Goal: Information Seeking & Learning: Learn about a topic

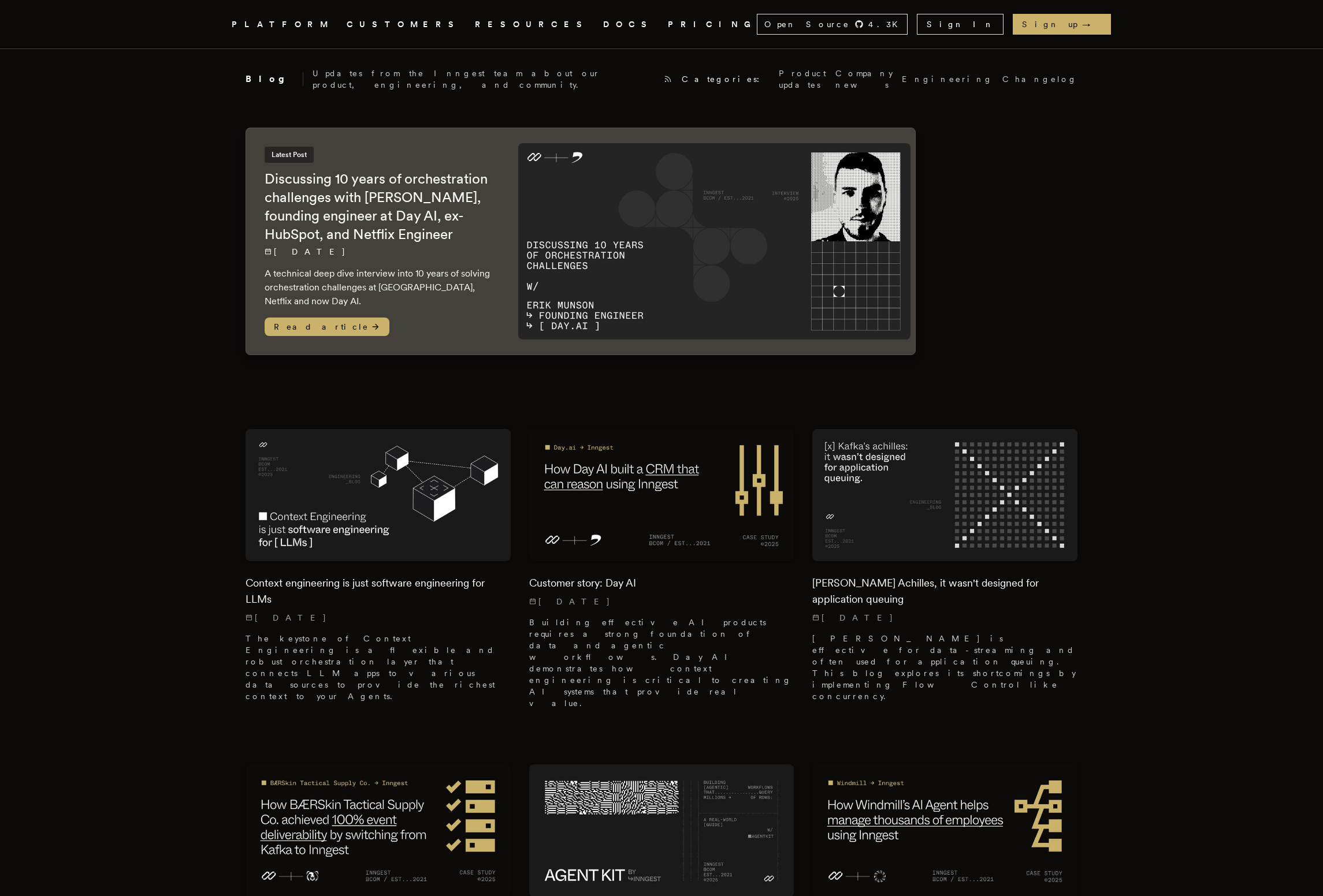
click at [603, 21] on link "DOCS" at bounding box center [628, 24] width 50 height 14
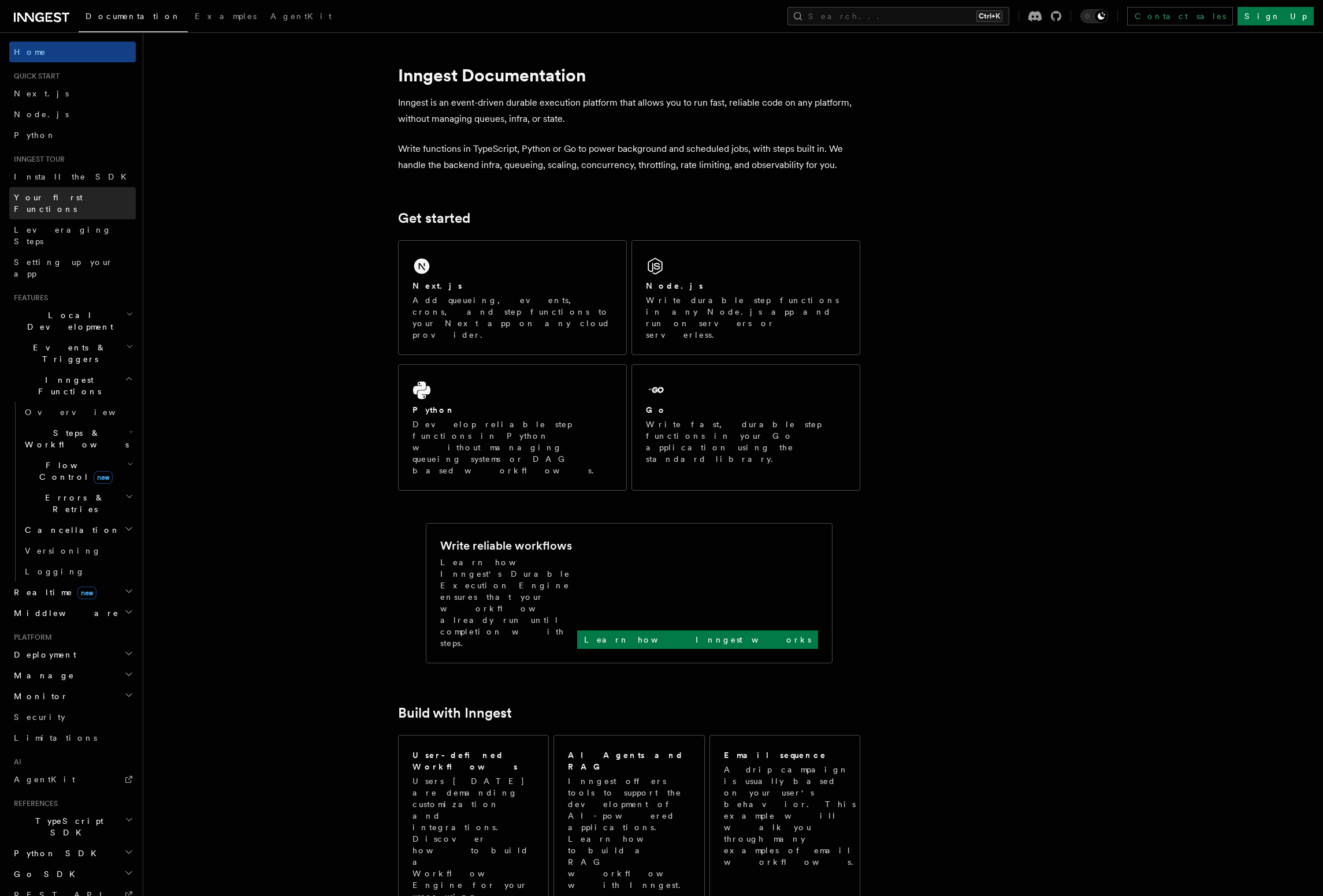
click at [86, 195] on link "Your first Functions" at bounding box center [73, 203] width 126 height 32
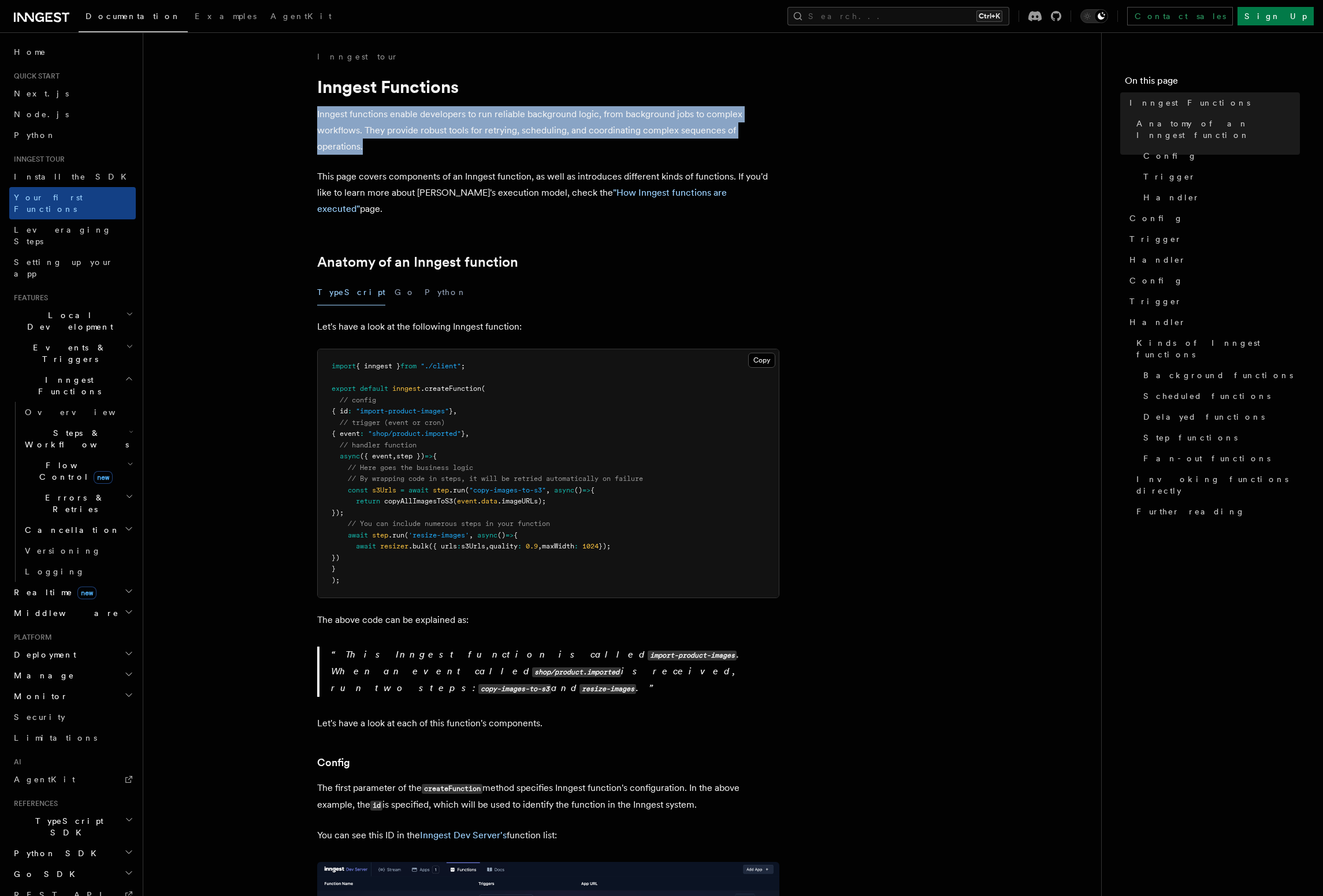
drag, startPoint x: 315, startPoint y: 117, endPoint x: 736, endPoint y: 142, distance: 421.7
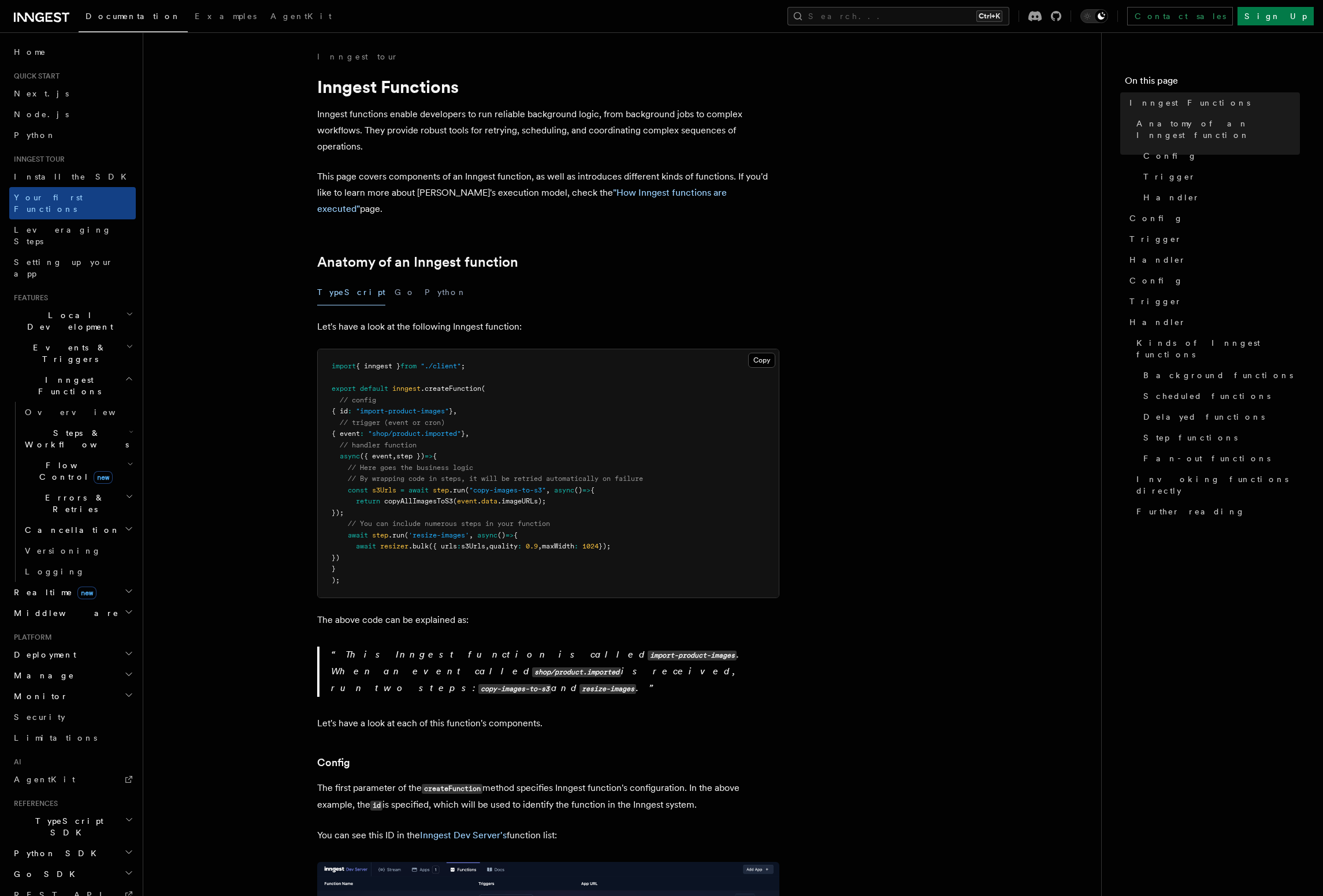
click at [736, 142] on p "Inngest functions enable developers to run reliable background logic, from back…" at bounding box center [548, 131] width 462 height 49
click at [658, 190] on link ""How Inngest functions are executed"" at bounding box center [521, 200] width 409 height 27
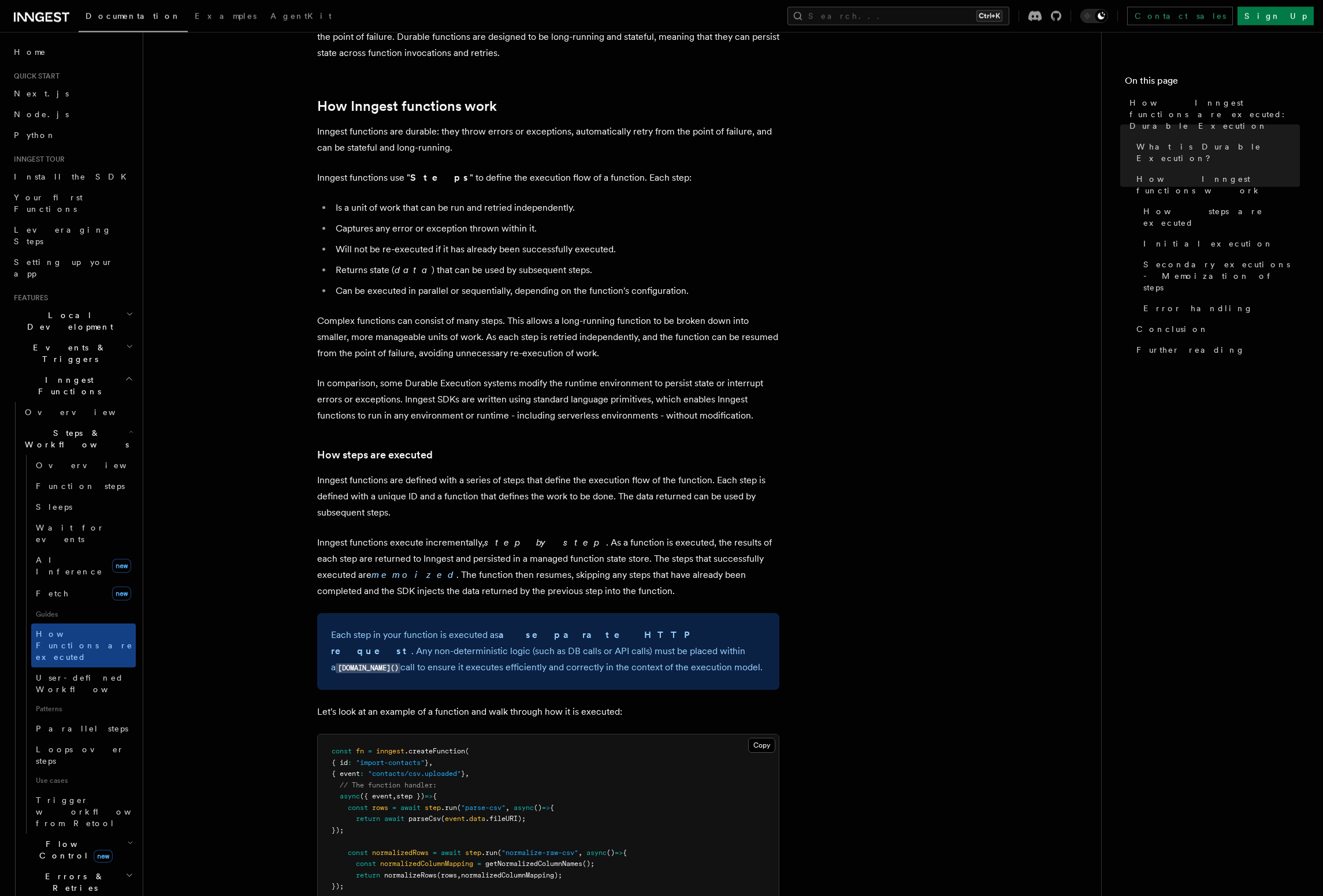
scroll to position [461, 0]
drag, startPoint x: 485, startPoint y: 306, endPoint x: 594, endPoint y: 308, distance: 109.0
click at [594, 310] on p "Complex functions can consist of many steps. This allows a long-running functio…" at bounding box center [548, 335] width 462 height 49
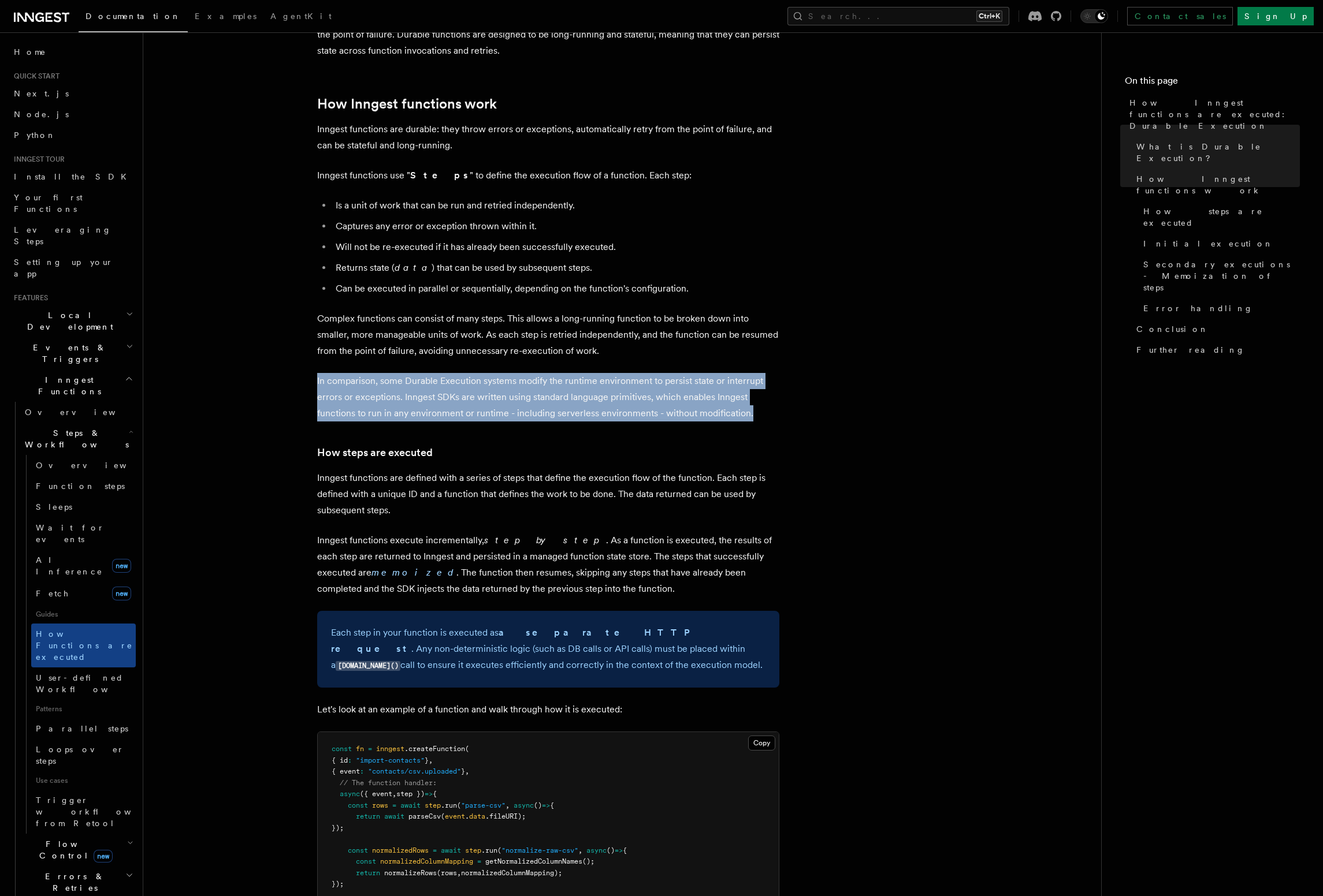
drag, startPoint x: 751, startPoint y: 384, endPoint x: 291, endPoint y: 351, distance: 461.2
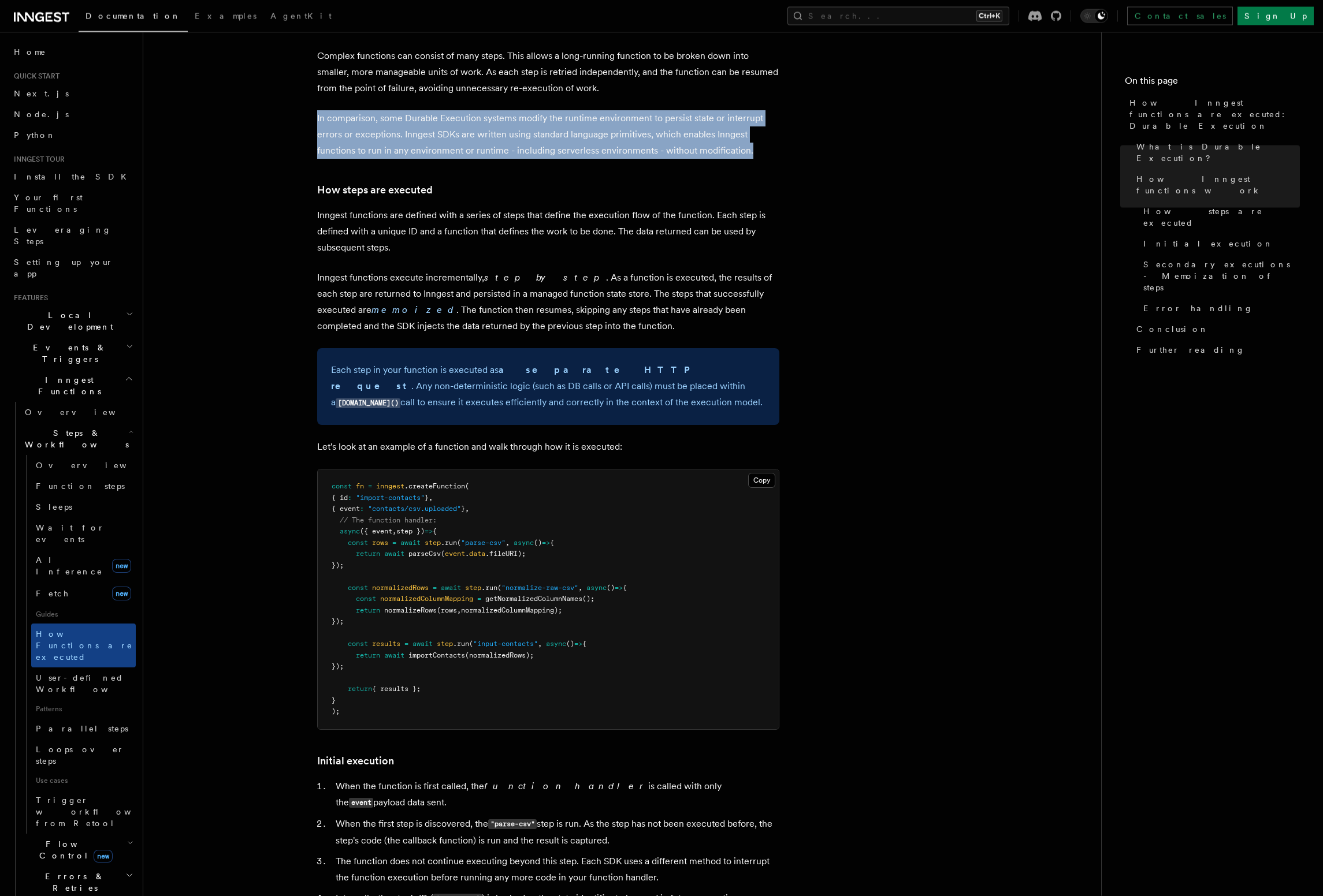
scroll to position [724, 0]
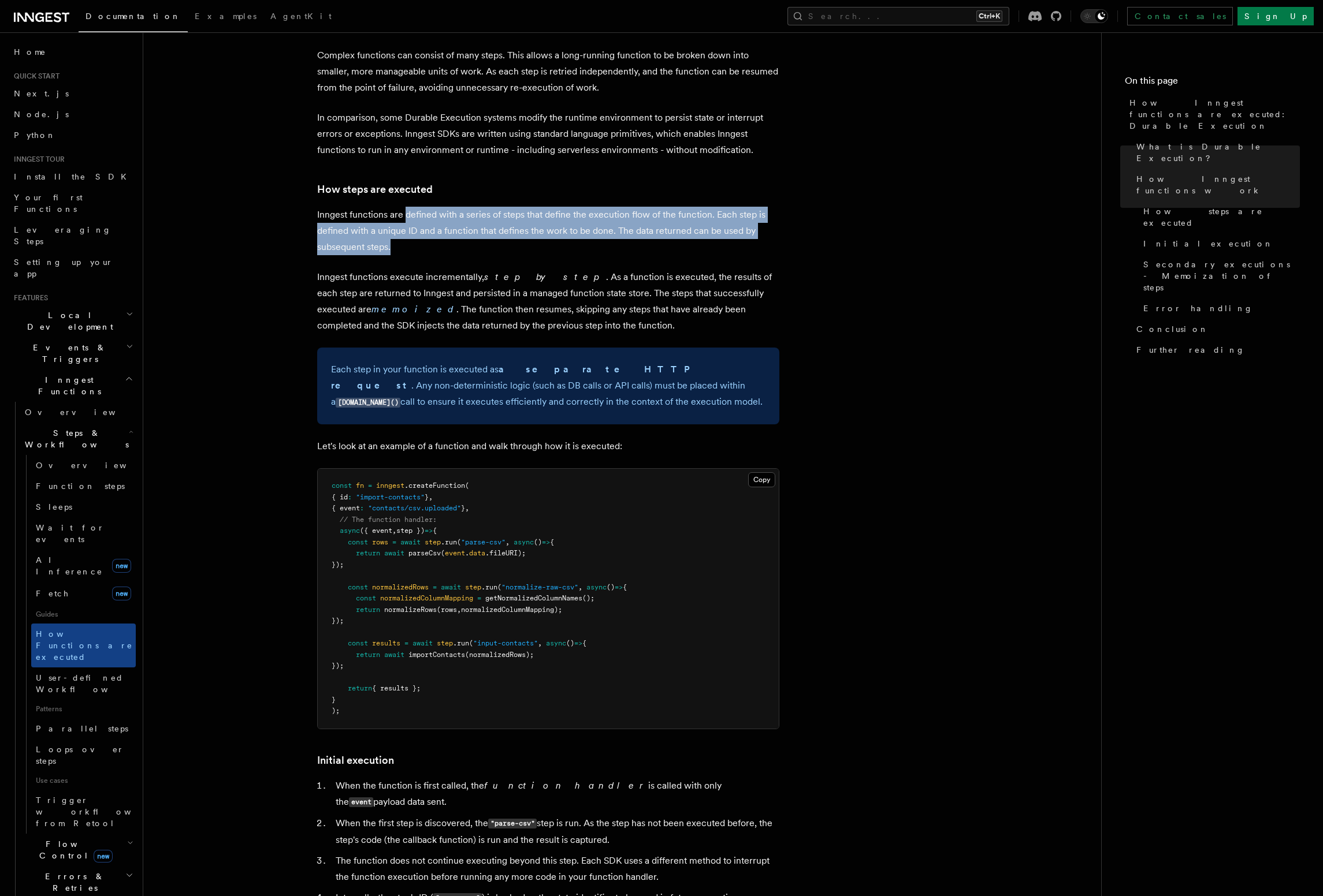
drag, startPoint x: 416, startPoint y: 186, endPoint x: 469, endPoint y: 214, distance: 59.9
click at [469, 214] on p "Inngest functions are defined with a series of steps that define the execution …" at bounding box center [548, 231] width 462 height 49
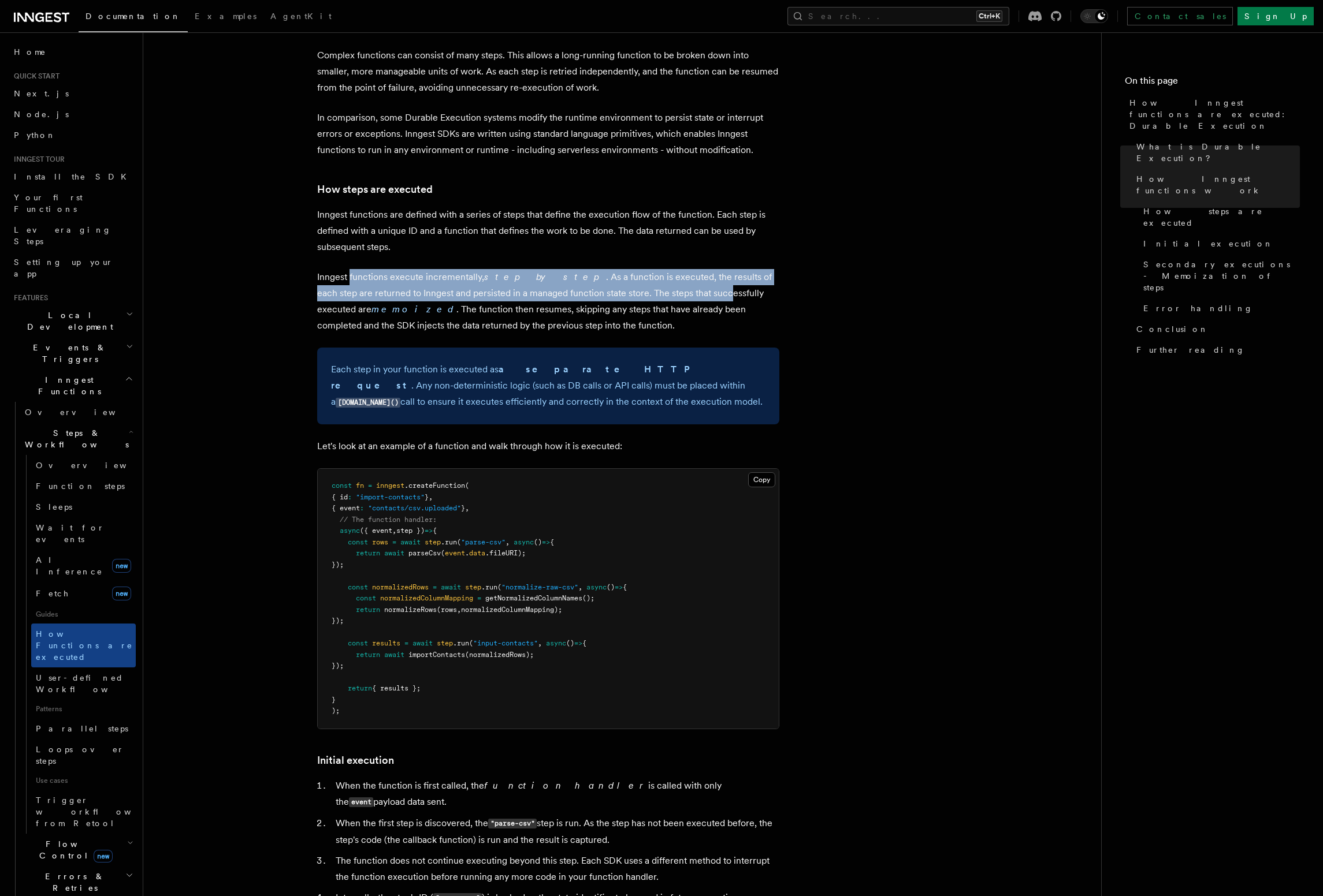
drag, startPoint x: 349, startPoint y: 244, endPoint x: 674, endPoint y: 261, distance: 325.4
click at [674, 269] on p "Inngest functions execute incrementally, step by step . As a function is execut…" at bounding box center [548, 301] width 462 height 65
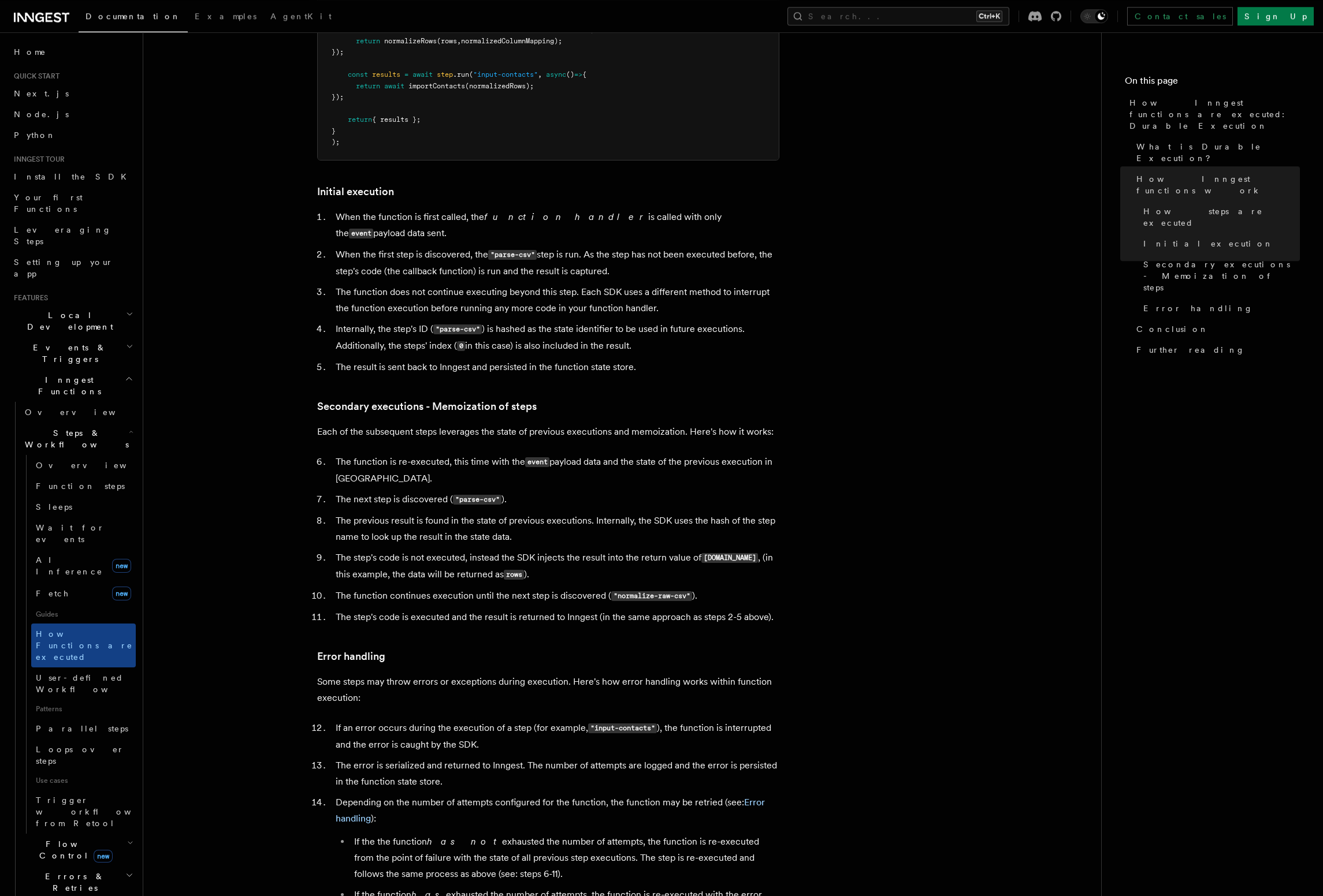
scroll to position [1317, 0]
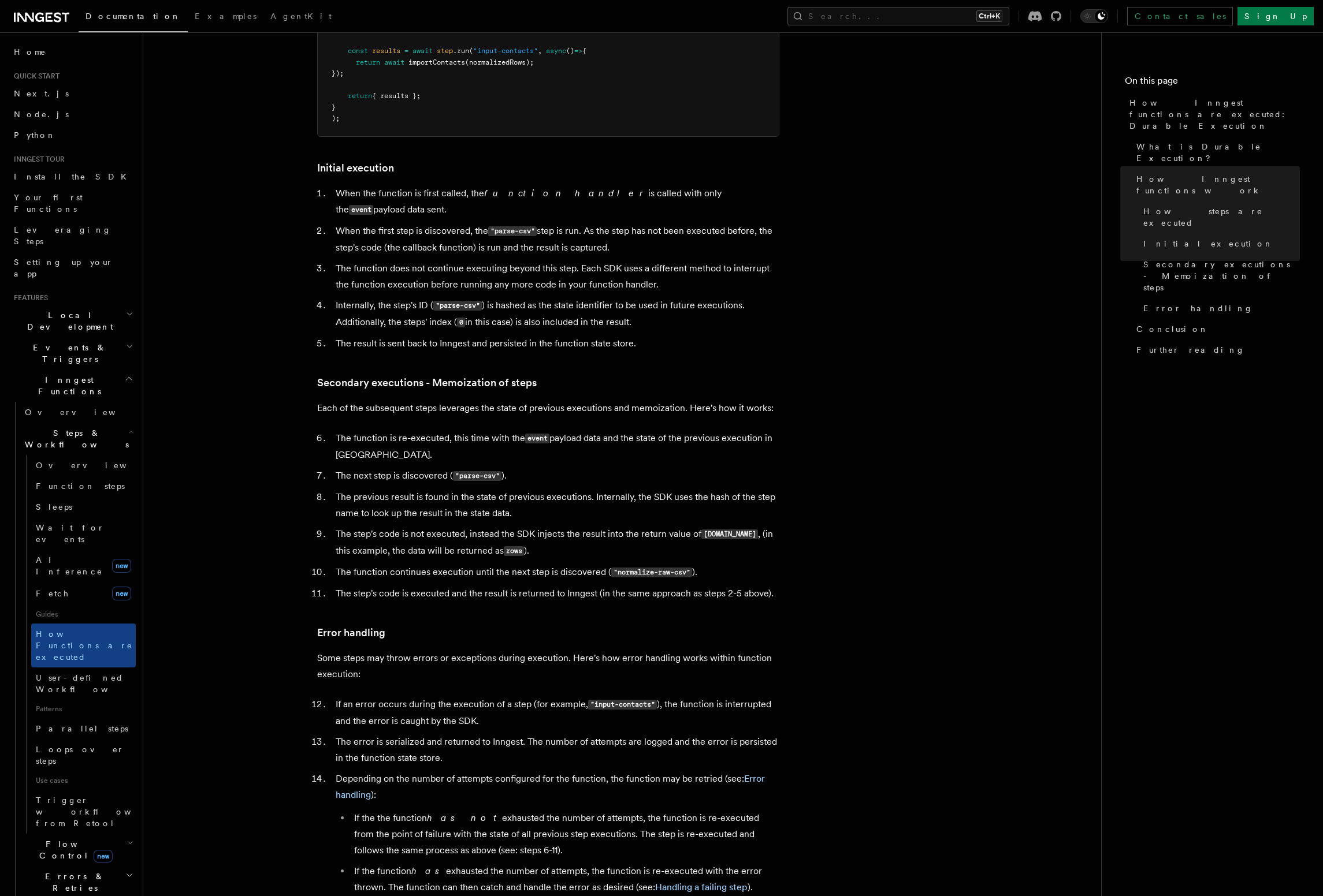
drag, startPoint x: 423, startPoint y: 165, endPoint x: 749, endPoint y: 161, distance: 326.0
click at [749, 185] on li "When the function is first called, the function handler is called with only the…" at bounding box center [555, 202] width 447 height 33
drag, startPoint x: 336, startPoint y: 186, endPoint x: 613, endPoint y: 184, distance: 277.0
click at [613, 223] on li "When the first step is discovered, the "parse-csv" step is run. As the step has…" at bounding box center [555, 240] width 447 height 33
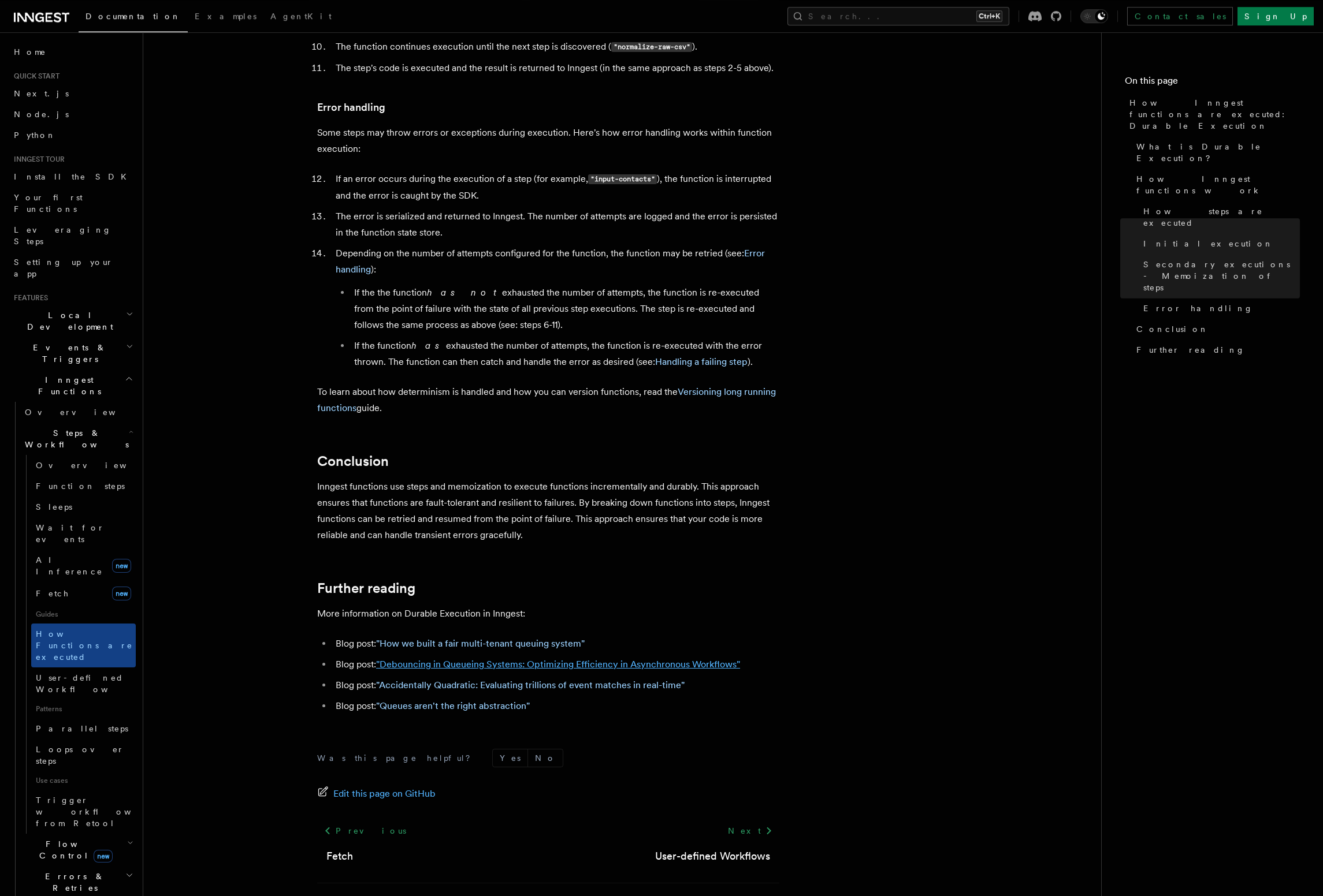
scroll to position [1846, 0]
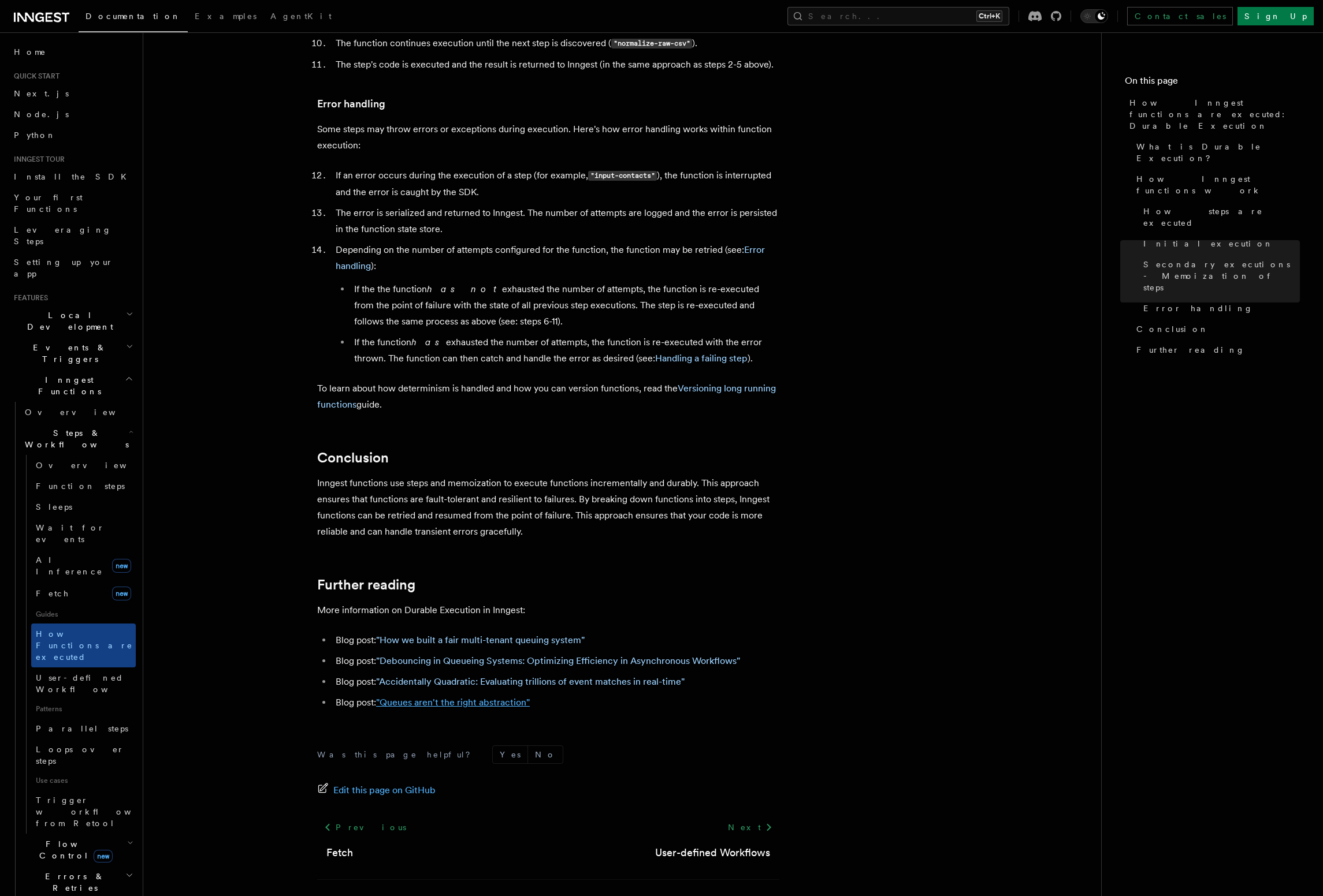
click at [454, 697] on link ""Queues aren't the right abstraction"" at bounding box center [453, 702] width 154 height 11
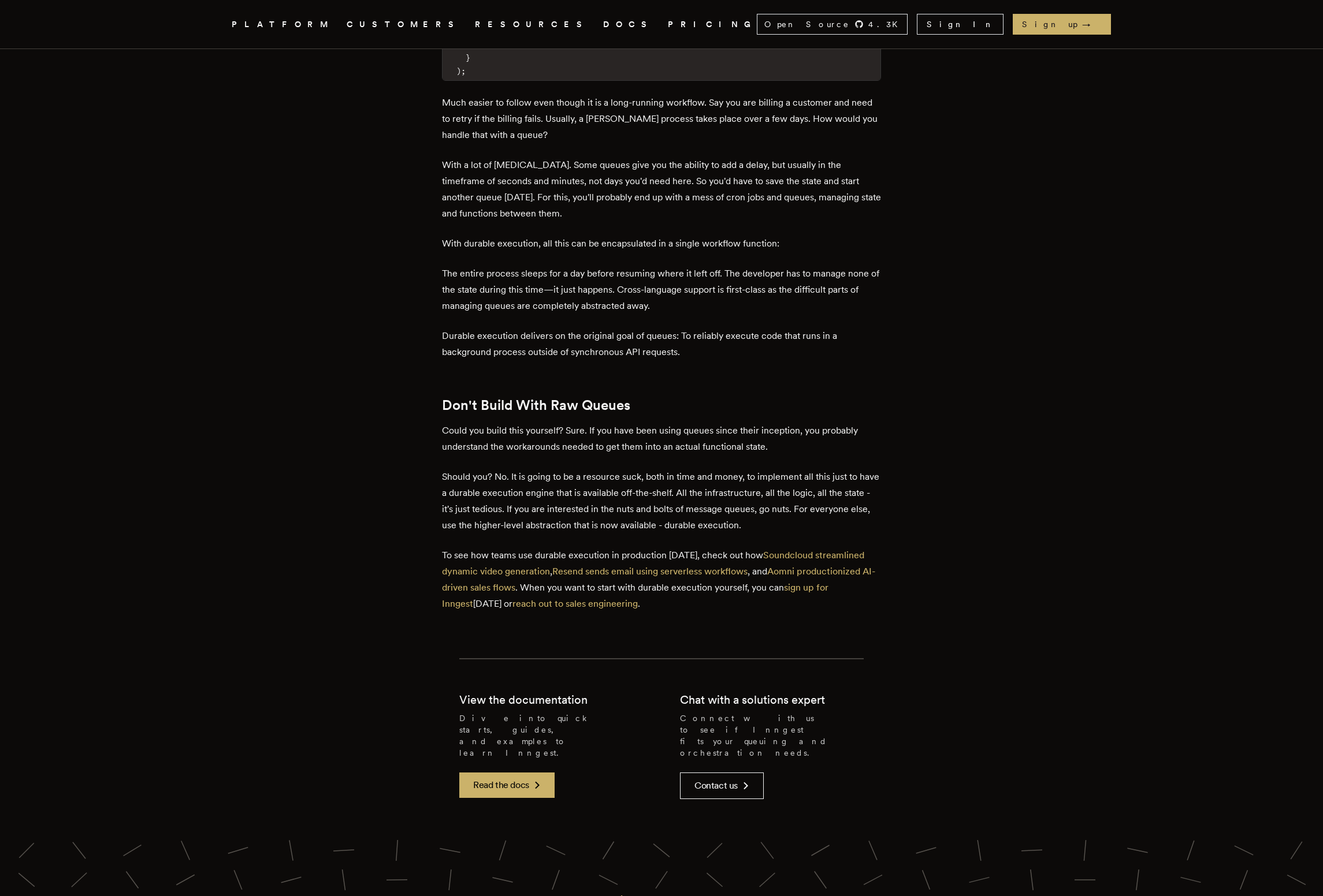
scroll to position [4344, 0]
click at [603, 25] on link "DOCS" at bounding box center [628, 24] width 50 height 14
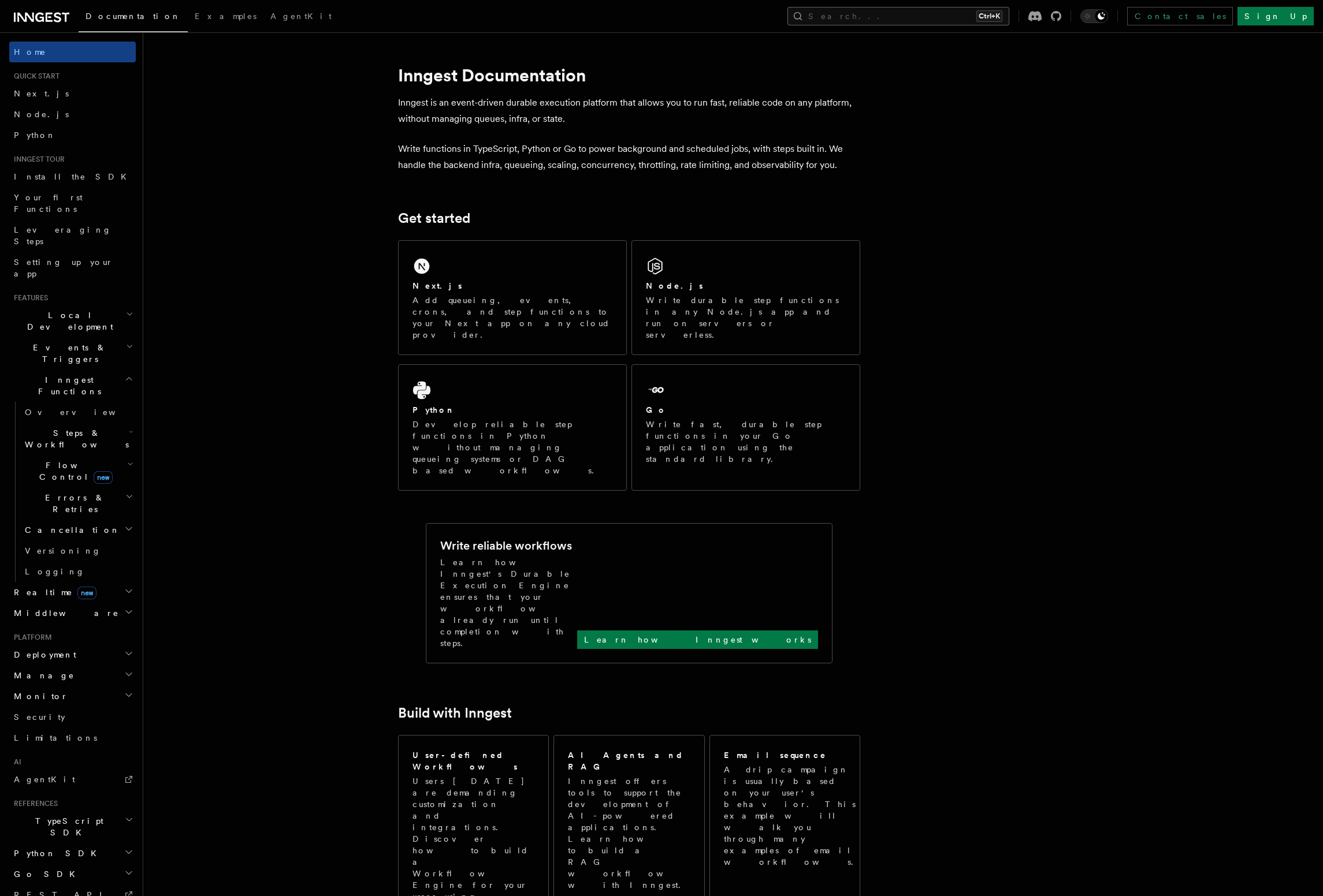
click at [927, 13] on button "Search... Ctrl+K" at bounding box center [898, 16] width 222 height 18
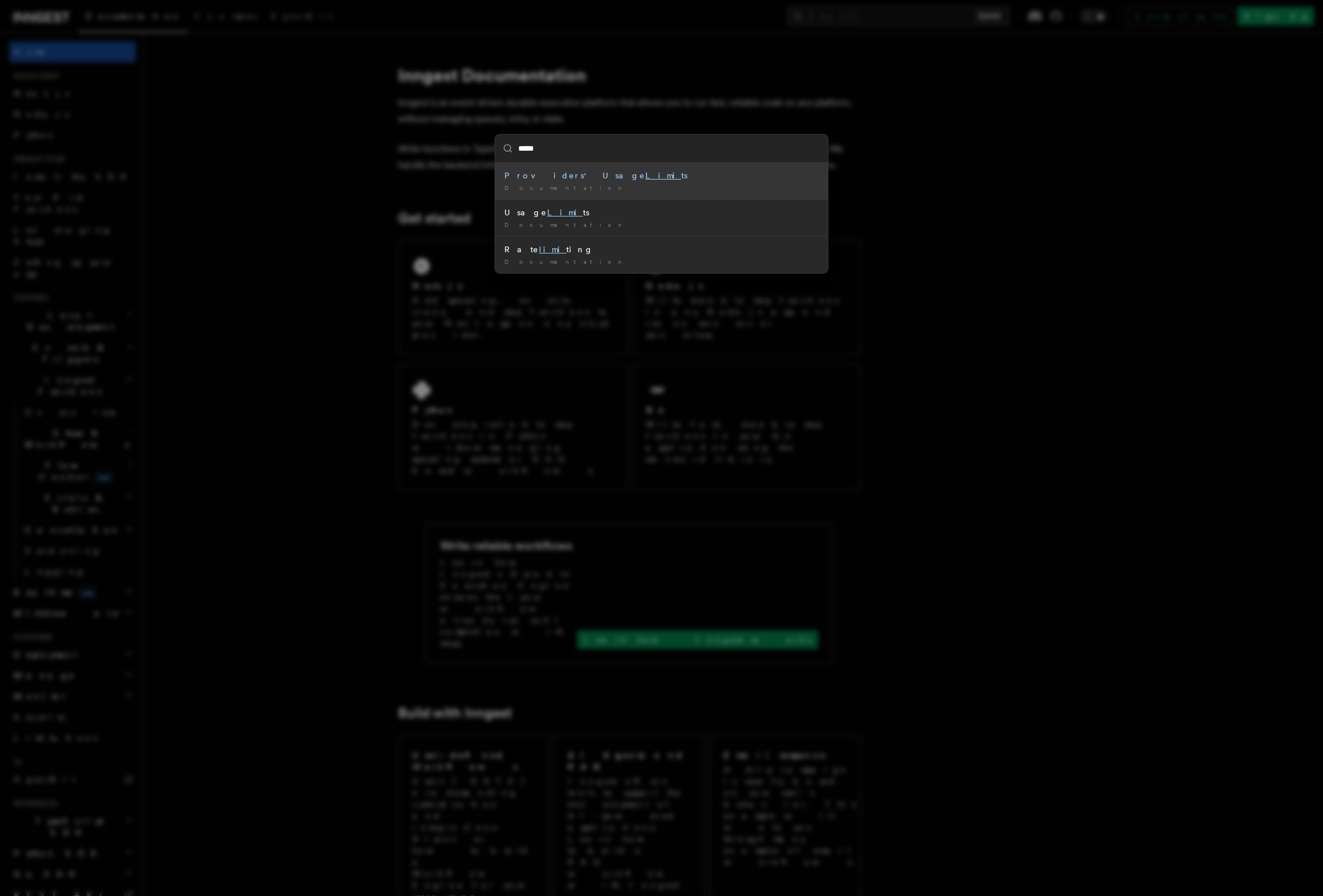
type input "******"
click at [639, 180] on div "Providers' Usage Limits" at bounding box center [662, 175] width 315 height 12
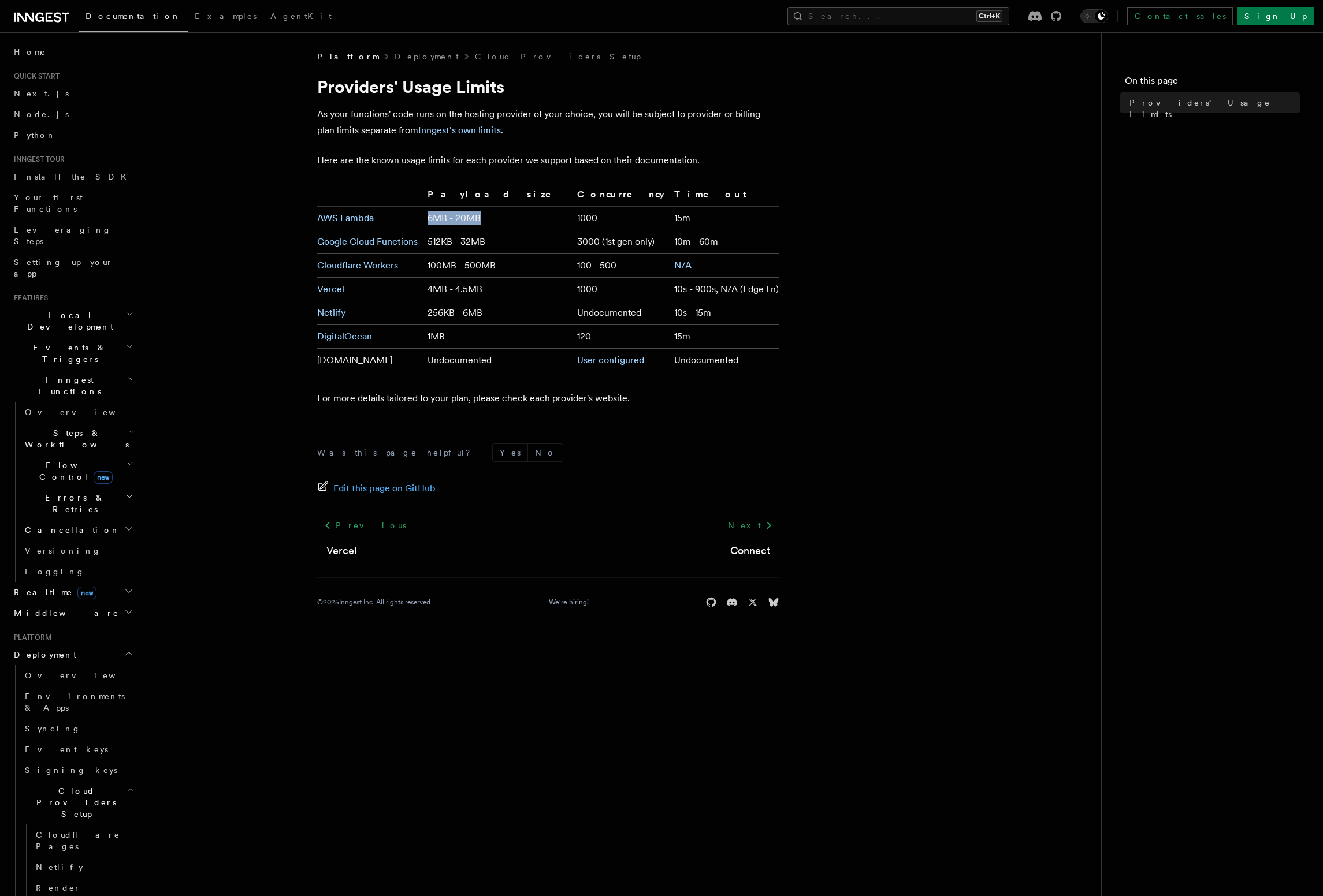
drag, startPoint x: 506, startPoint y: 217, endPoint x: 440, endPoint y: 217, distance: 66.0
click at [440, 217] on tr "AWS Lambda 6MB - 20MB 1000 15m" at bounding box center [548, 218] width 462 height 24
click at [423, 217] on td "AWS Lambda" at bounding box center [370, 218] width 106 height 24
drag, startPoint x: 446, startPoint y: 289, endPoint x: 517, endPoint y: 299, distance: 71.7
click at [517, 299] on td "4MB - 4.5MB" at bounding box center [498, 289] width 150 height 24
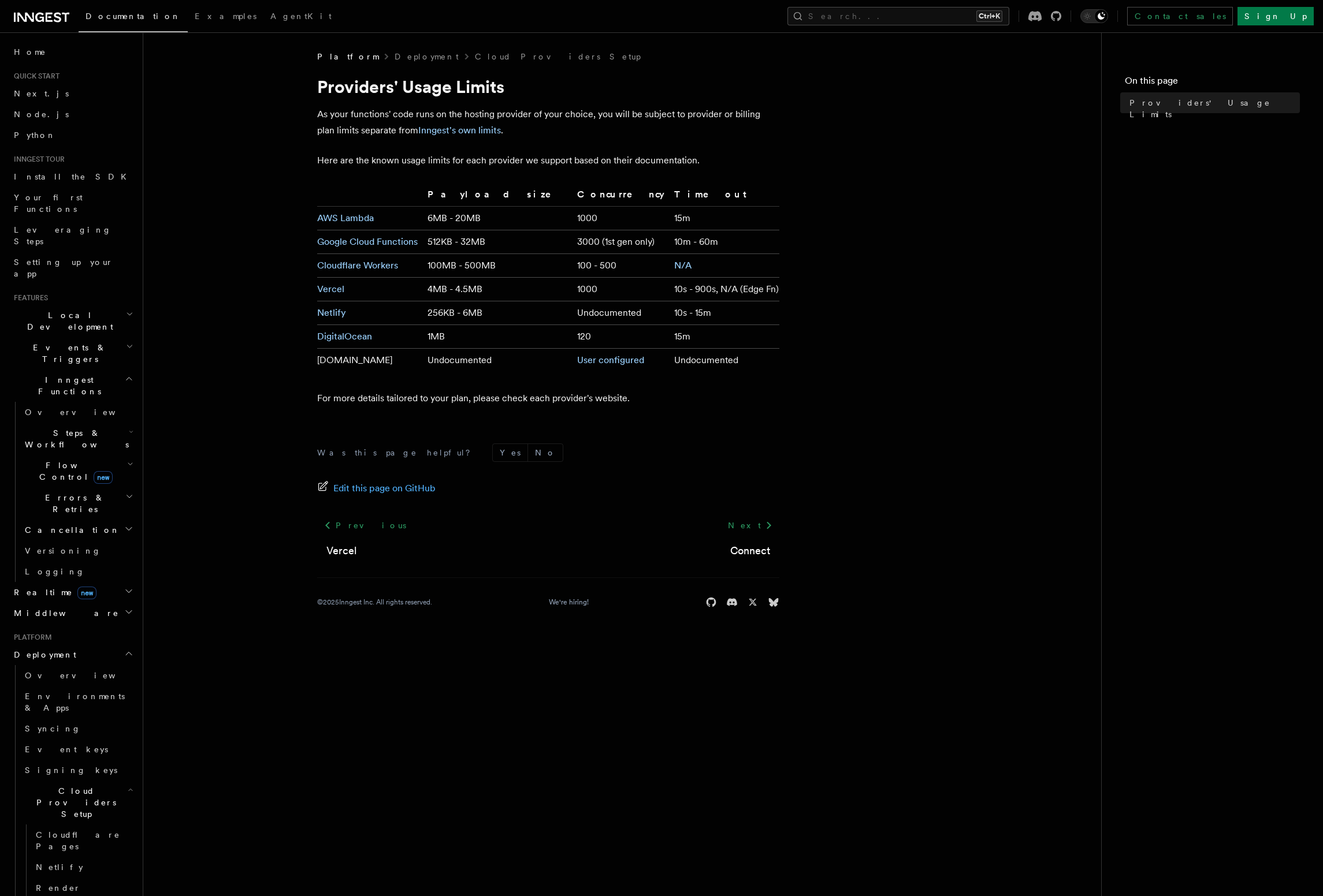
click at [517, 299] on td "4MB - 4.5MB" at bounding box center [498, 289] width 150 height 24
click at [572, 292] on td "1000" at bounding box center [621, 289] width 97 height 24
click at [34, 895] on link "Vercel" at bounding box center [84, 909] width 105 height 20
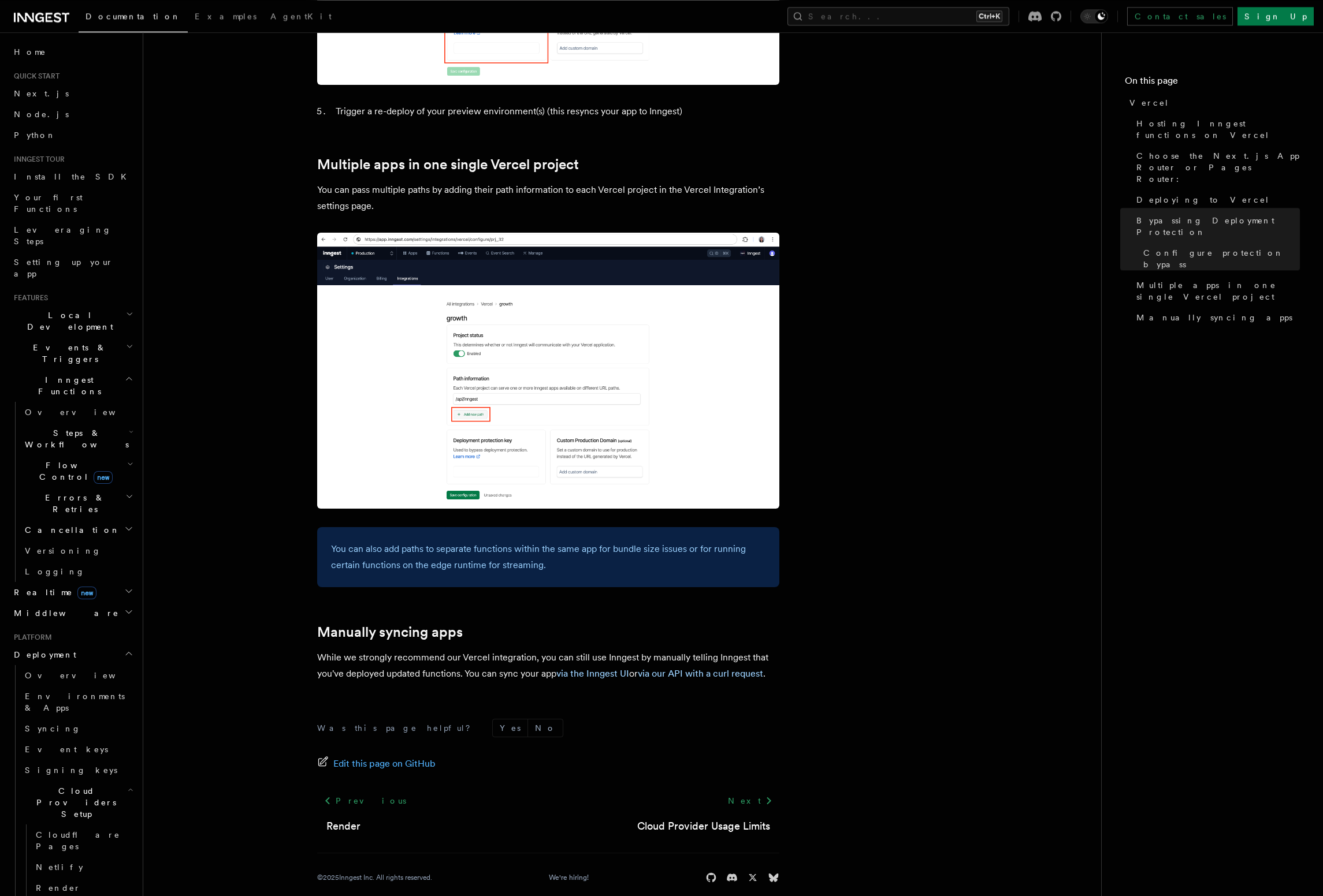
scroll to position [1545, 0]
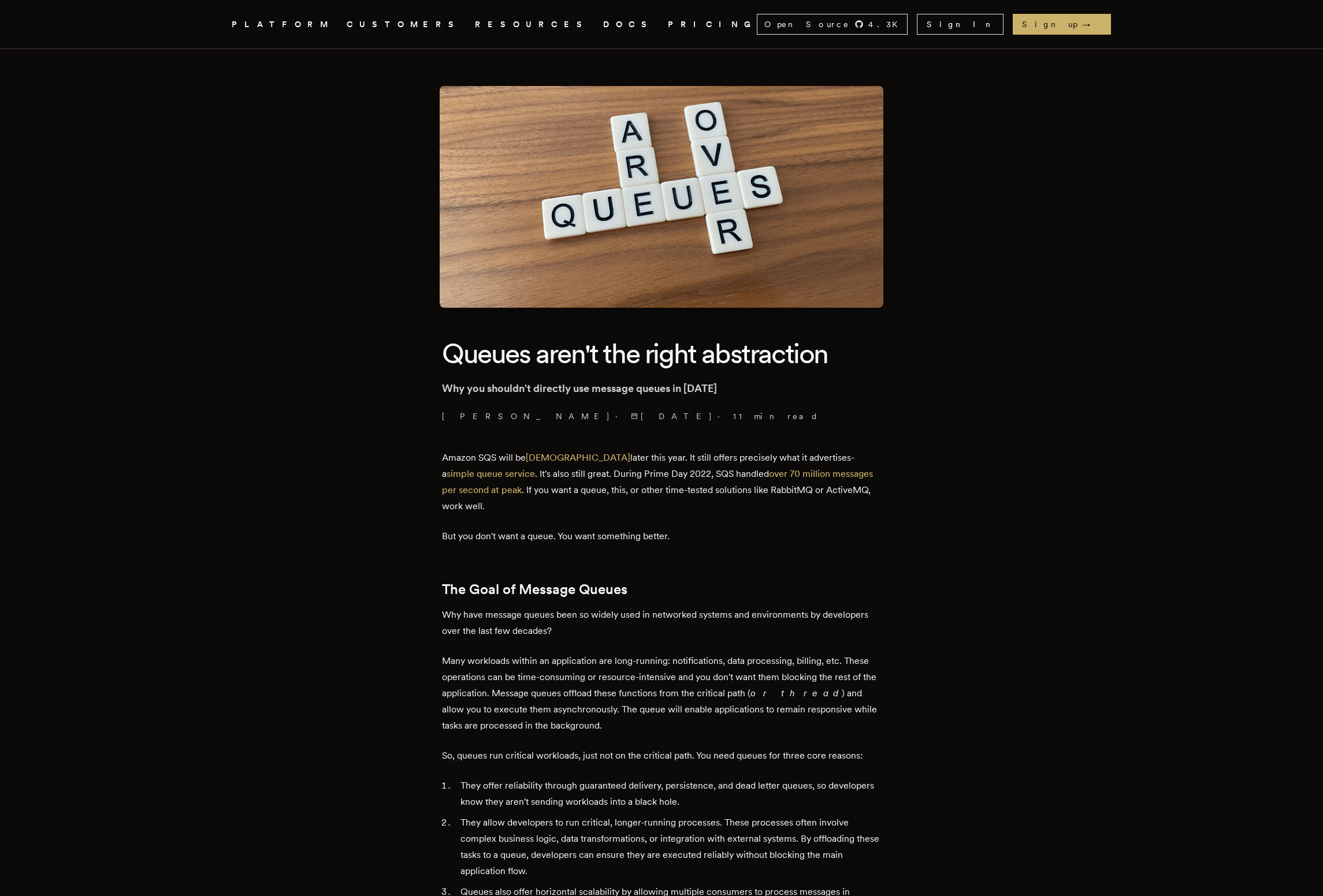
scroll to position [4344, 0]
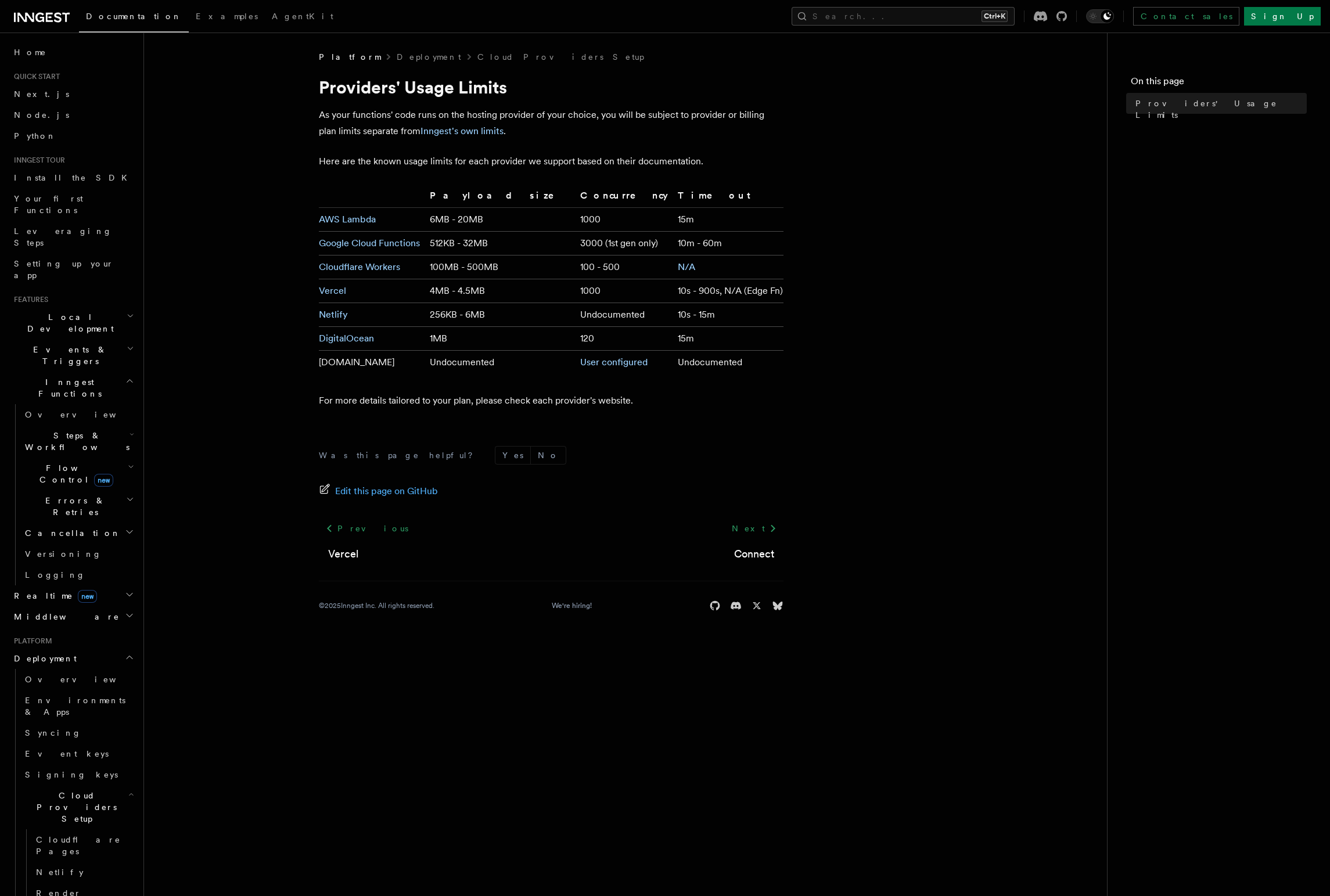
click at [916, 2] on div "Documentation Examples AgentKit Search... Ctrl+K Contact sales Sign Up" at bounding box center [665, 16] width 1330 height 32
click at [919, 13] on button "Search... Ctrl+K" at bounding box center [903, 16] width 223 height 18
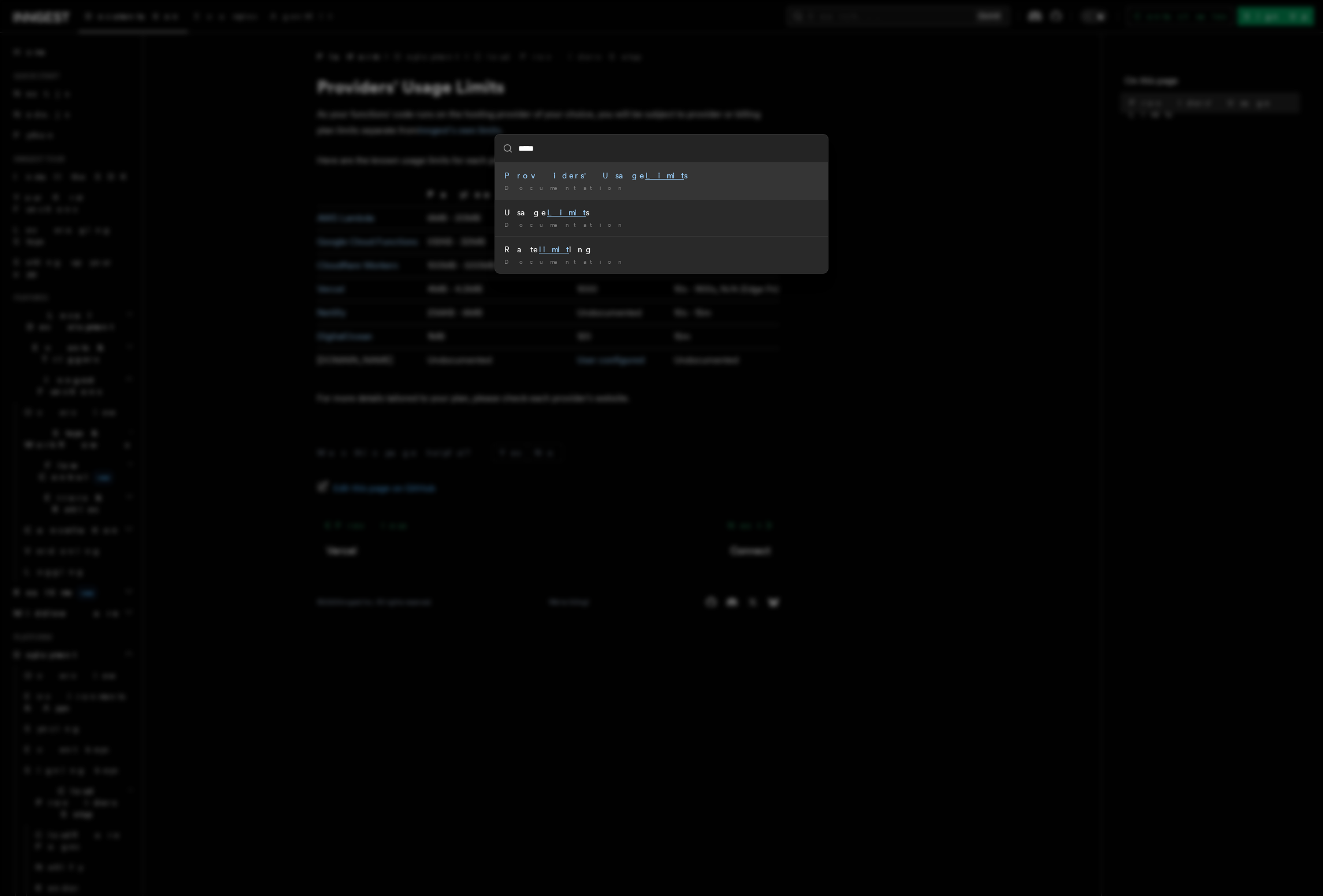
type input "******"
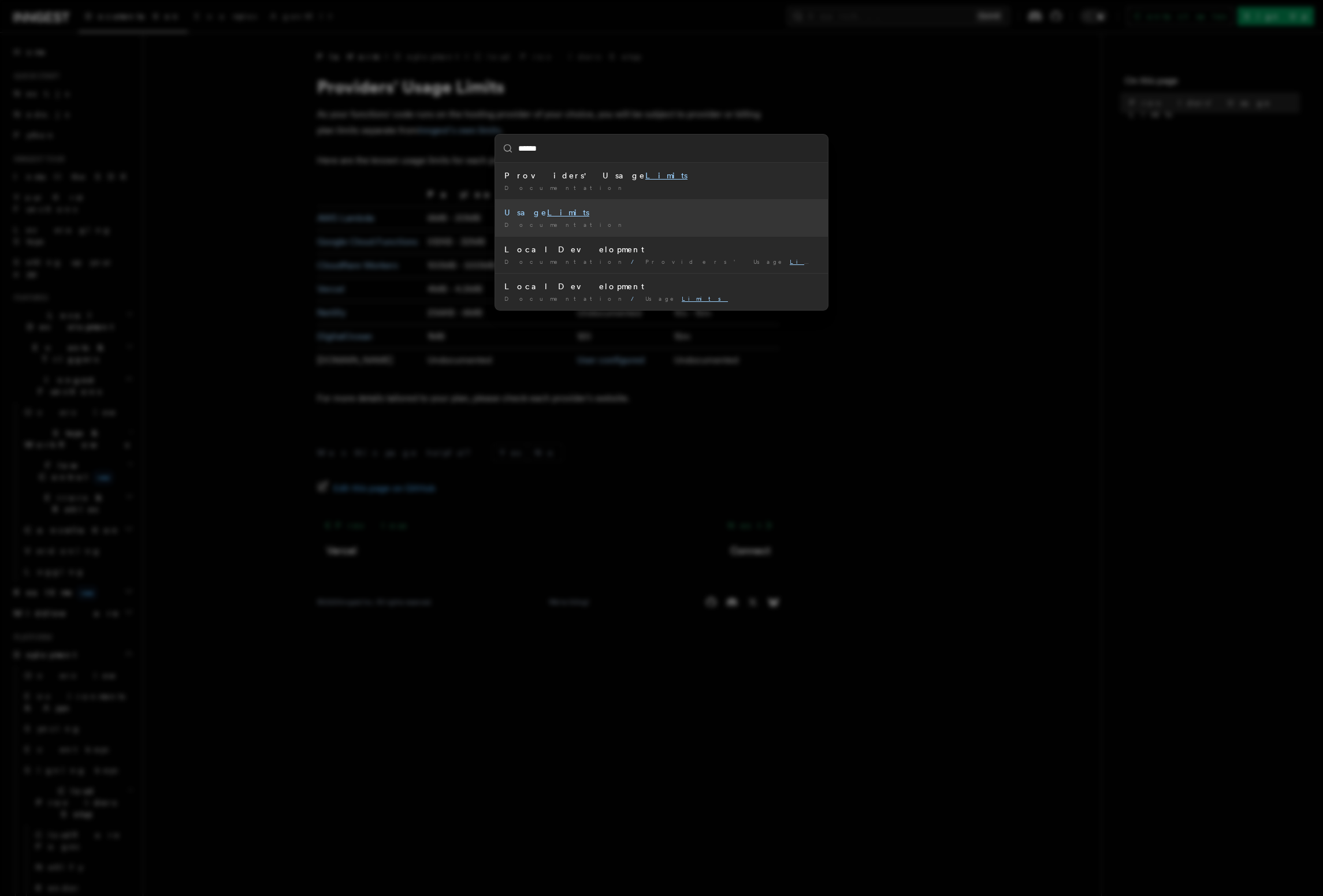
click at [669, 222] on div "Documentation /" at bounding box center [662, 225] width 315 height 9
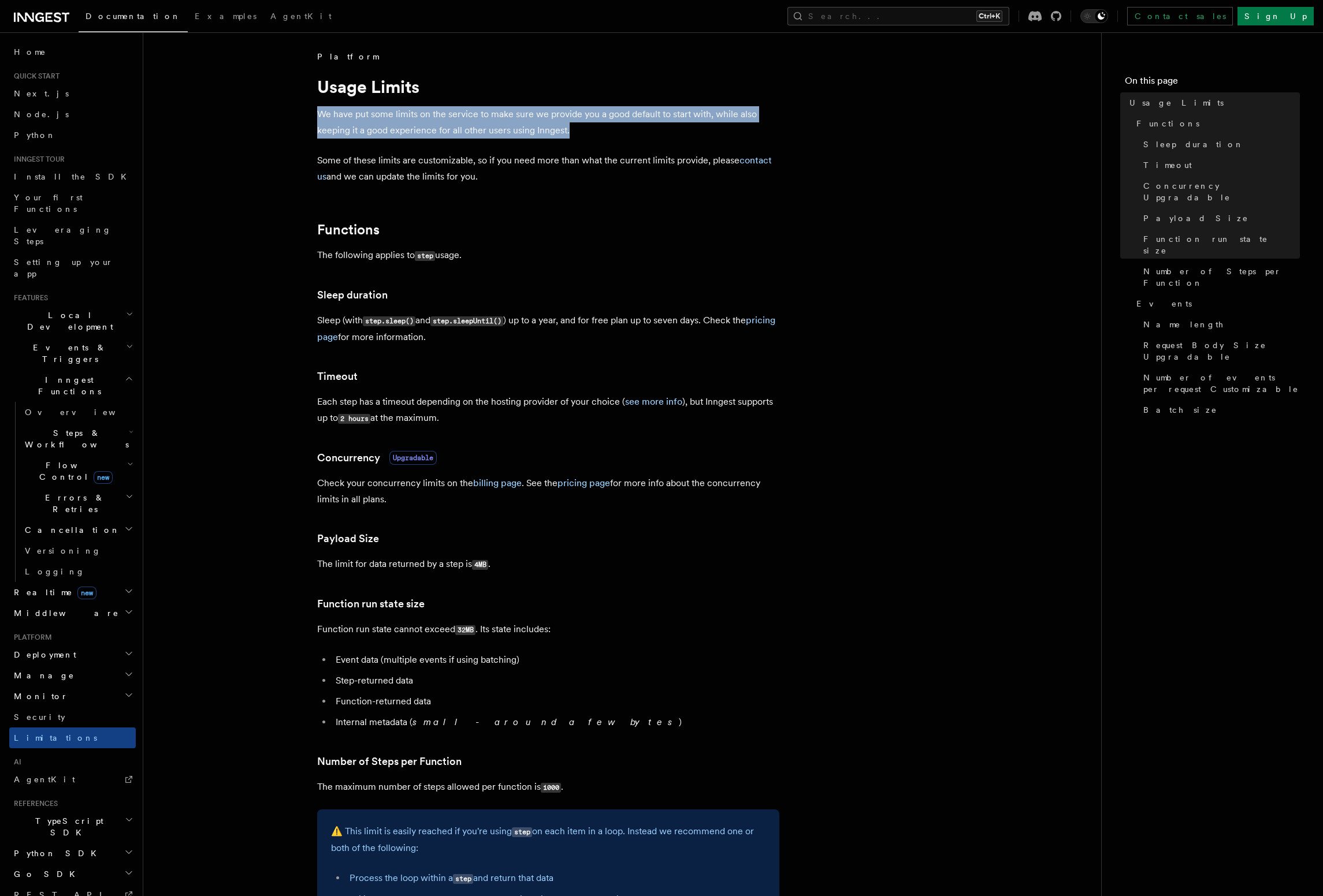
drag, startPoint x: 319, startPoint y: 116, endPoint x: 708, endPoint y: 133, distance: 389.4
click at [708, 133] on p "We have put some limits on the service to make sure we provide you a good defau…" at bounding box center [548, 122] width 462 height 32
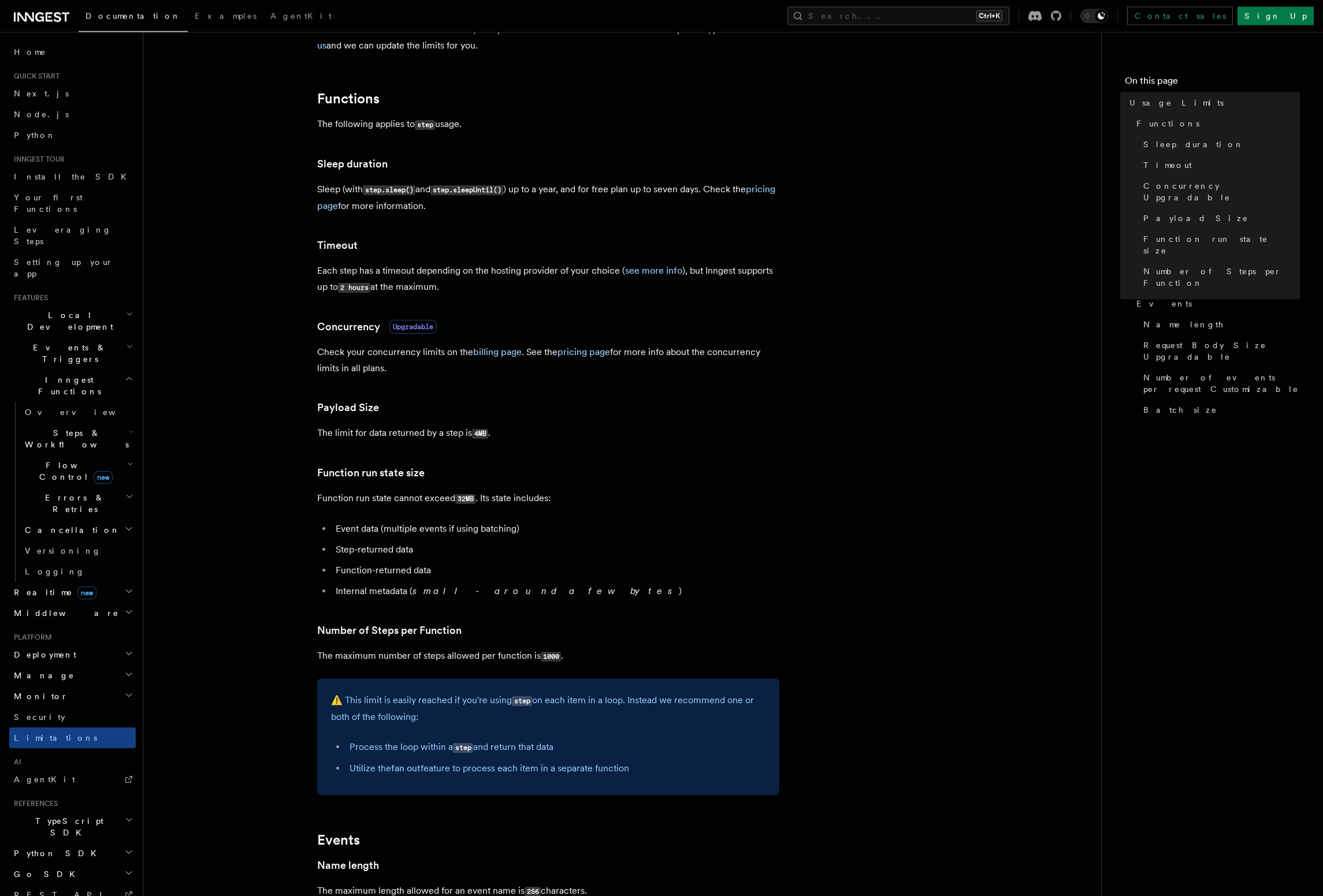
scroll to position [132, 0]
drag, startPoint x: 638, startPoint y: 192, endPoint x: 718, endPoint y: 188, distance: 80.1
click at [718, 188] on p "Sleep (with step.sleep() and step.sleepUntil() ) up to a year, and for free pla…" at bounding box center [548, 197] width 462 height 33
click at [612, 193] on p "Sleep (with step.sleep() and step.sleepUntil() ) up to a year, and for free pla…" at bounding box center [548, 197] width 462 height 33
drag, startPoint x: 319, startPoint y: 273, endPoint x: 619, endPoint y: 270, distance: 300.0
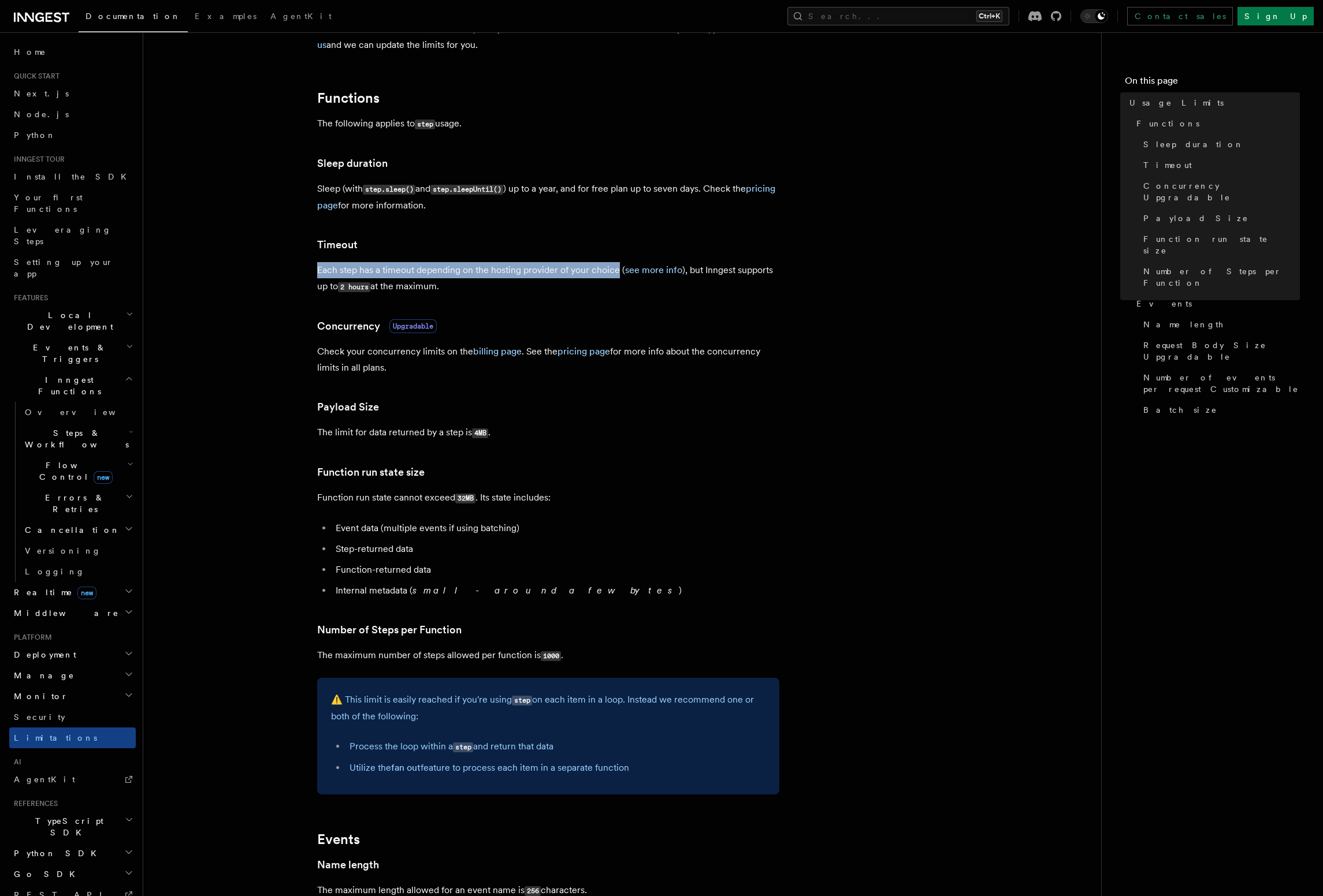
click at [619, 270] on p "Each step has a timeout depending on the hosting provider of your choice ( see …" at bounding box center [548, 279] width 462 height 33
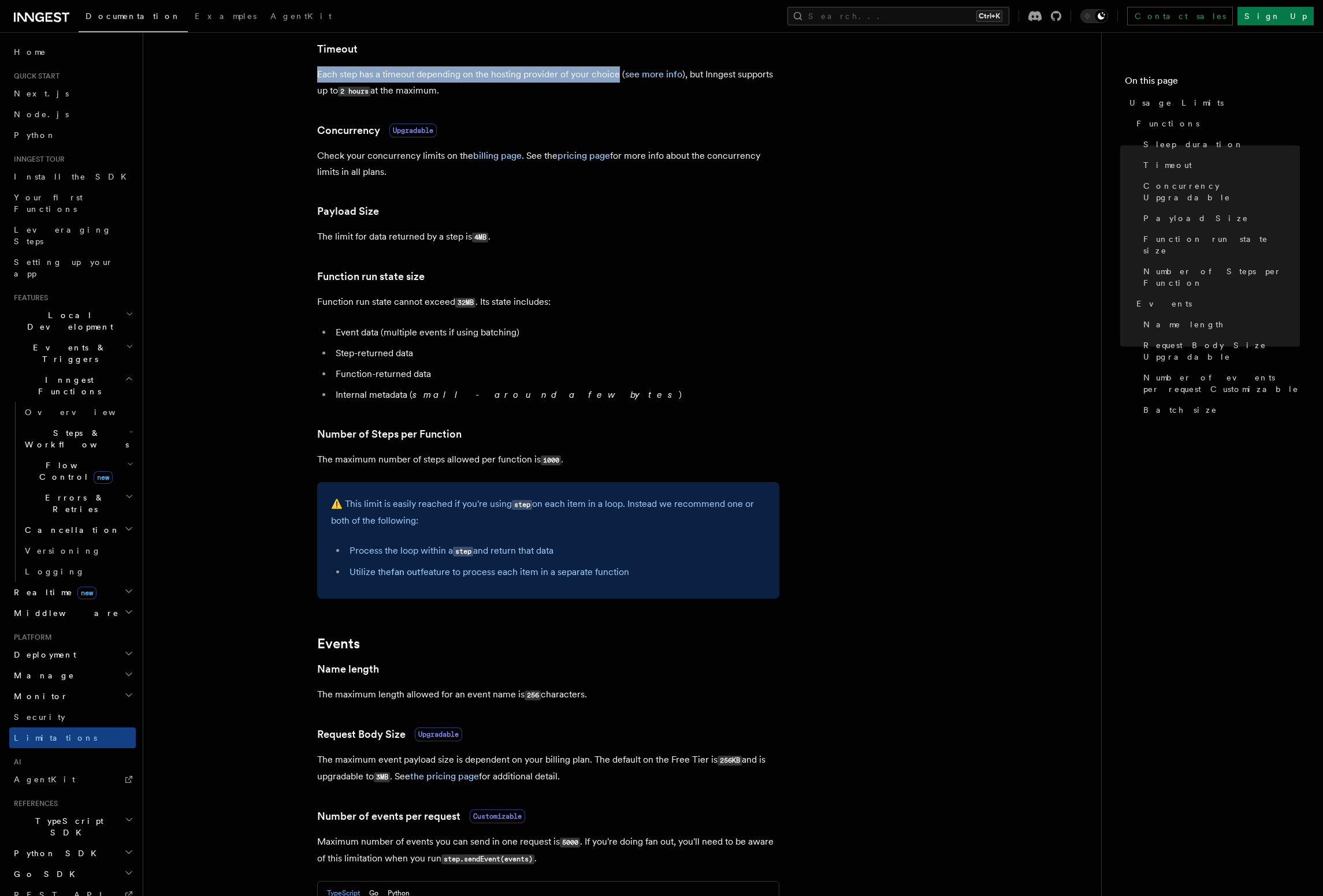
scroll to position [329, 0]
click at [466, 303] on code "32MB" at bounding box center [465, 301] width 20 height 9
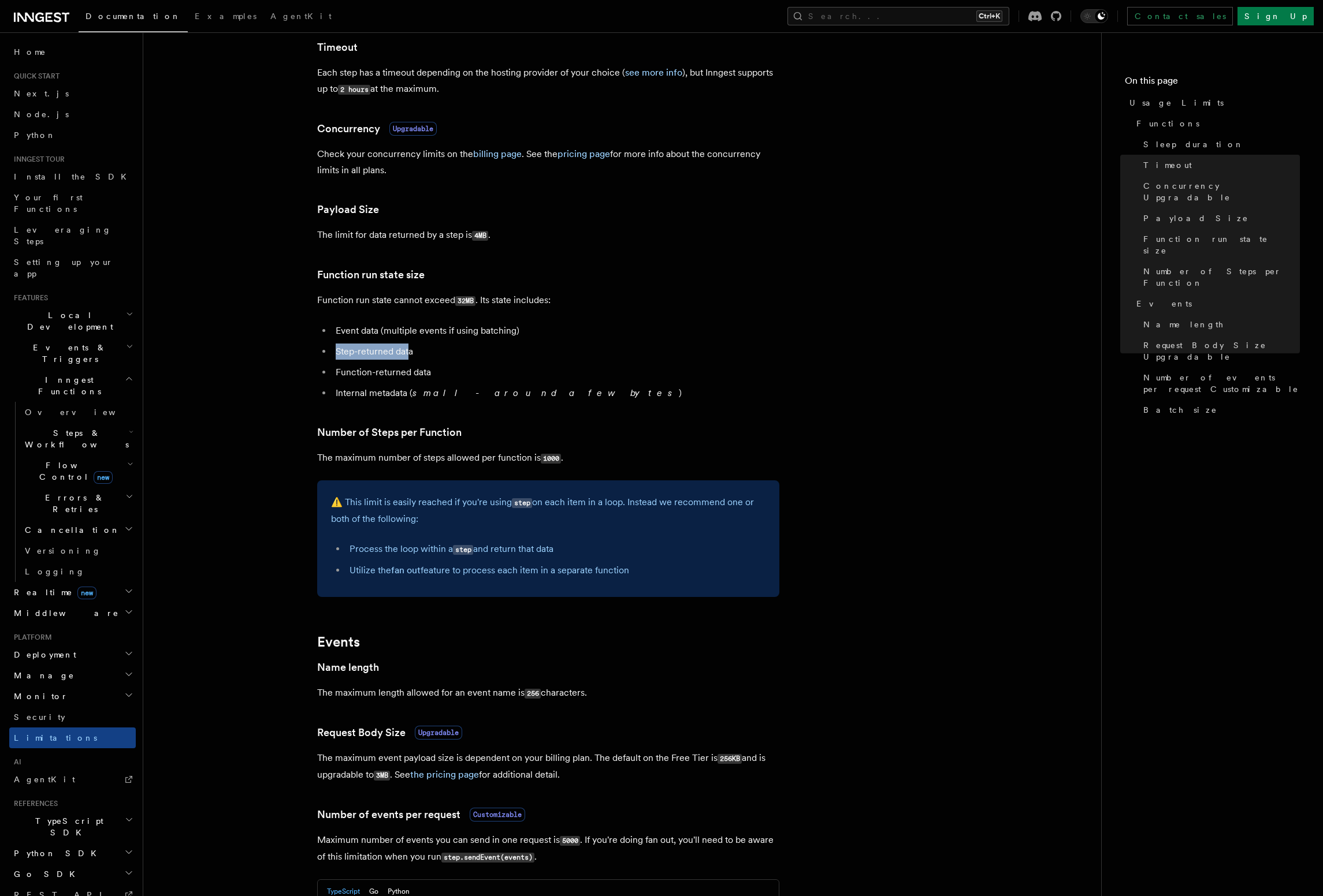
drag, startPoint x: 336, startPoint y: 357, endPoint x: 411, endPoint y: 353, distance: 75.1
click at [411, 353] on li "Step-returned data" at bounding box center [555, 351] width 447 height 17
drag, startPoint x: 432, startPoint y: 377, endPoint x: 337, endPoint y: 353, distance: 98.0
click at [337, 353] on ul "Event data (multiple events if using batching) Step-returned data Function-retu…" at bounding box center [548, 362] width 462 height 79
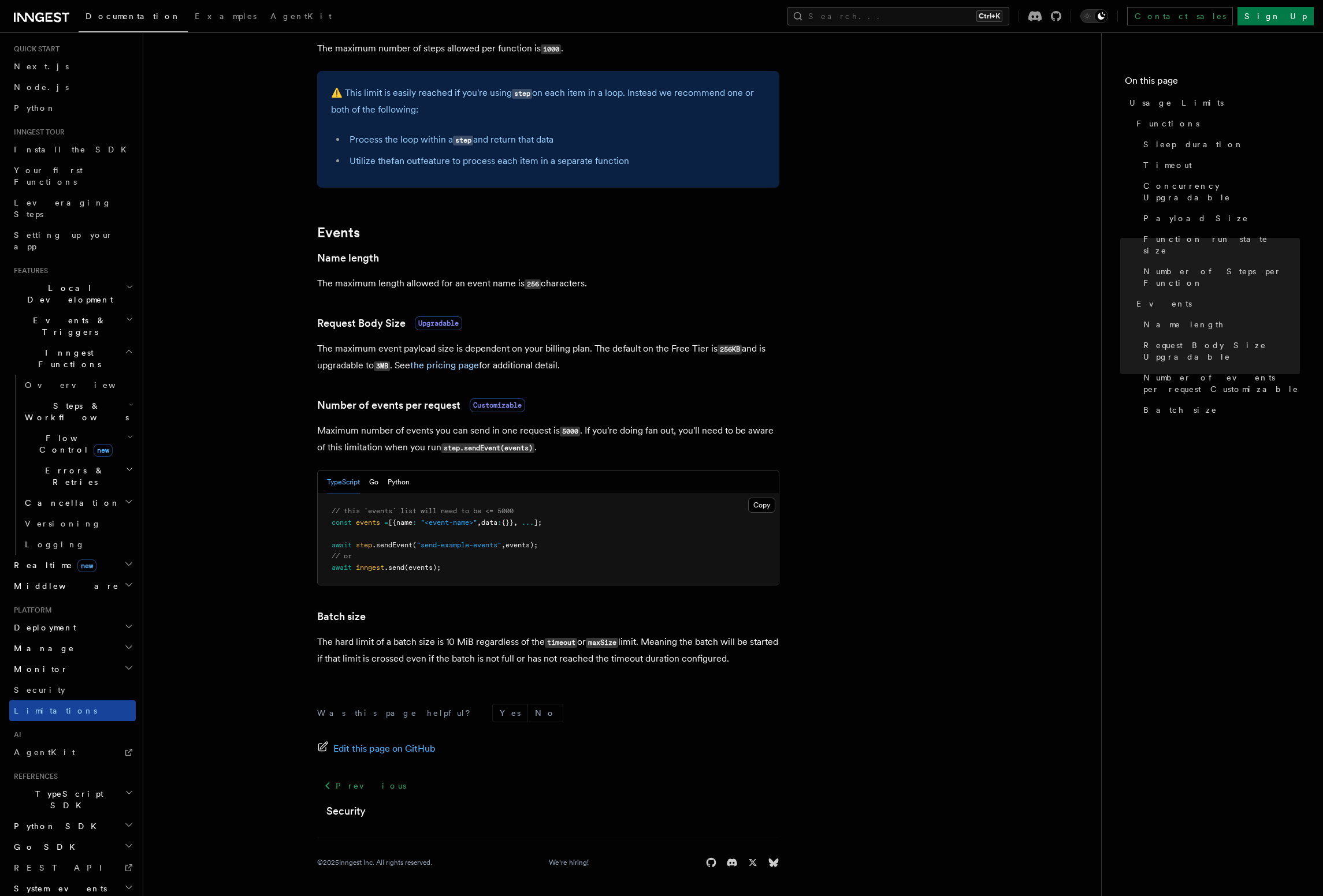
scroll to position [28, 0]
click at [118, 575] on h2 "Middleware" at bounding box center [73, 586] width 126 height 20
click at [114, 575] on h2 "Middleware" at bounding box center [73, 586] width 126 height 20
click at [81, 596] on link "Overview" at bounding box center [78, 606] width 116 height 20
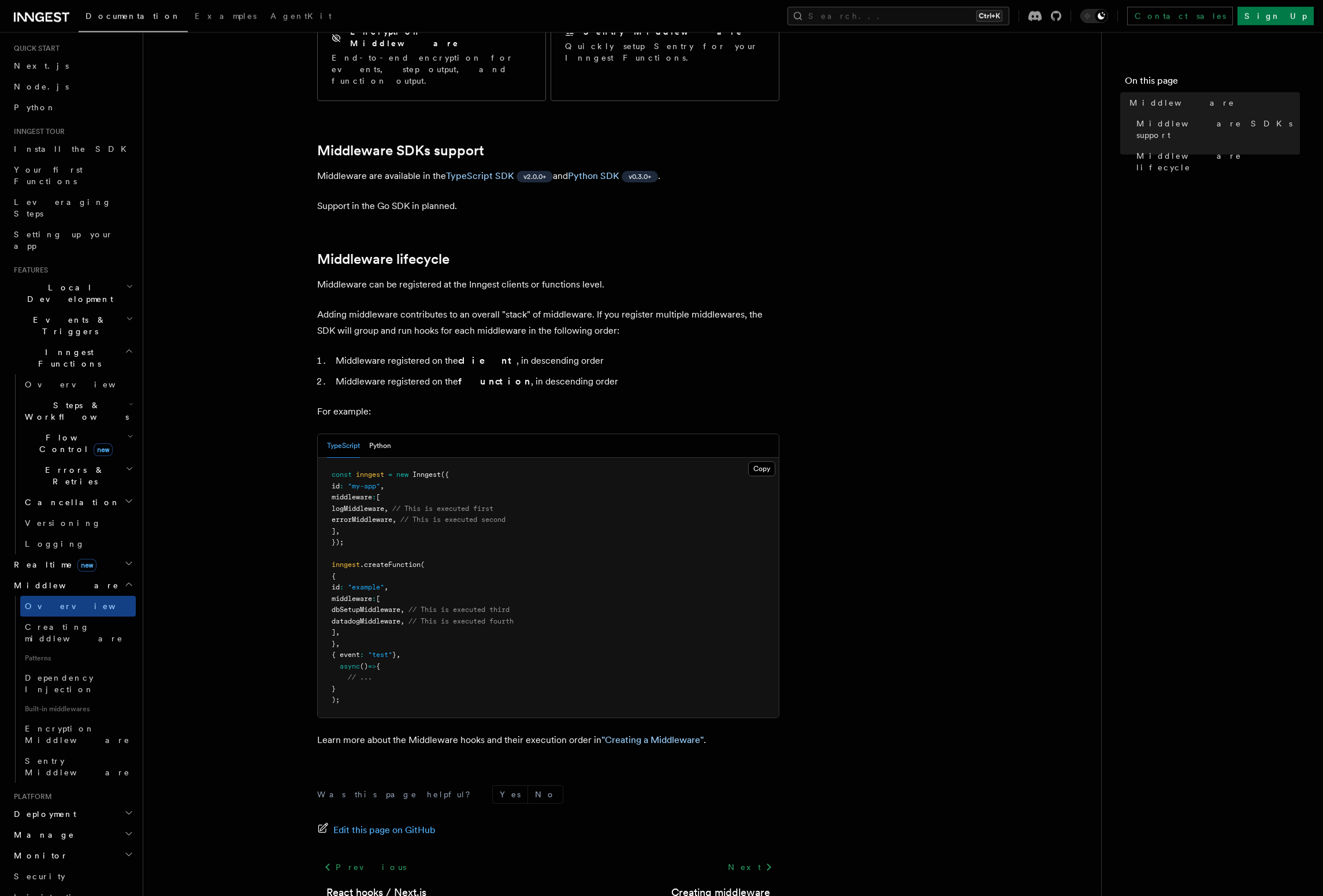
scroll to position [263, 0]
click at [76, 617] on link "Creating middleware" at bounding box center [78, 633] width 116 height 32
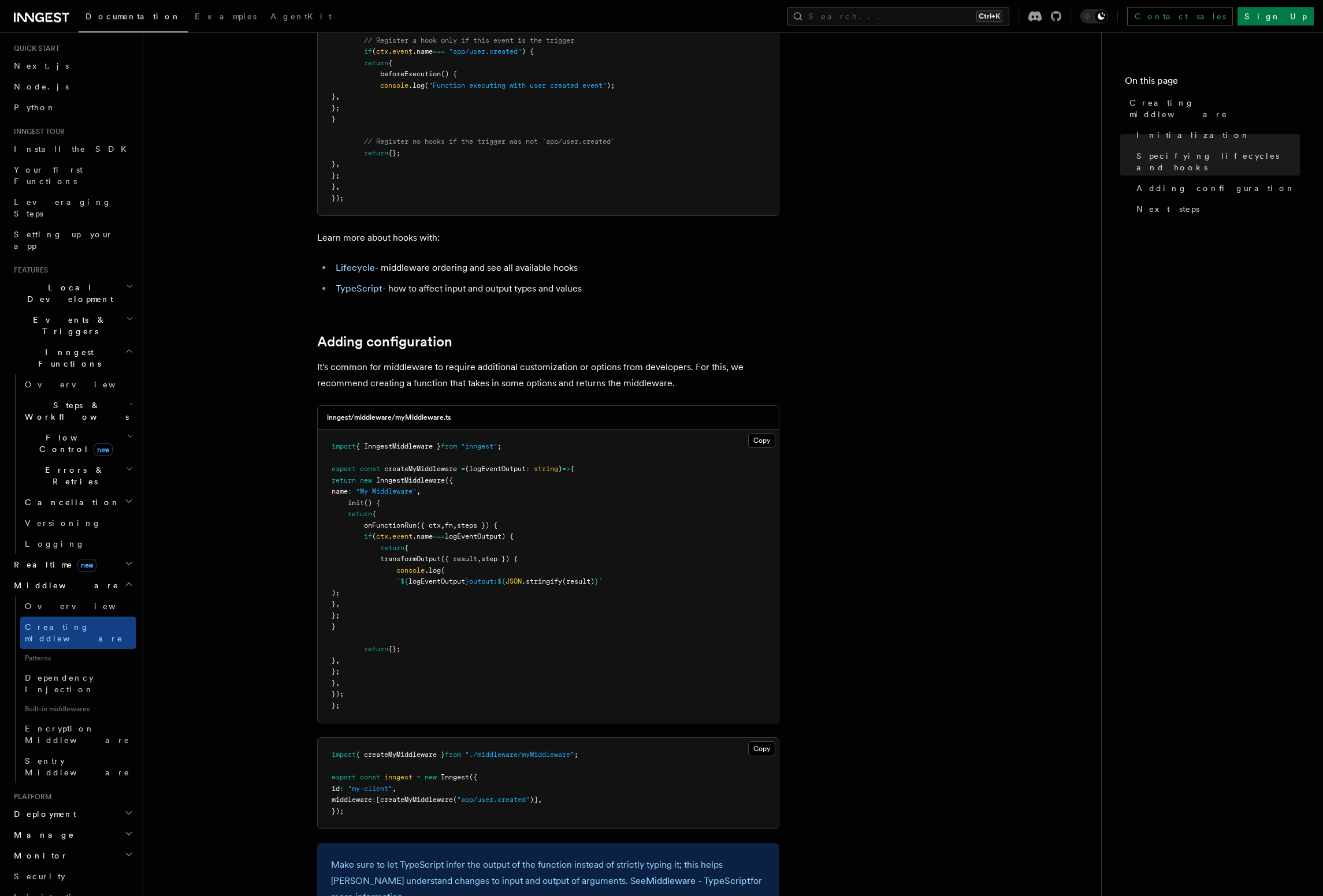
scroll to position [1514, 0]
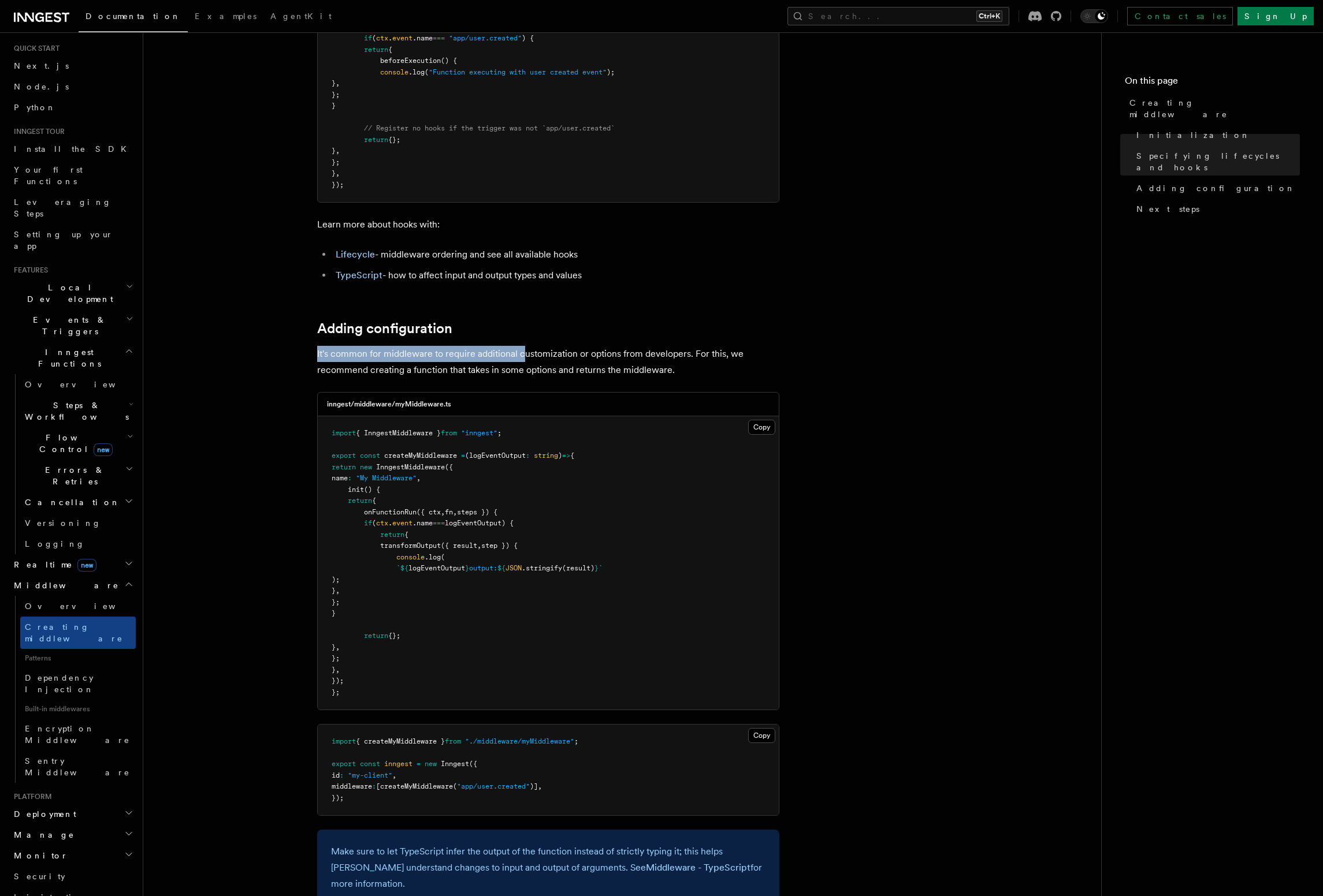
drag, startPoint x: 318, startPoint y: 359, endPoint x: 516, endPoint y: 353, distance: 198.1
click at [520, 355] on p "It's common for middleware to require additional customization or options from …" at bounding box center [548, 362] width 462 height 32
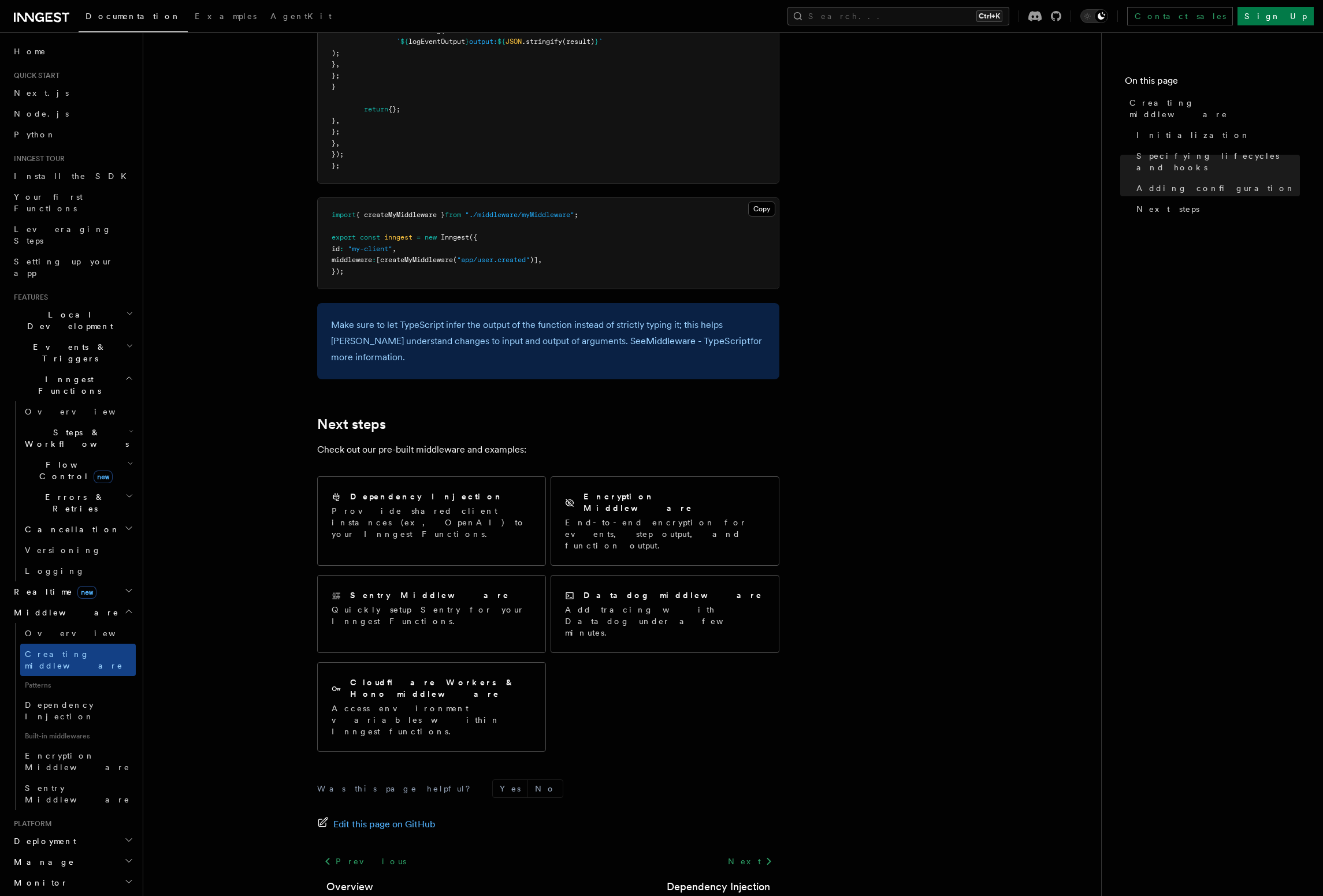
scroll to position [0, 0]
click at [79, 519] on h2 "Cancellation" at bounding box center [78, 530] width 116 height 20
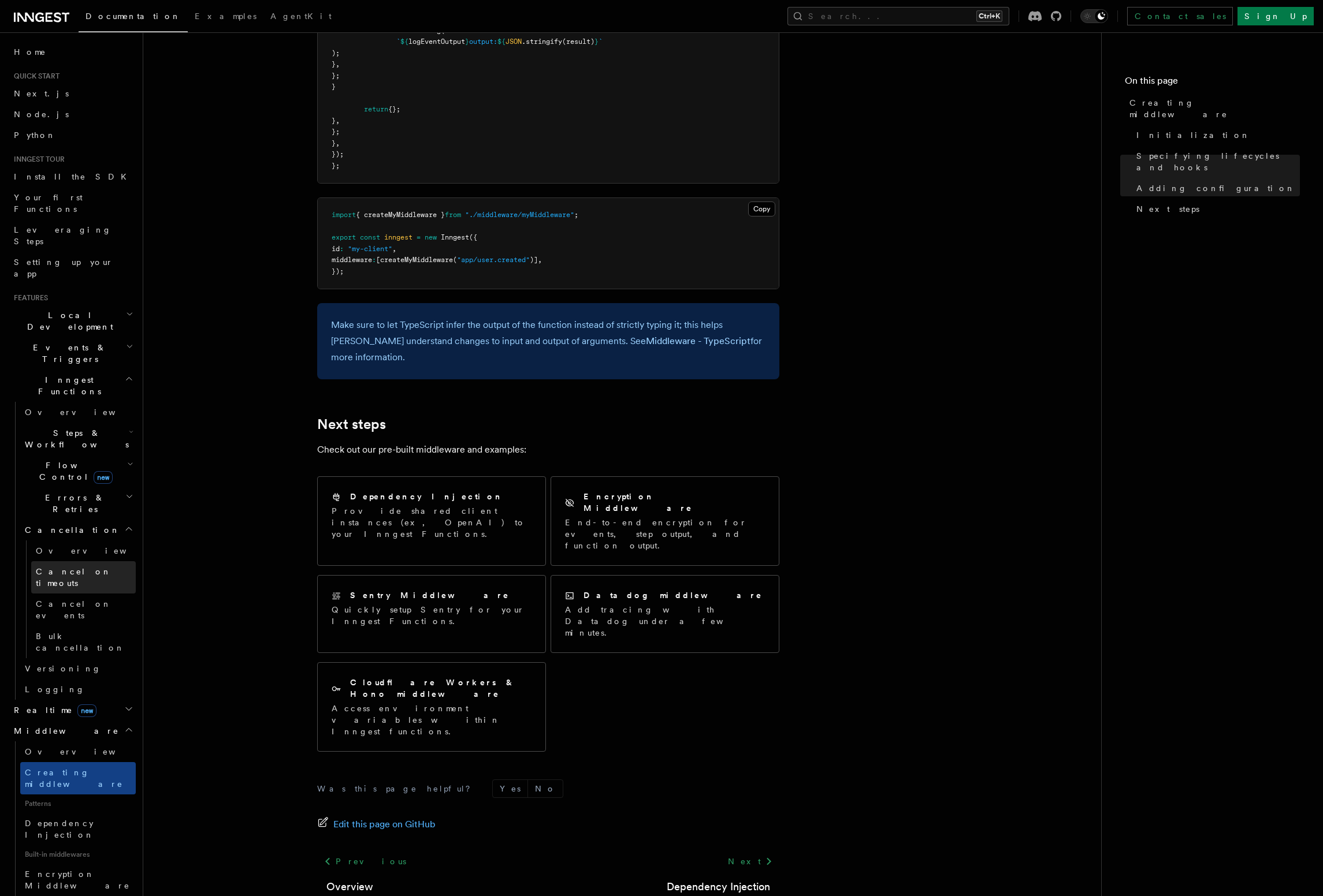
click at [70, 567] on span "Cancel on timeouts" at bounding box center [73, 578] width 76 height 20
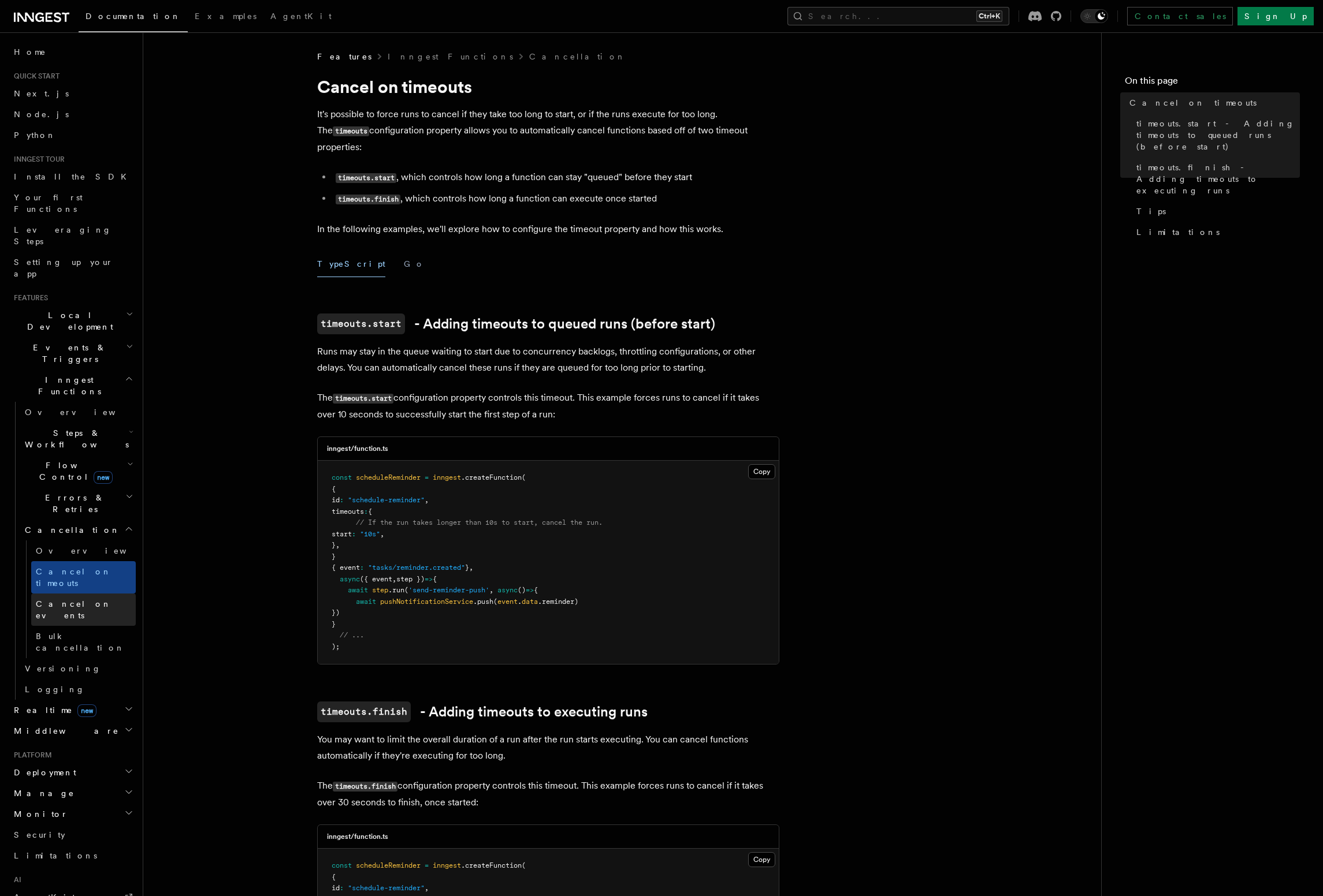
click at [73, 600] on span "Cancel on events" at bounding box center [73, 610] width 76 height 20
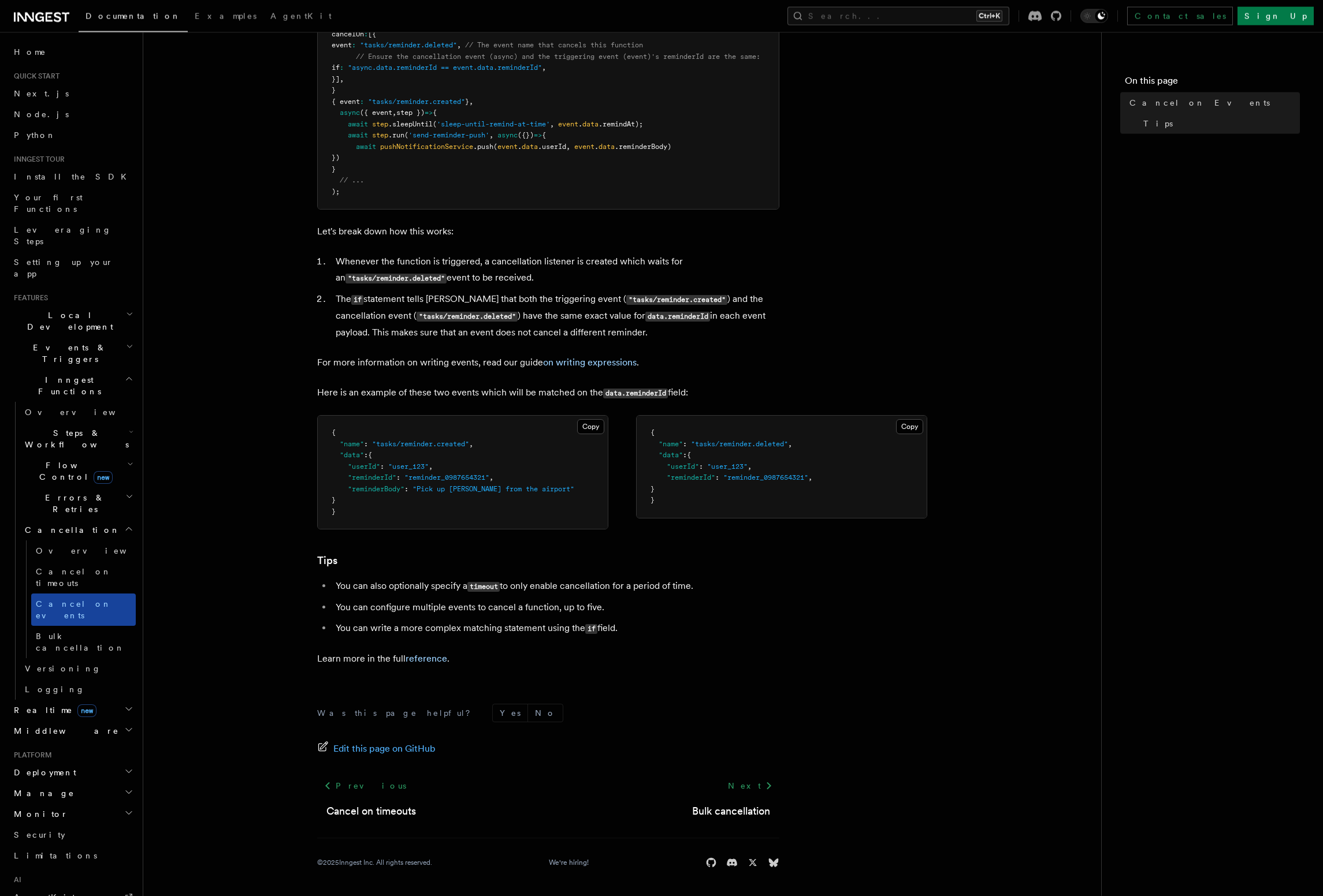
scroll to position [424, 0]
click at [69, 632] on span "Bulk cancellation" at bounding box center [80, 642] width 89 height 20
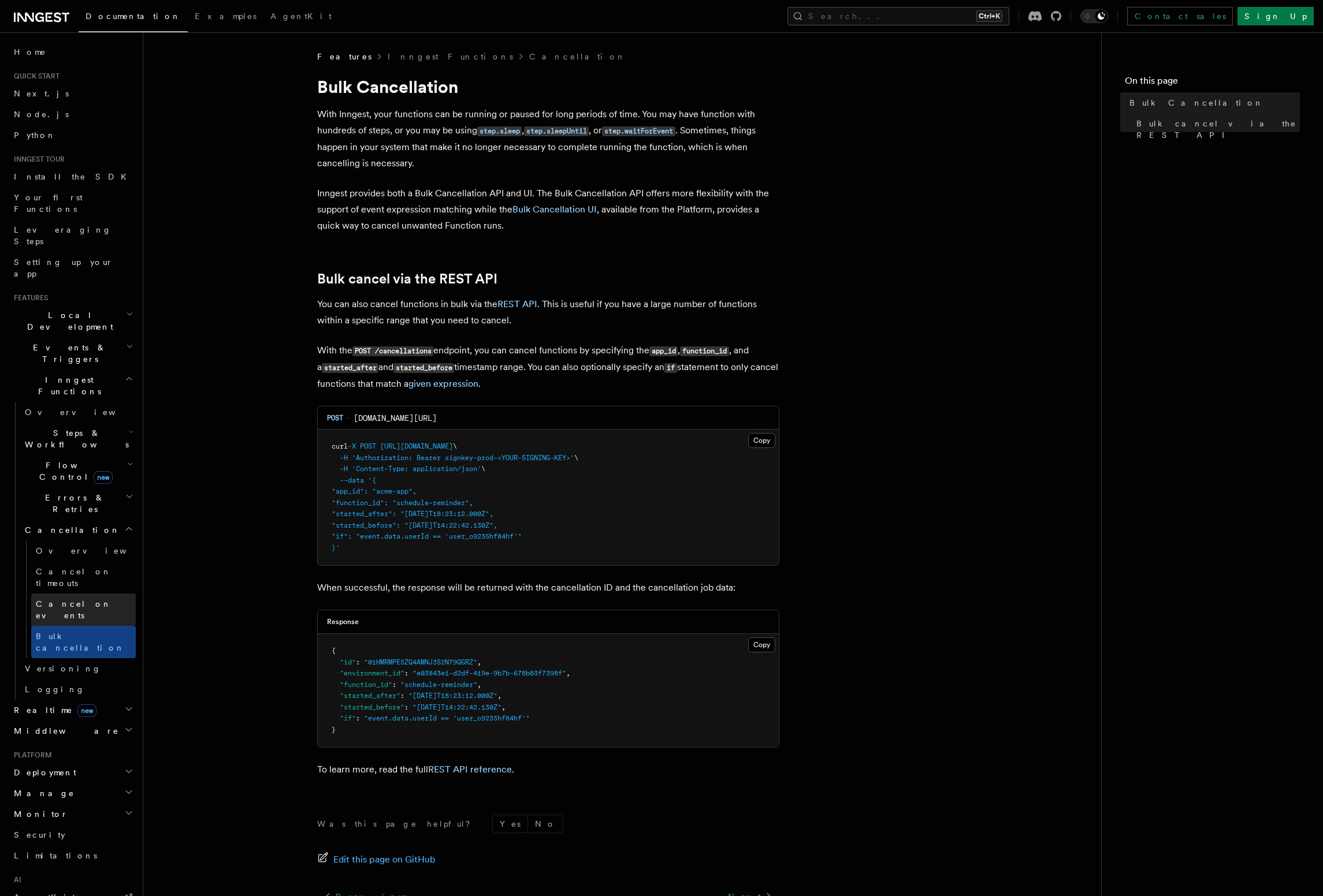
click at [73, 600] on span "Cancel on events" at bounding box center [73, 610] width 76 height 20
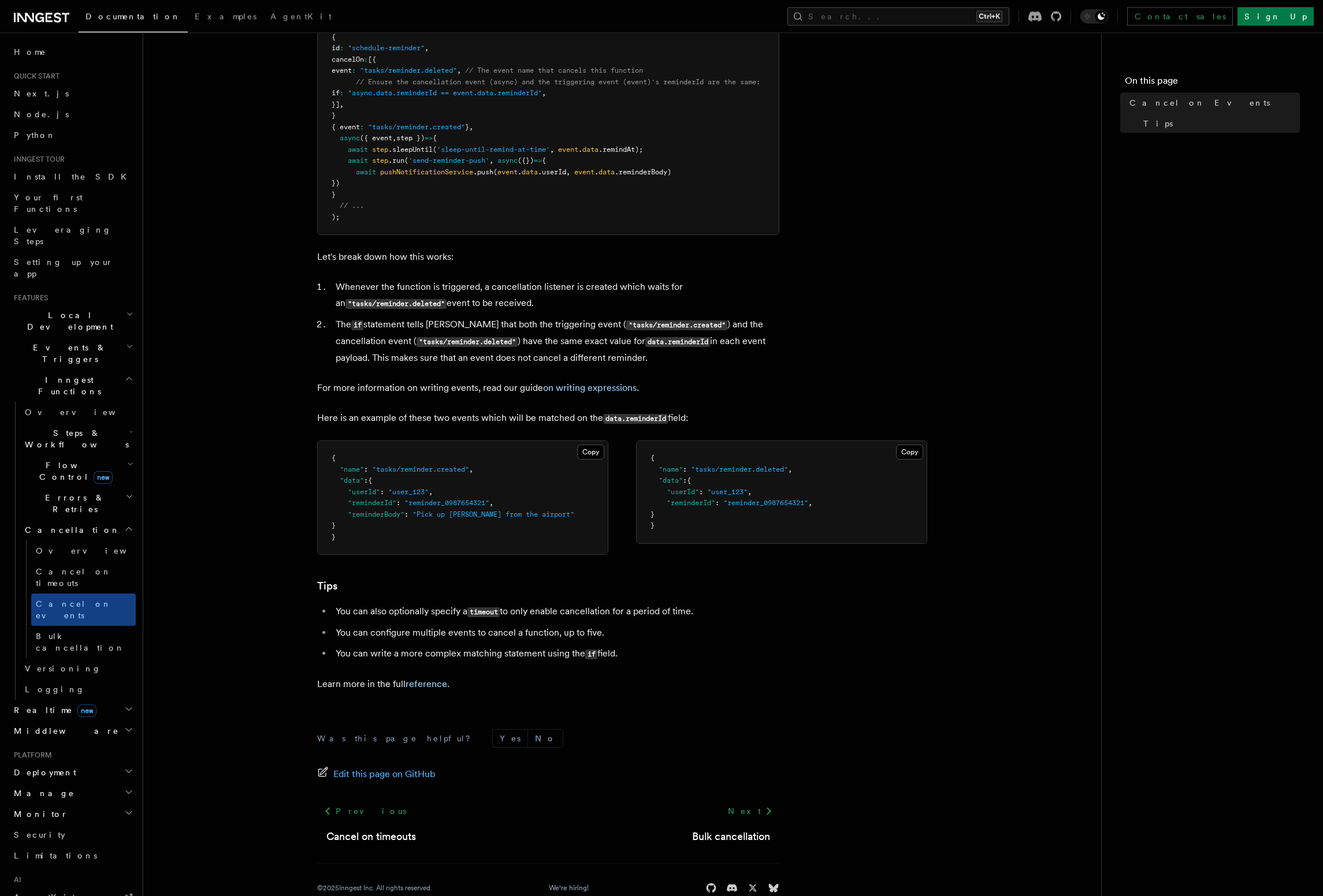
scroll to position [395, 0]
click at [79, 427] on span "Steps & Workflows" at bounding box center [75, 438] width 109 height 23
click at [66, 582] on link "Fetch new" at bounding box center [84, 593] width 105 height 23
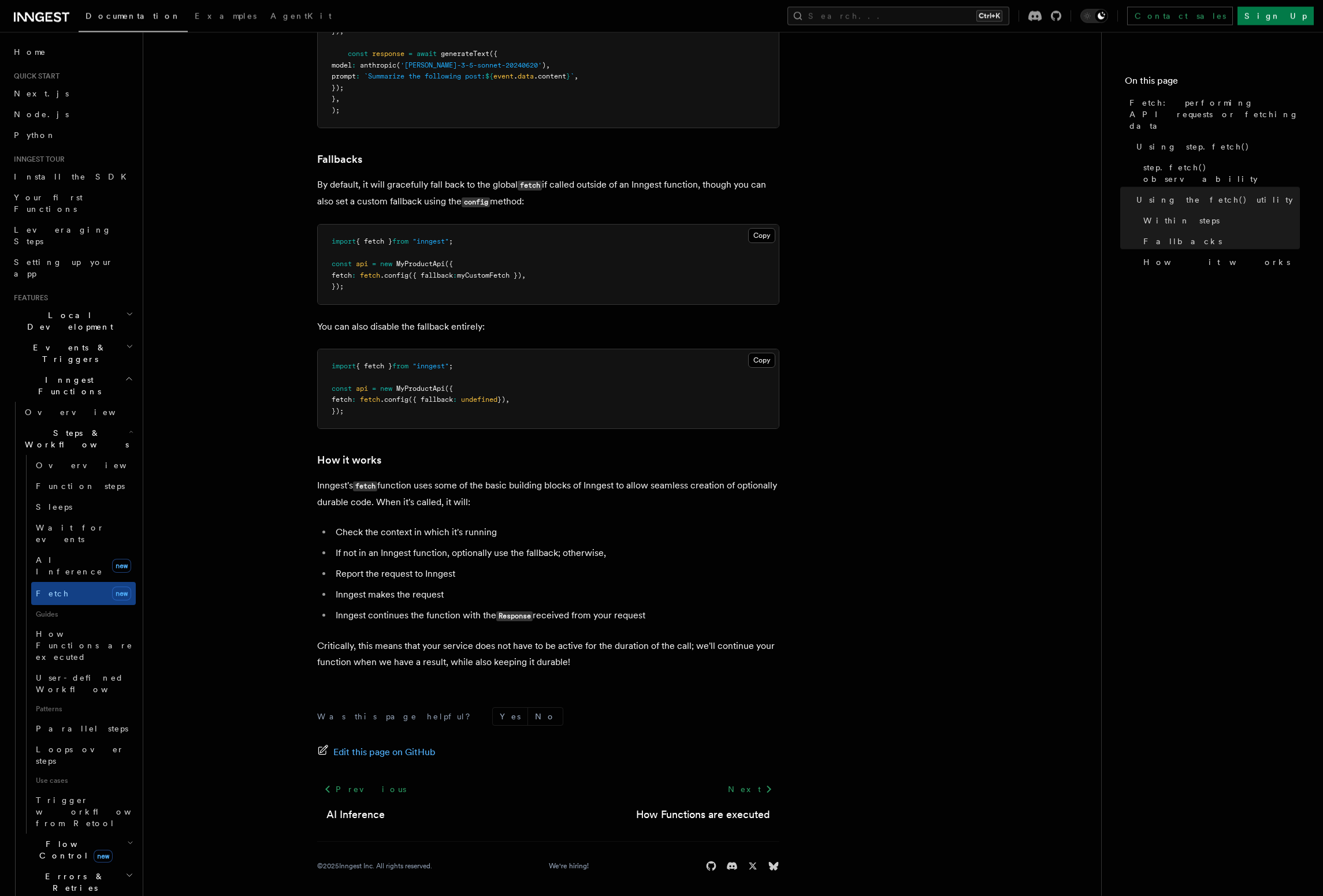
scroll to position [2347, 0]
click at [105, 628] on span "How Functions are executed" at bounding box center [85, 645] width 100 height 35
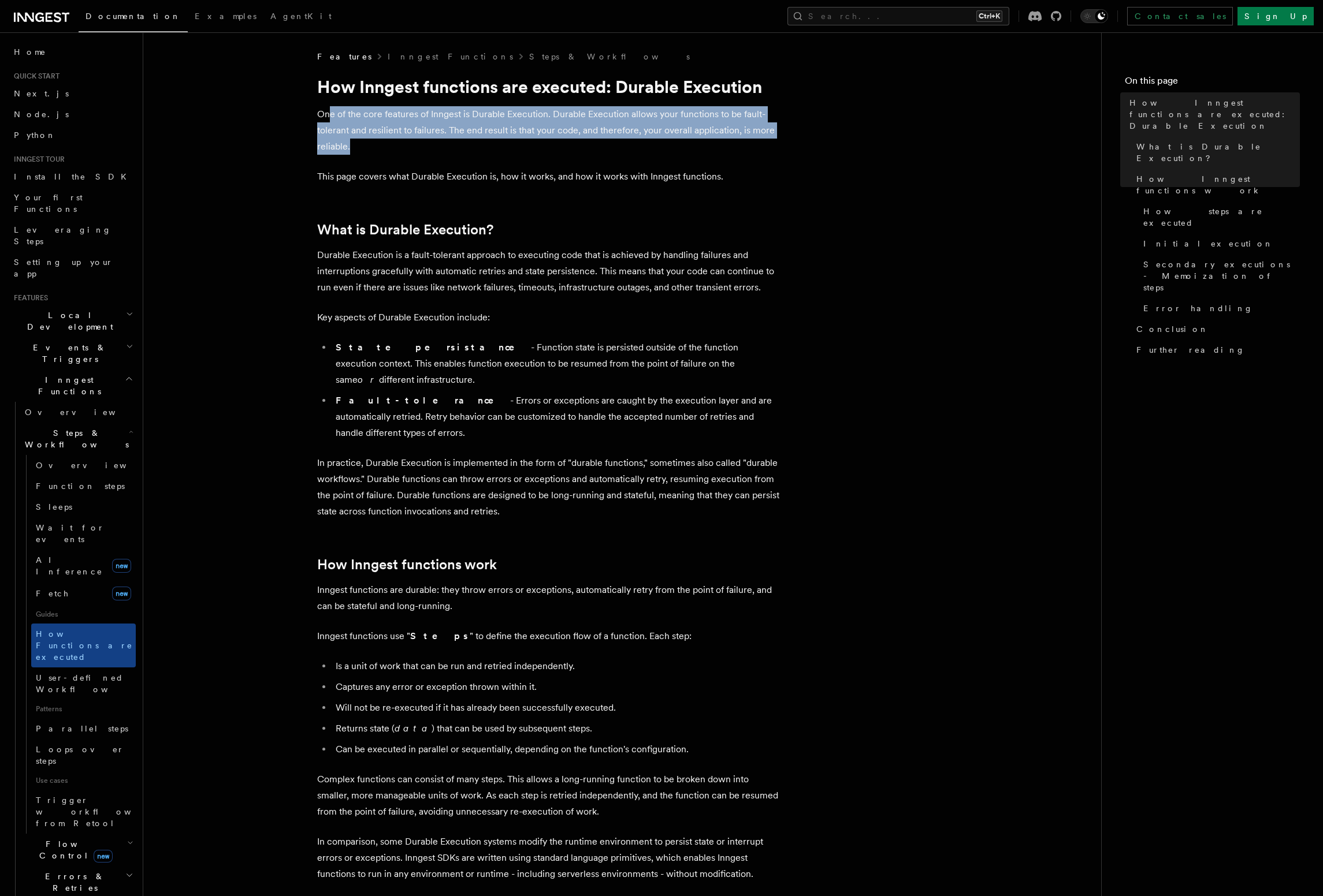
drag, startPoint x: 332, startPoint y: 112, endPoint x: 610, endPoint y: 147, distance: 280.2
click at [610, 146] on p "One of the core features of Inngest is Durable Execution. Durable Execution all…" at bounding box center [548, 131] width 462 height 49
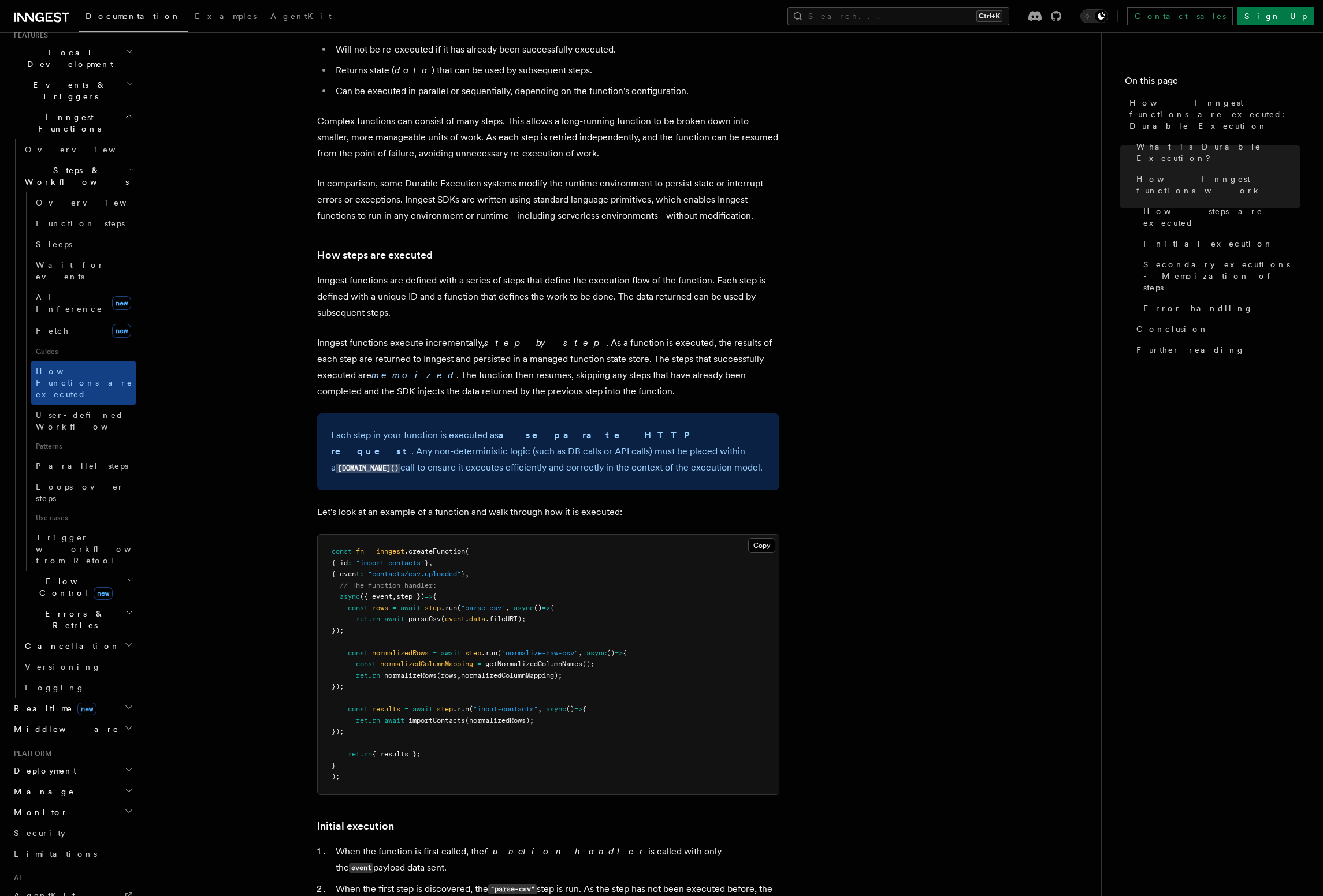
scroll to position [263, 0]
click at [94, 697] on h2 "Realtime new" at bounding box center [73, 708] width 126 height 20
click at [95, 745] on span "React hooks / Next.js" at bounding box center [76, 755] width 102 height 20
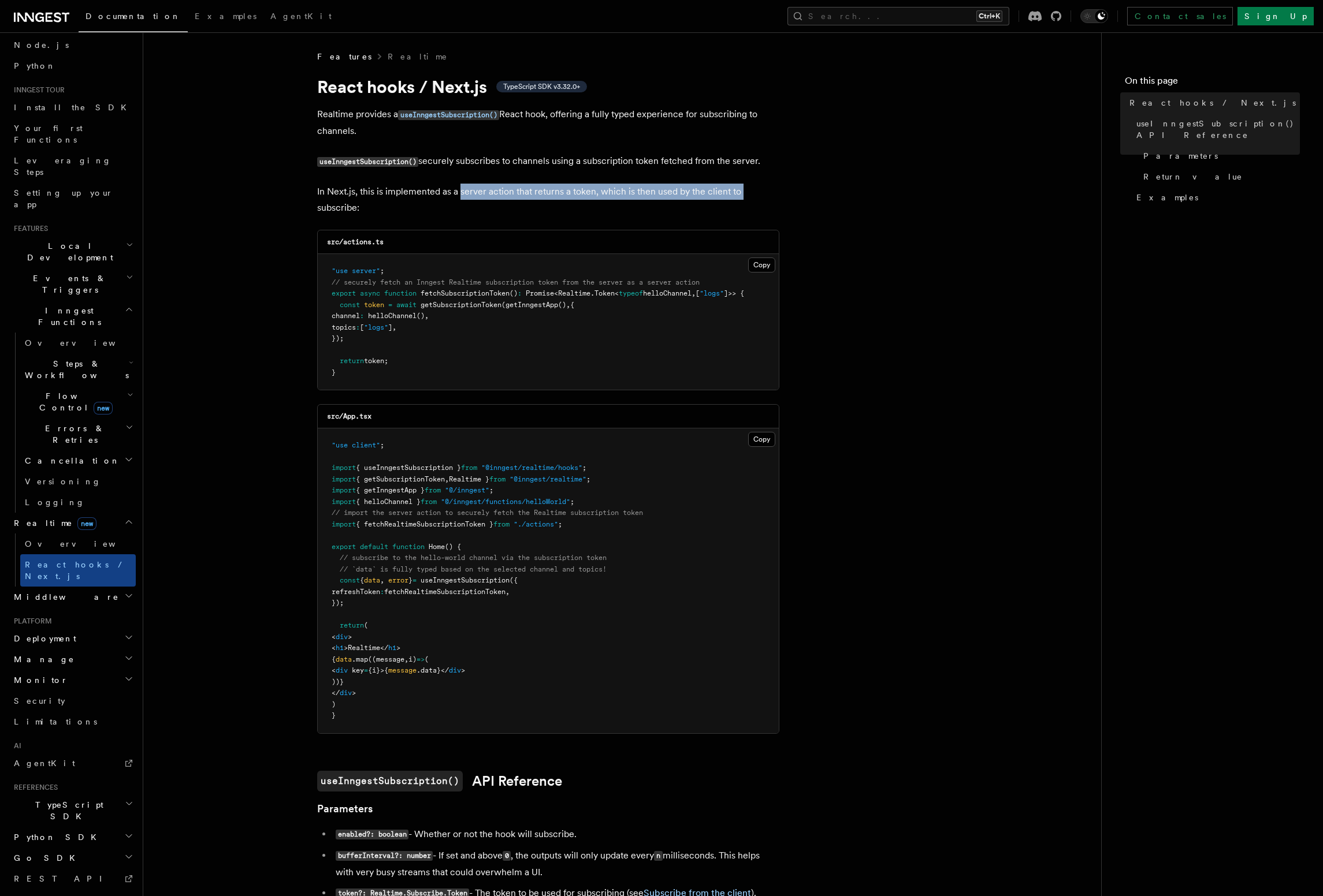
drag, startPoint x: 460, startPoint y: 195, endPoint x: 749, endPoint y: 199, distance: 289.0
click at [749, 199] on p "In Next.js, this is implemented as a server action that returns a token, which …" at bounding box center [548, 199] width 462 height 32
click at [445, 197] on p "In Next.js, this is implemented as a server action that returns a token, which …" at bounding box center [548, 199] width 462 height 32
drag, startPoint x: 461, startPoint y: 195, endPoint x: 706, endPoint y: 194, distance: 245.0
click at [706, 194] on p "In Next.js, this is implemented as a server action that returns a token, which …" at bounding box center [548, 199] width 462 height 32
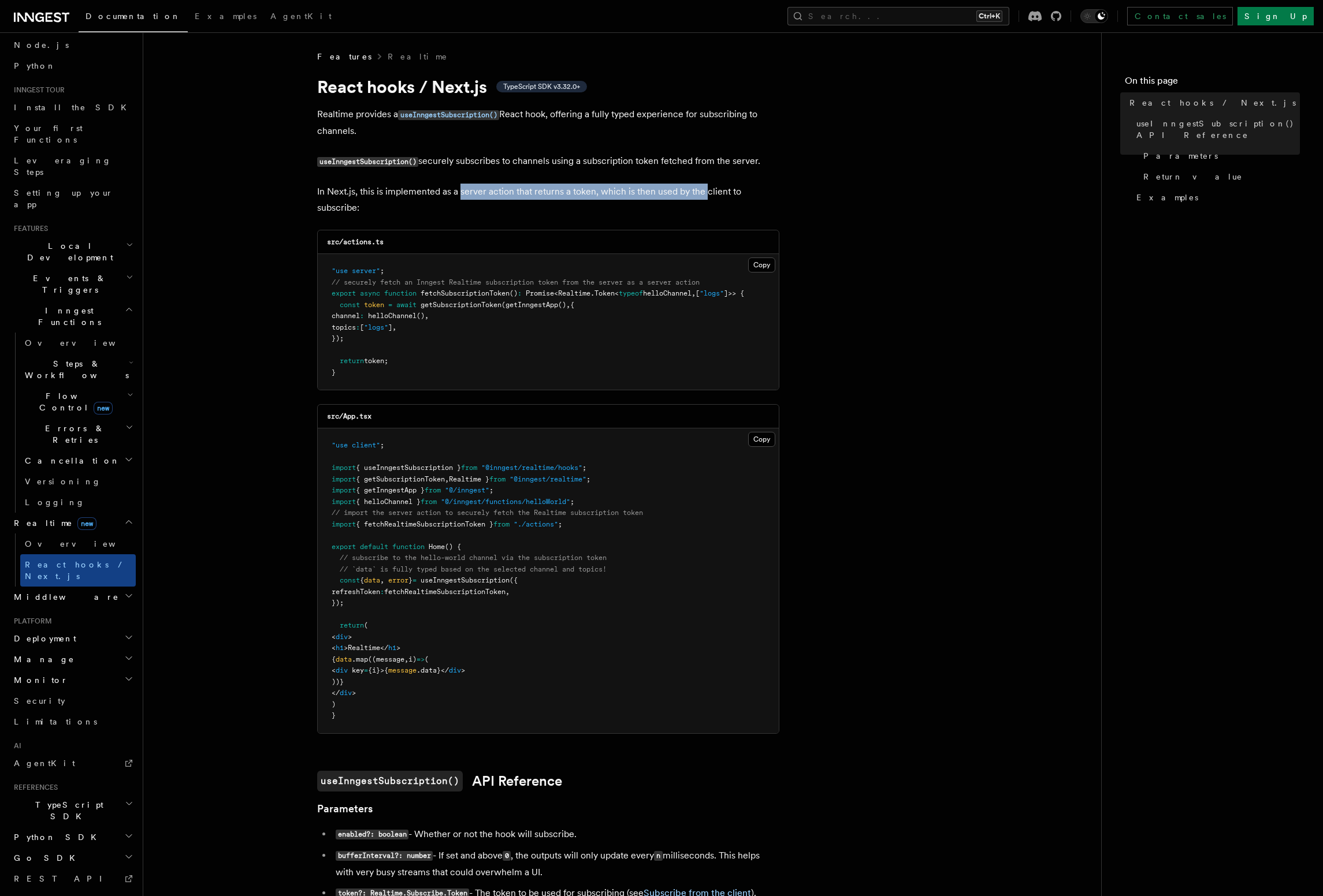
click at [706, 194] on p "In Next.js, this is implemented as a server action that returns a token, which …" at bounding box center [548, 199] width 462 height 32
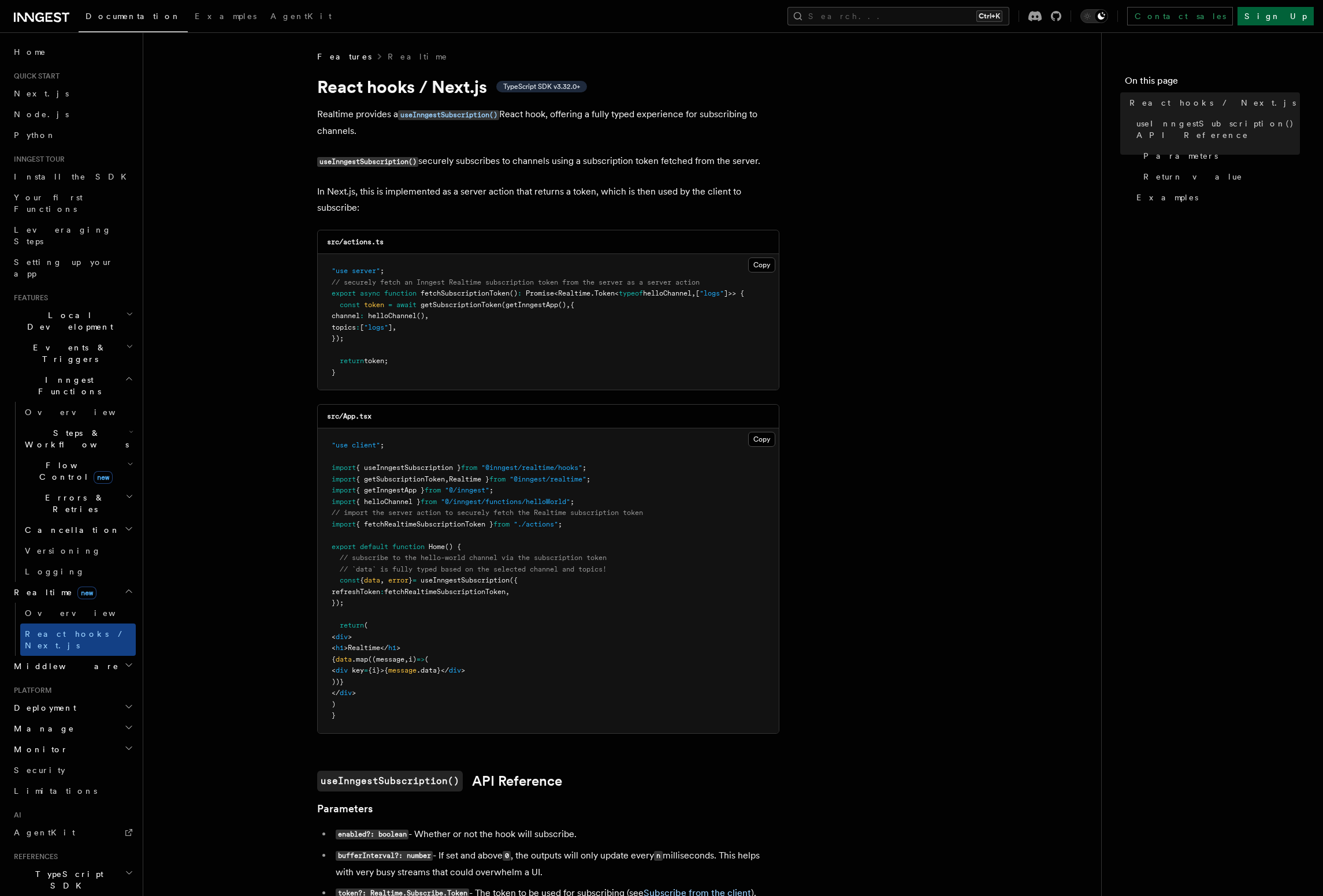
click at [1280, 20] on link "Sign Up" at bounding box center [1275, 16] width 76 height 18
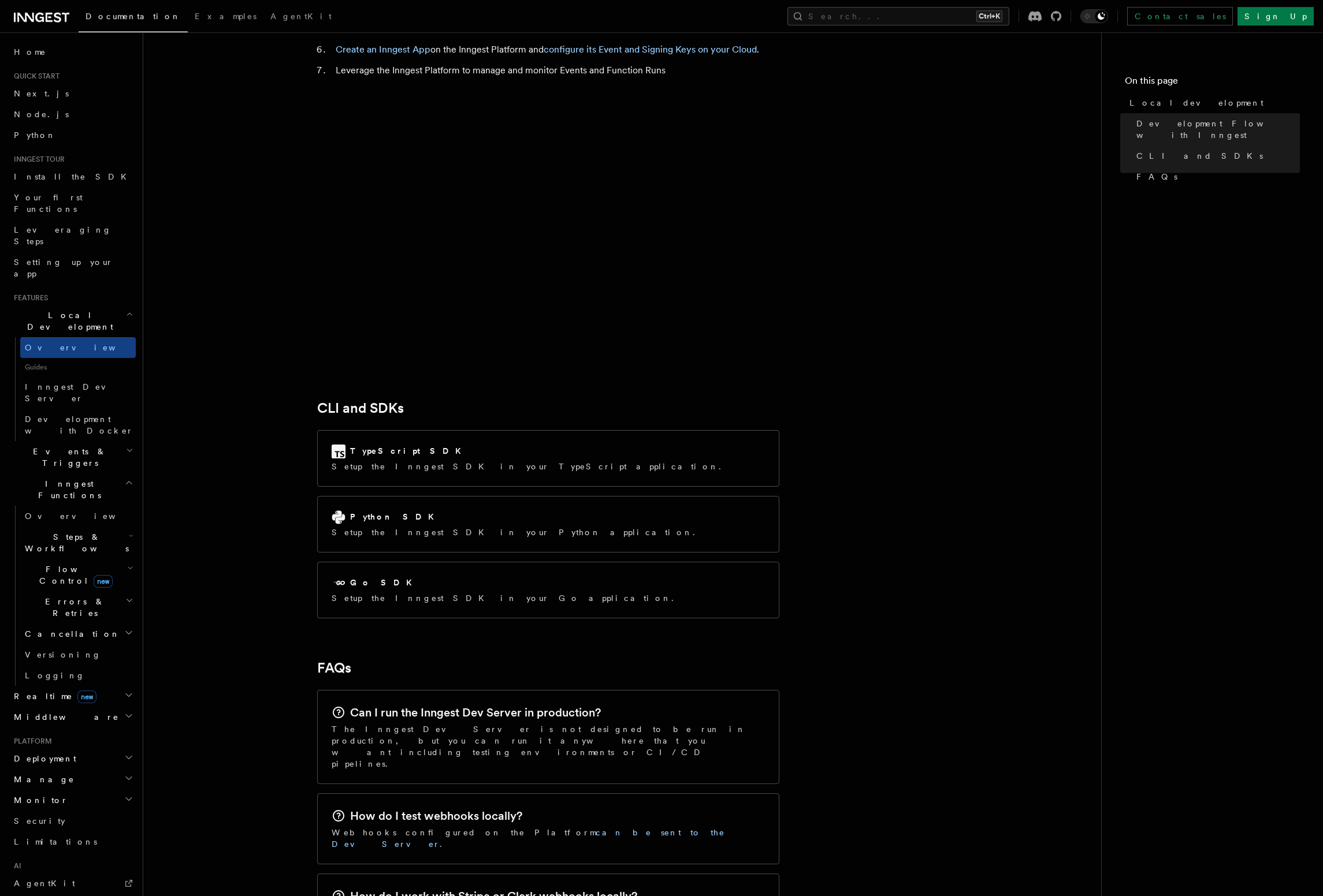
scroll to position [1185, 0]
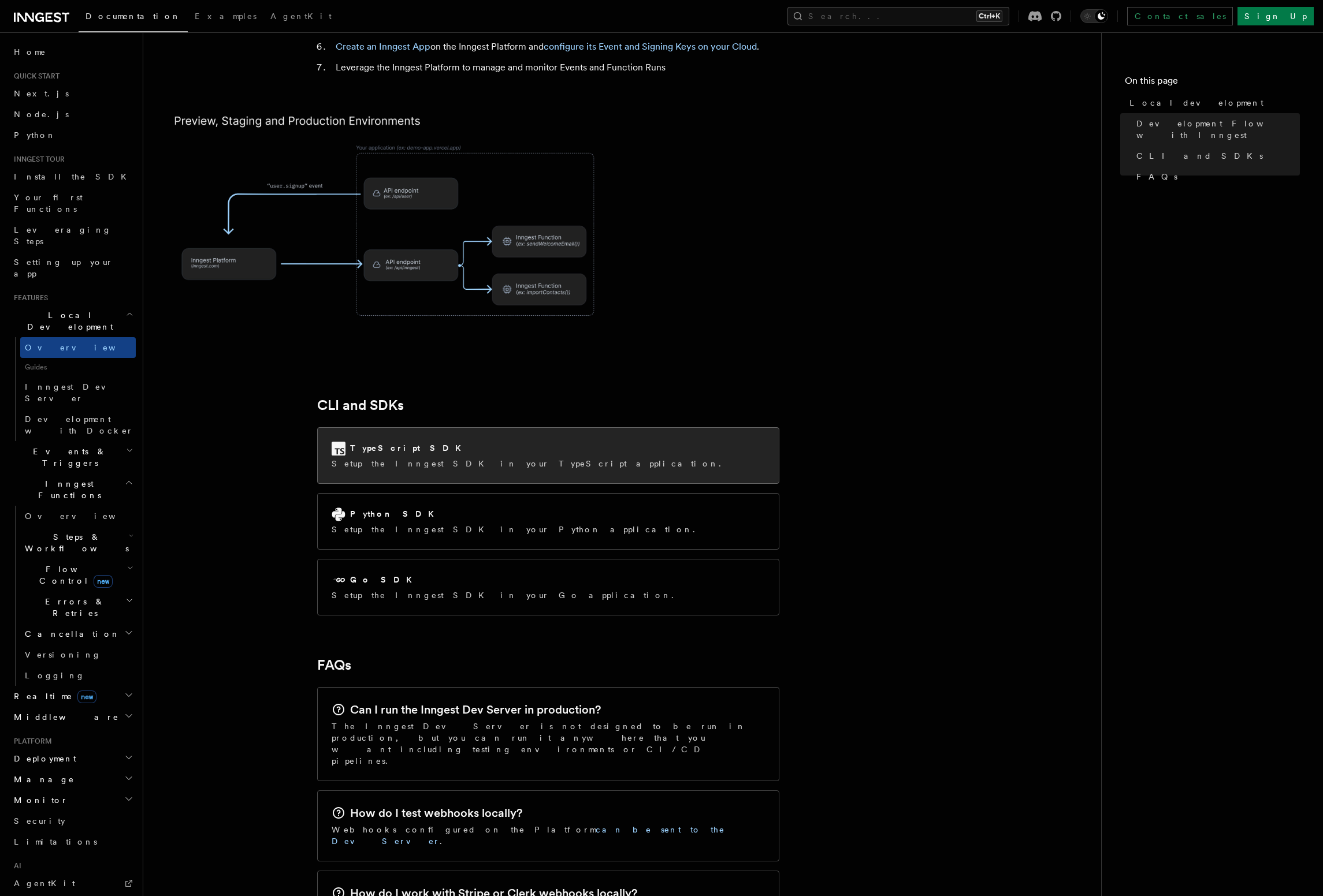
click at [574, 428] on div "TypeScript SDK Setup the Inngest SDK in your TypeScript application." at bounding box center [548, 455] width 461 height 55
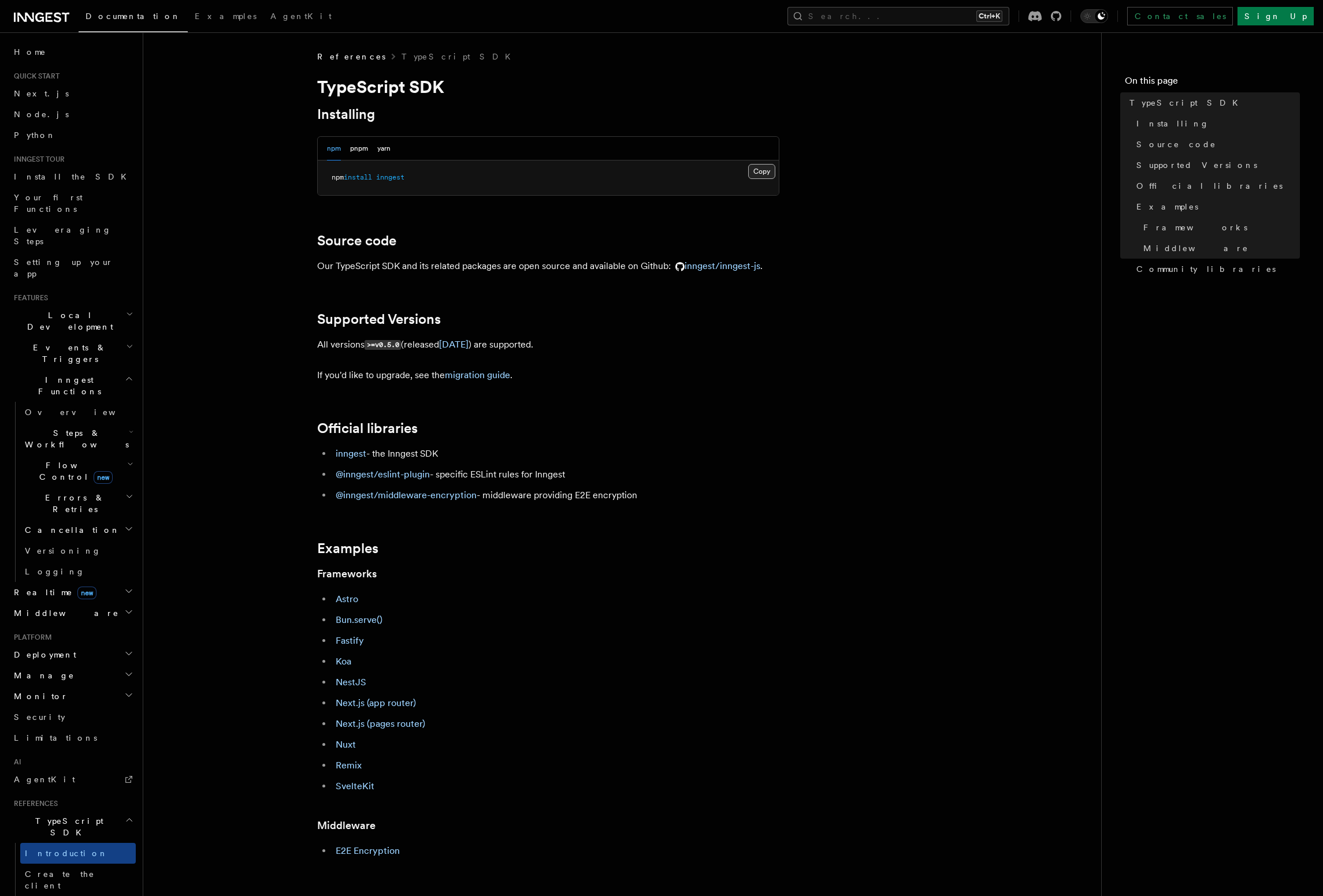
click at [755, 174] on button "Copy Copied" at bounding box center [762, 171] width 27 height 15
click at [363, 154] on button "pnpm" at bounding box center [359, 149] width 18 height 24
click at [751, 177] on button "Copy Copied" at bounding box center [762, 171] width 27 height 15
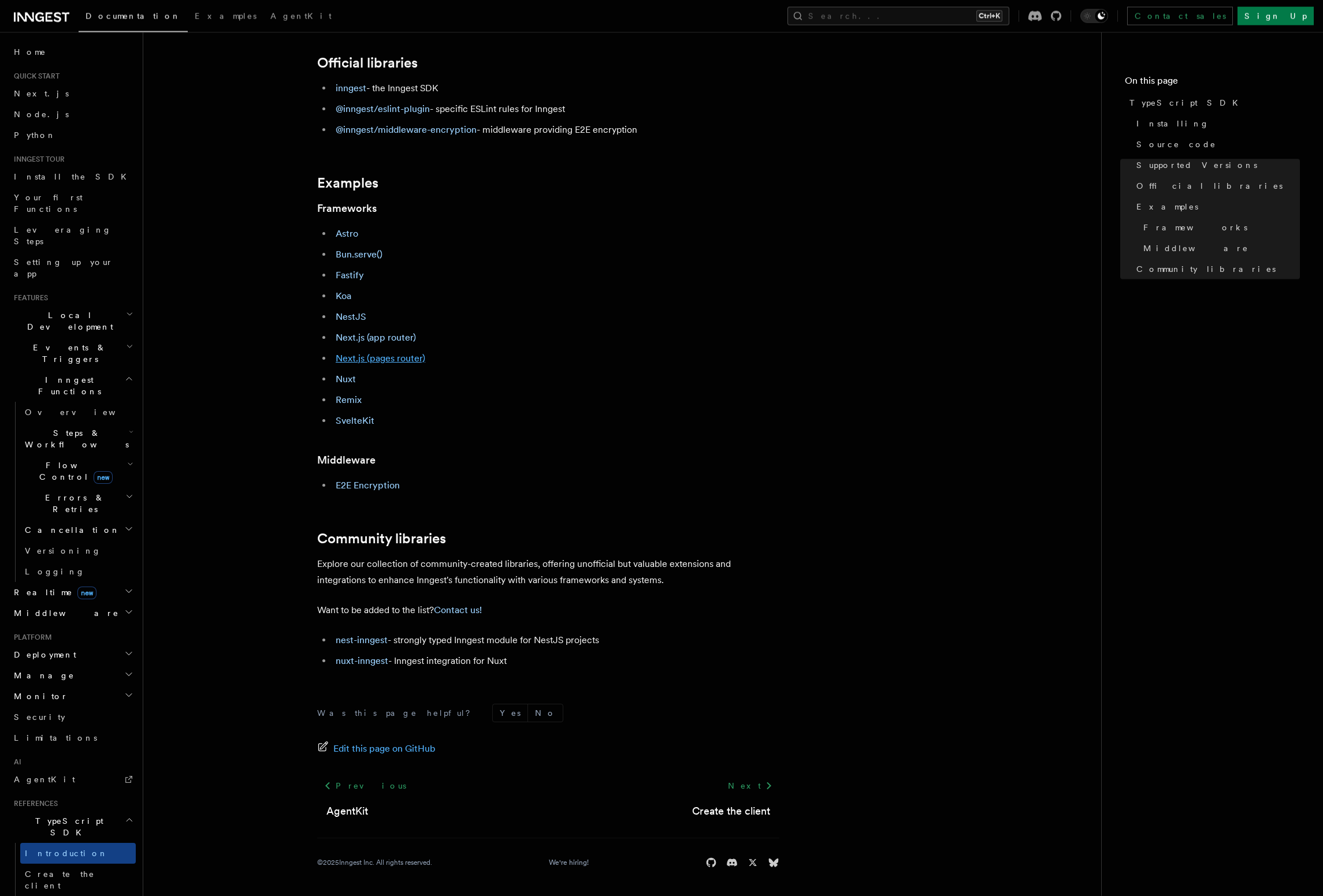
scroll to position [370, 0]
click at [394, 340] on link "Next.js (app router)" at bounding box center [376, 337] width 80 height 11
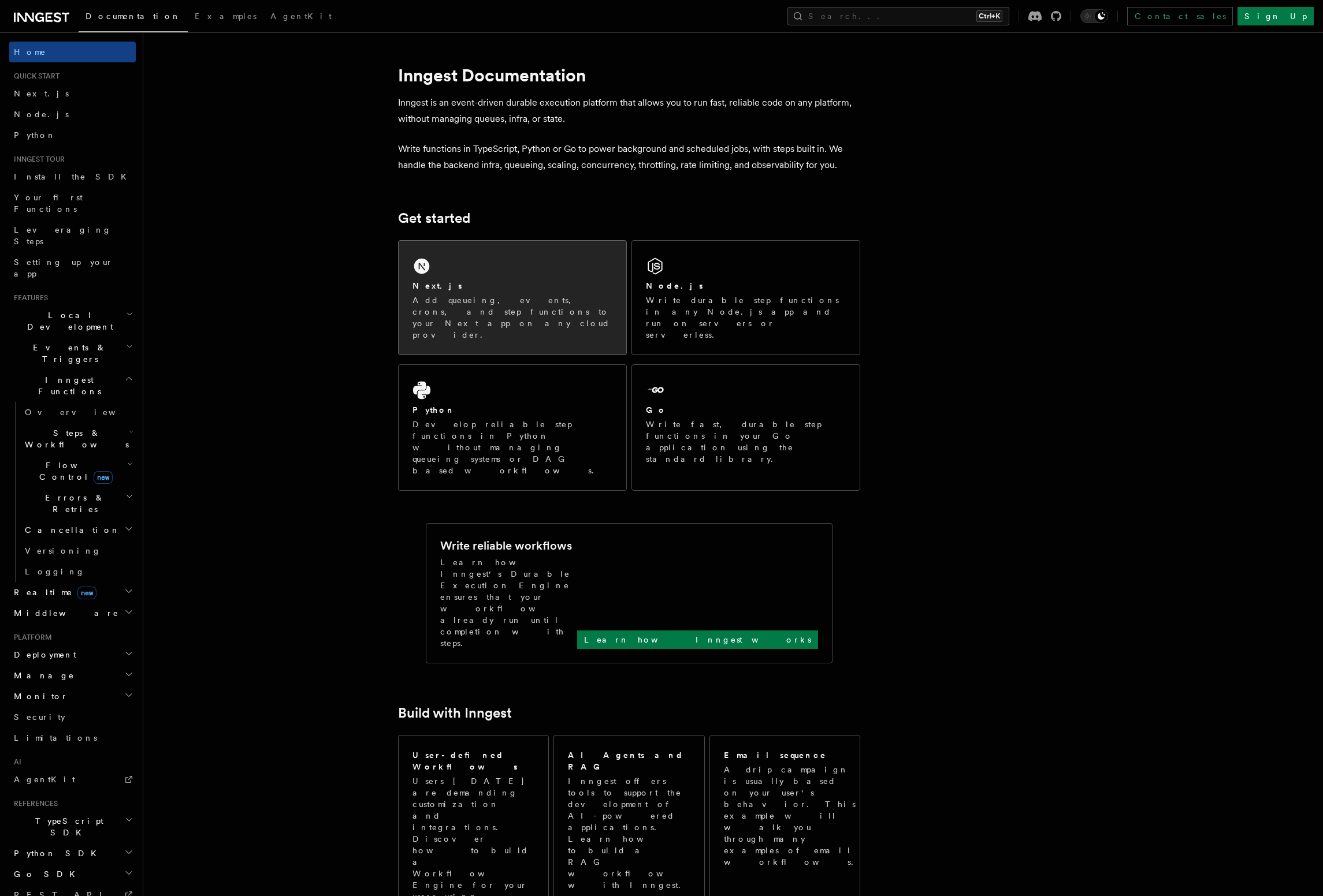
click at [492, 292] on div "Next.js Add queueing, events, crons, and step functions to your Next app on any…" at bounding box center [512, 310] width 200 height 61
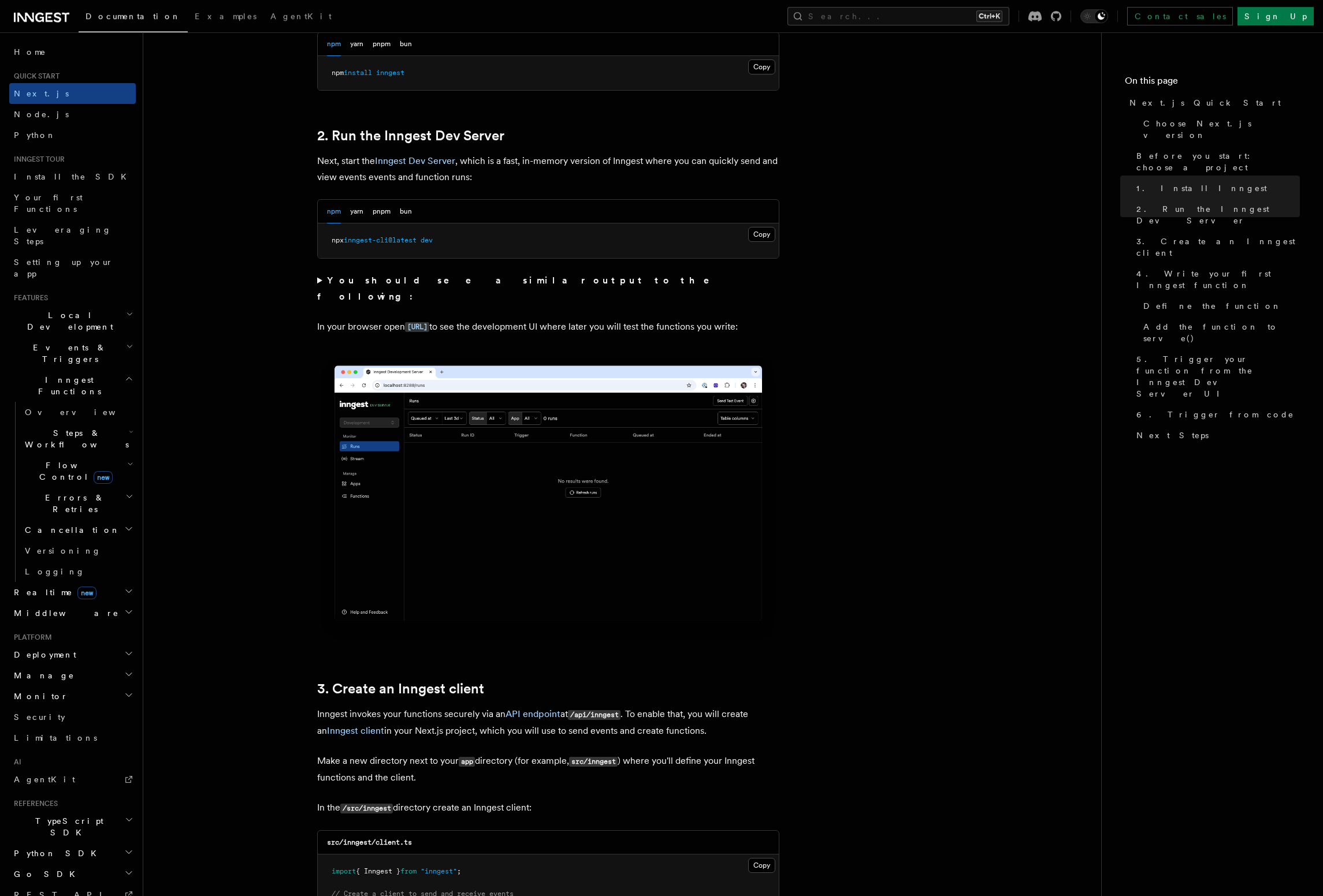
scroll to position [724, 0]
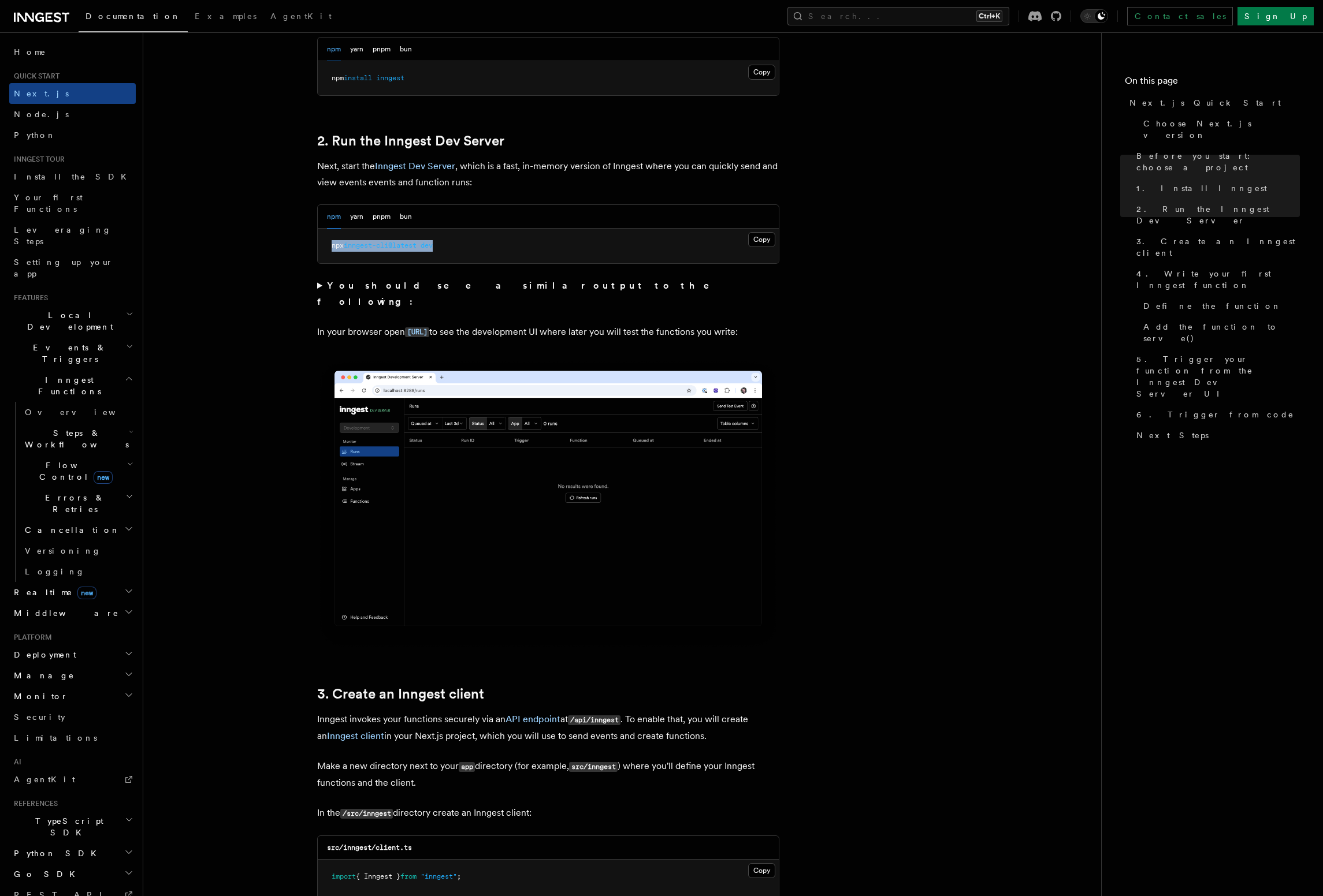
drag, startPoint x: 444, startPoint y: 245, endPoint x: 323, endPoint y: 248, distance: 121.0
click at [323, 248] on pre "npx inngest-cli@latest dev" at bounding box center [548, 246] width 461 height 35
copy span "npx inngest-cli@latest dev"
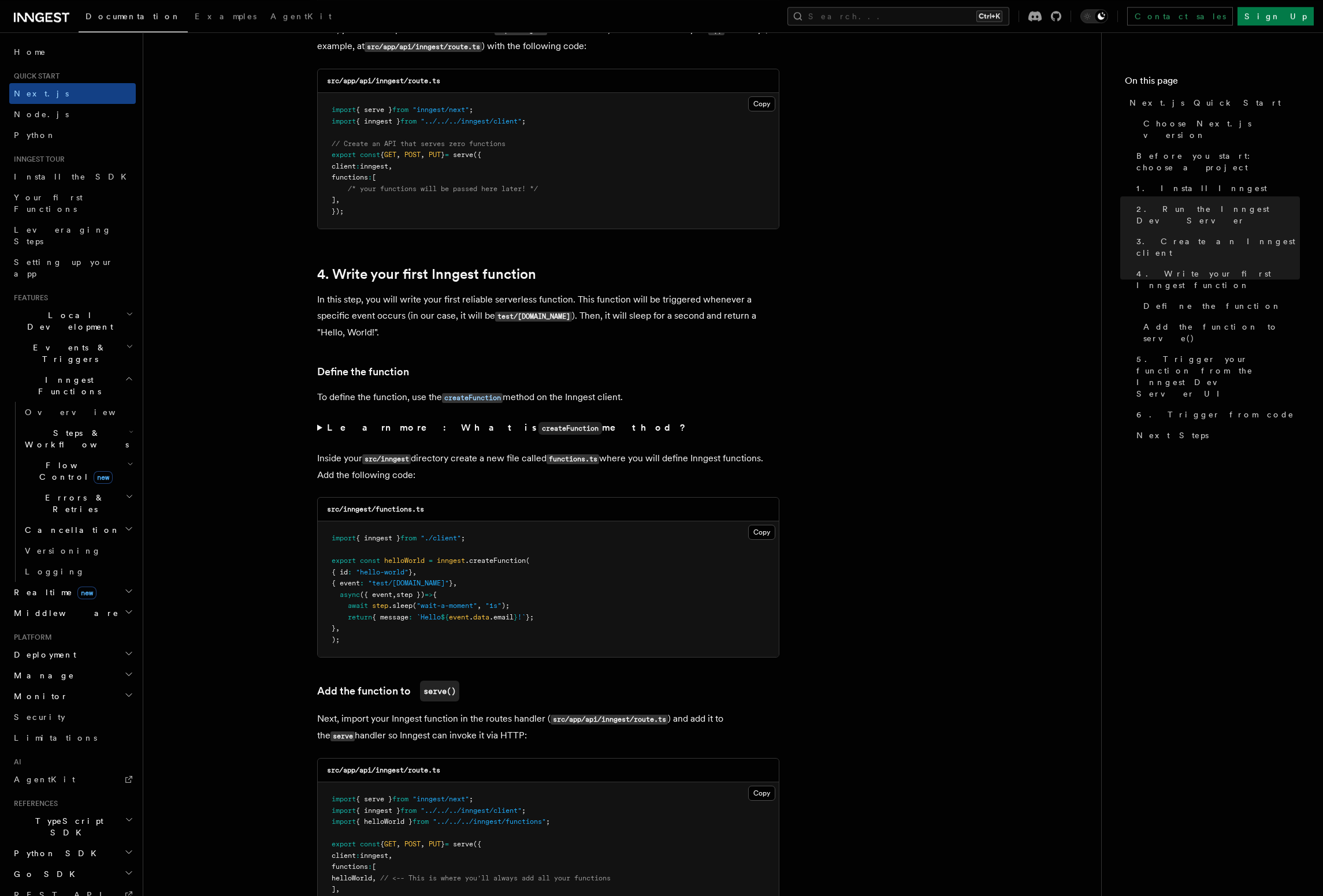
scroll to position [1645, 0]
click at [524, 608] on pre "import { inngest } from "./client" ; export const helloWorld = inngest .createF…" at bounding box center [548, 589] width 461 height 136
click at [565, 600] on pre "import { inngest } from "./client" ; export const helloWorld = inngest .createF…" at bounding box center [548, 589] width 461 height 136
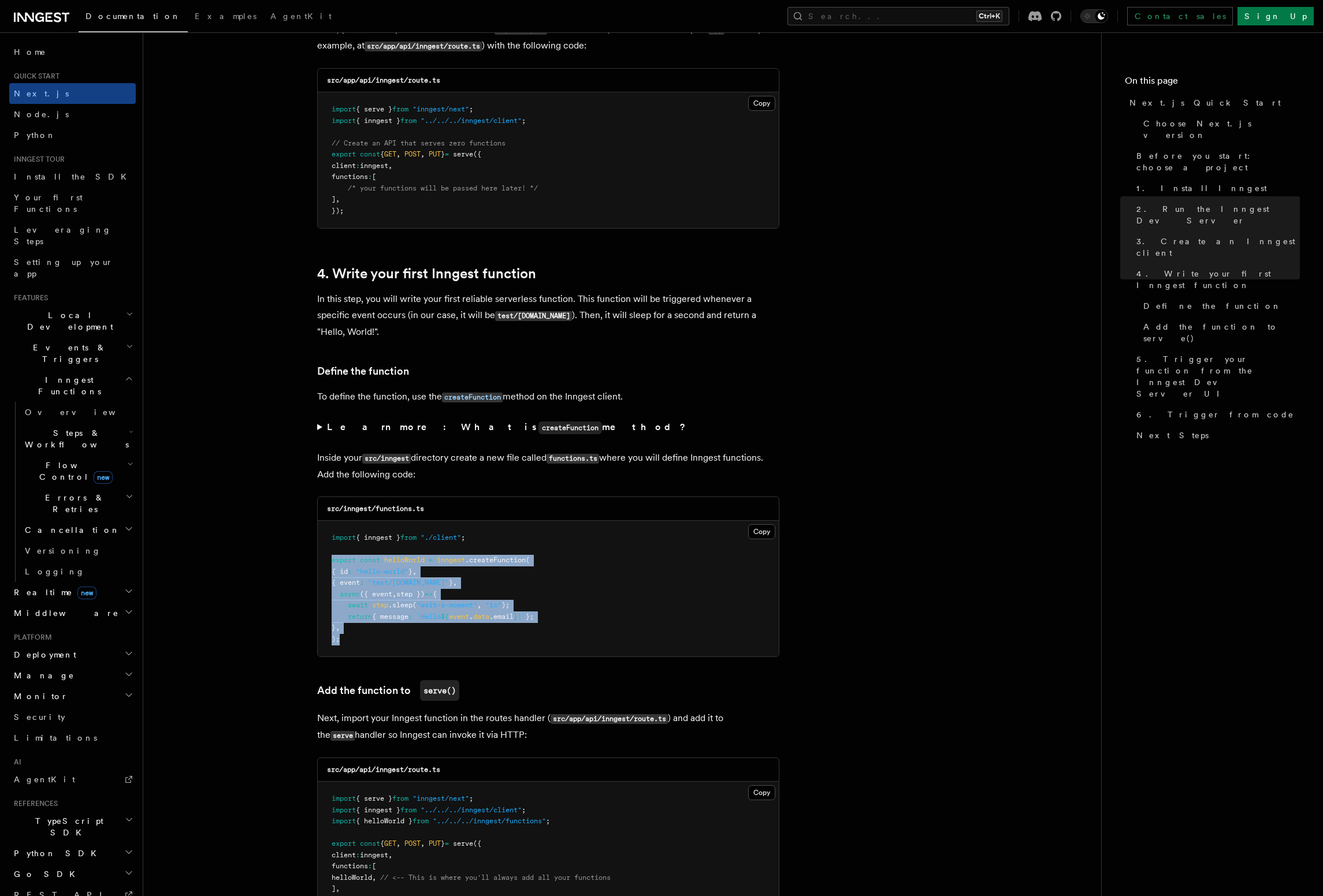
drag, startPoint x: 343, startPoint y: 647, endPoint x: 320, endPoint y: 561, distance: 89.0
click at [320, 561] on pre "import { inngest } from "./client" ; export const helloWorld = inngest .createF…" at bounding box center [548, 589] width 461 height 136
copy code "export const helloWorld = inngest .createFunction ( { id : "hello-world" } , { …"
click at [464, 564] on span "inngest" at bounding box center [451, 560] width 28 height 8
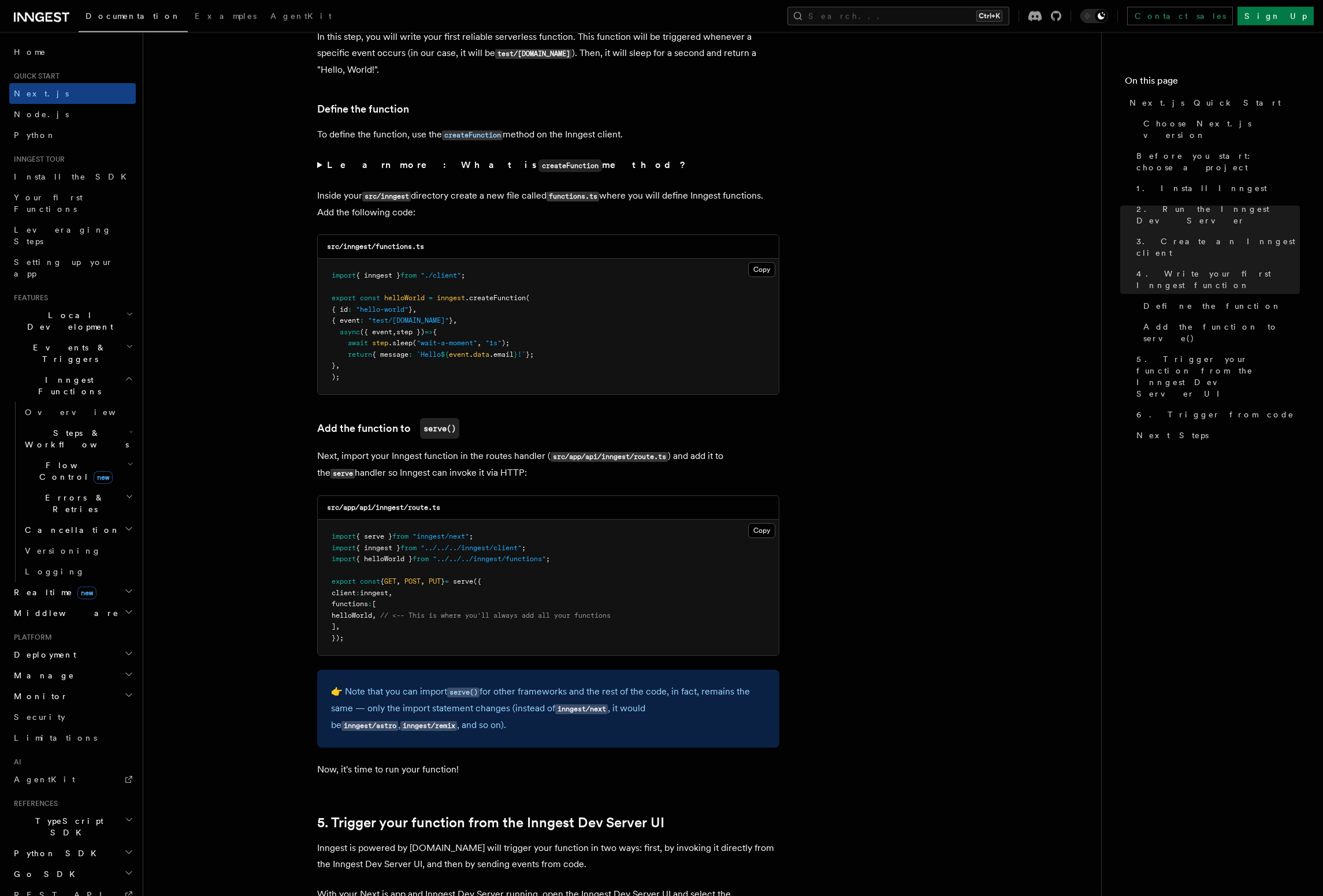
scroll to position [1909, 0]
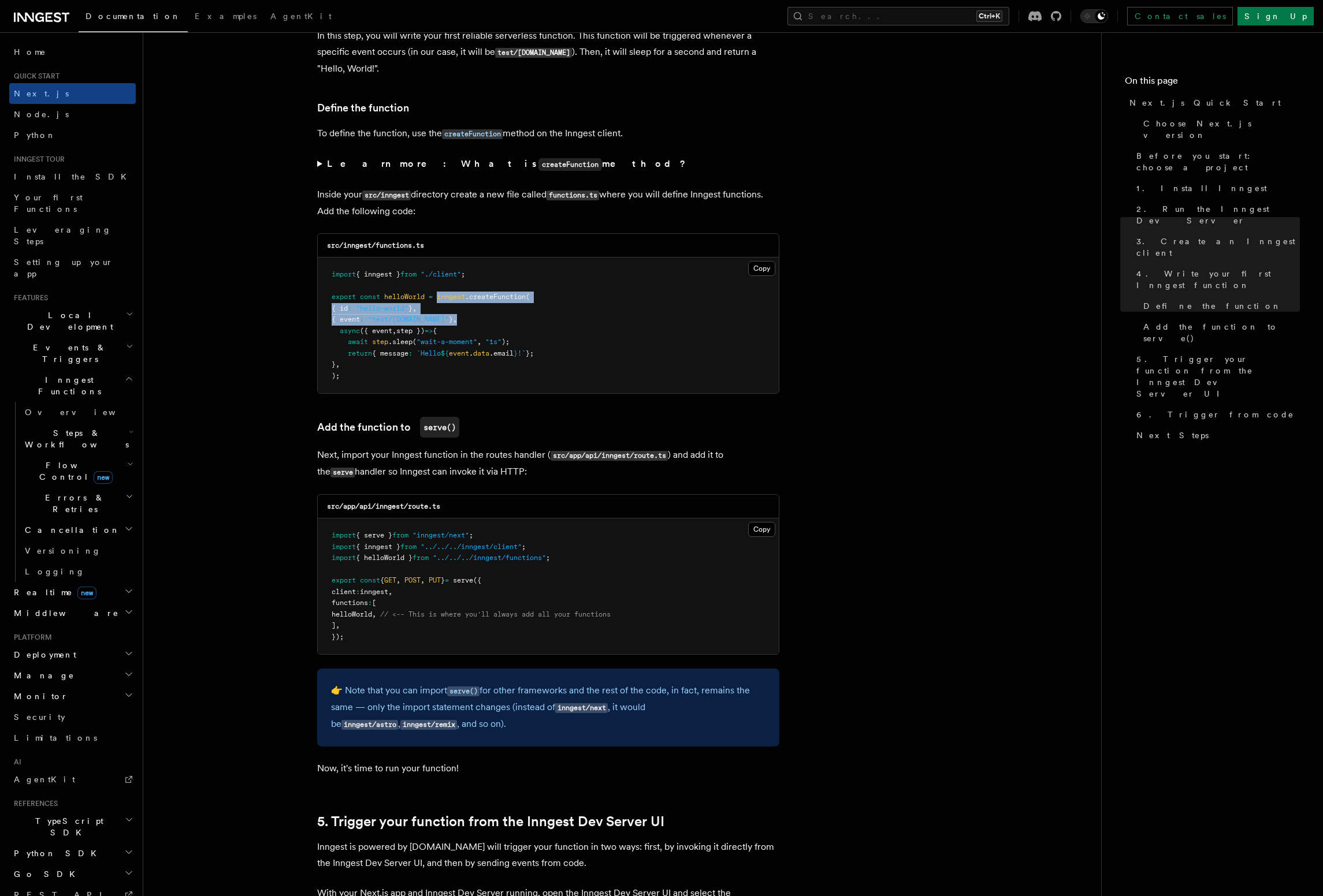
drag, startPoint x: 439, startPoint y: 301, endPoint x: 468, endPoint y: 321, distance: 35.2
click at [468, 321] on pre "import { inngest } from "./client" ; export const helloWorld = inngest .createF…" at bounding box center [548, 325] width 461 height 136
copy code "inngest .createFunction ( { id : "hello-world" } , { event : "test/hello.world"…"
click at [502, 310] on pre "import { inngest } from "./client" ; export const helloWorld = inngest .createF…" at bounding box center [548, 325] width 461 height 136
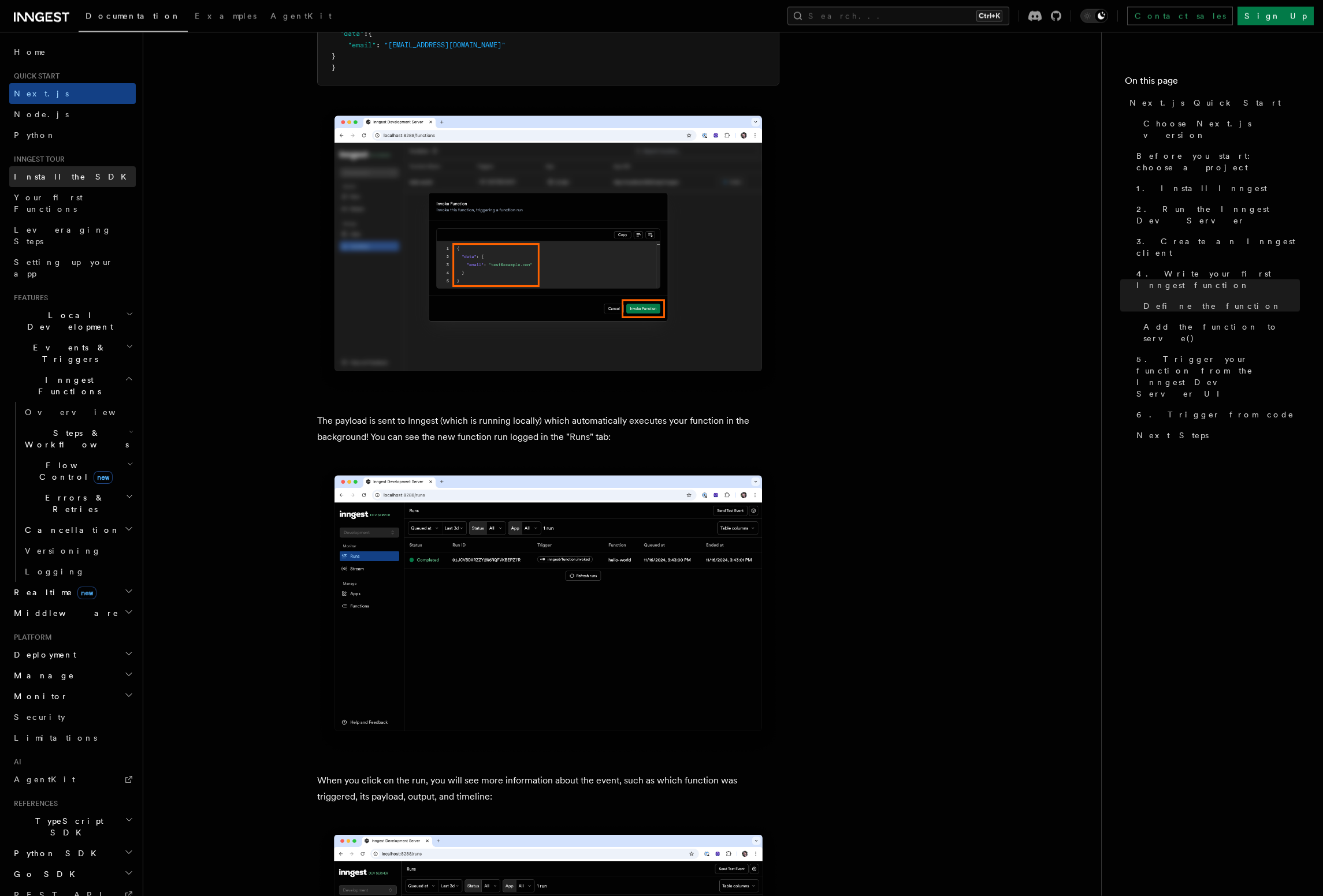
scroll to position [3555, 0]
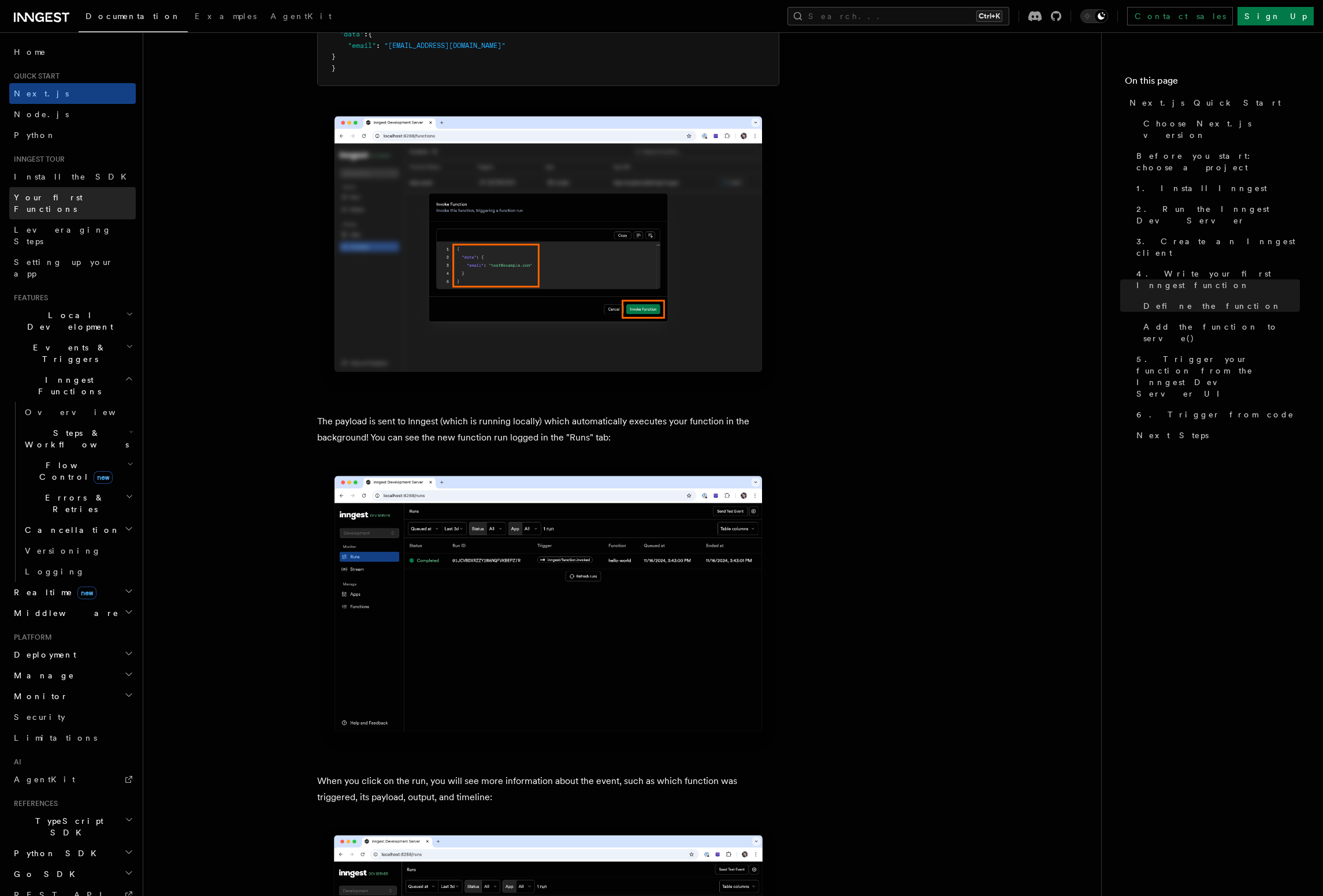
click at [89, 199] on link "Your first Functions" at bounding box center [73, 203] width 126 height 32
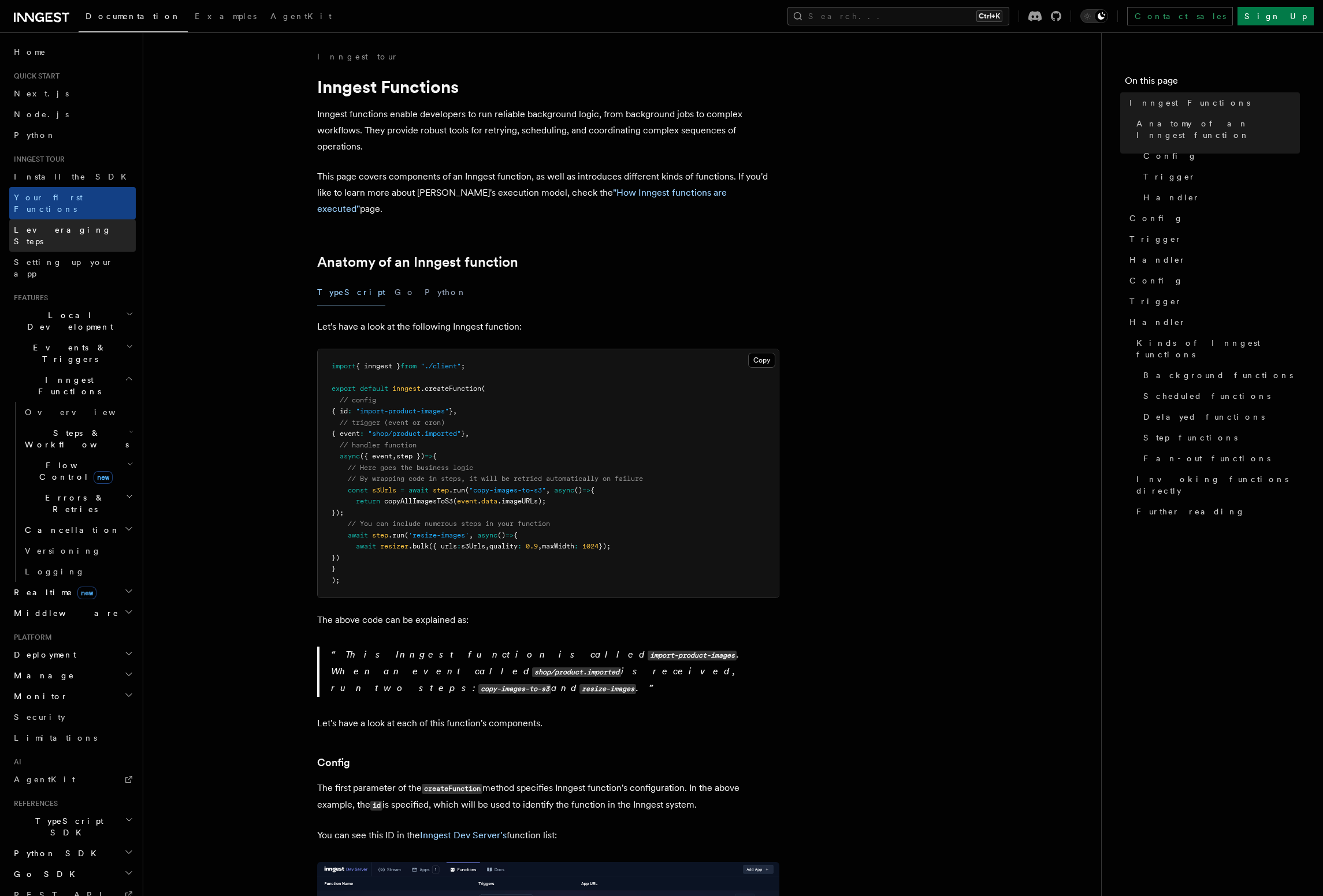
click at [100, 219] on link "Leveraging Steps" at bounding box center [73, 235] width 126 height 32
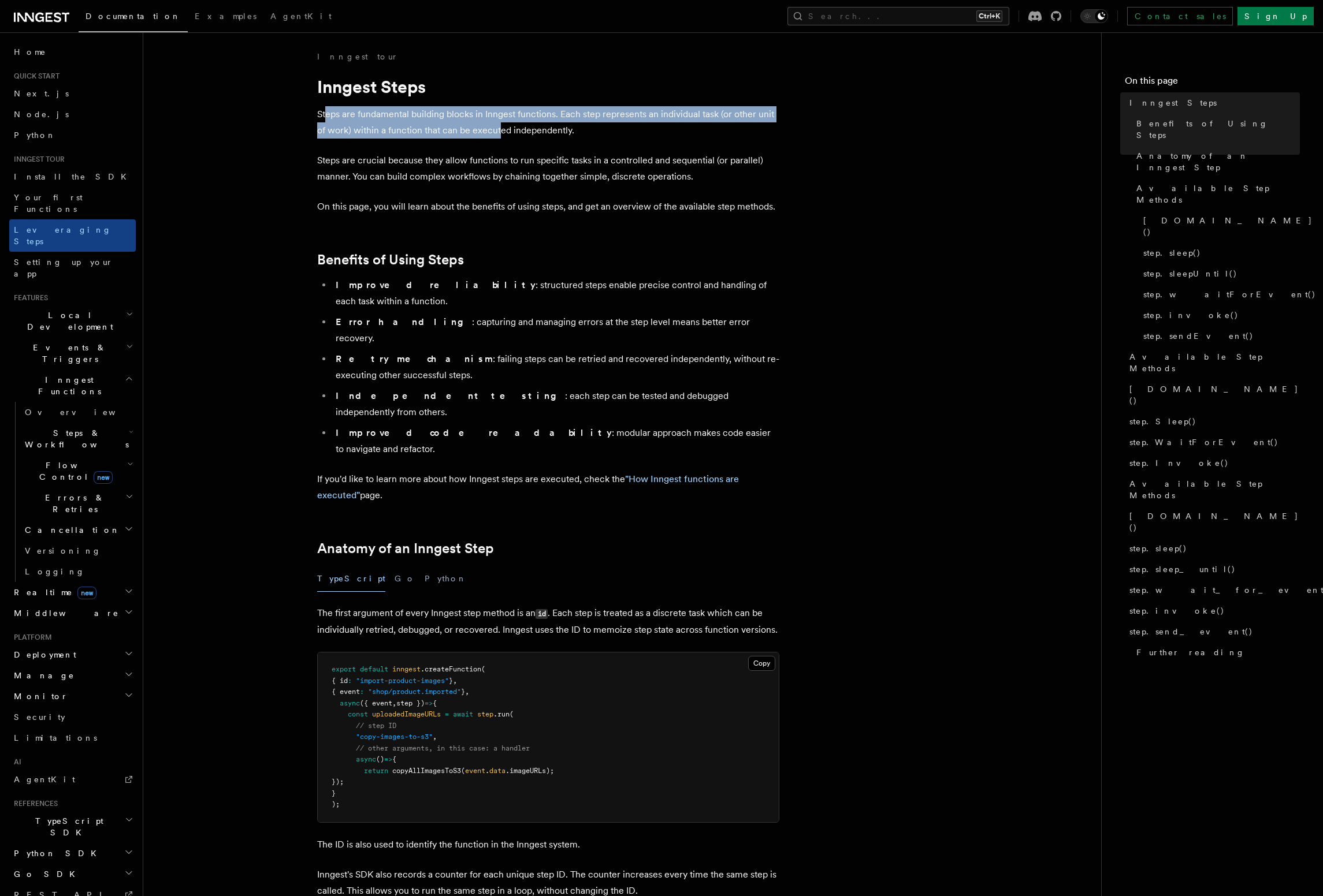
drag, startPoint x: 326, startPoint y: 120, endPoint x: 501, endPoint y: 128, distance: 175.2
click at [501, 128] on p "Steps are fundamental building blocks in Inngest functions. Each step represent…" at bounding box center [548, 122] width 462 height 32
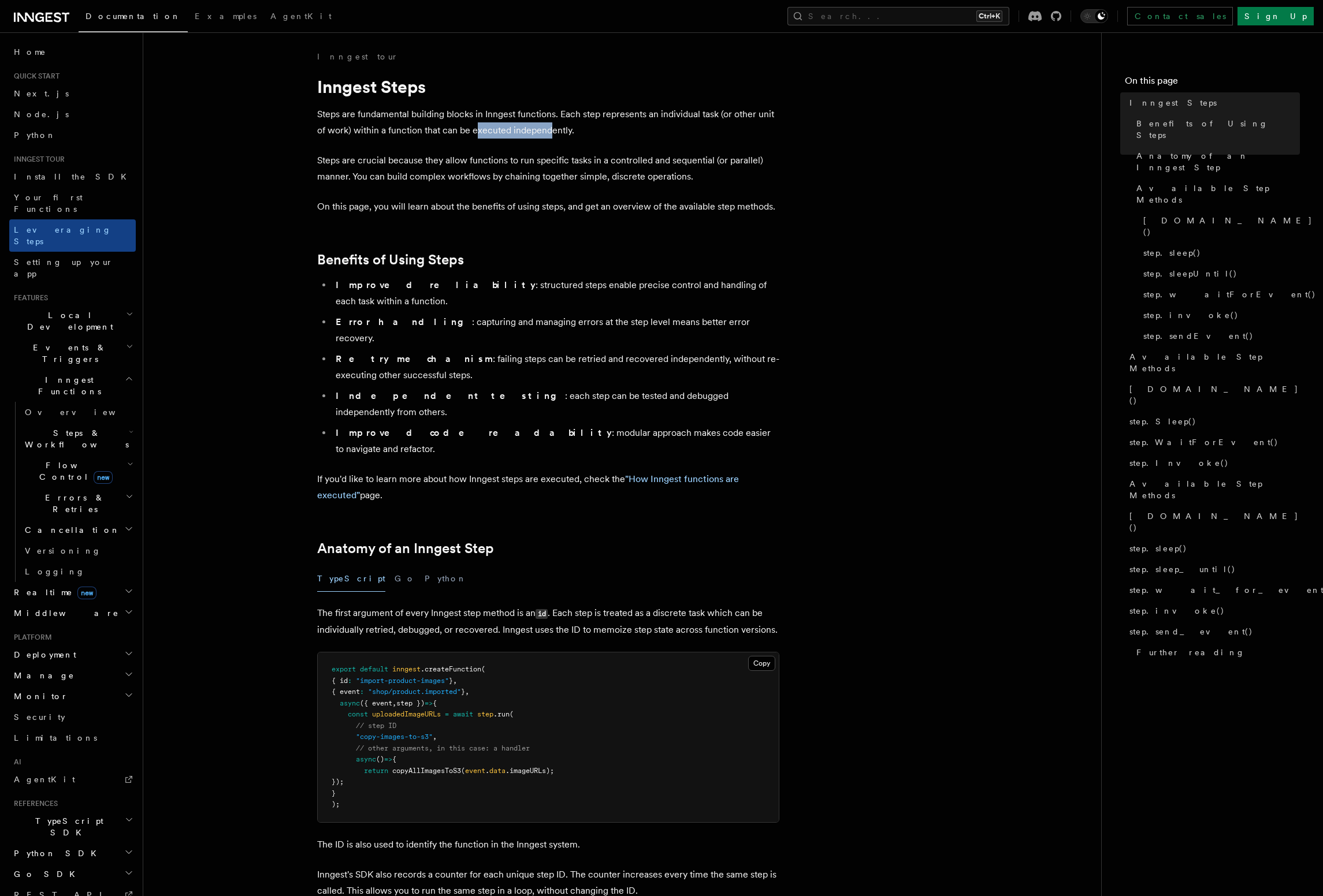
drag, startPoint x: 501, startPoint y: 130, endPoint x: 539, endPoint y: 130, distance: 38.0
click at [547, 128] on p "Steps are fundamental building blocks in Inngest functions. Each step represent…" at bounding box center [548, 122] width 462 height 32
drag, startPoint x: 430, startPoint y: 150, endPoint x: 358, endPoint y: 167, distance: 74.0
drag, startPoint x: 348, startPoint y: 169, endPoint x: 602, endPoint y: 160, distance: 254.2
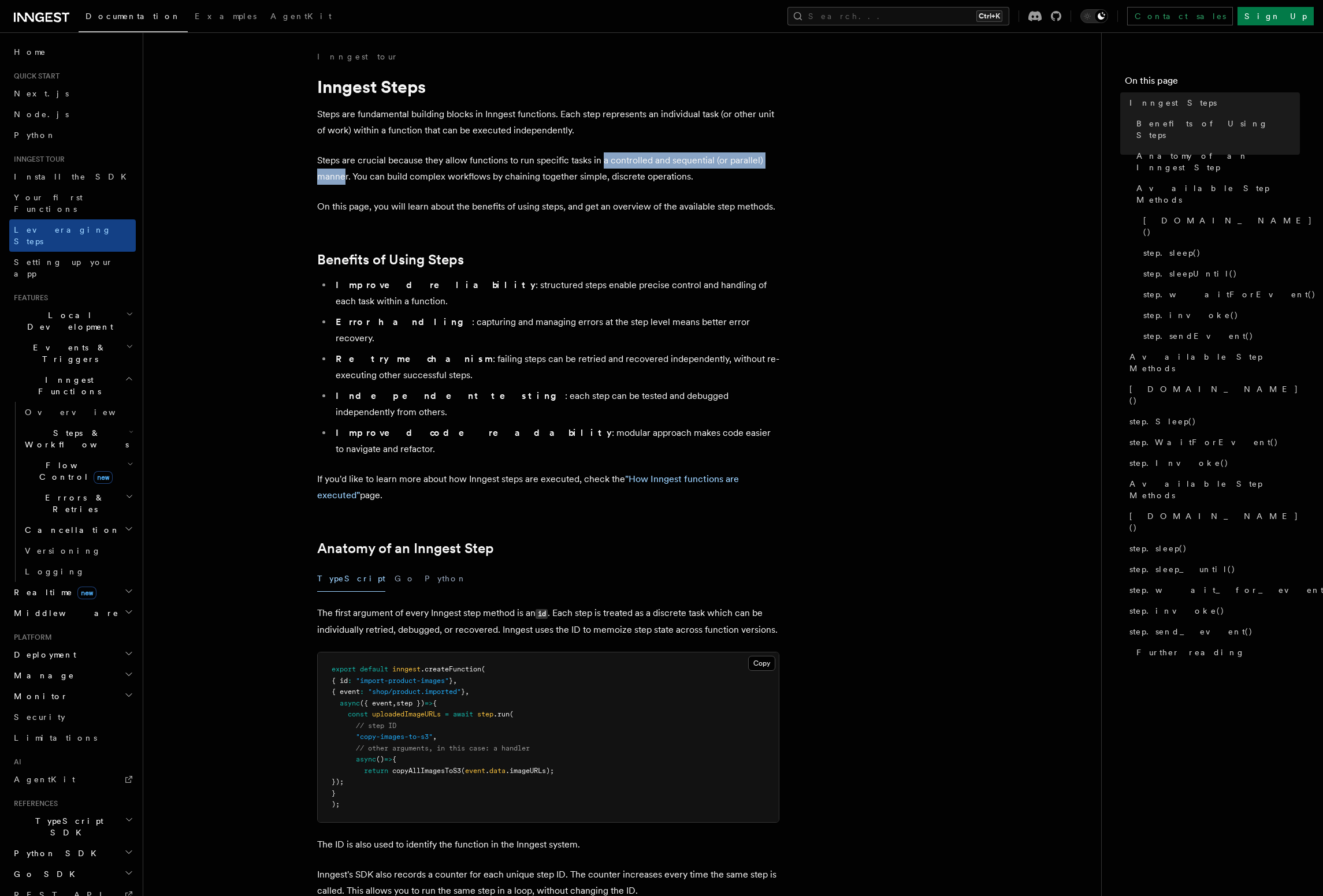
click at [602, 161] on p "Steps are crucial because they allow functions to run specific tasks in a contr…" at bounding box center [548, 168] width 462 height 32
click at [601, 160] on p "Steps are crucial because they allow functions to run specific tasks in a contr…" at bounding box center [548, 168] width 462 height 32
drag, startPoint x: 527, startPoint y: 163, endPoint x: 519, endPoint y: 165, distance: 8.2
click at [519, 165] on p "Steps are crucial because they allow functions to run specific tasks in a contr…" at bounding box center [548, 168] width 462 height 32
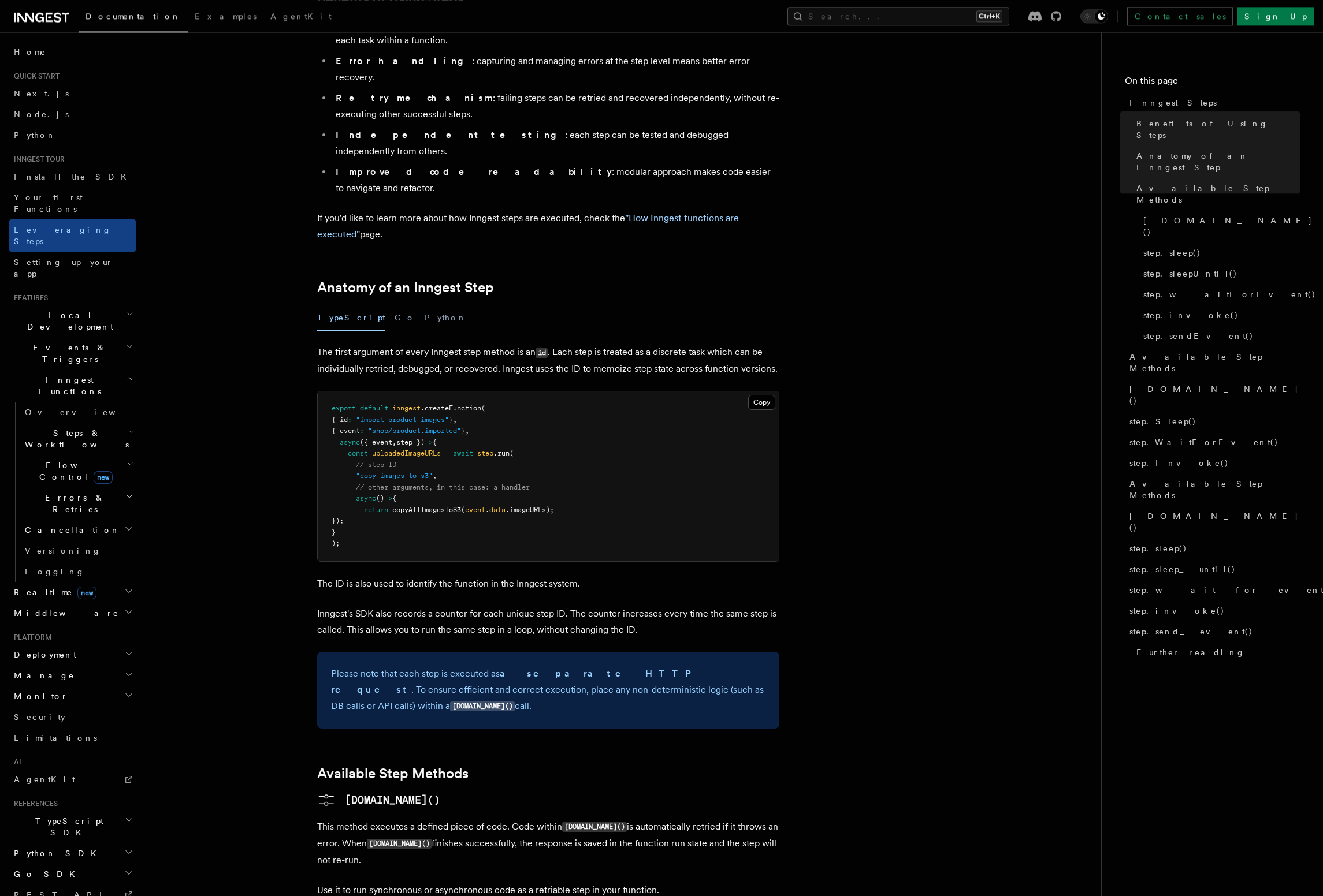
scroll to position [263, 0]
click at [421, 504] on span "copyAllImagesToS3" at bounding box center [427, 507] width 69 height 8
drag, startPoint x: 421, startPoint y: 444, endPoint x: 559, endPoint y: 414, distance: 141.2
click at [424, 504] on span "copyAllImagesToS3" at bounding box center [427, 507] width 69 height 8
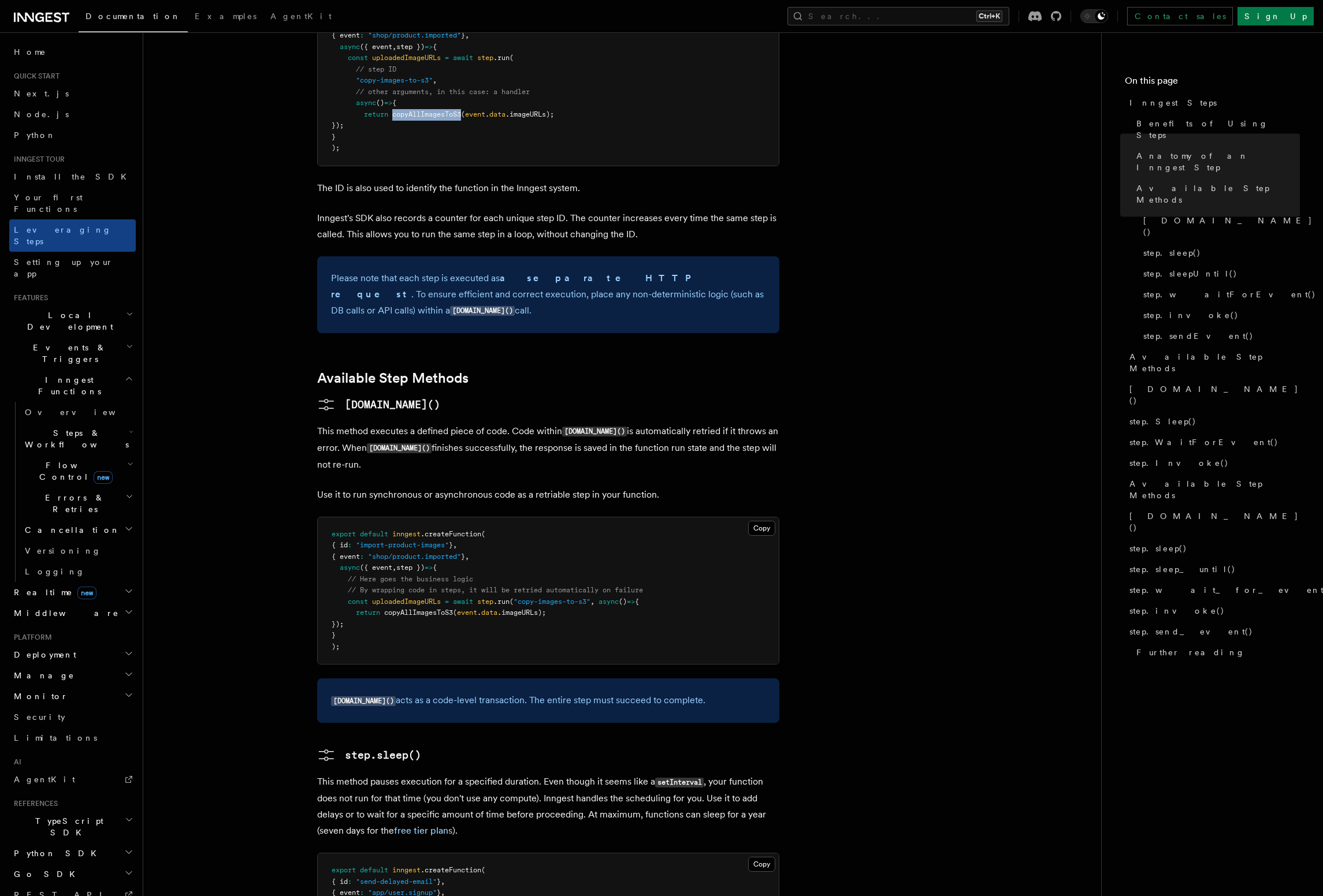
scroll to position [658, 0]
drag, startPoint x: 509, startPoint y: 216, endPoint x: 603, endPoint y: 215, distance: 94.0
click at [603, 271] on strong "a separate HTTP request" at bounding box center [515, 284] width 367 height 27
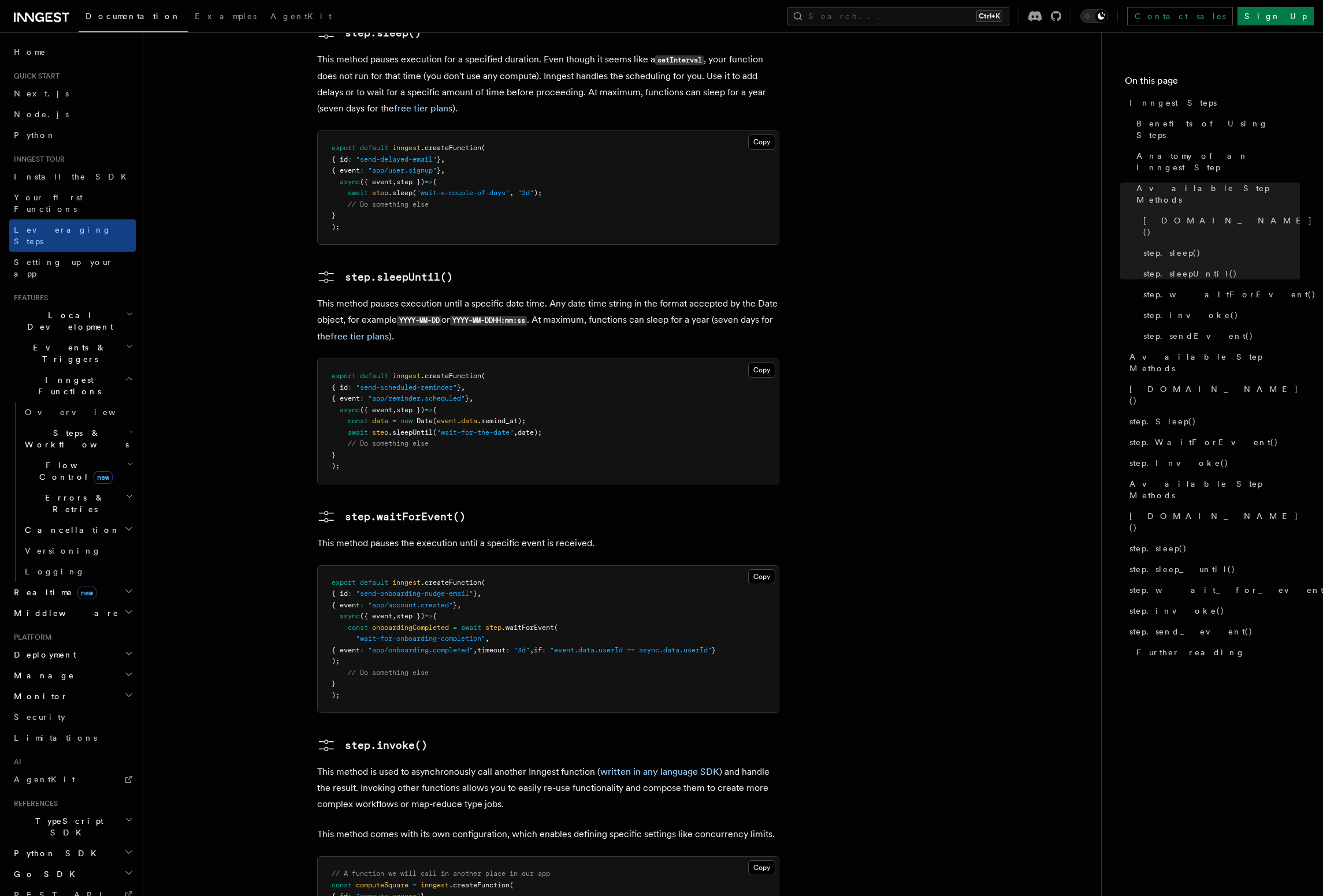
scroll to position [1382, 0]
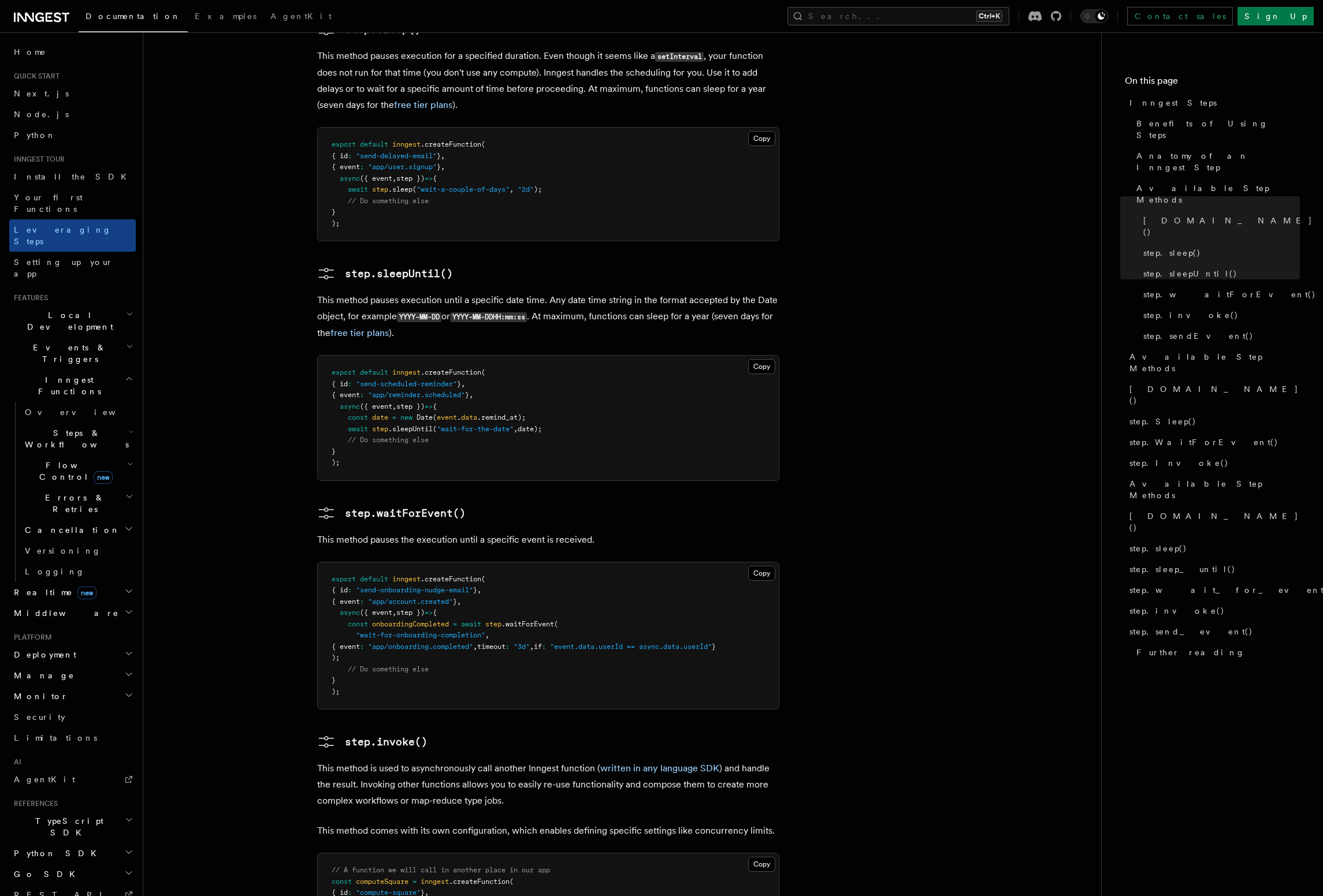
click at [425, 631] on span ""wait-for-onboarding-completion"" at bounding box center [420, 635] width 129 height 8
click at [426, 631] on span ""wait-for-onboarding-completion"" at bounding box center [420, 635] width 129 height 8
drag, startPoint x: 755, startPoint y: 571, endPoint x: 585, endPoint y: 571, distance: 170.0
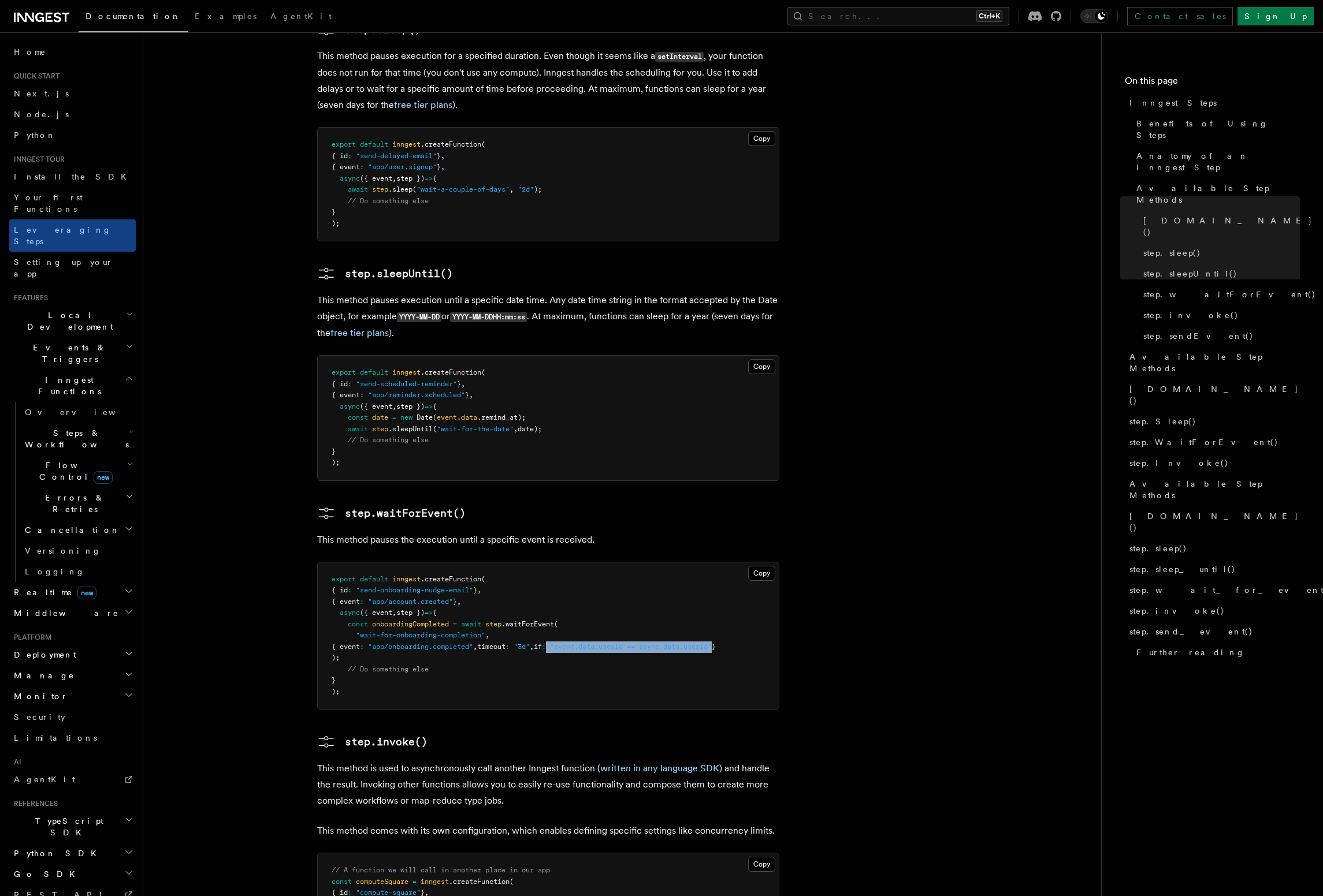
click at [585, 643] on span "{ event : "app/onboarding.completed" , timeout : "3d" , if : "event.data.userId…" at bounding box center [524, 647] width 384 height 8
click at [550, 643] on span at bounding box center [547, 647] width 4 height 8
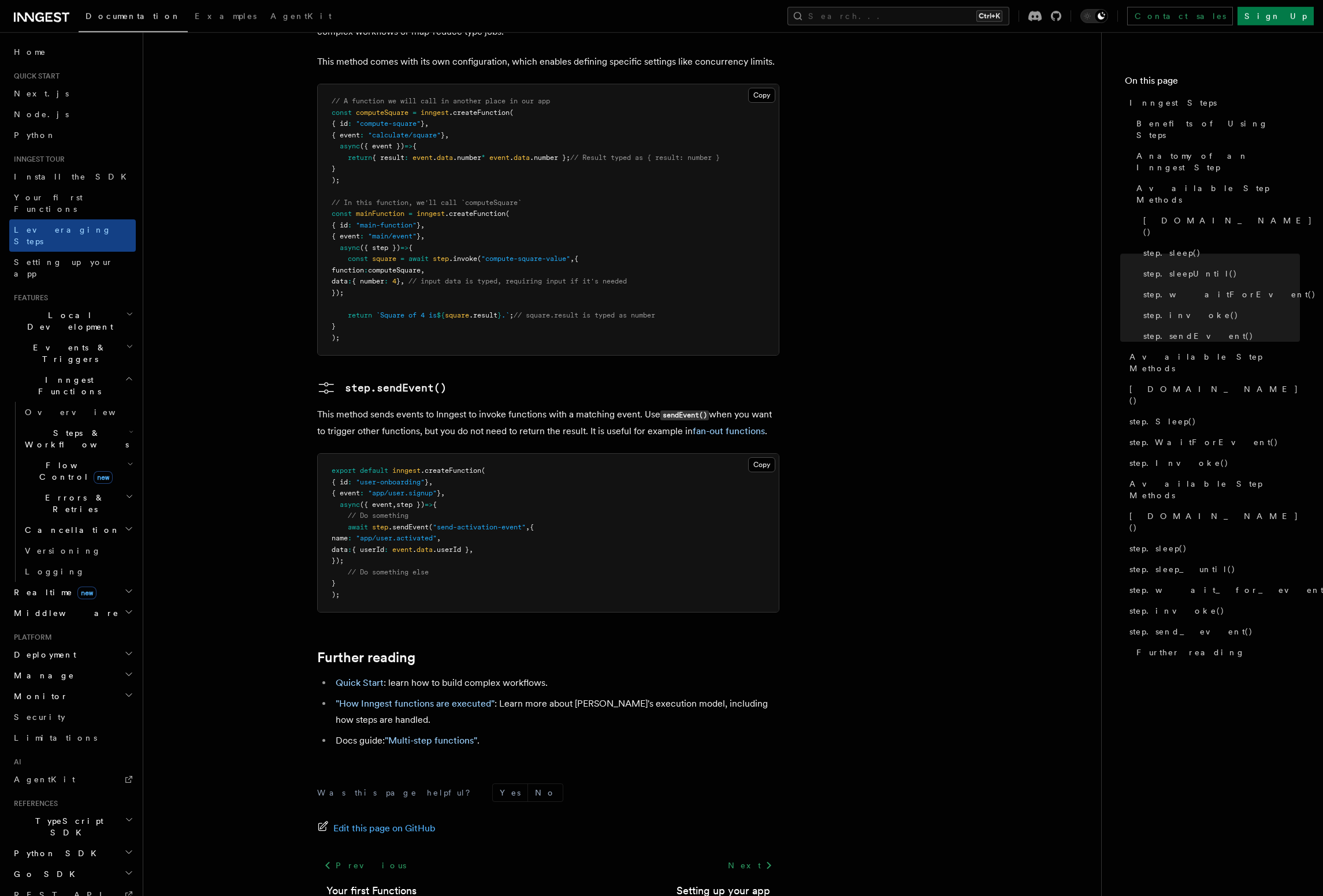
scroll to position [2155, 0]
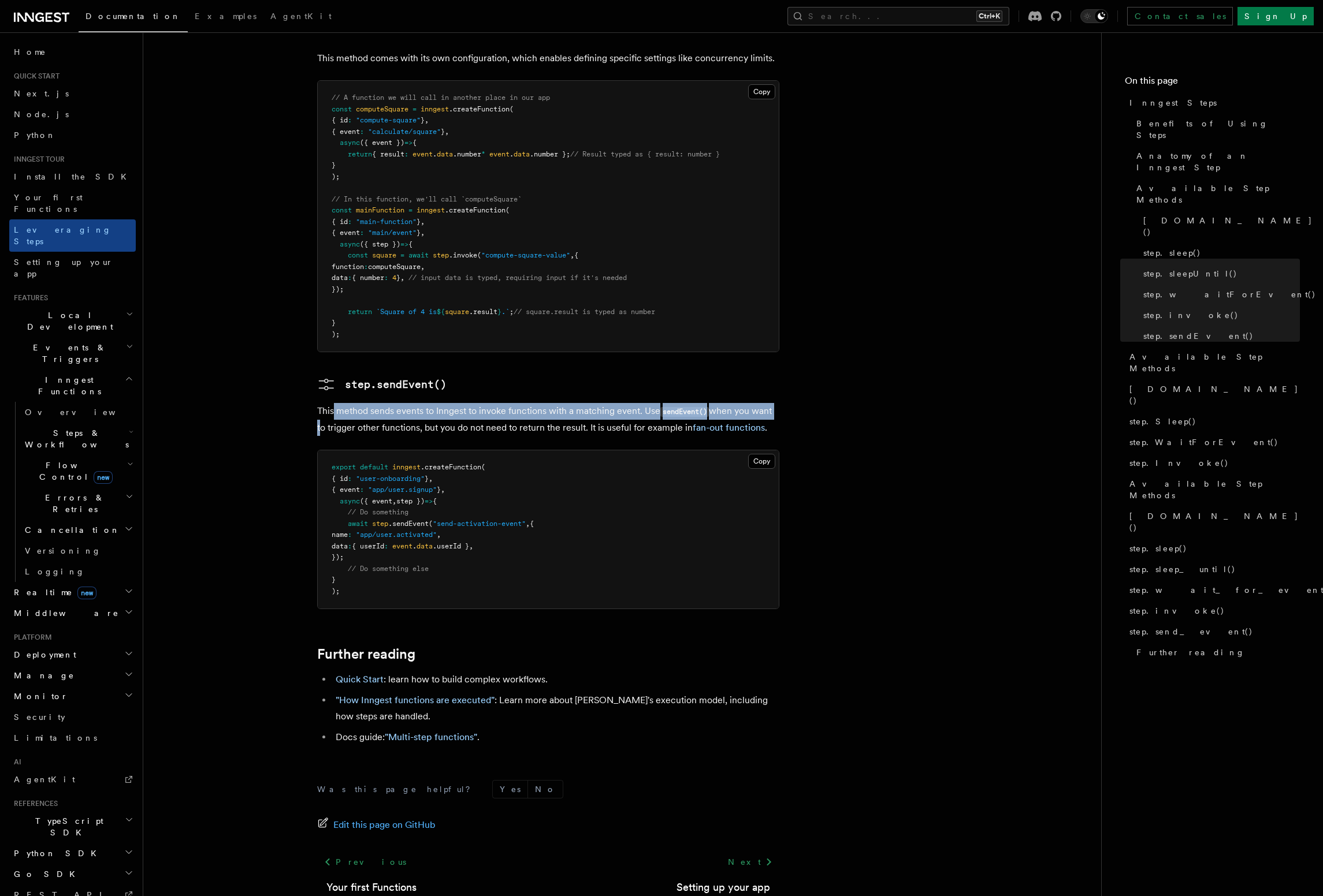
drag, startPoint x: 332, startPoint y: 336, endPoint x: 785, endPoint y: 332, distance: 453.0
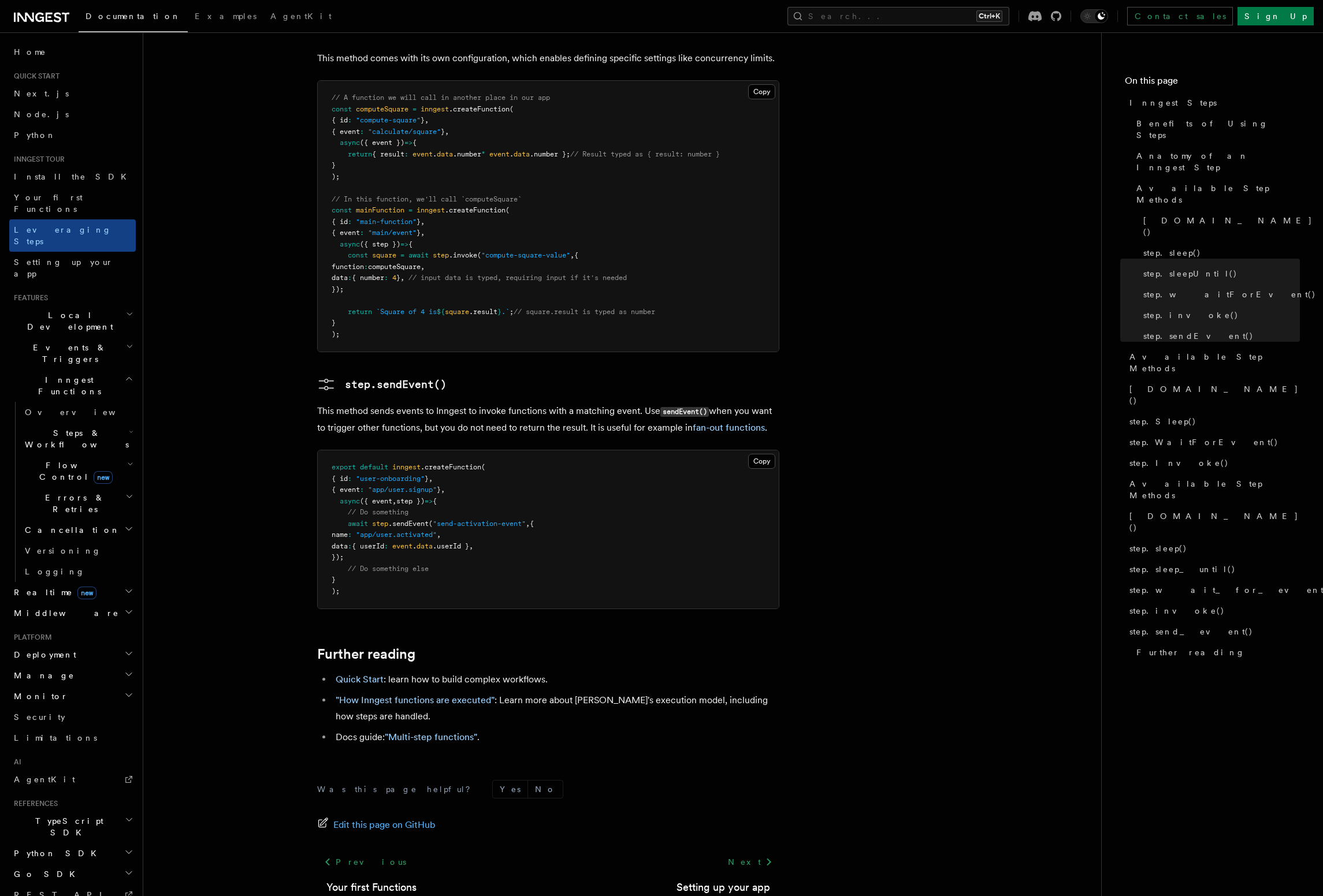
drag, startPoint x: 785, startPoint y: 332, endPoint x: 791, endPoint y: 331, distance: 6.1
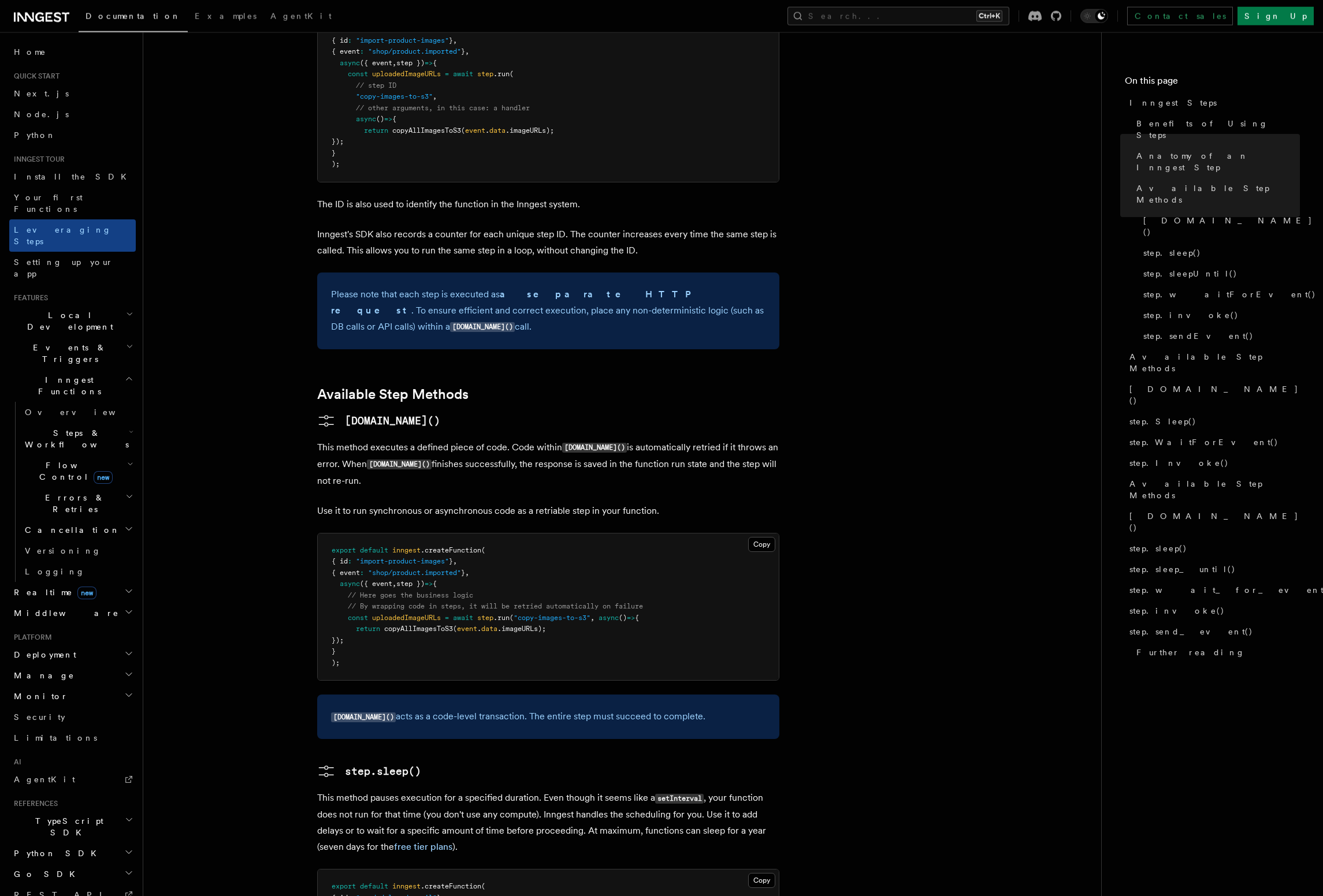
scroll to position [641, 0]
click at [1185, 288] on span "step.waitForEvent()" at bounding box center [1229, 294] width 173 height 12
click at [1201, 288] on span "step.waitForEvent()" at bounding box center [1229, 294] width 173 height 12
click at [1150, 288] on span "step.waitForEvent()" at bounding box center [1229, 294] width 173 height 12
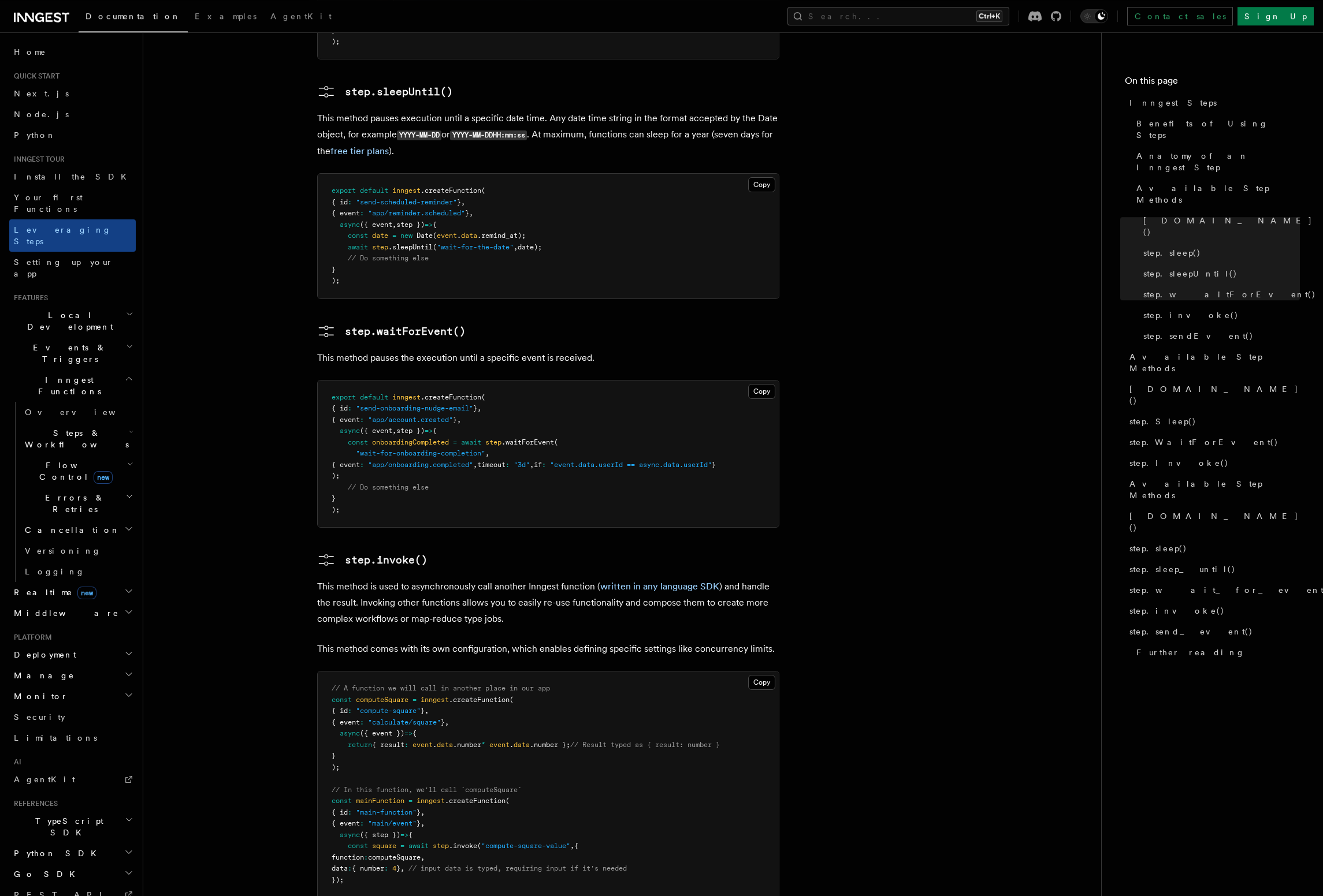
scroll to position [1563, 0]
drag, startPoint x: 621, startPoint y: 385, endPoint x: 664, endPoint y: 392, distance: 43.6
click at [664, 463] on span ""event.data.userId == async.data.userId"" at bounding box center [631, 467] width 162 height 8
click at [665, 463] on span ""event.data.userId == async.data.userId"" at bounding box center [631, 467] width 162 height 8
click at [691, 463] on span ""event.data.userId == async.data.userId"" at bounding box center [631, 467] width 162 height 8
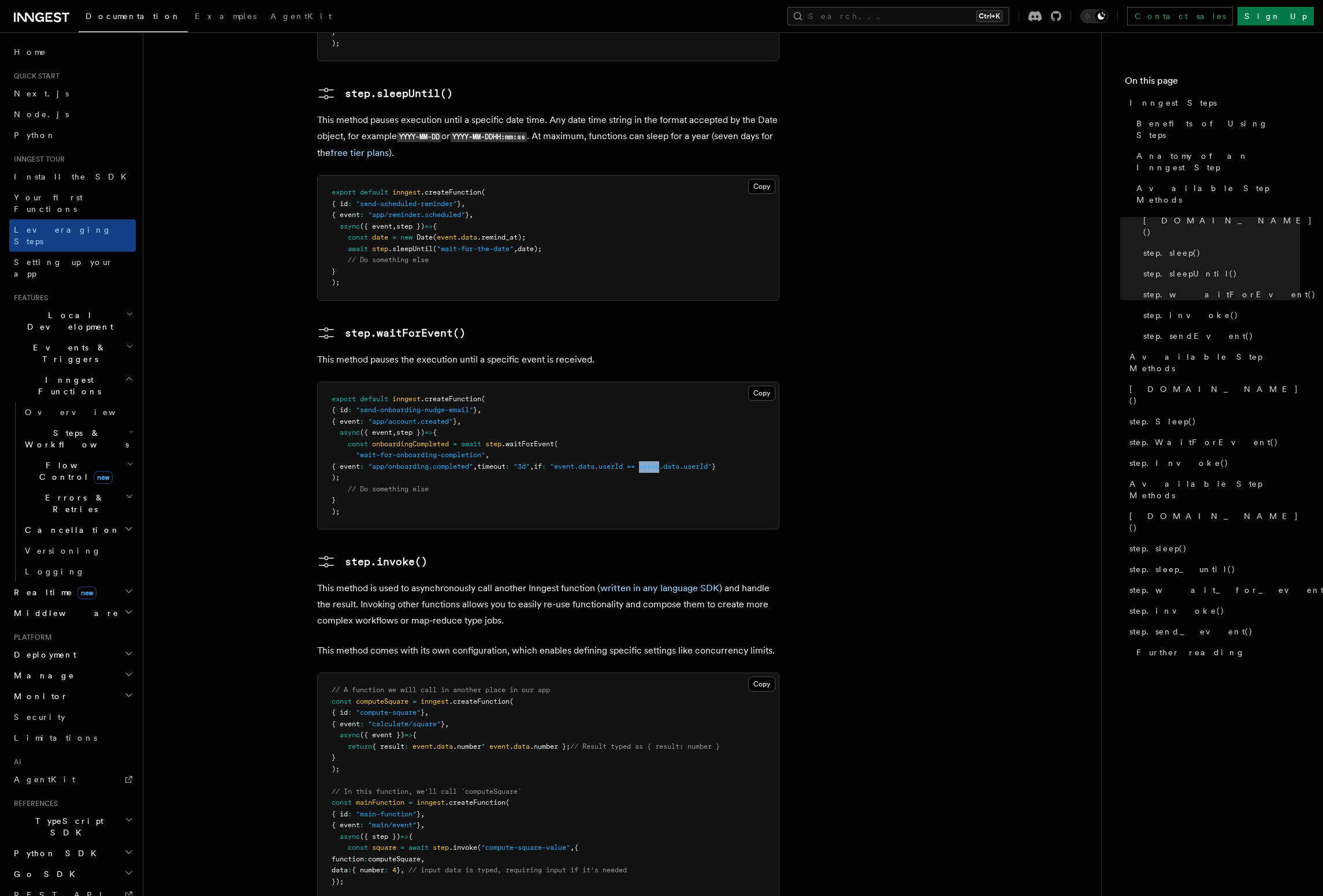
click at [691, 463] on span ""event.data.userId == async.data.userId"" at bounding box center [631, 467] width 162 height 8
click at [931, 17] on button "Search... Ctrl+K" at bounding box center [898, 16] width 222 height 18
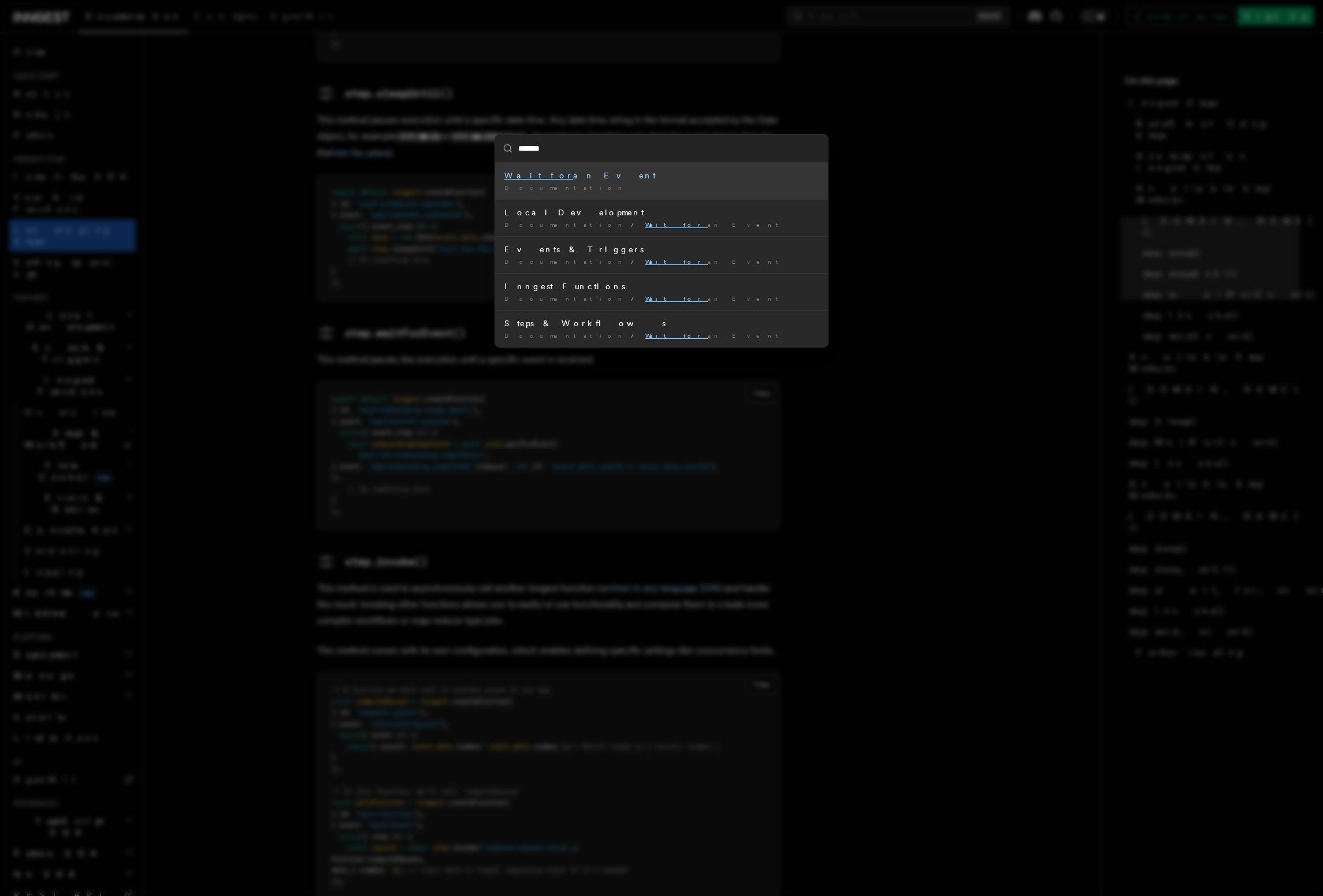
type input "********"
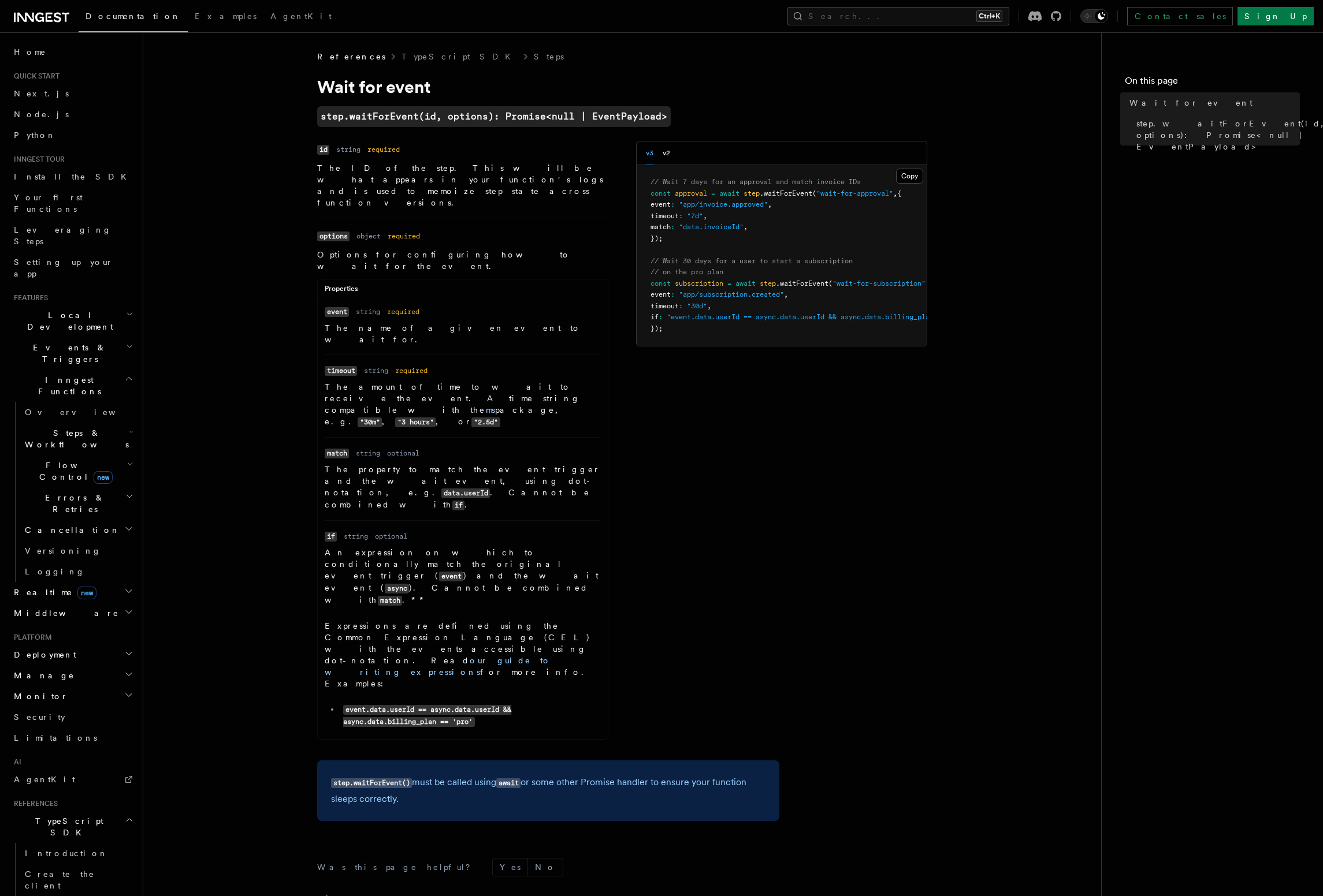
click at [671, 228] on span "match" at bounding box center [661, 227] width 20 height 8
click at [719, 226] on span ""data.invoiceId"" at bounding box center [711, 227] width 65 height 8
click at [720, 226] on span ""data.invoiceId"" at bounding box center [711, 227] width 65 height 8
click at [730, 225] on span ""data.invoiceId"" at bounding box center [711, 227] width 65 height 8
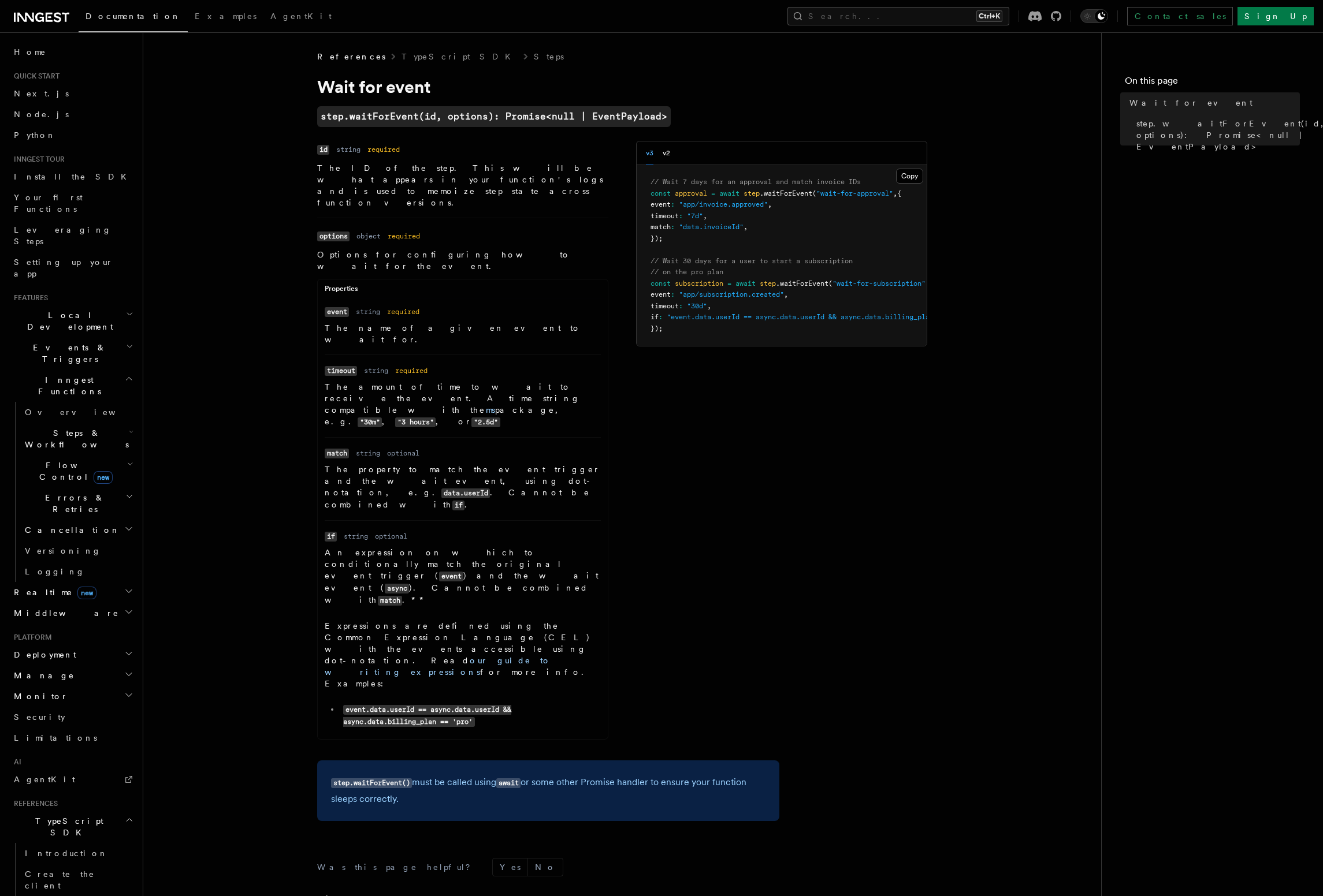
click at [733, 218] on pre "// Wait 7 days for an approval and match invoice IDs const approval = await ste…" at bounding box center [781, 255] width 290 height 180
click at [733, 219] on pre "// Wait 7 days for an approval and match invoice IDs const approval = await ste…" at bounding box center [781, 255] width 290 height 180
click at [732, 224] on span ""data.invoiceId"" at bounding box center [711, 227] width 65 height 8
drag, startPoint x: 316, startPoint y: 400, endPoint x: 533, endPoint y: 400, distance: 217.0
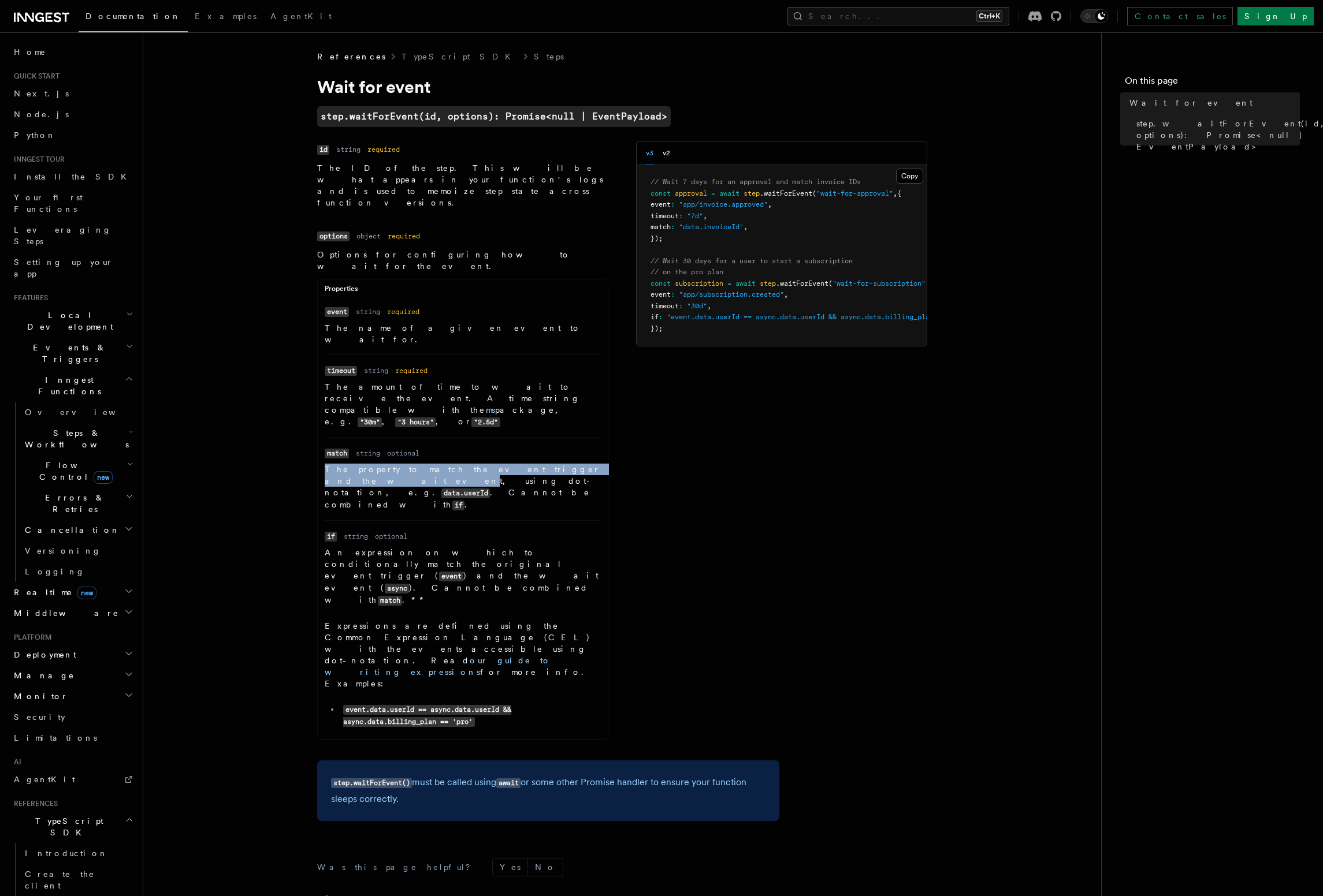
click at [533, 400] on article "References TypeScript SDK Steps Wait for event step.waitForEvent(id, options): …" at bounding box center [622, 550] width 921 height 999
click at [533, 463] on p "The property to match the event trigger and the wait event, using dot-notation,…" at bounding box center [463, 487] width 276 height 47
click at [989, 209] on article "References TypeScript SDK Steps Wait for event step.waitForEvent(id, options): …" at bounding box center [622, 550] width 921 height 999
click at [937, 16] on button "Search... Ctrl+K" at bounding box center [898, 16] width 222 height 18
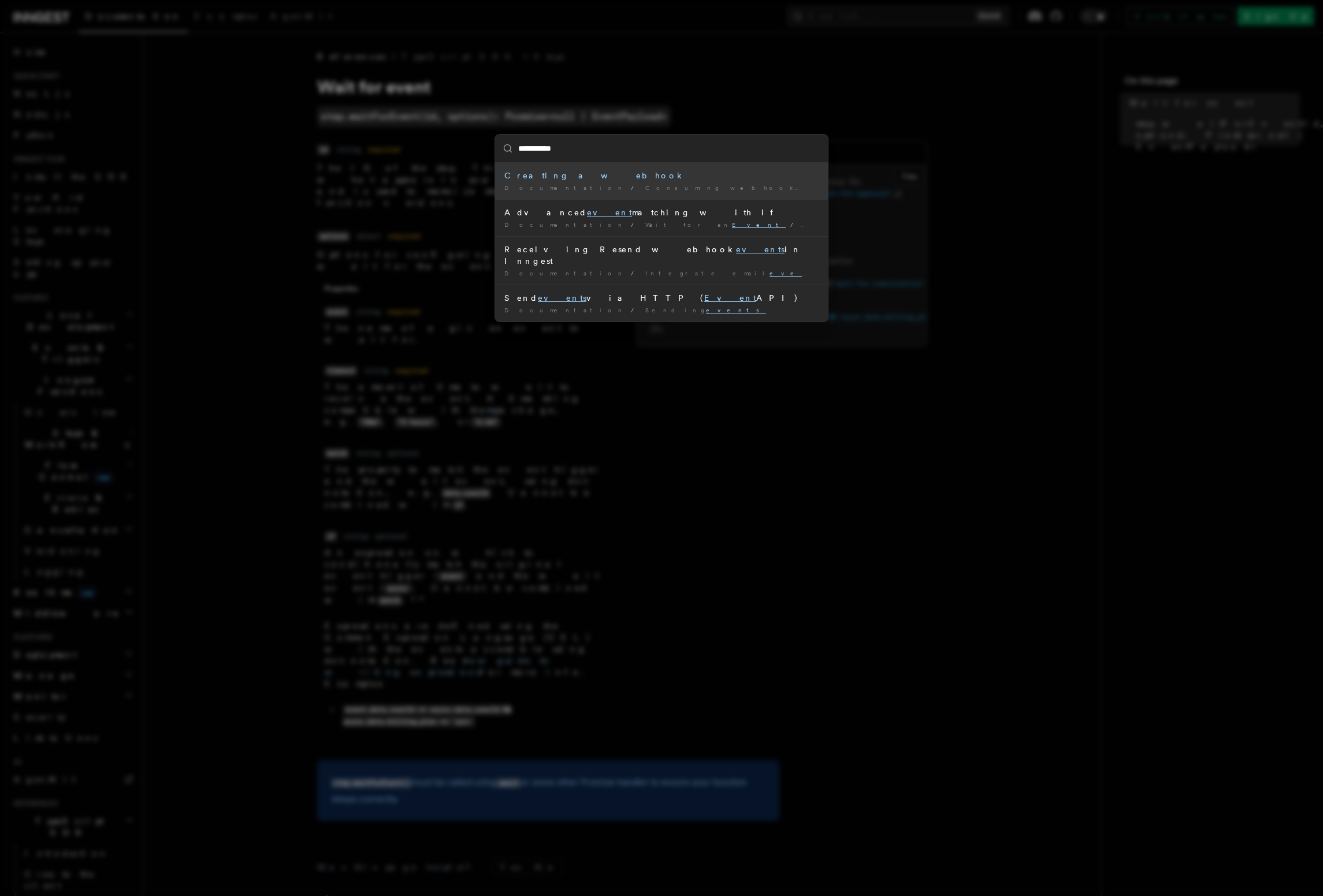
type input "**********"
drag, startPoint x: 358, startPoint y: 317, endPoint x: 268, endPoint y: 314, distance: 90.0
click at [351, 318] on div "**********" at bounding box center [662, 448] width 1323 height 896
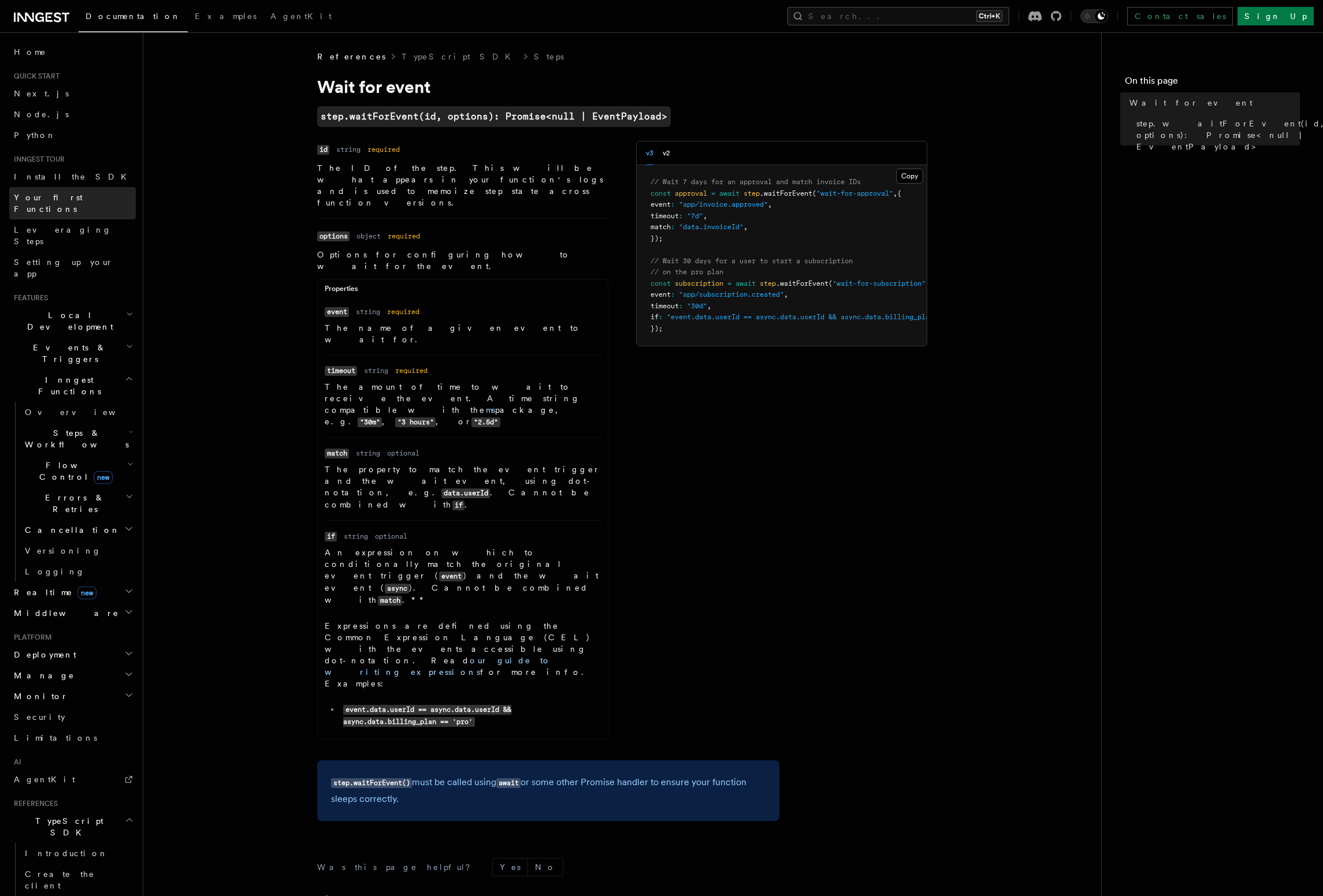
click at [76, 201] on span "Your first Functions" at bounding box center [48, 203] width 69 height 20
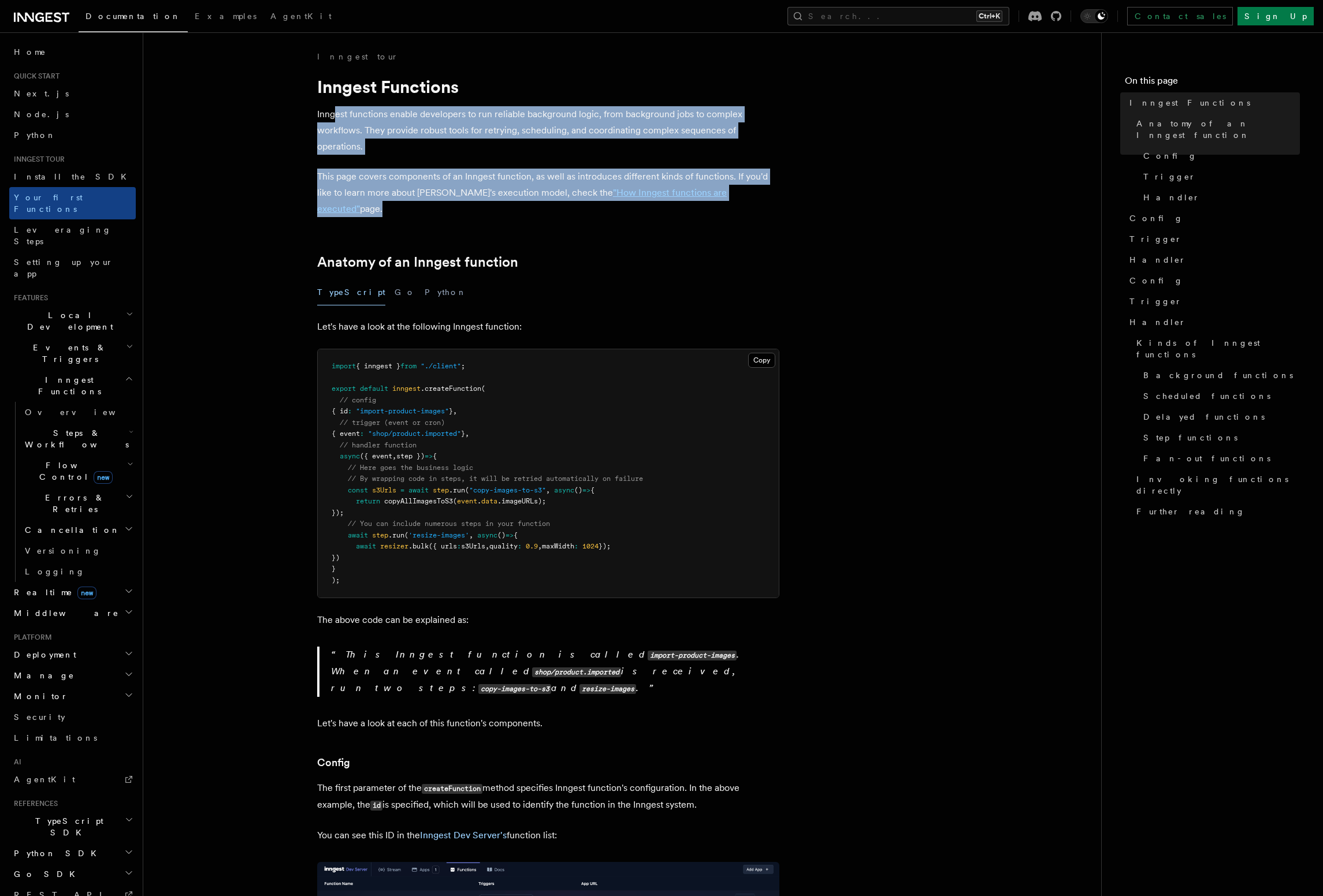
drag, startPoint x: 337, startPoint y: 106, endPoint x: 453, endPoint y: 219, distance: 161.9
click at [86, 224] on link "Leveraging Steps" at bounding box center [73, 235] width 126 height 32
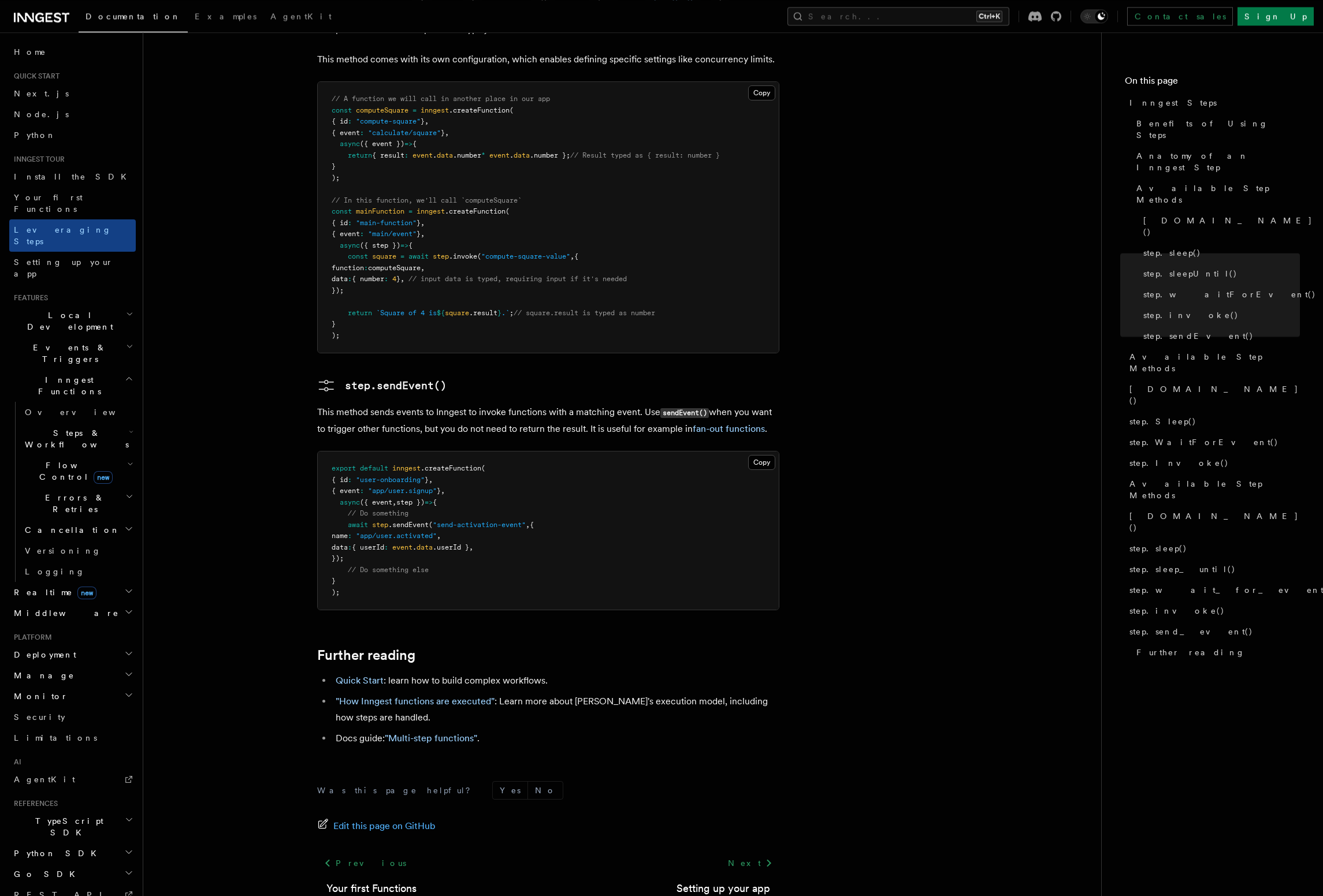
scroll to position [2155, 0]
click at [455, 731] on link ""Multi-step functions"" at bounding box center [430, 737] width 92 height 11
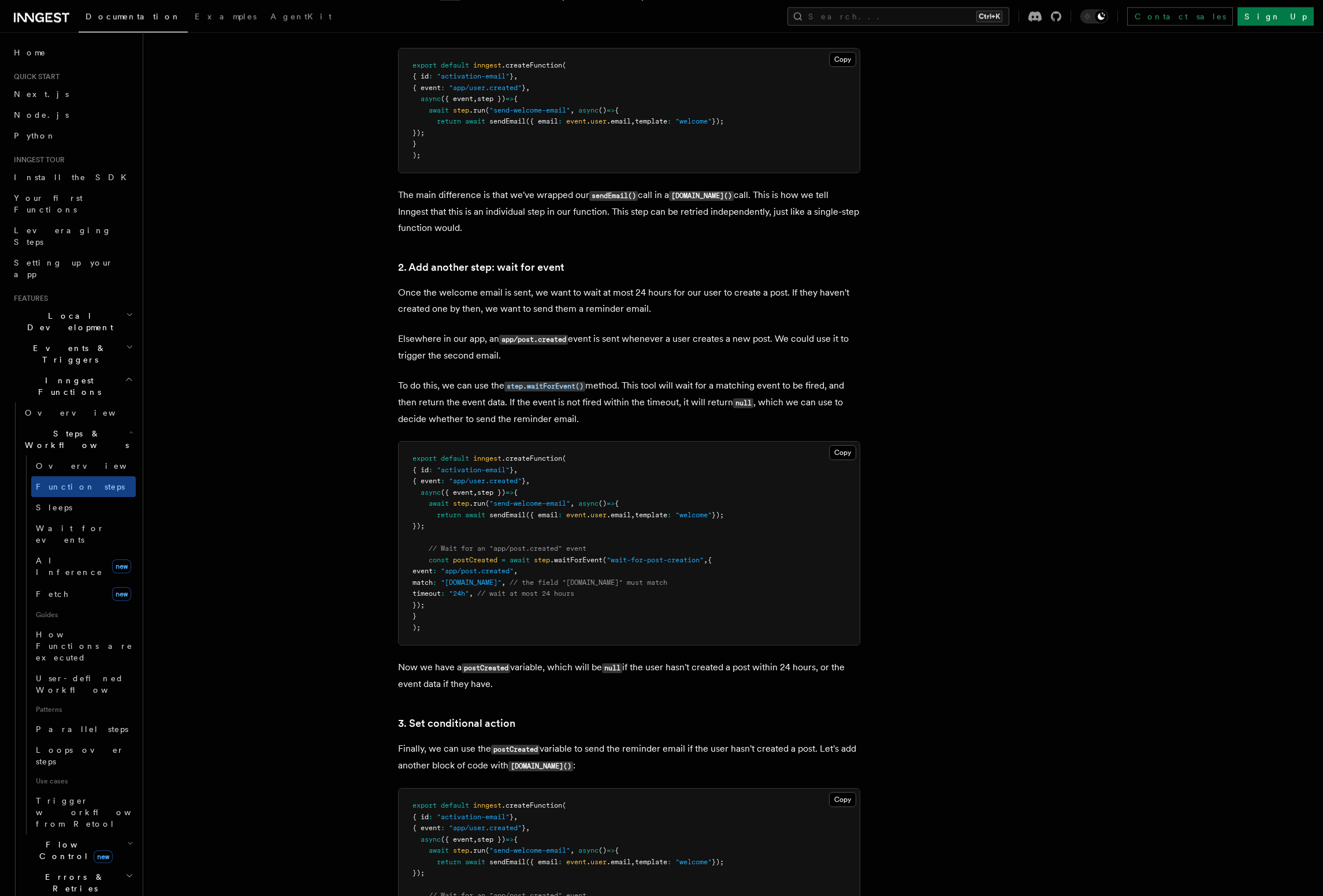
scroll to position [856, 0]
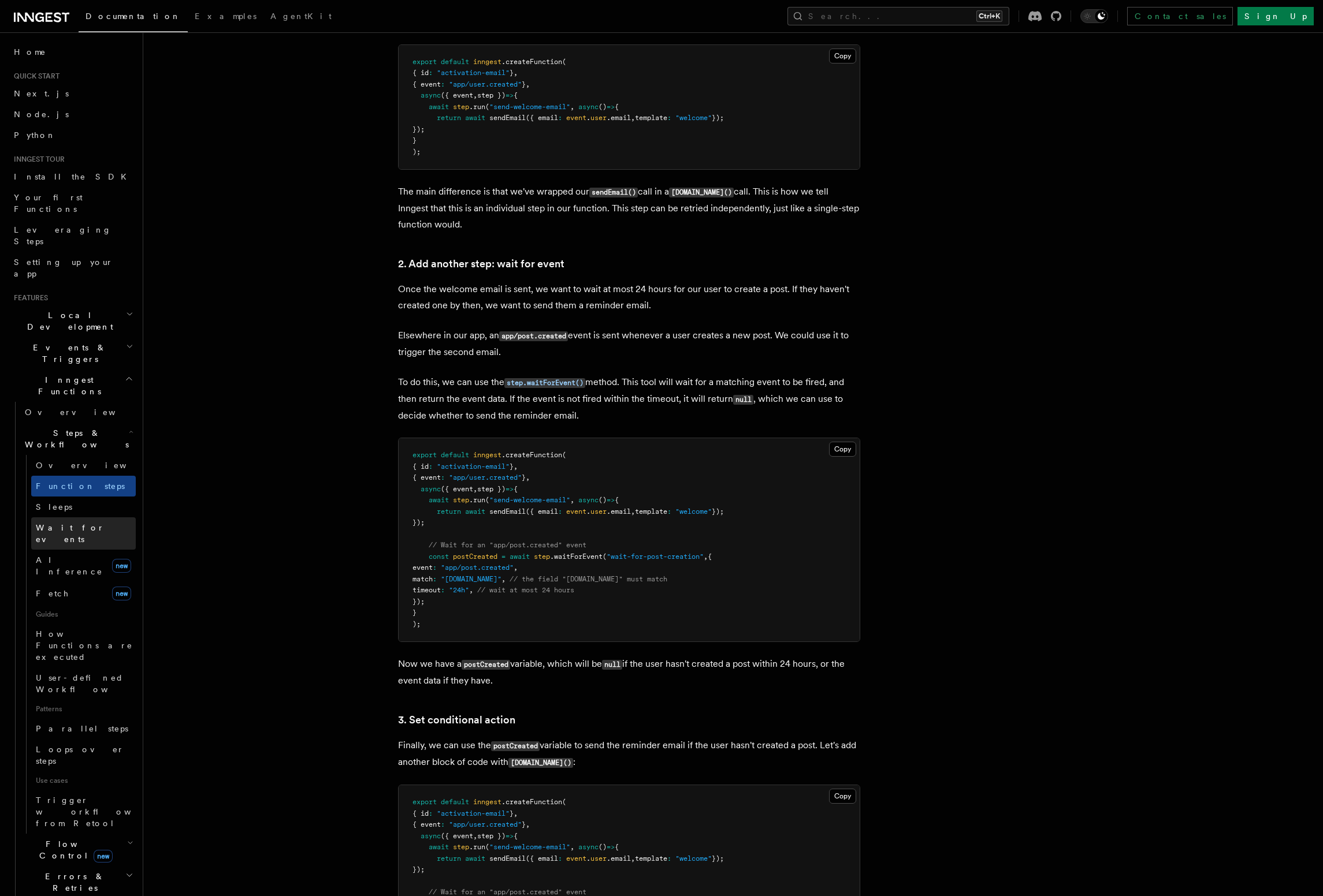
click at [109, 518] on link "Wait for events" at bounding box center [84, 534] width 105 height 32
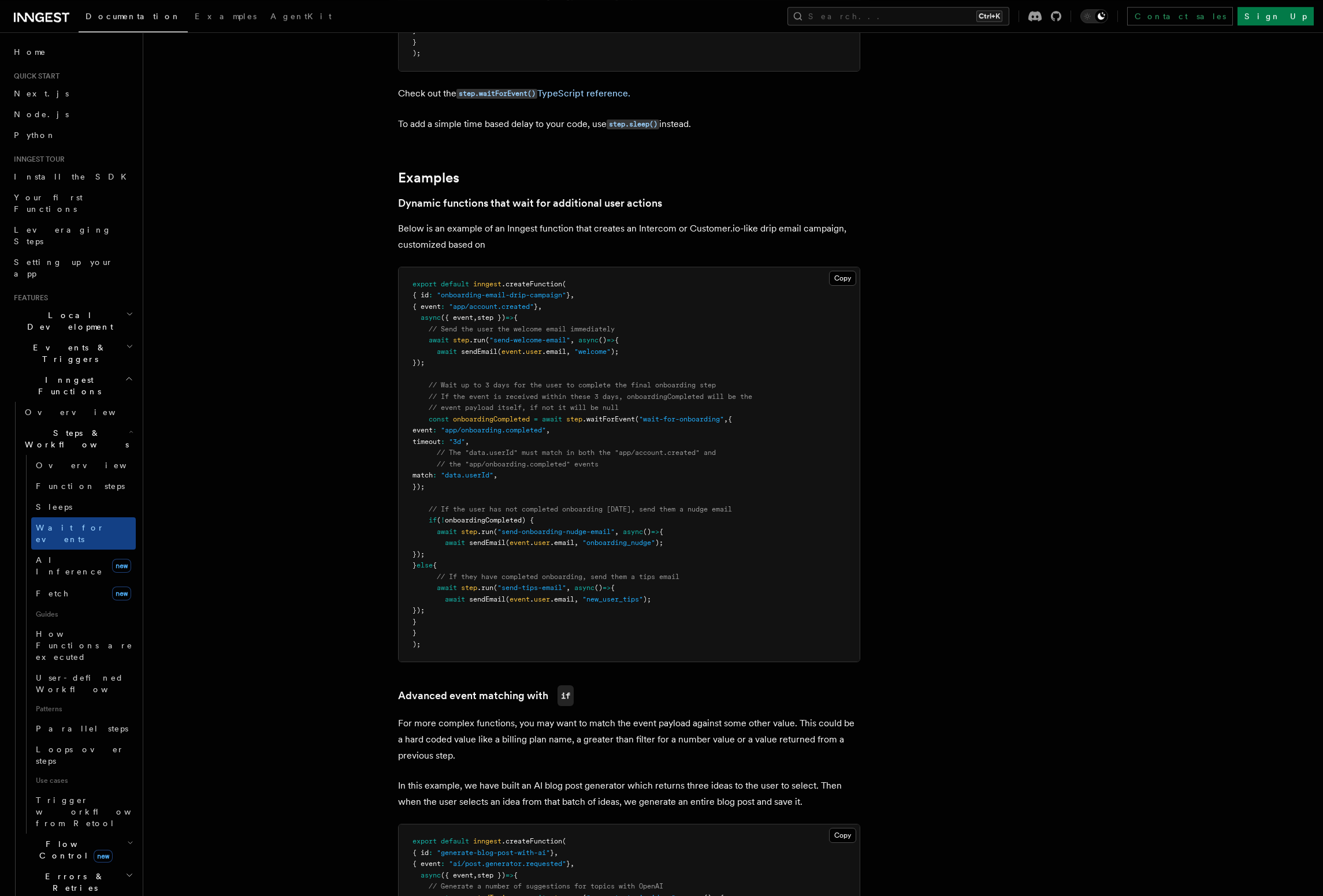
scroll to position [395, 0]
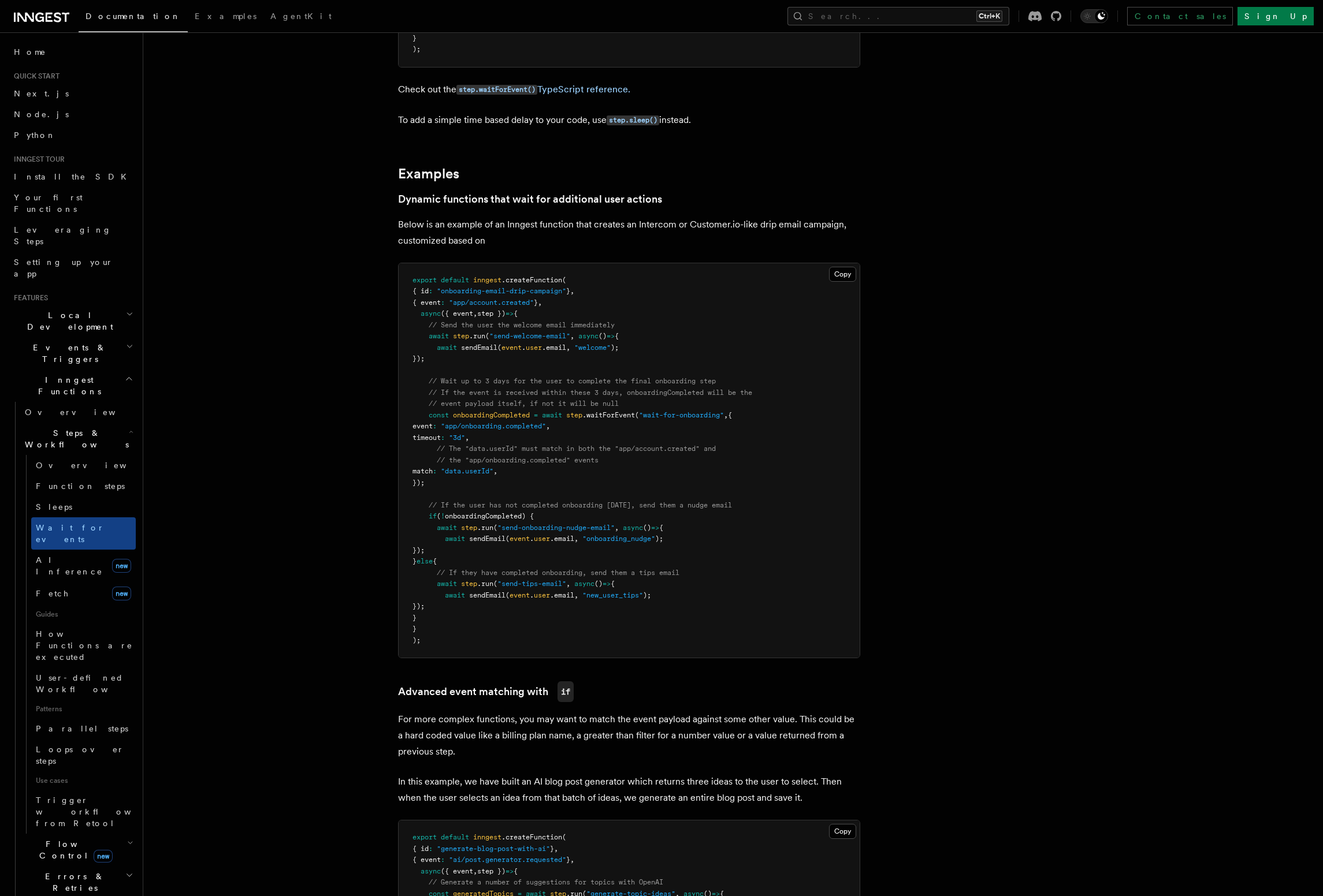
click at [521, 418] on span "onboardingCompleted" at bounding box center [490, 415] width 76 height 8
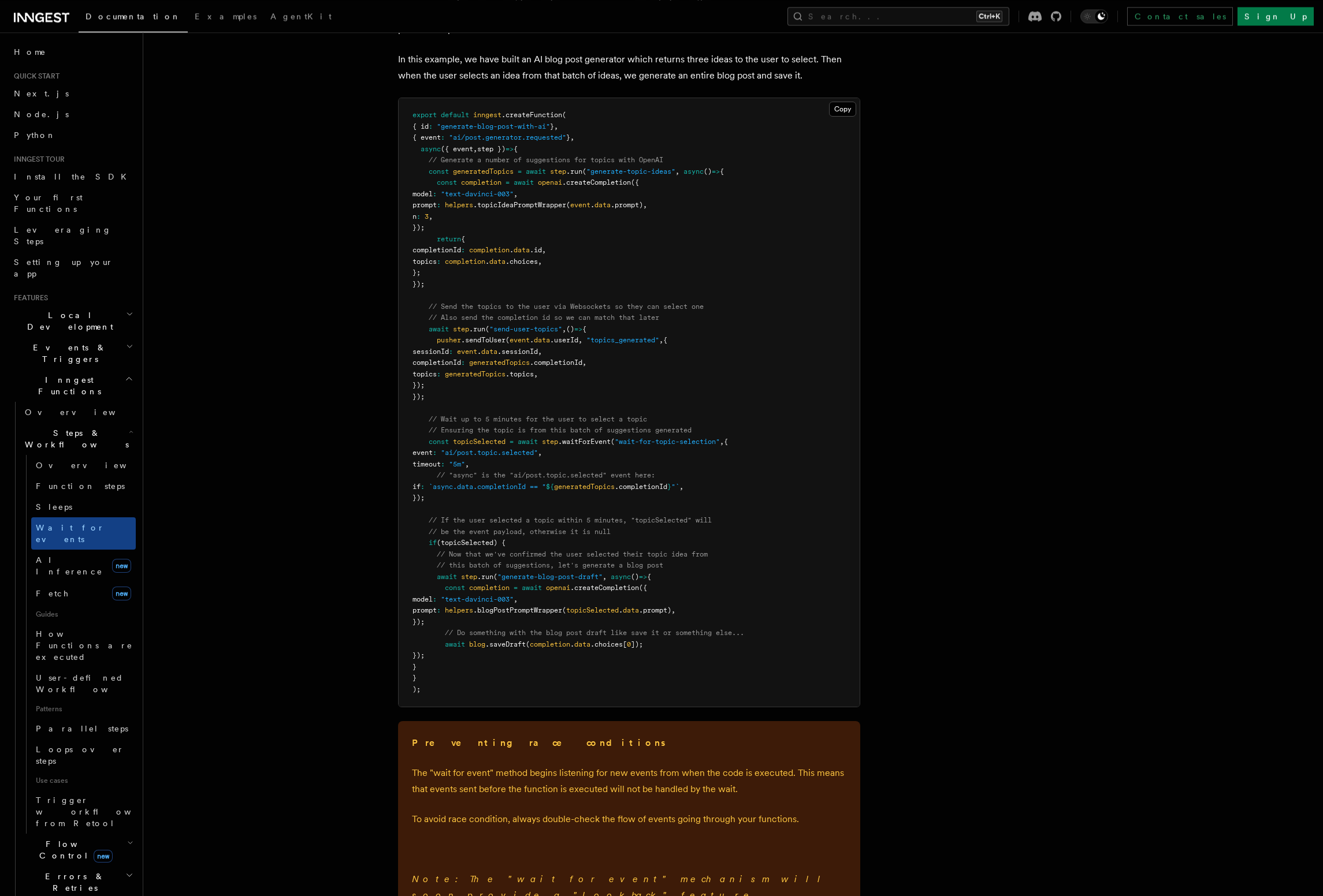
scroll to position [1119, 0]
click at [482, 172] on span "generatedTopics" at bounding box center [483, 169] width 61 height 8
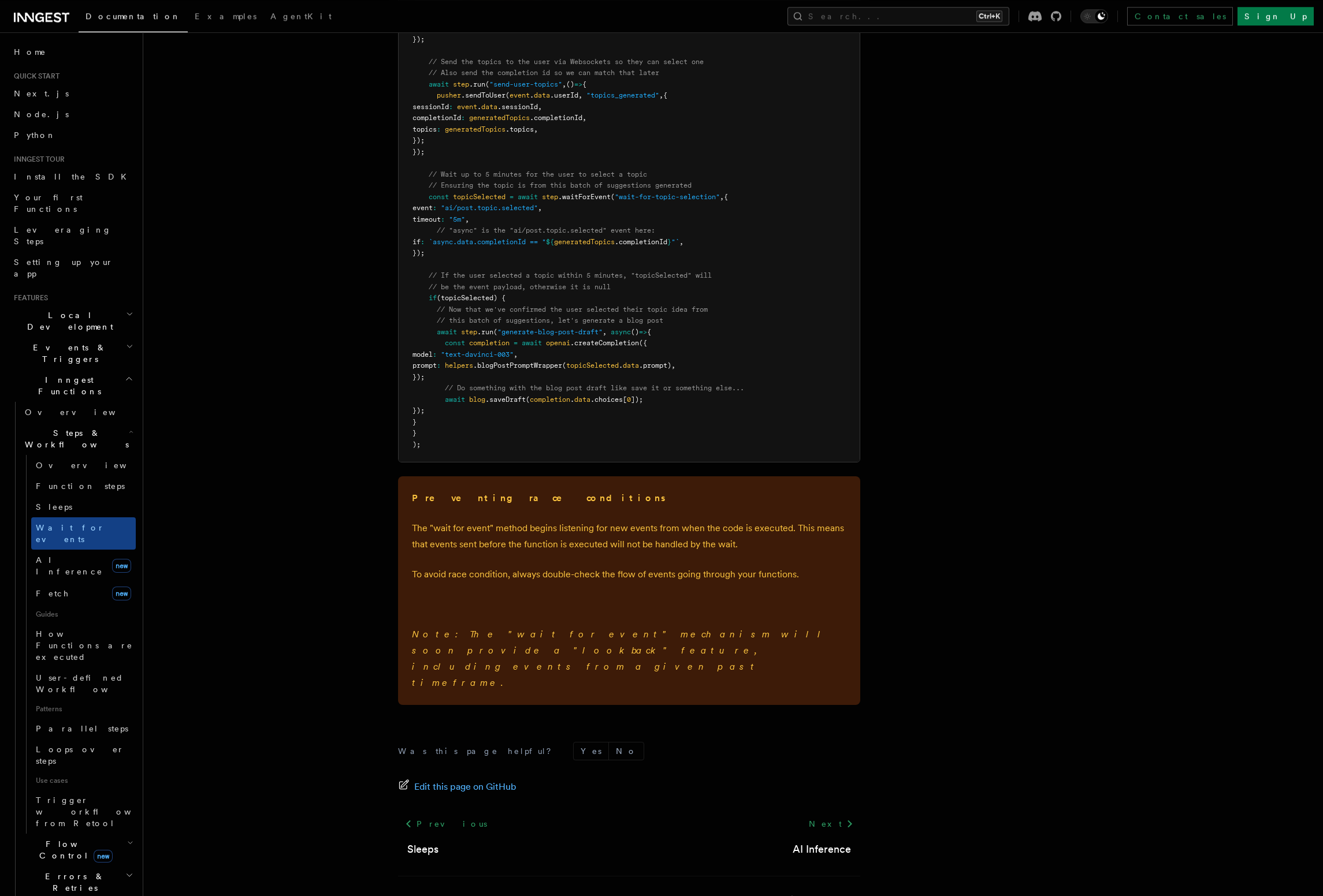
scroll to position [1364, 0]
drag, startPoint x: 573, startPoint y: 530, endPoint x: 733, endPoint y: 532, distance: 160.0
click at [733, 532] on p "The "wait for event" method begins listening for new events from when the code …" at bounding box center [628, 534] width 434 height 32
drag, startPoint x: 418, startPoint y: 571, endPoint x: 815, endPoint y: 578, distance: 397.1
click at [815, 578] on div "Preventing race conditions The "wait for event" method begins listening for new…" at bounding box center [629, 589] width 462 height 229
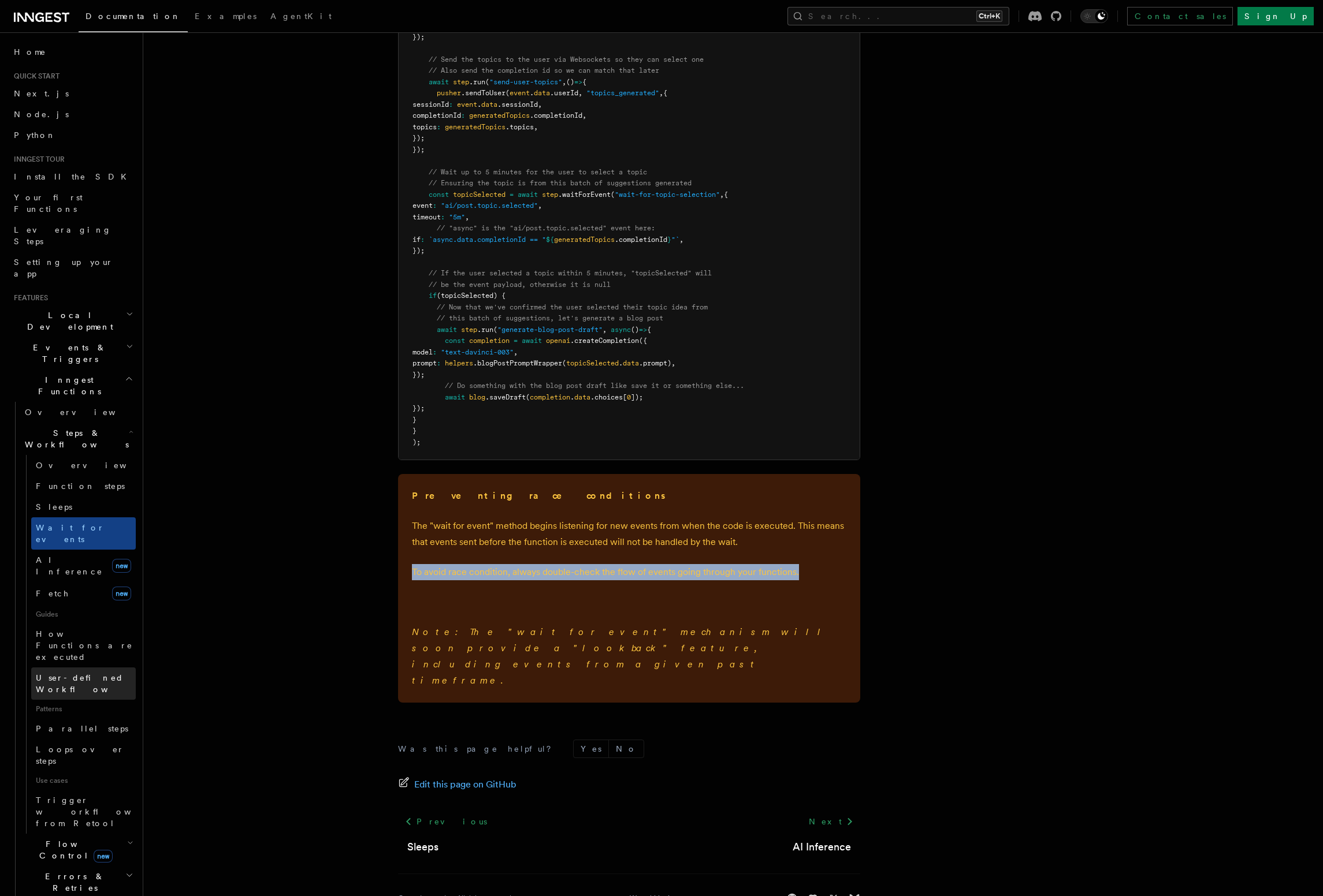
click at [95, 672] on span "User-defined Workflows" at bounding box center [88, 683] width 104 height 23
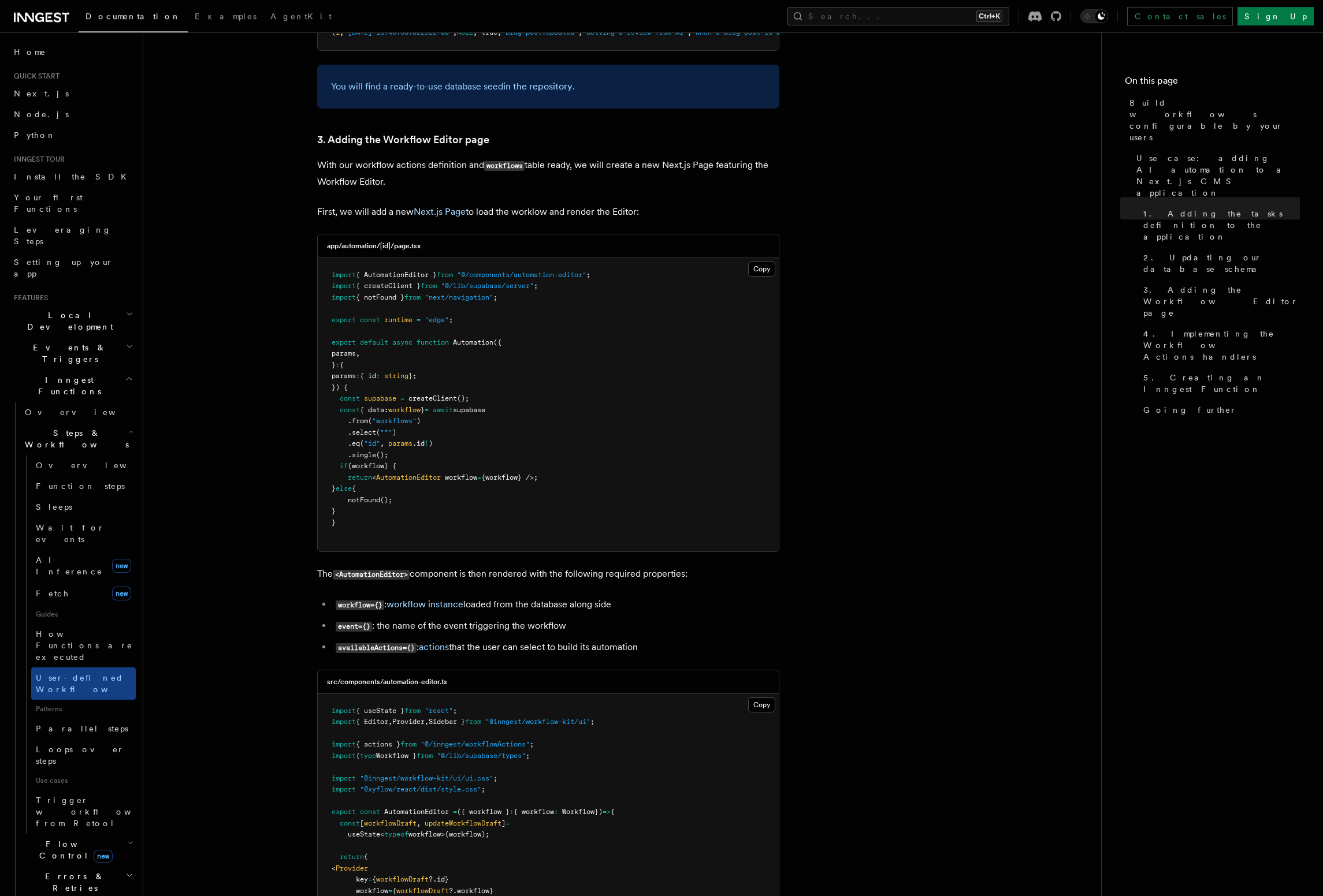
scroll to position [2436, 0]
click at [87, 719] on link "Parallel steps" at bounding box center [84, 729] width 105 height 20
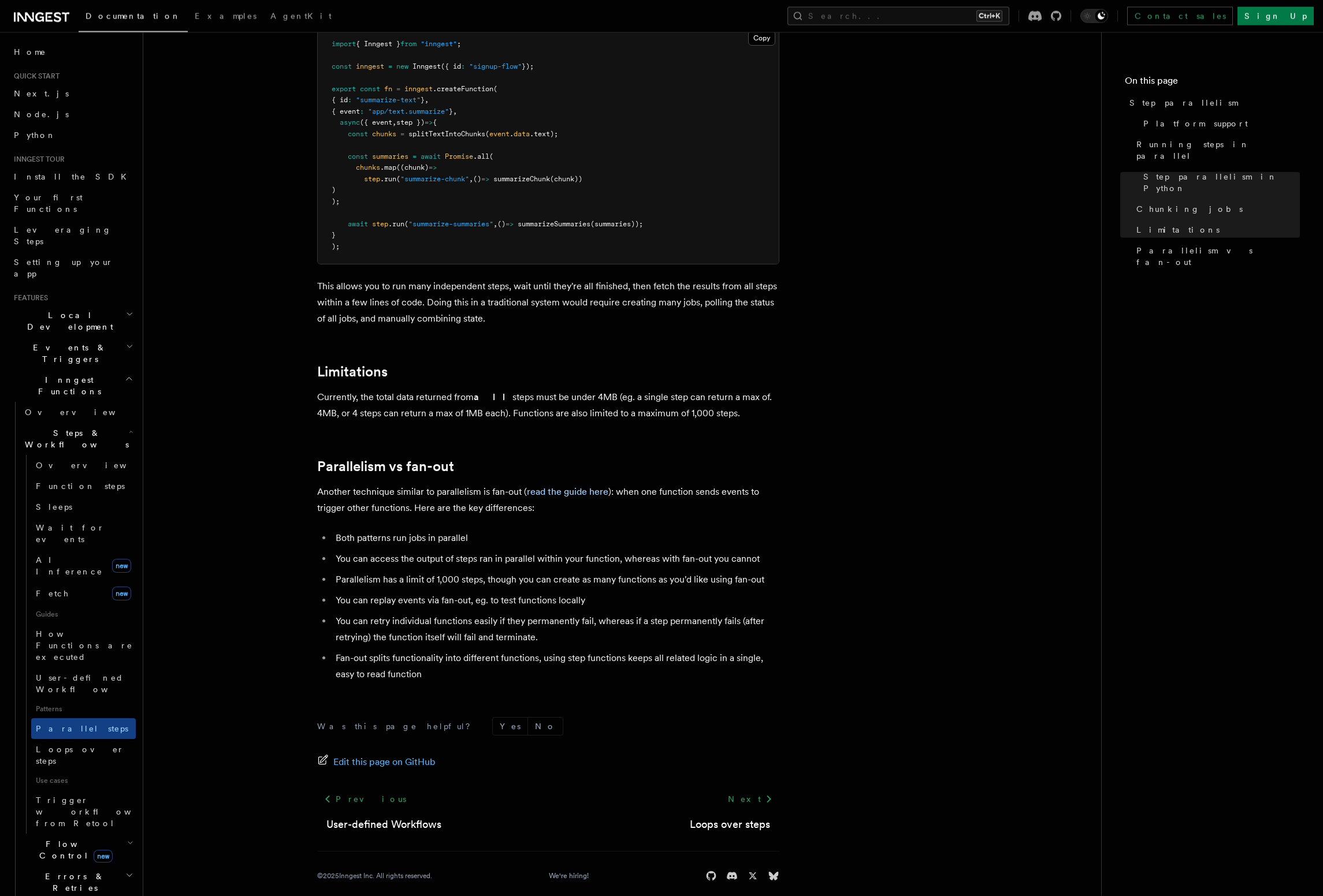
scroll to position [1719, 0]
click at [84, 745] on span "Loops over steps" at bounding box center [80, 755] width 88 height 20
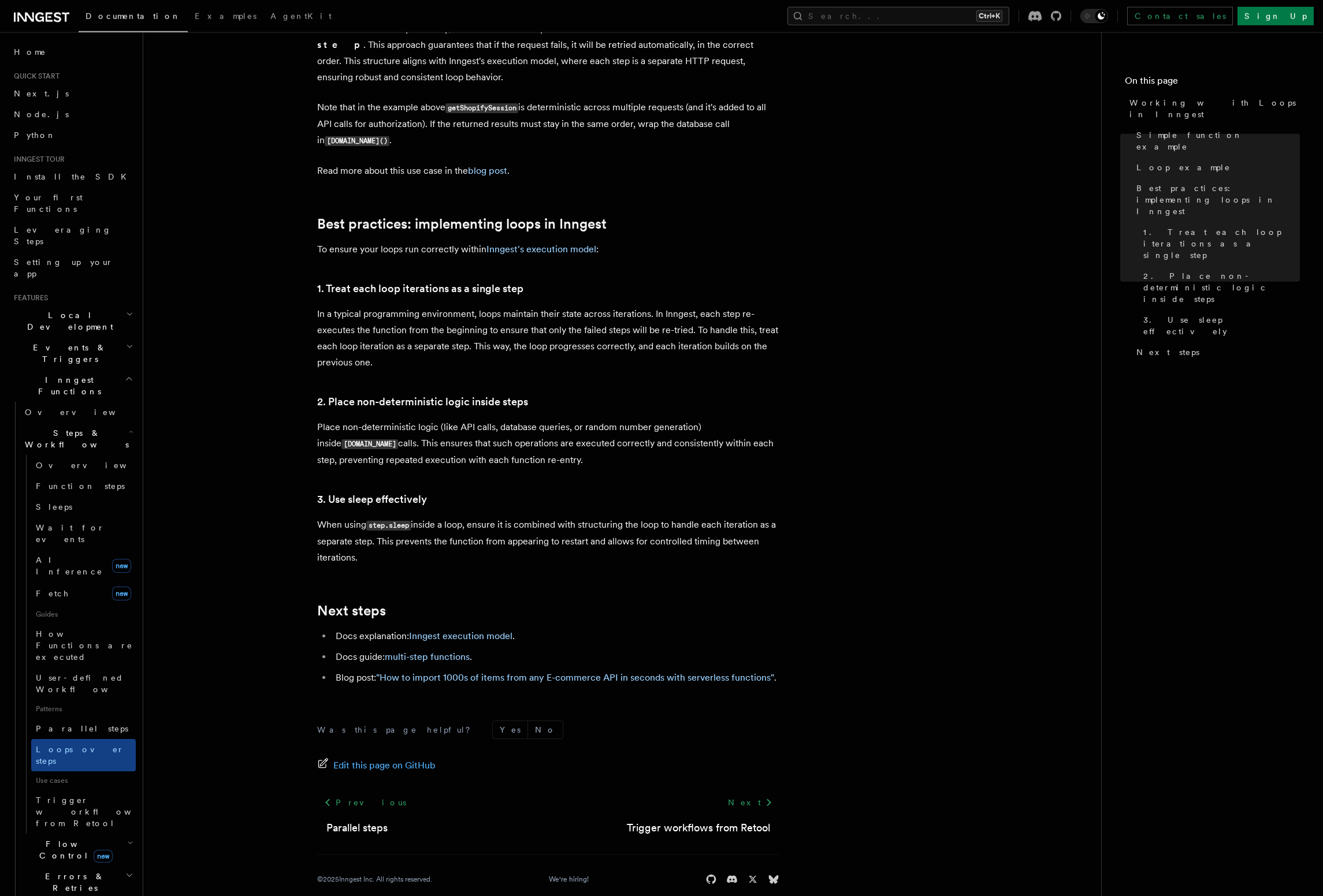
scroll to position [1645, 0]
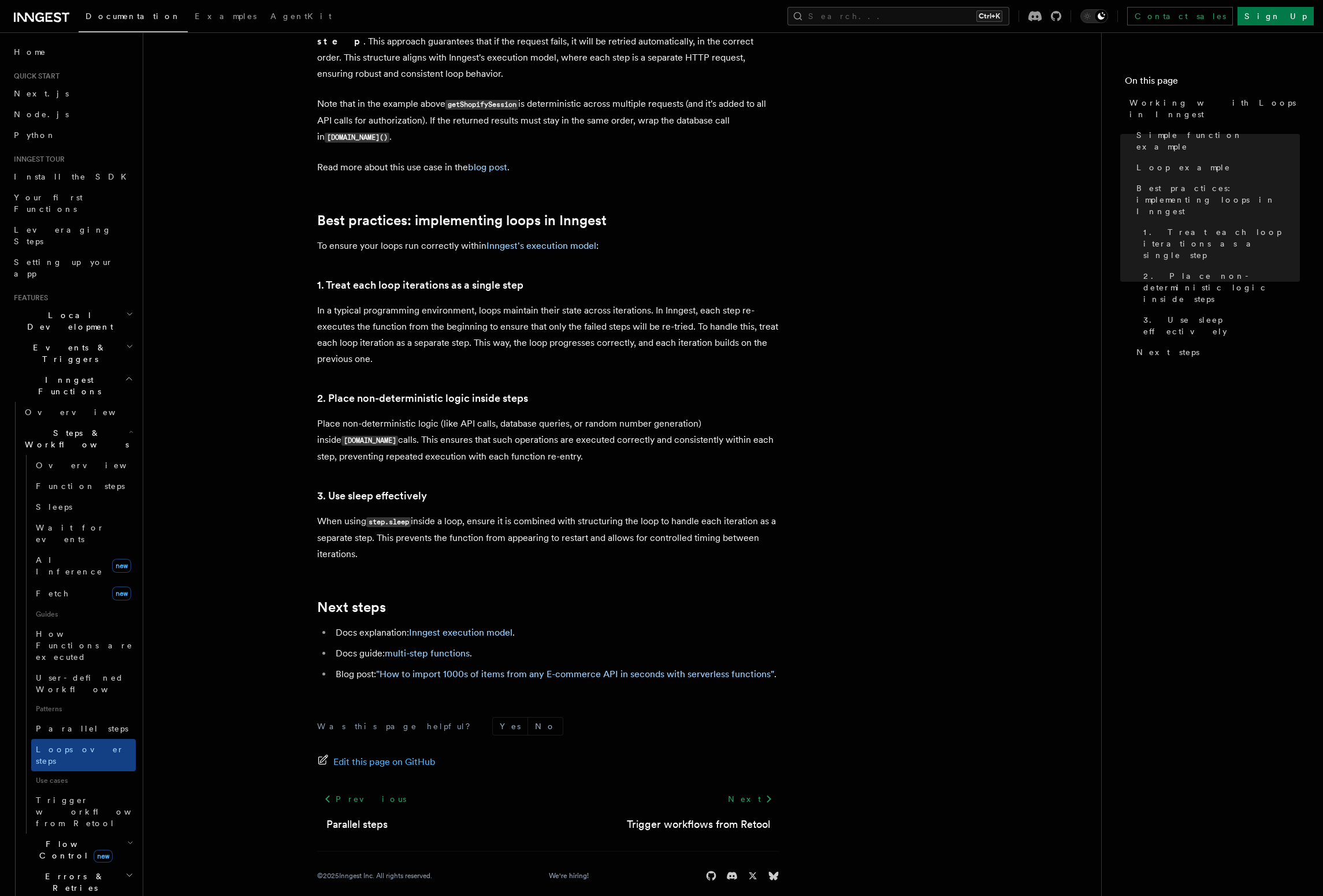
click at [111, 834] on h2 "Flow Control new" at bounding box center [78, 850] width 116 height 32
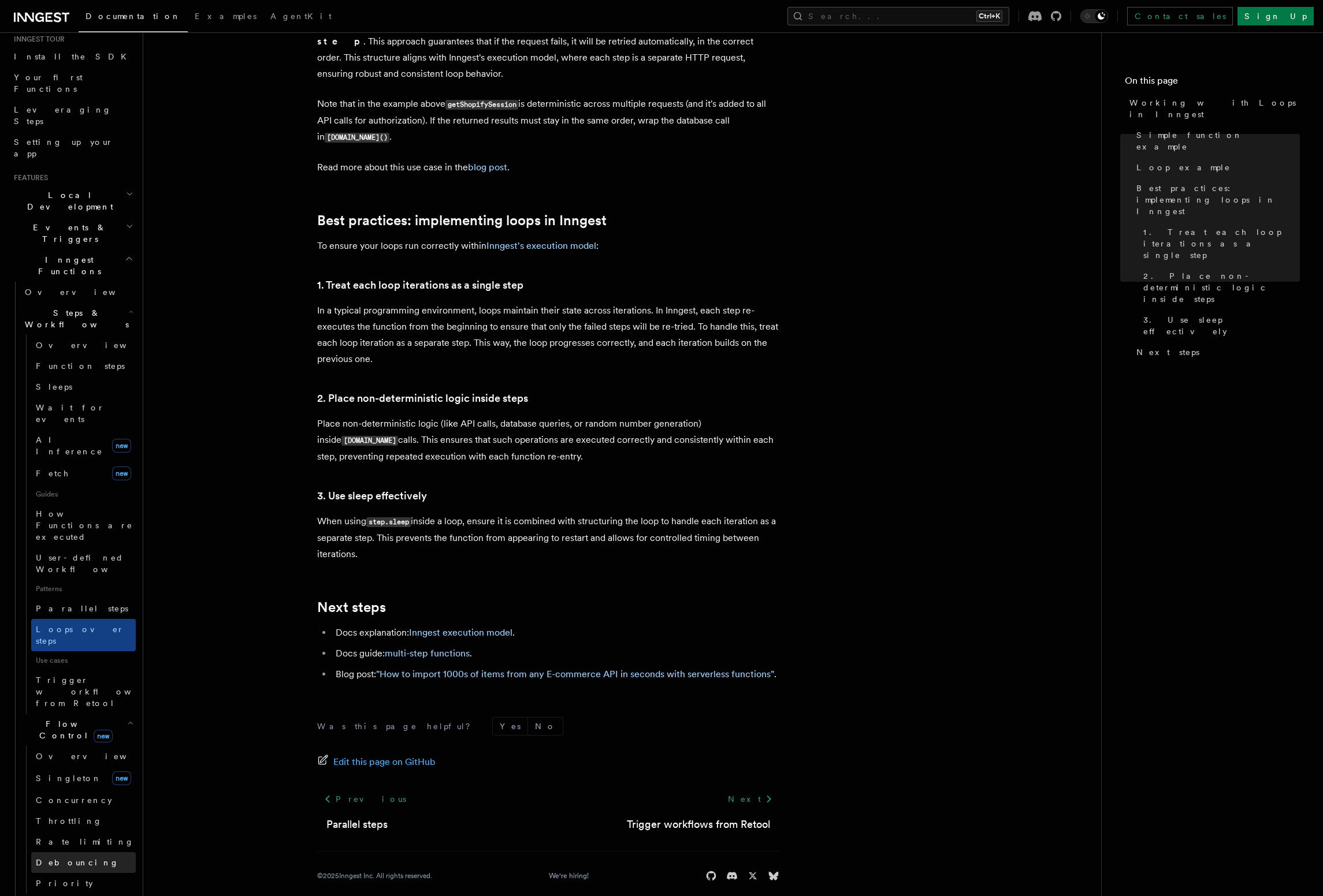
scroll to position [132, 0]
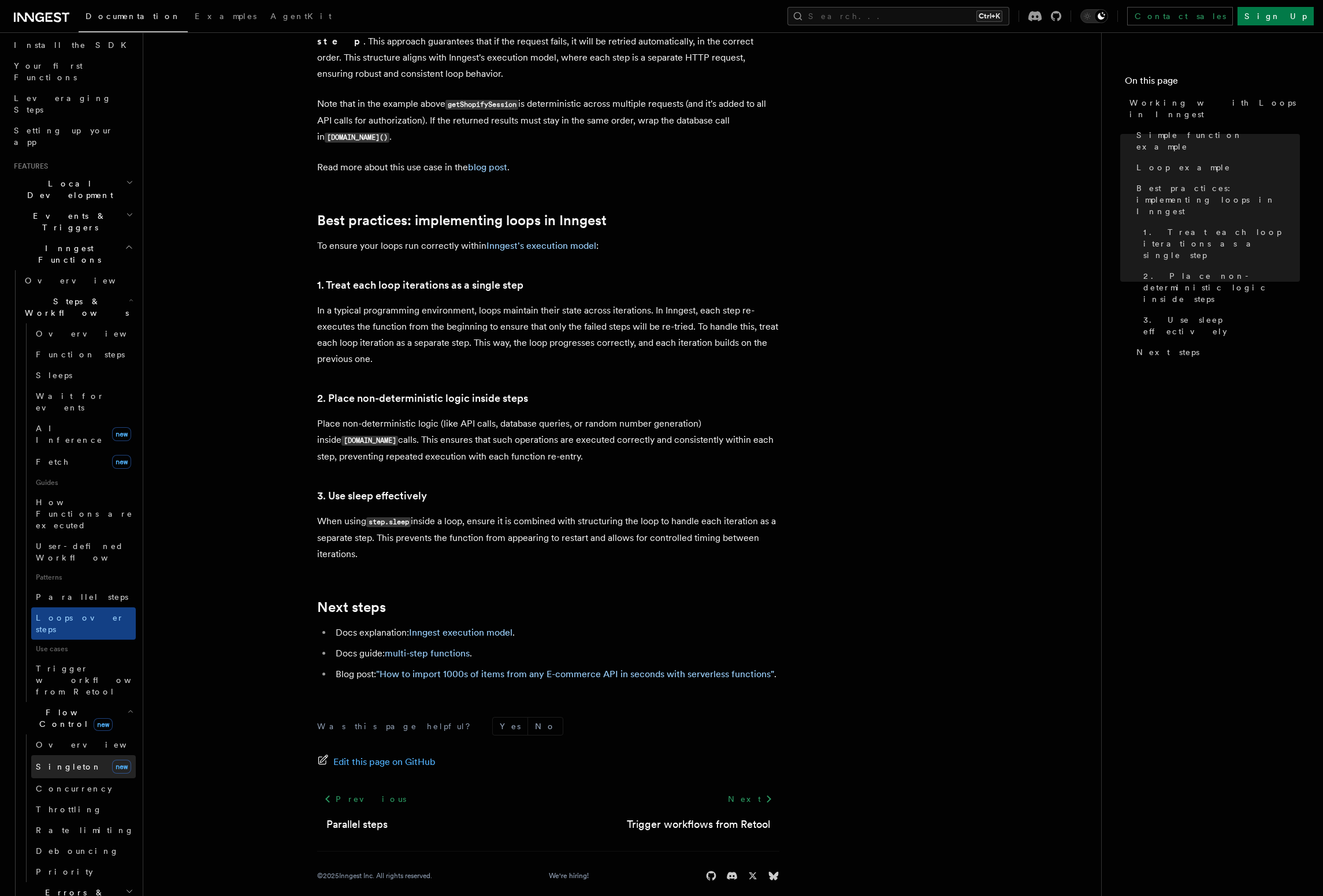
click at [72, 755] on link "Singleton new" at bounding box center [84, 766] width 105 height 23
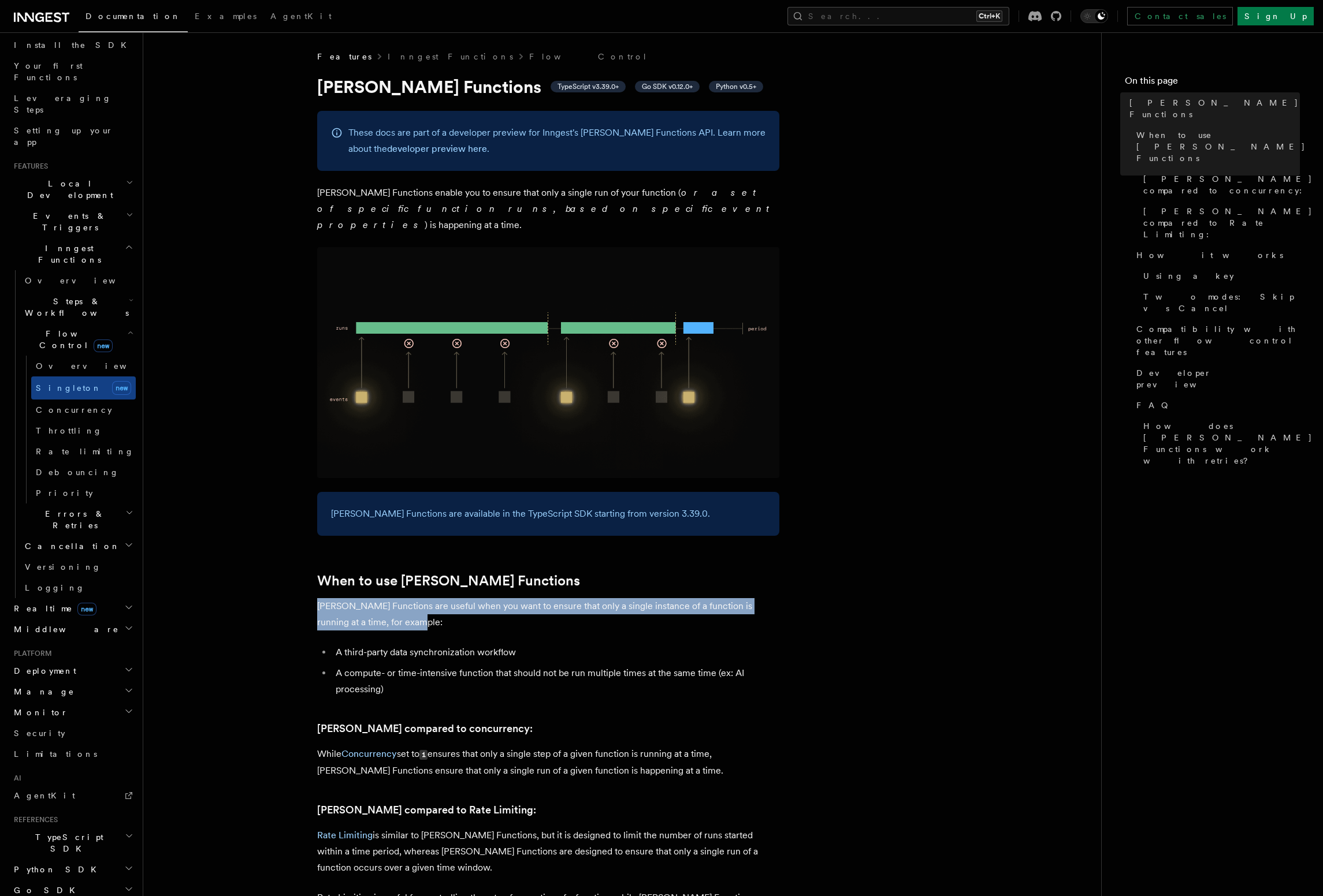
drag, startPoint x: 317, startPoint y: 597, endPoint x: 539, endPoint y: 599, distance: 222.0
click at [539, 599] on p "Singleton Functions are useful when you want to ensure that only a single insta…" at bounding box center [548, 614] width 462 height 32
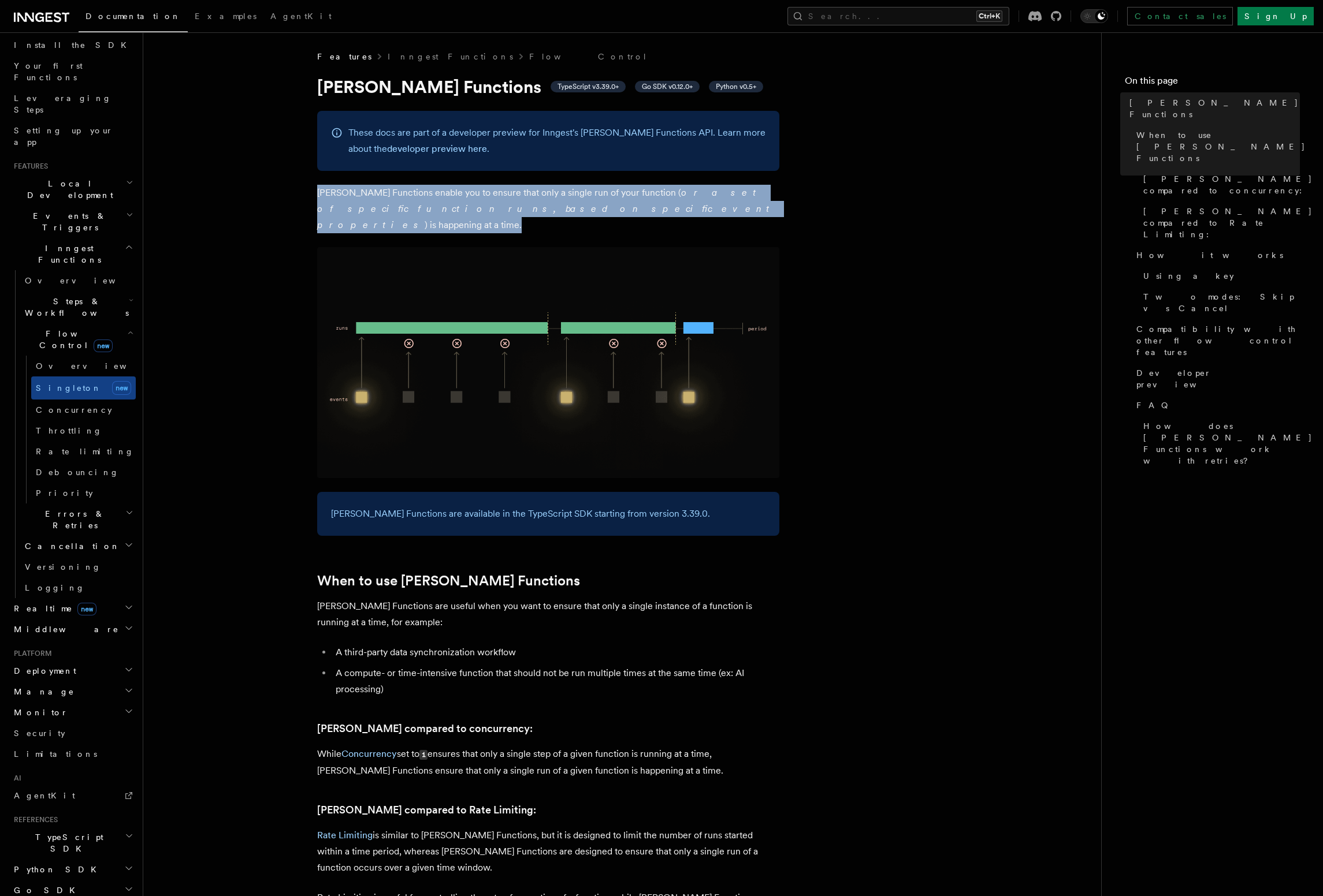
drag, startPoint x: 316, startPoint y: 189, endPoint x: 598, endPoint y: 212, distance: 282.9
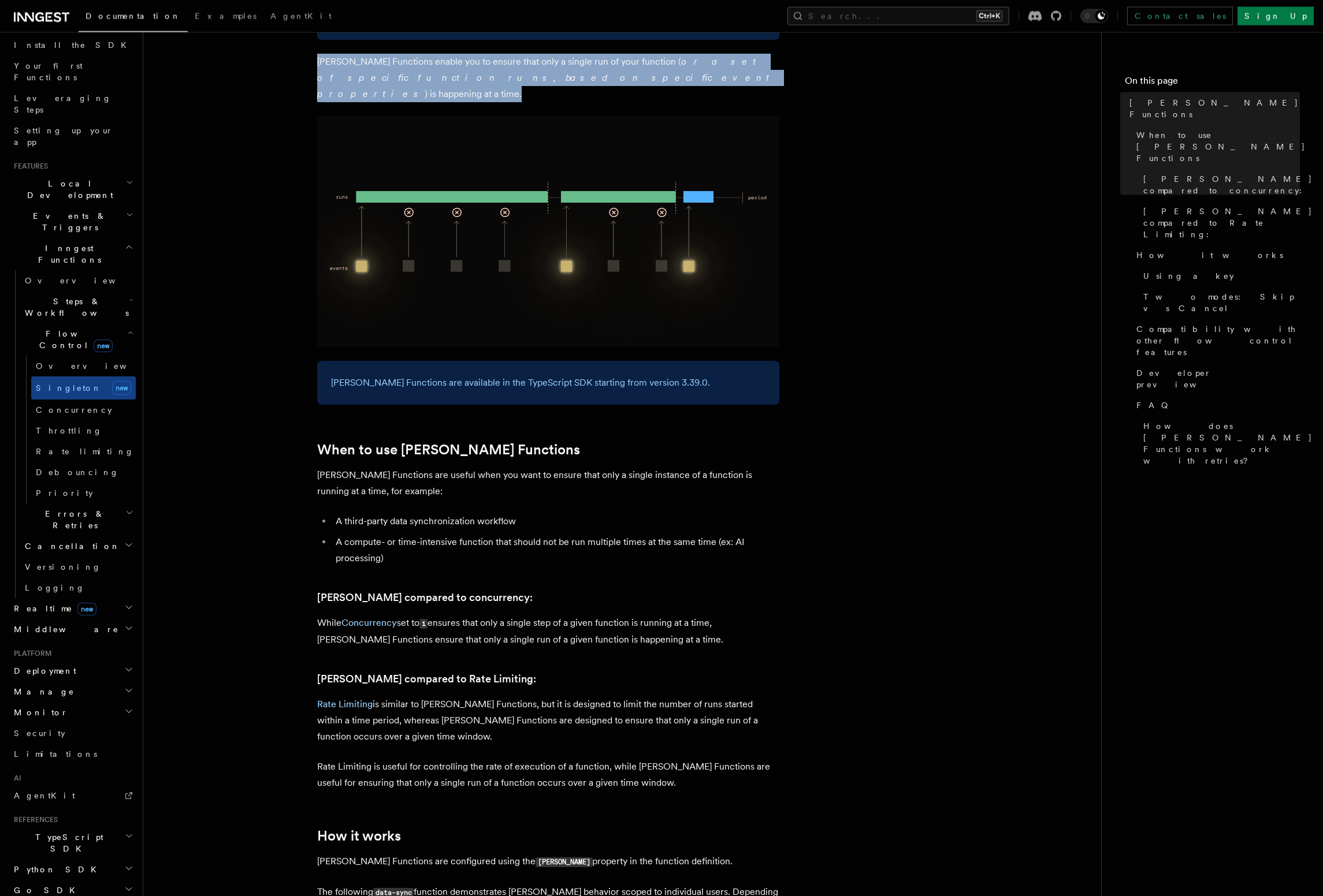
scroll to position [132, 0]
click at [78, 400] on link "Concurrency" at bounding box center [84, 410] width 105 height 20
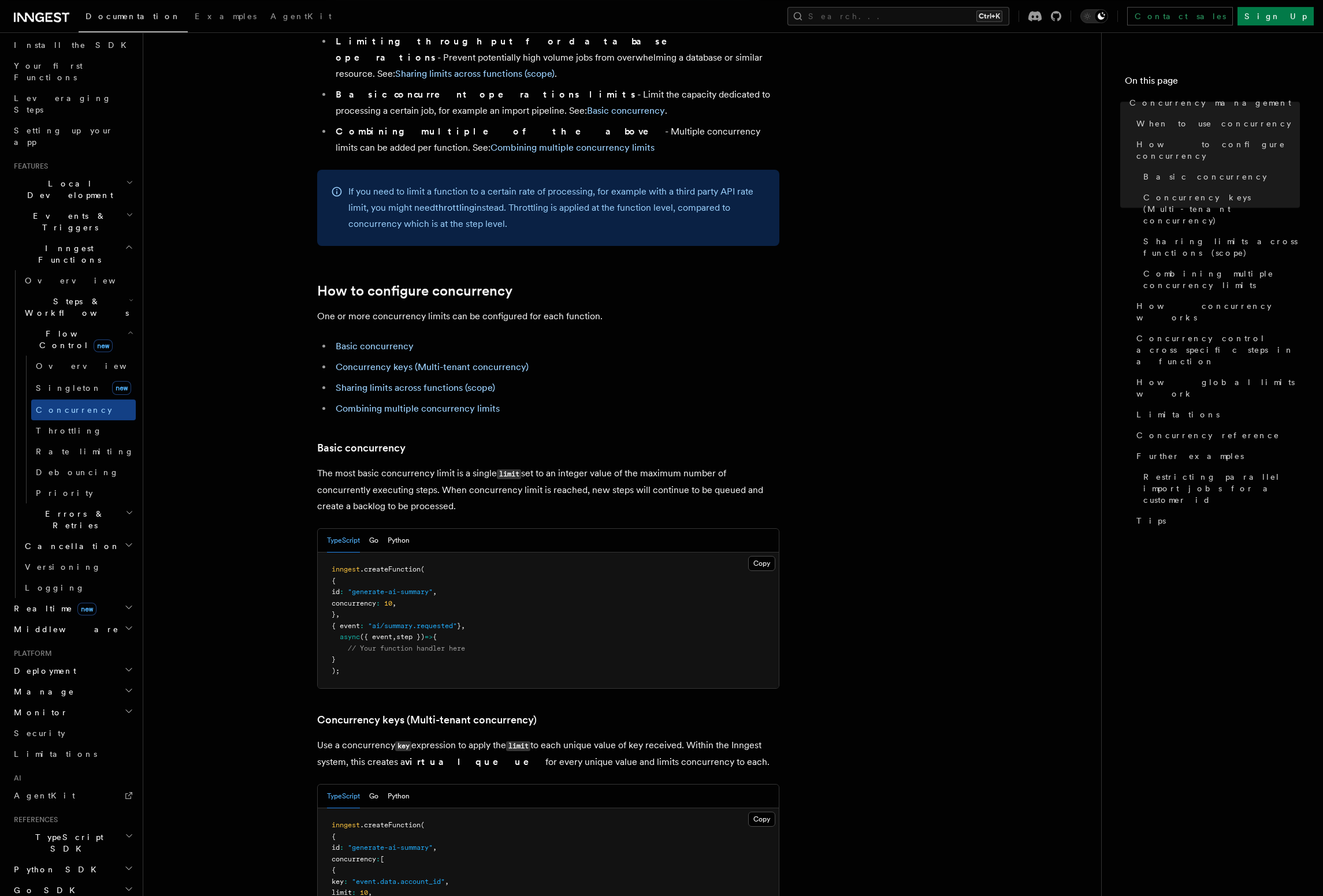
scroll to position [395, 0]
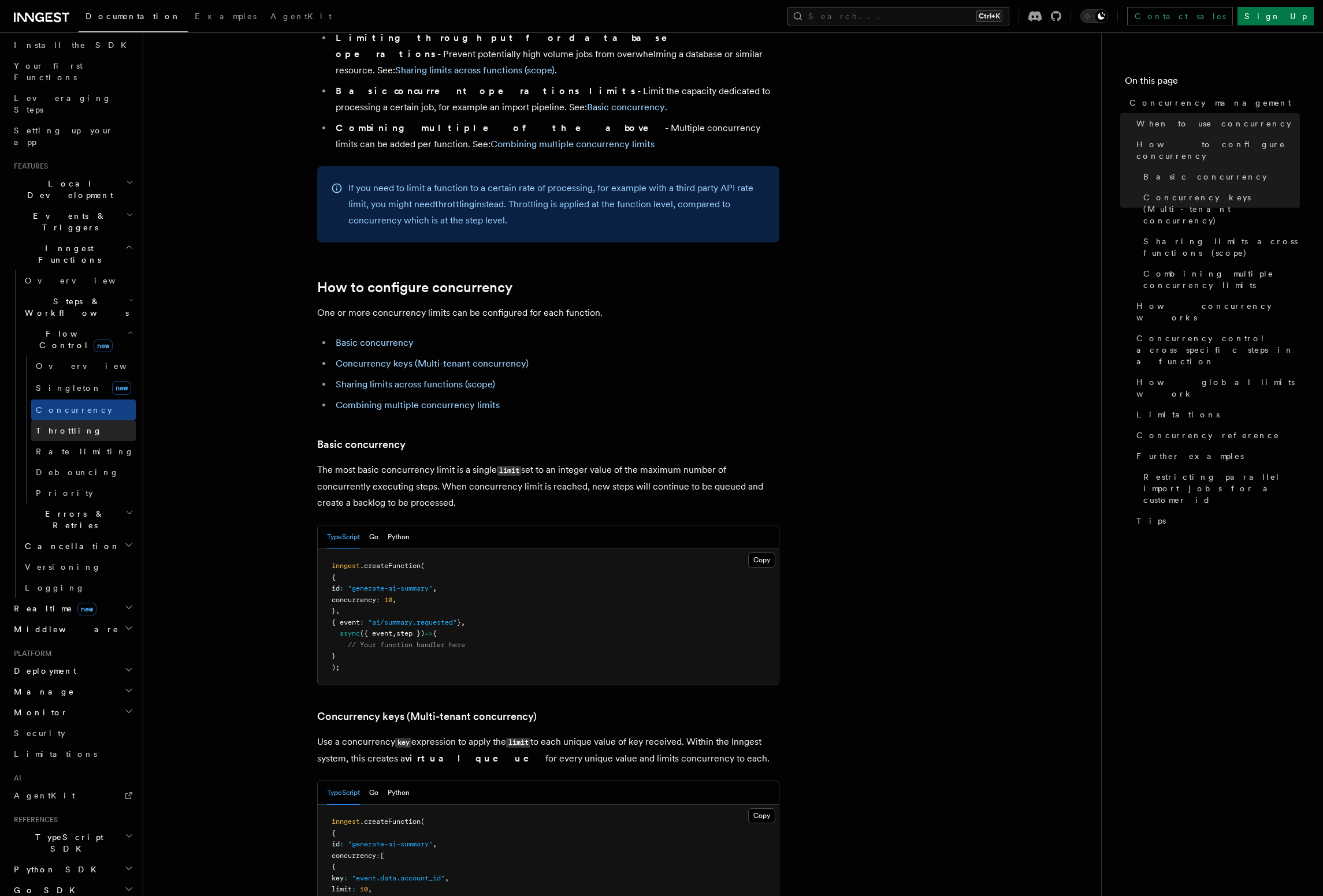
click at [91, 420] on link "Throttling" at bounding box center [84, 430] width 105 height 20
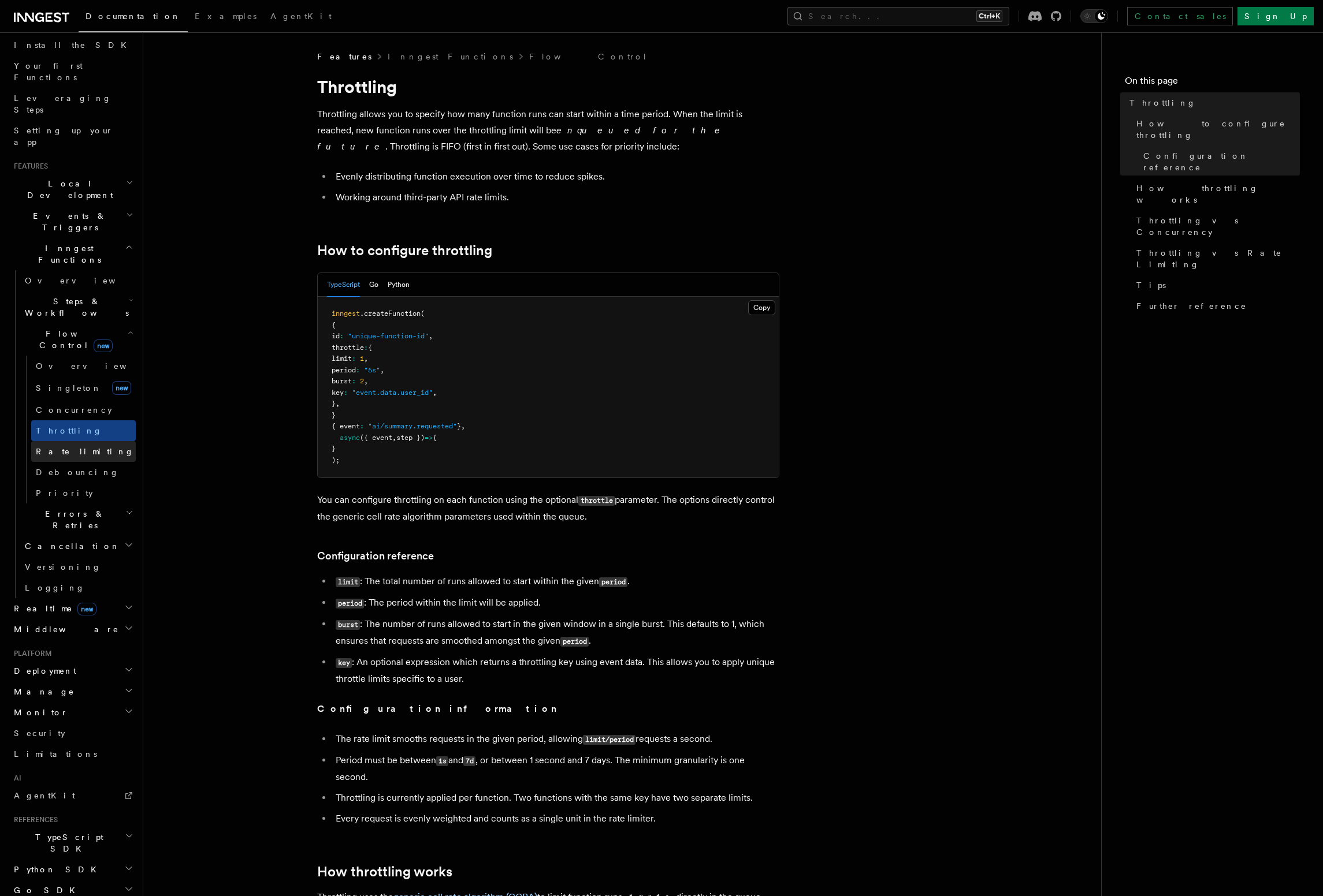
click at [90, 441] on link "Rate limiting" at bounding box center [84, 452] width 105 height 20
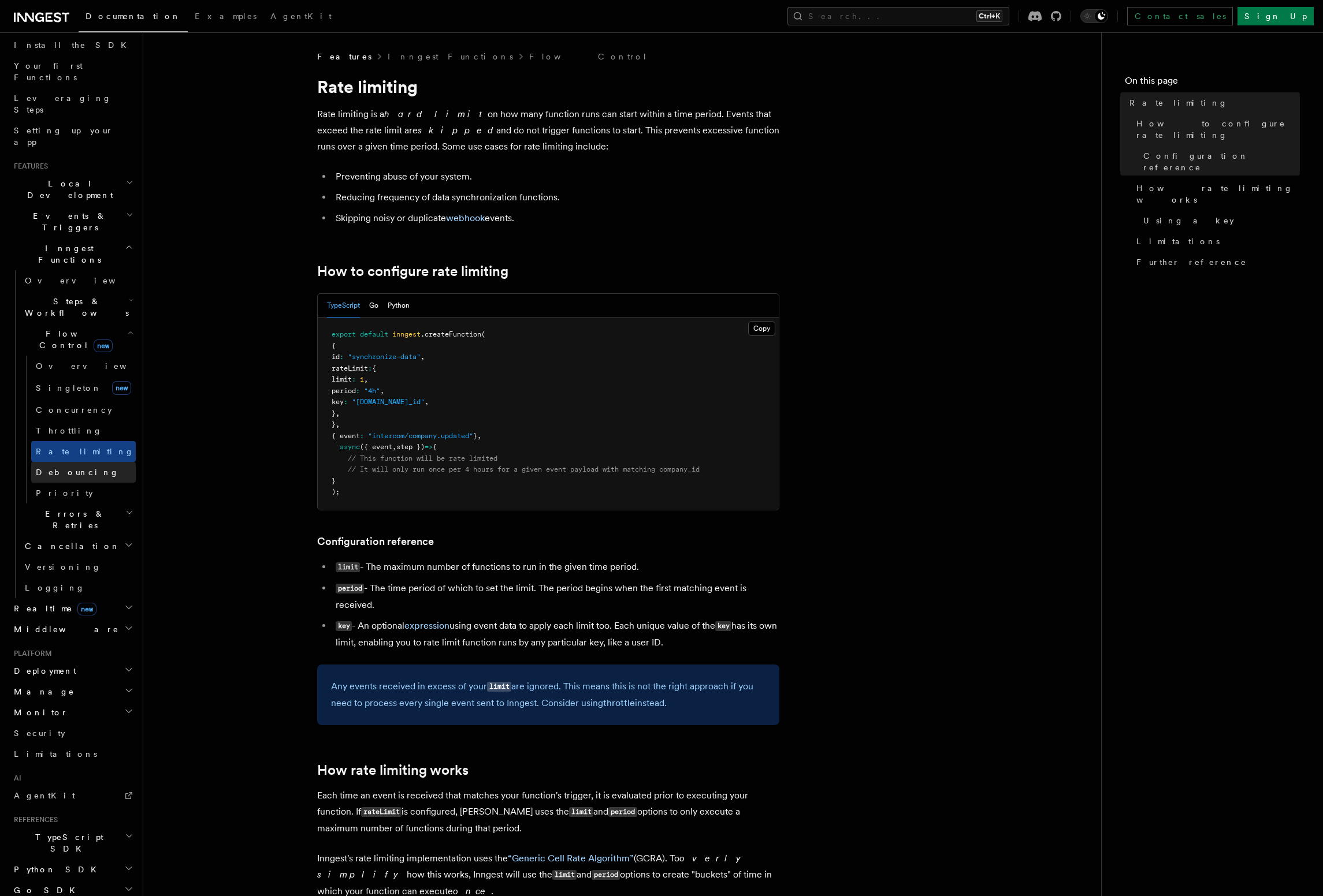
click at [84, 462] on link "Debouncing" at bounding box center [84, 472] width 105 height 20
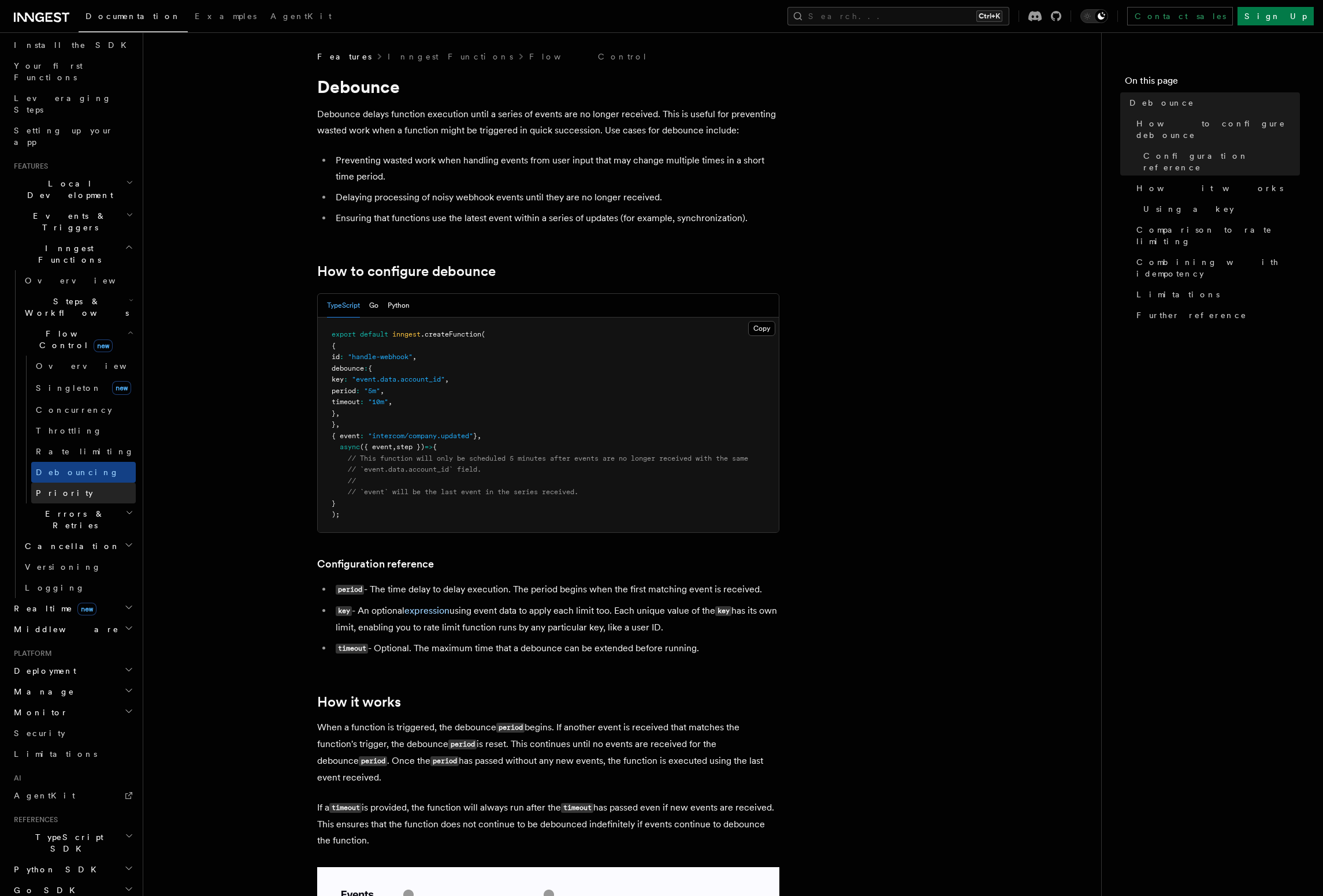
click at [88, 483] on link "Priority" at bounding box center [84, 493] width 105 height 20
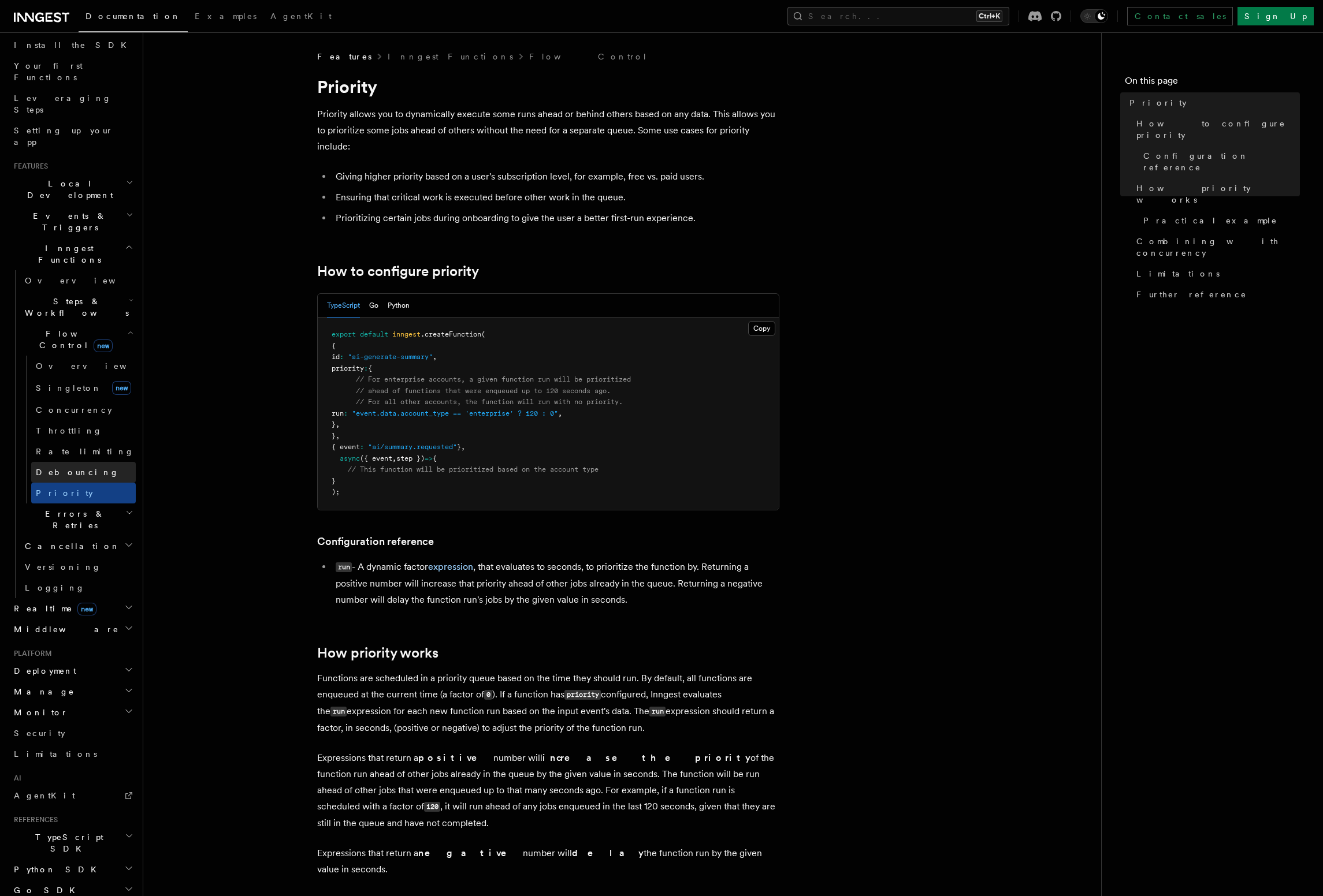
click at [88, 462] on link "Debouncing" at bounding box center [84, 472] width 105 height 20
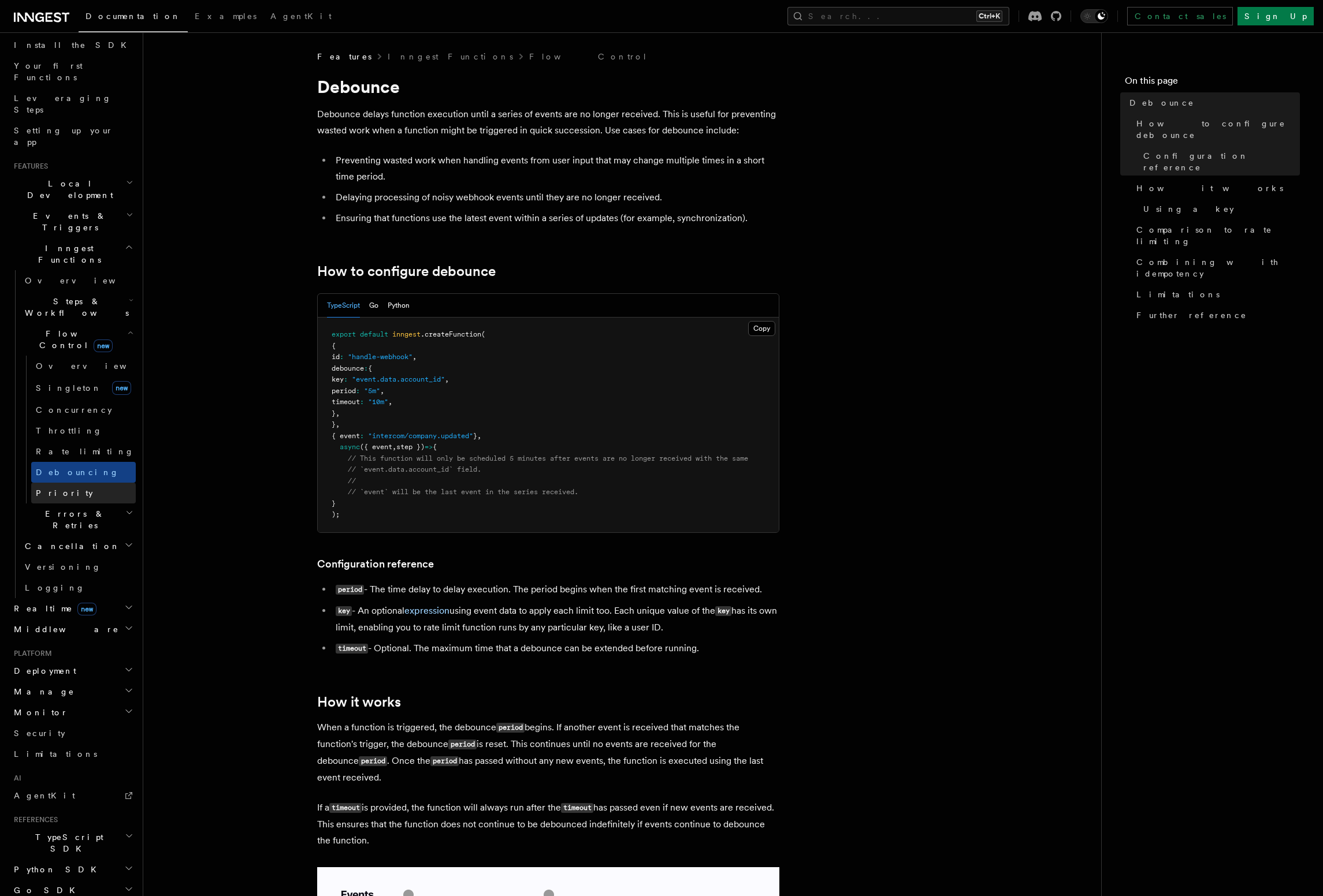
click at [84, 483] on link "Priority" at bounding box center [84, 493] width 105 height 20
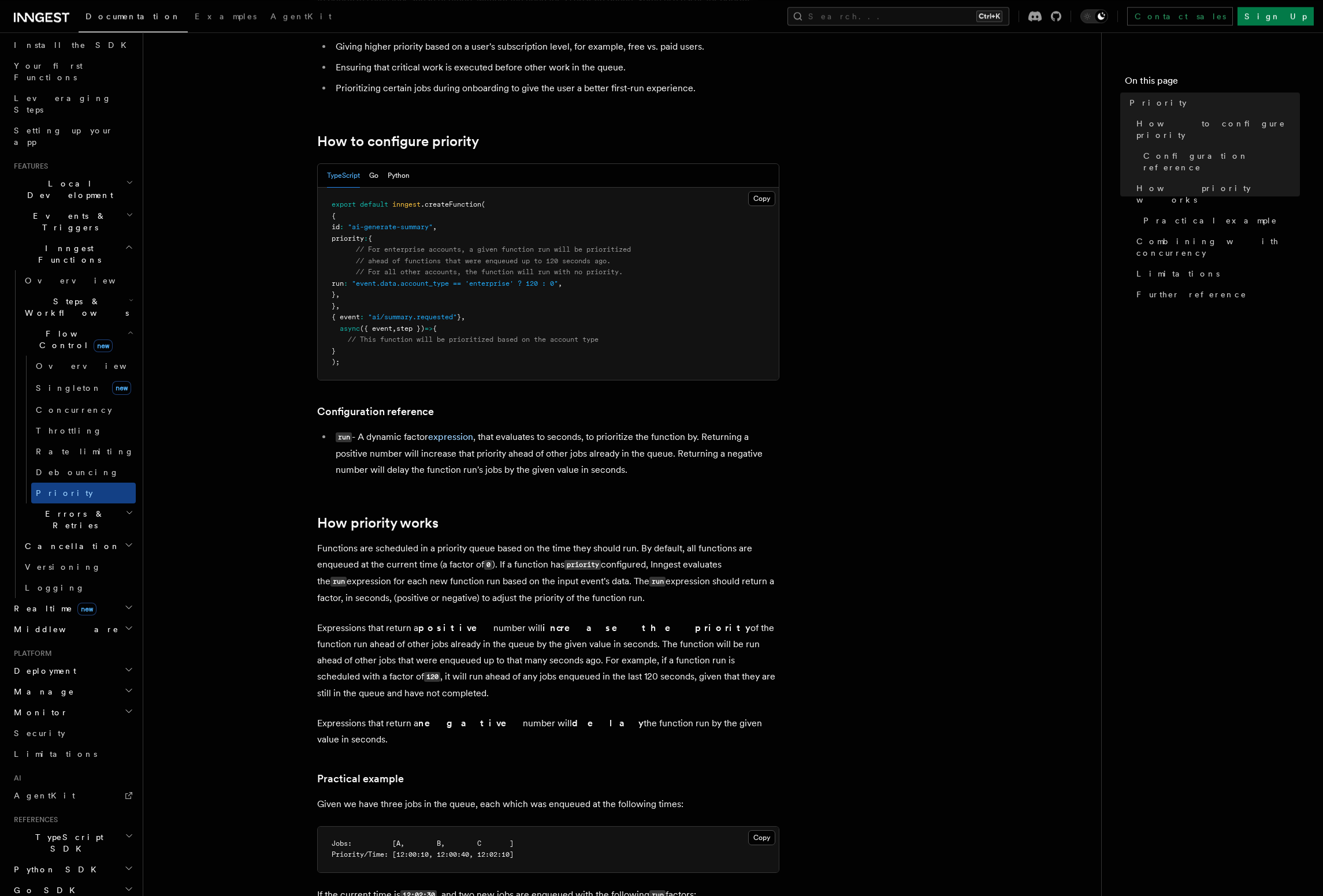
scroll to position [132, 0]
click at [125, 508] on icon "button" at bounding box center [129, 513] width 8 height 9
click at [99, 702] on h2 "Cancellation" at bounding box center [78, 712] width 116 height 20
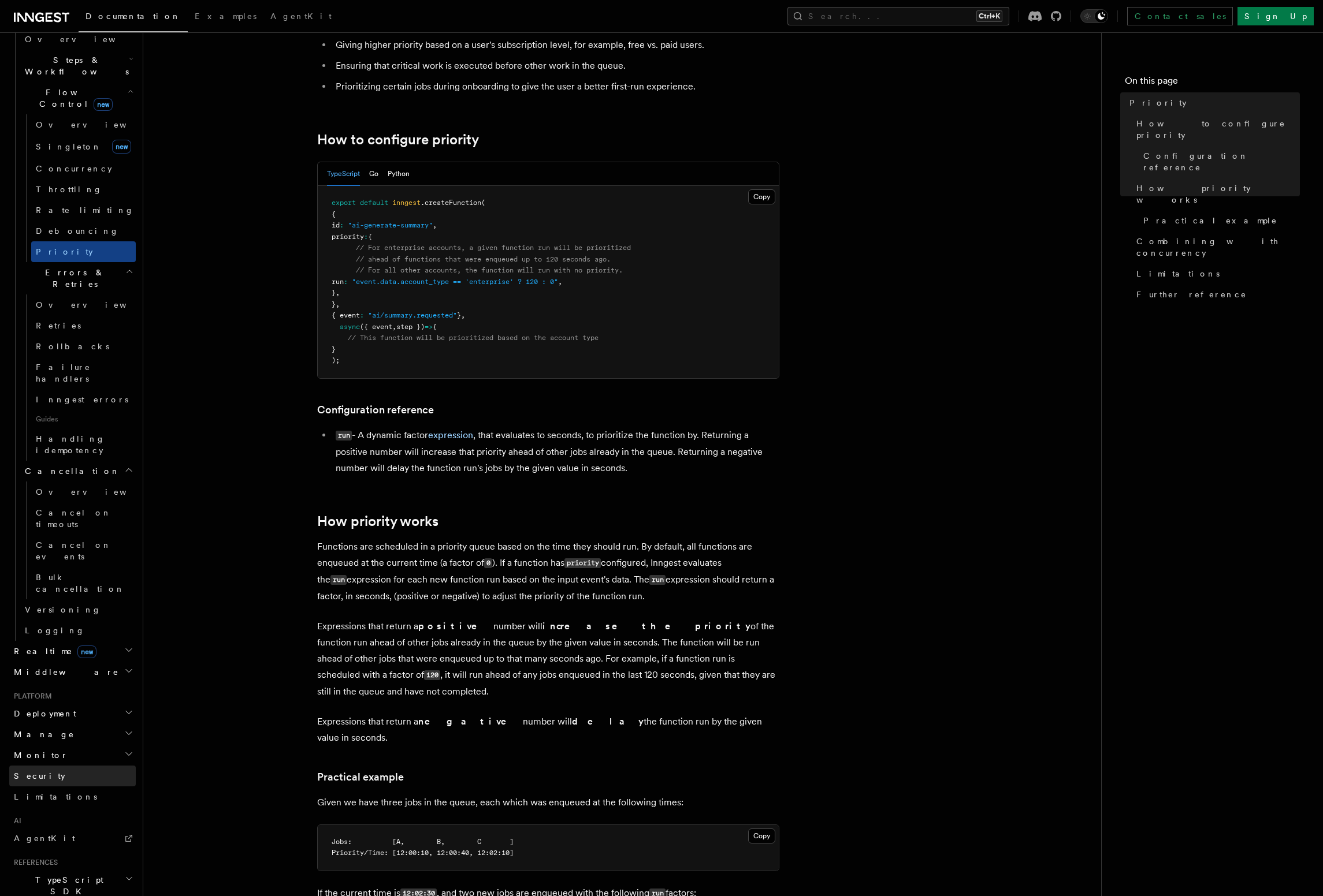
scroll to position [402, 0]
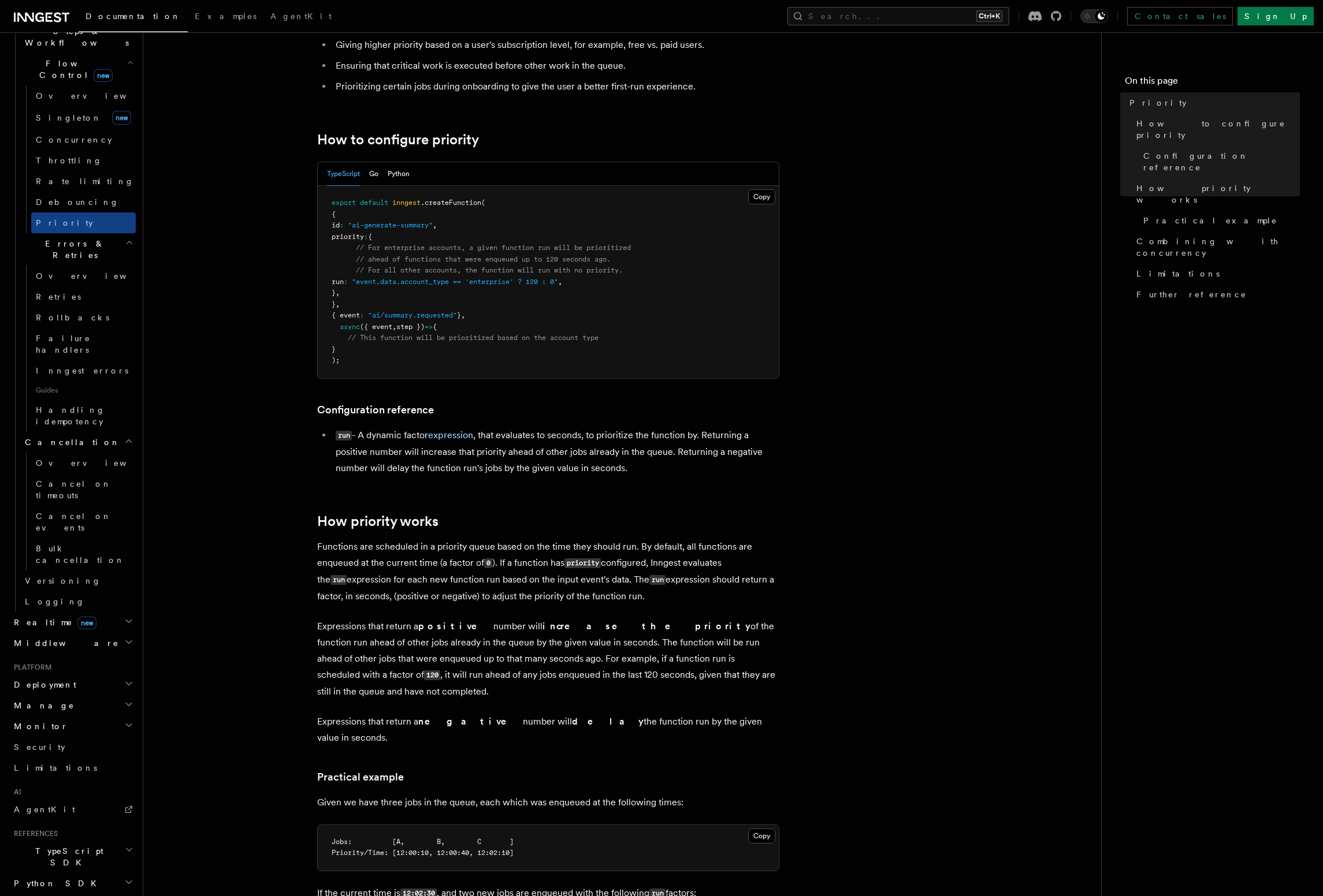
click at [102, 841] on h2 "TypeScript SDK" at bounding box center [73, 857] width 126 height 32
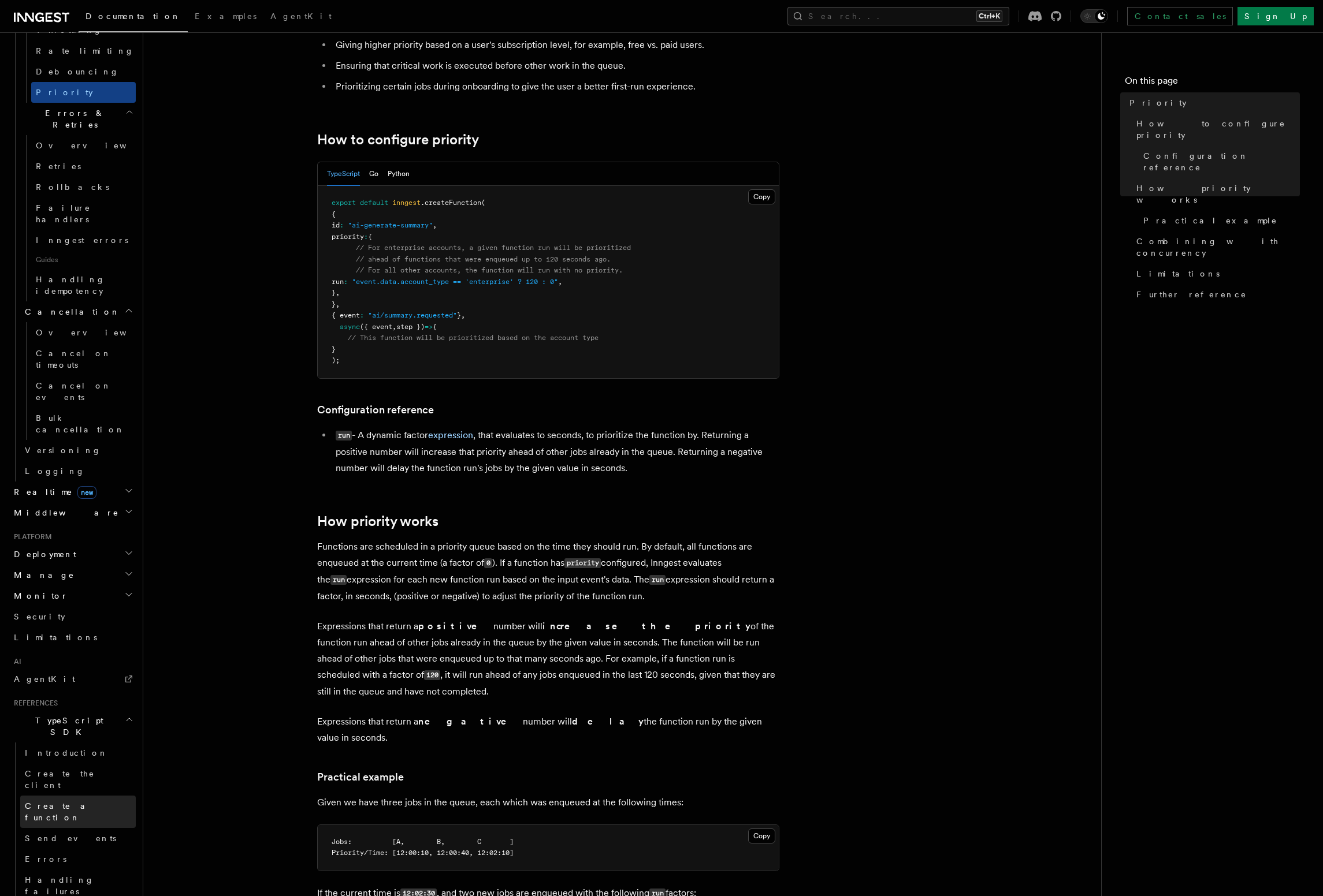
scroll to position [534, 0]
click at [111, 762] on link "Create the client" at bounding box center [78, 778] width 116 height 32
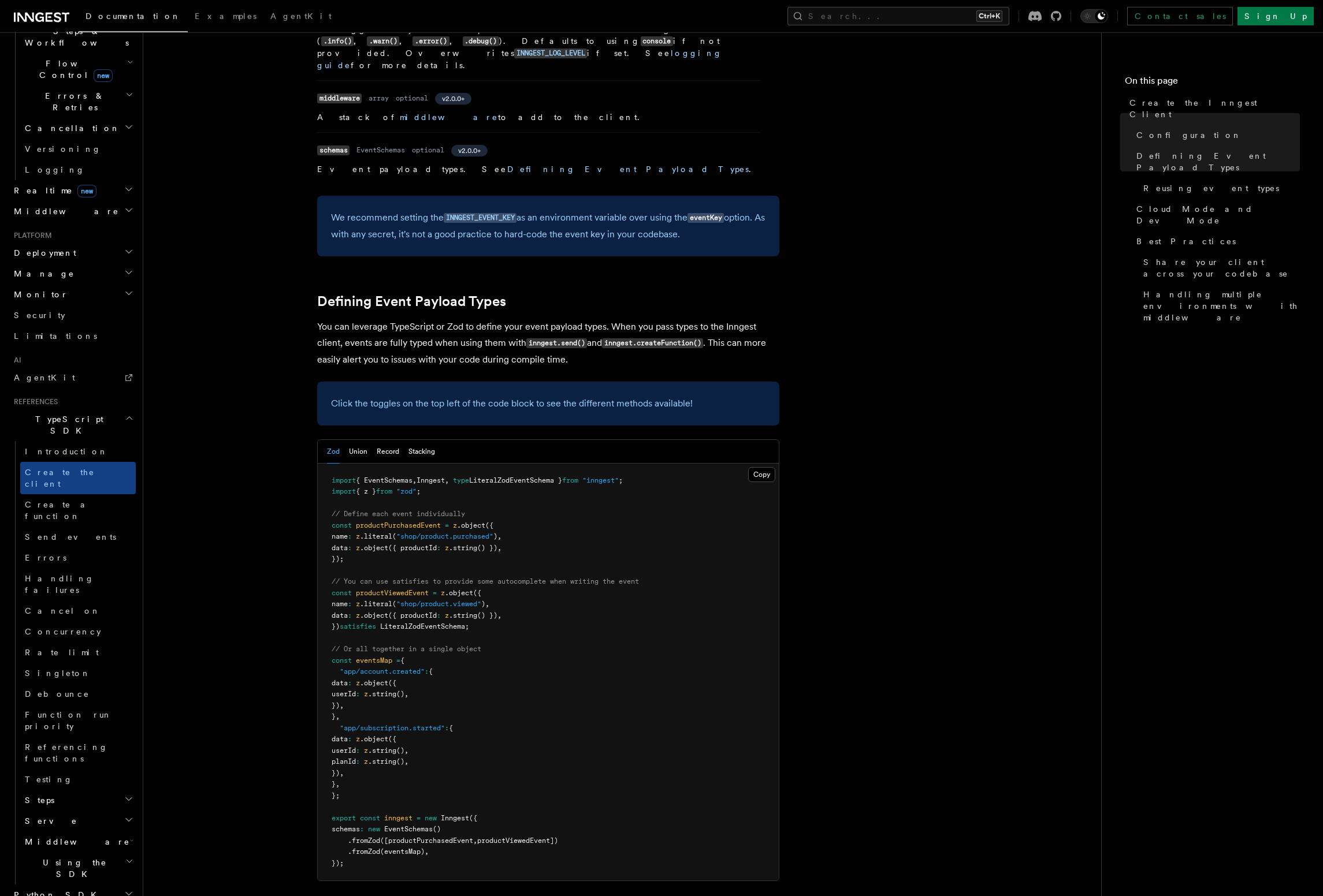
scroll to position [790, 0]
click at [404, 463] on pre "import { EventSchemas , Inngest , type LiteralZodEventSchema } from "inngest" ;…" at bounding box center [548, 671] width 461 height 418
click at [429, 463] on pre "import { EventSchemas , Inngest , type LiteralZodEventSchema } from "inngest" ;…" at bounding box center [548, 671] width 461 height 418
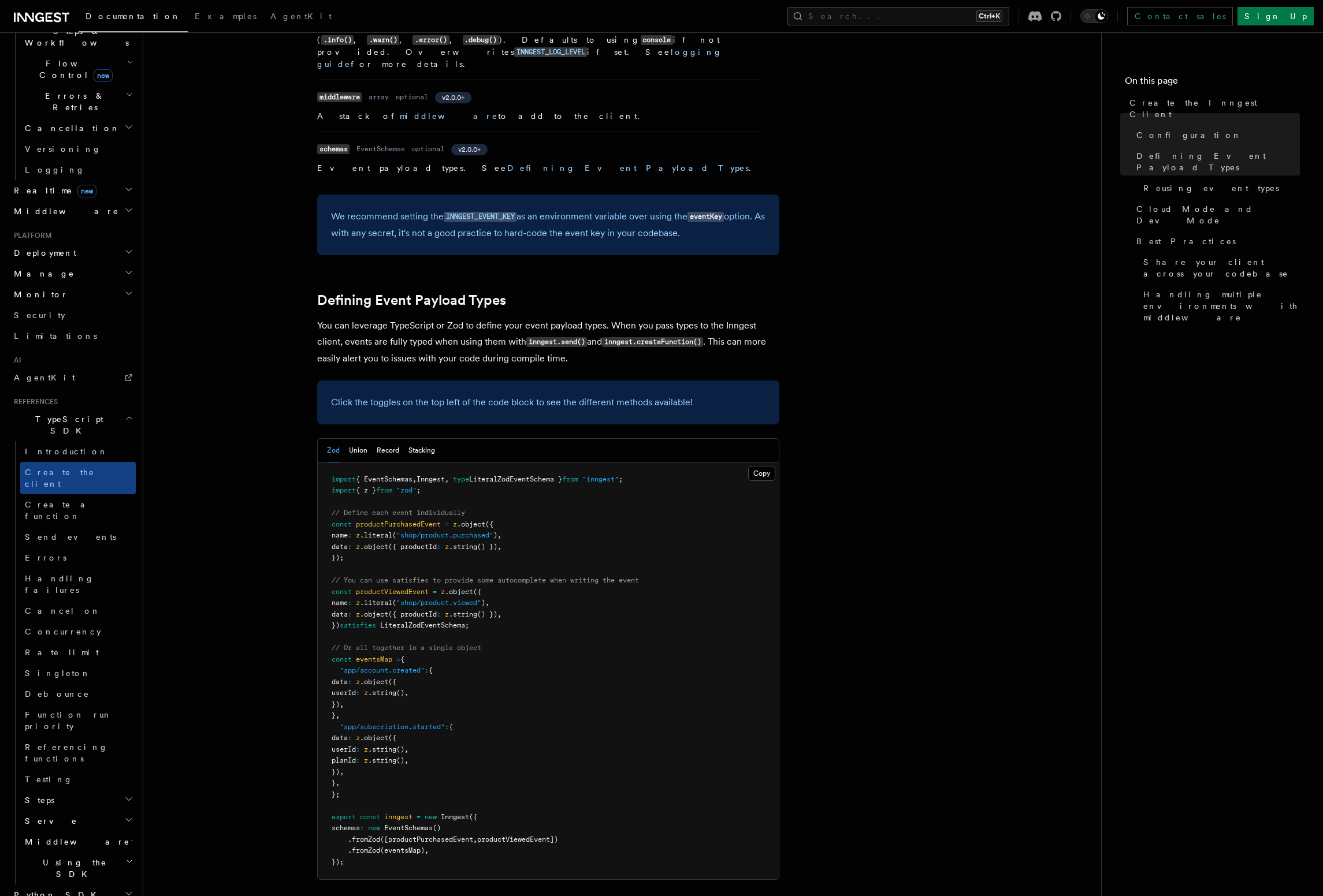
click at [416, 520] on span "productPurchasedEvent" at bounding box center [398, 524] width 85 height 8
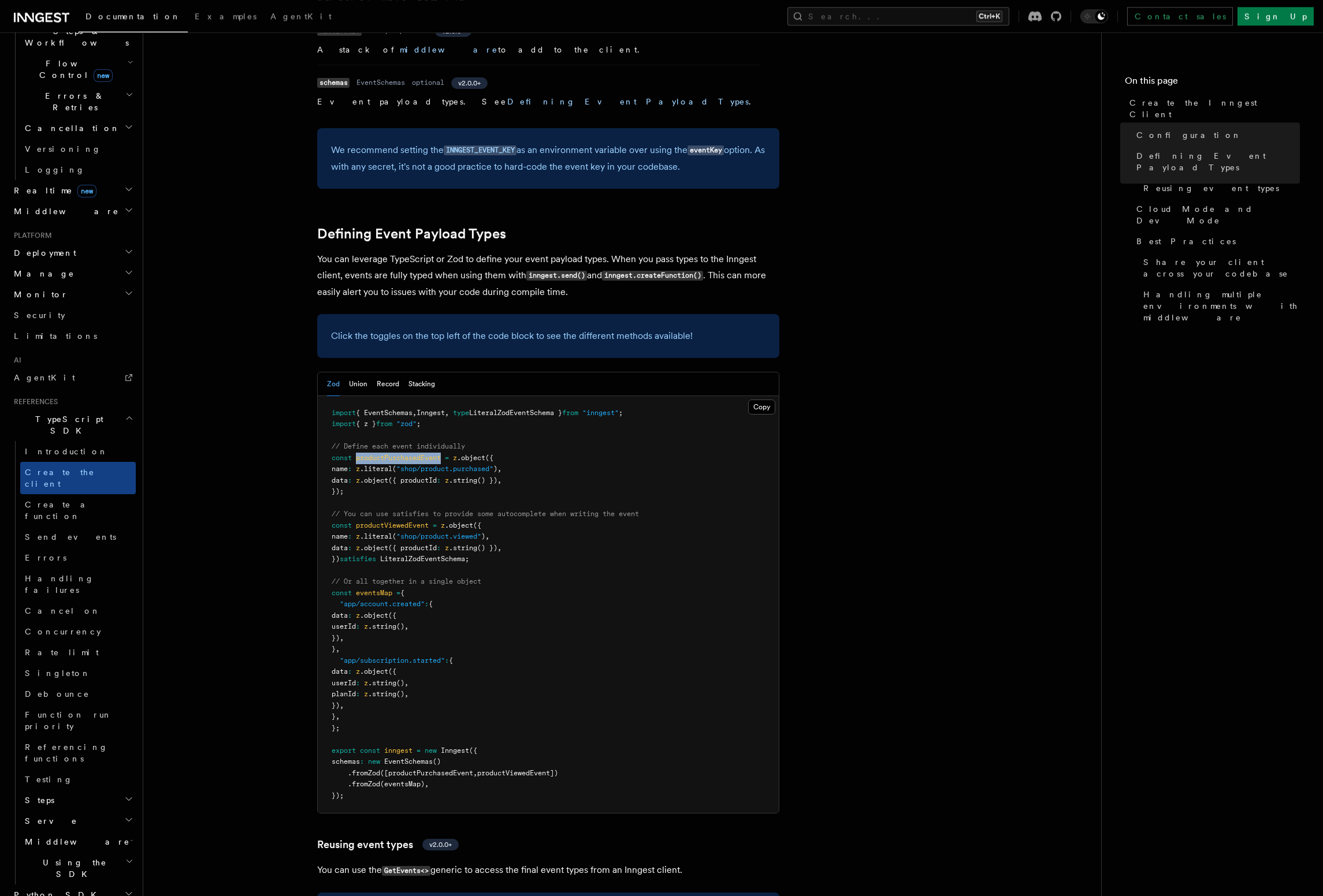
scroll to position [856, 0]
click at [352, 466] on span ":" at bounding box center [349, 470] width 4 height 8
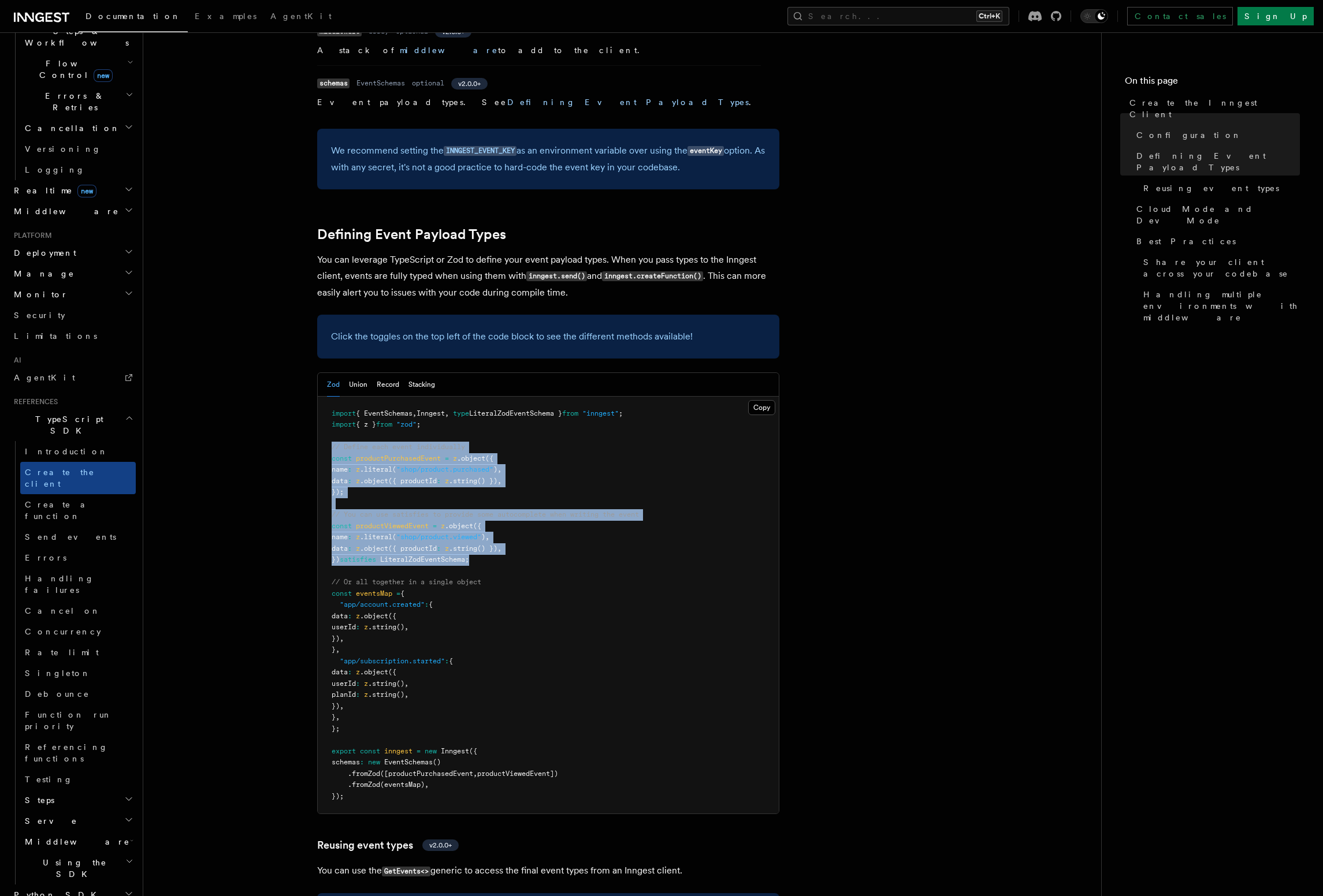
drag, startPoint x: 328, startPoint y: 373, endPoint x: 500, endPoint y: 489, distance: 207.5
click at [500, 489] on pre "import { EventSchemas , Inngest , type LiteralZodEventSchema } from "inngest" ;…" at bounding box center [548, 605] width 461 height 418
copy code "// Define each event individually const productPurchasedEvent = z .object ({ na…"
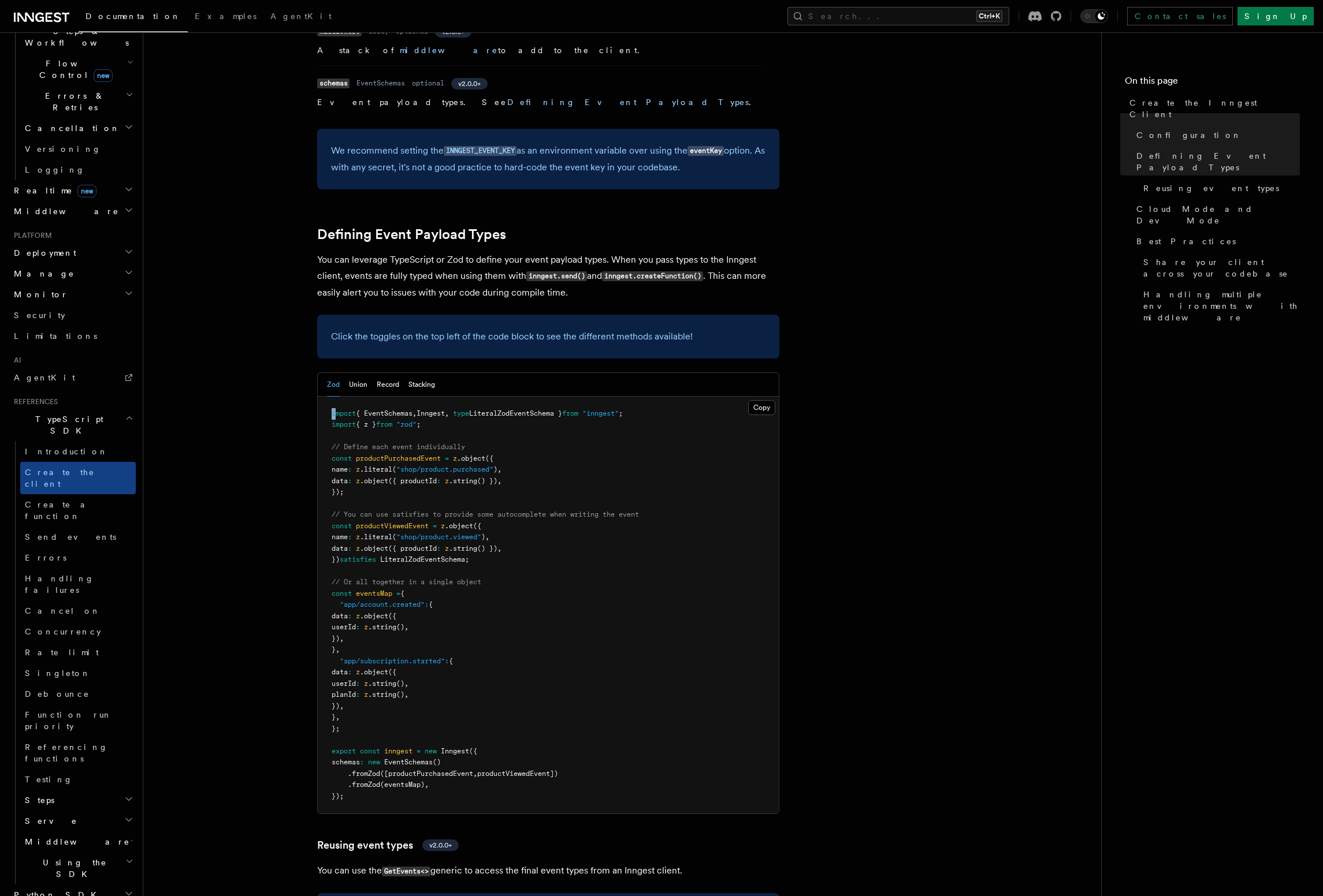
click at [334, 409] on span "import" at bounding box center [344, 413] width 24 height 8
click at [356, 373] on button "Union" at bounding box center [358, 385] width 18 height 24
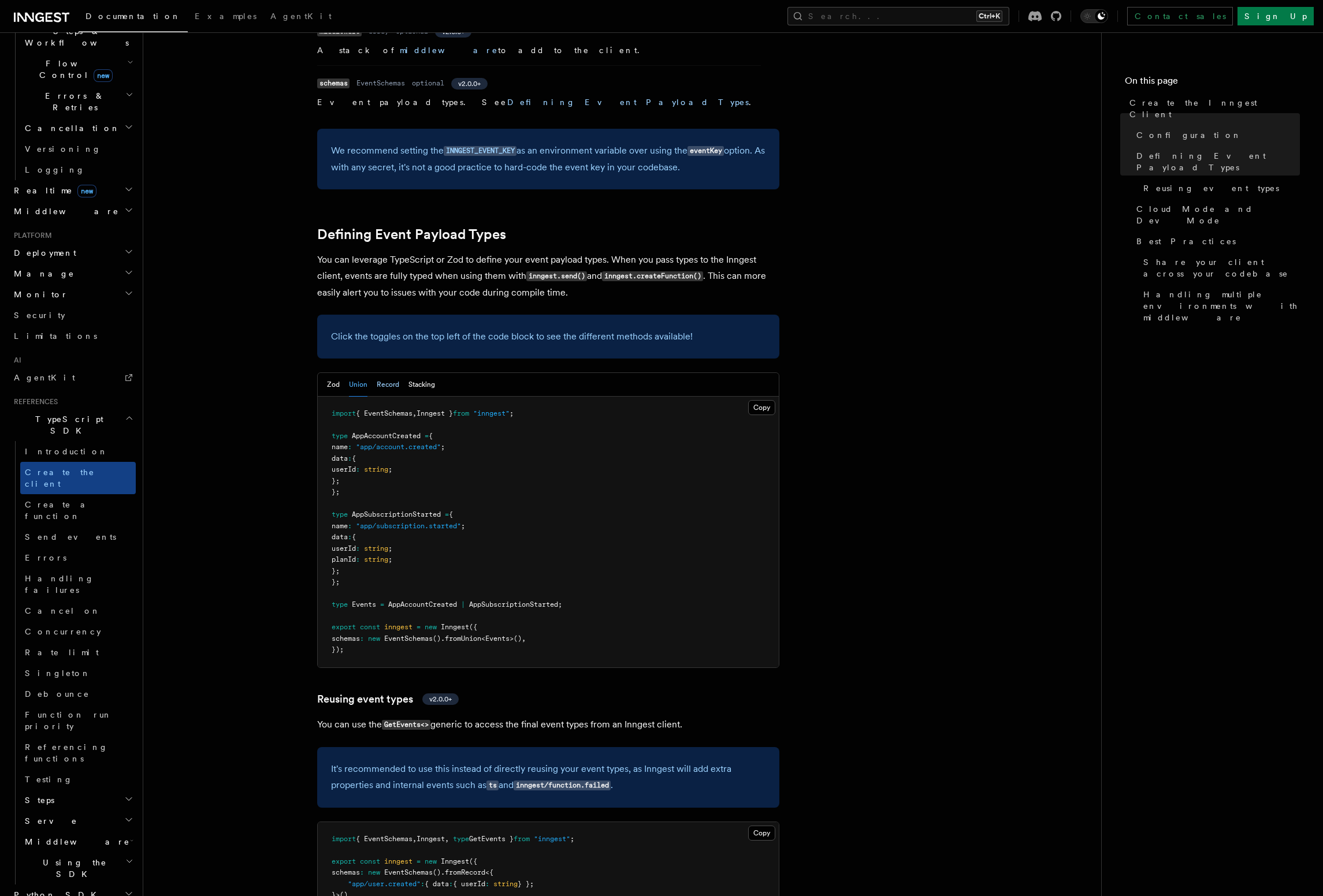
click at [393, 373] on button "Record" at bounding box center [388, 385] width 23 height 24
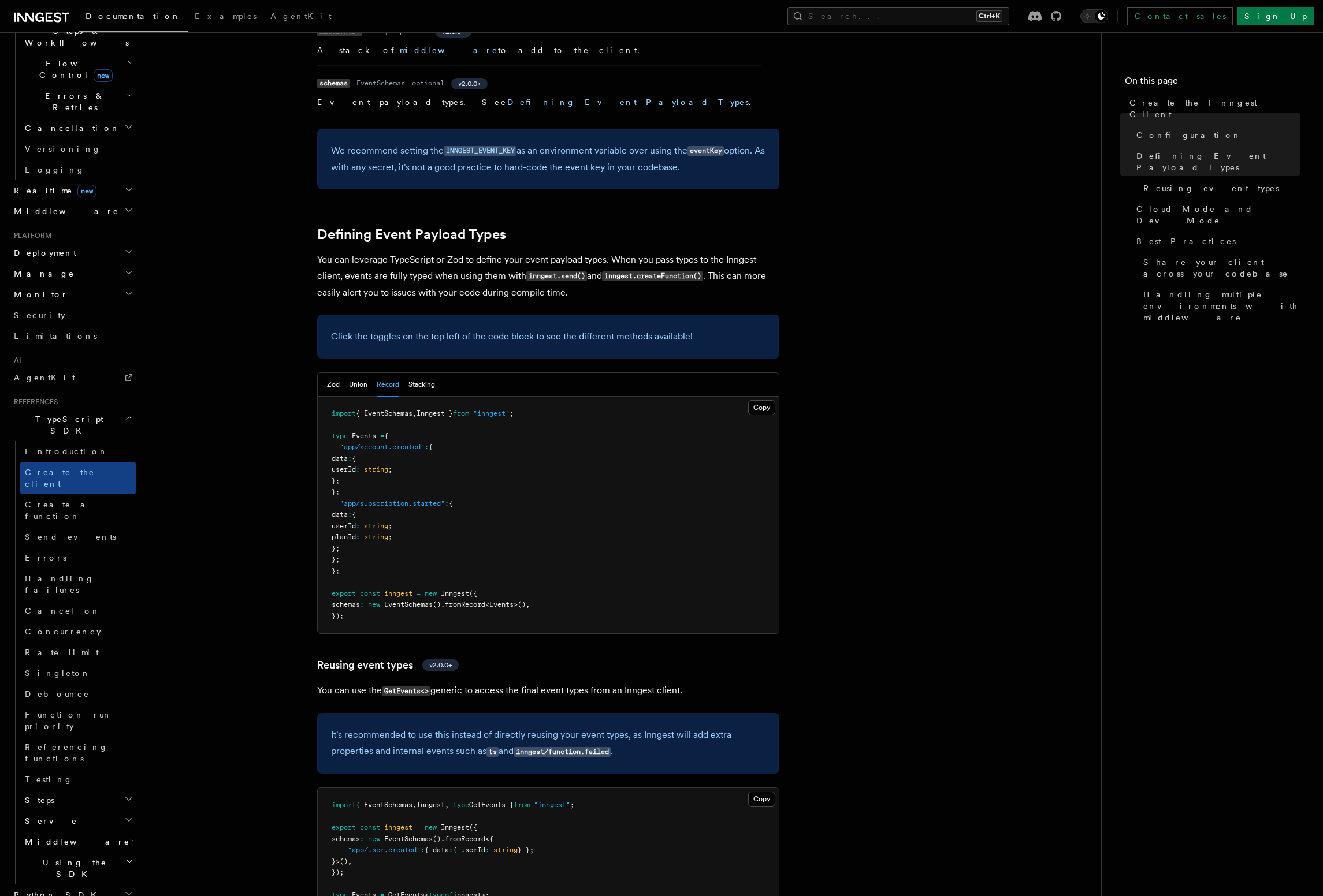
click at [437, 373] on div "Zod Union Record Stacking" at bounding box center [548, 385] width 461 height 24
click at [427, 373] on button "Stacking" at bounding box center [422, 385] width 27 height 24
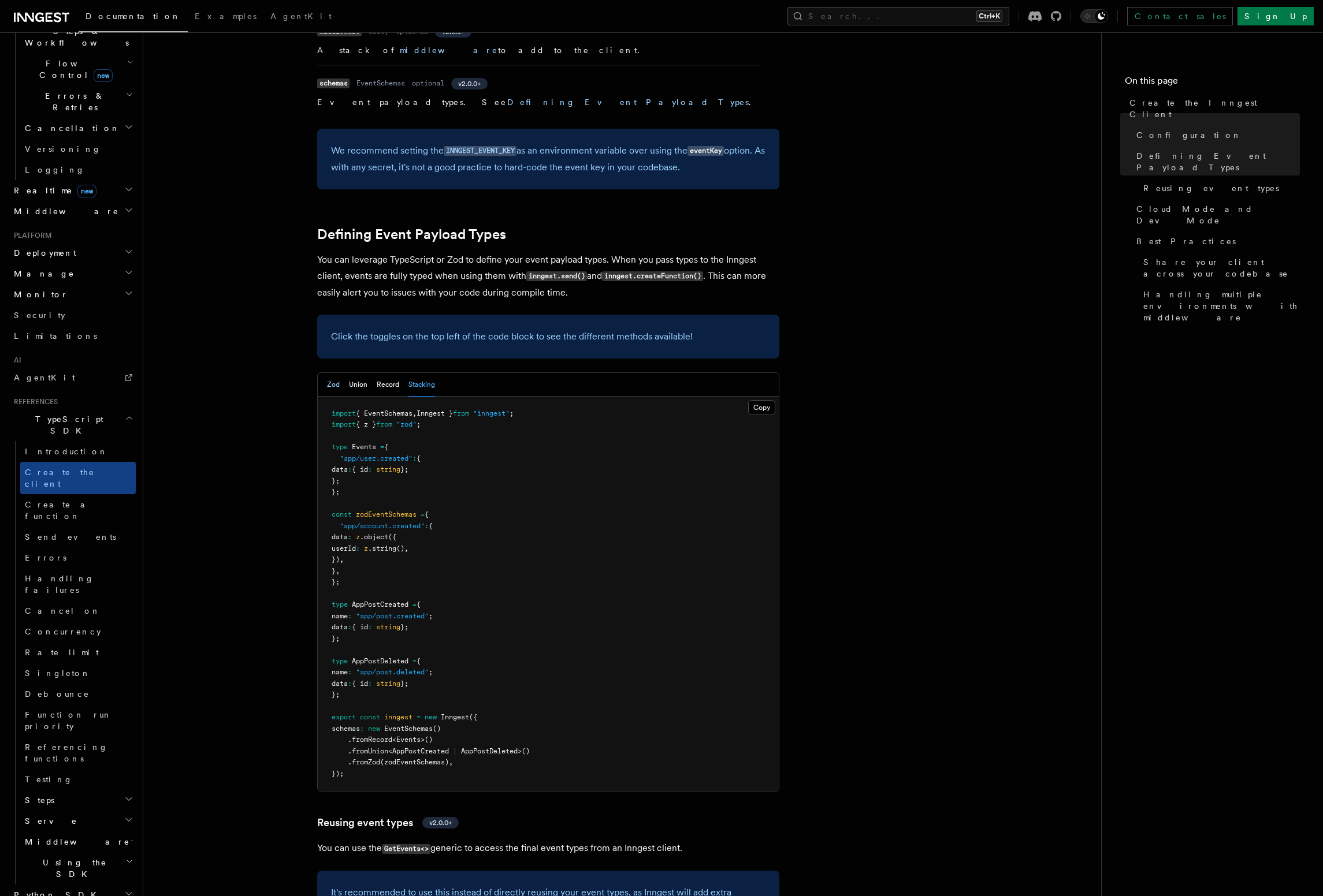
click at [328, 373] on button "Zod" at bounding box center [334, 385] width 13 height 24
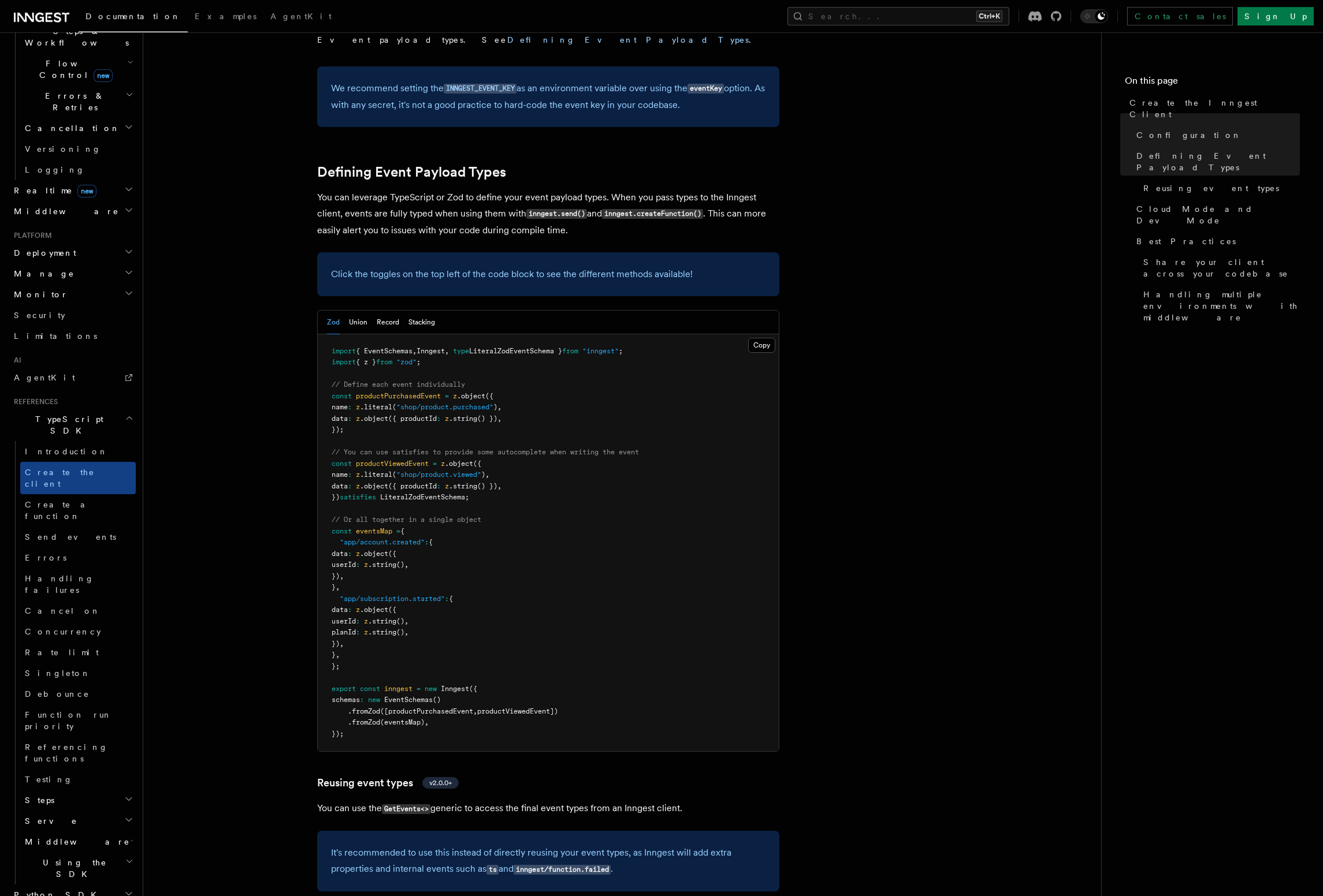
scroll to position [921, 0]
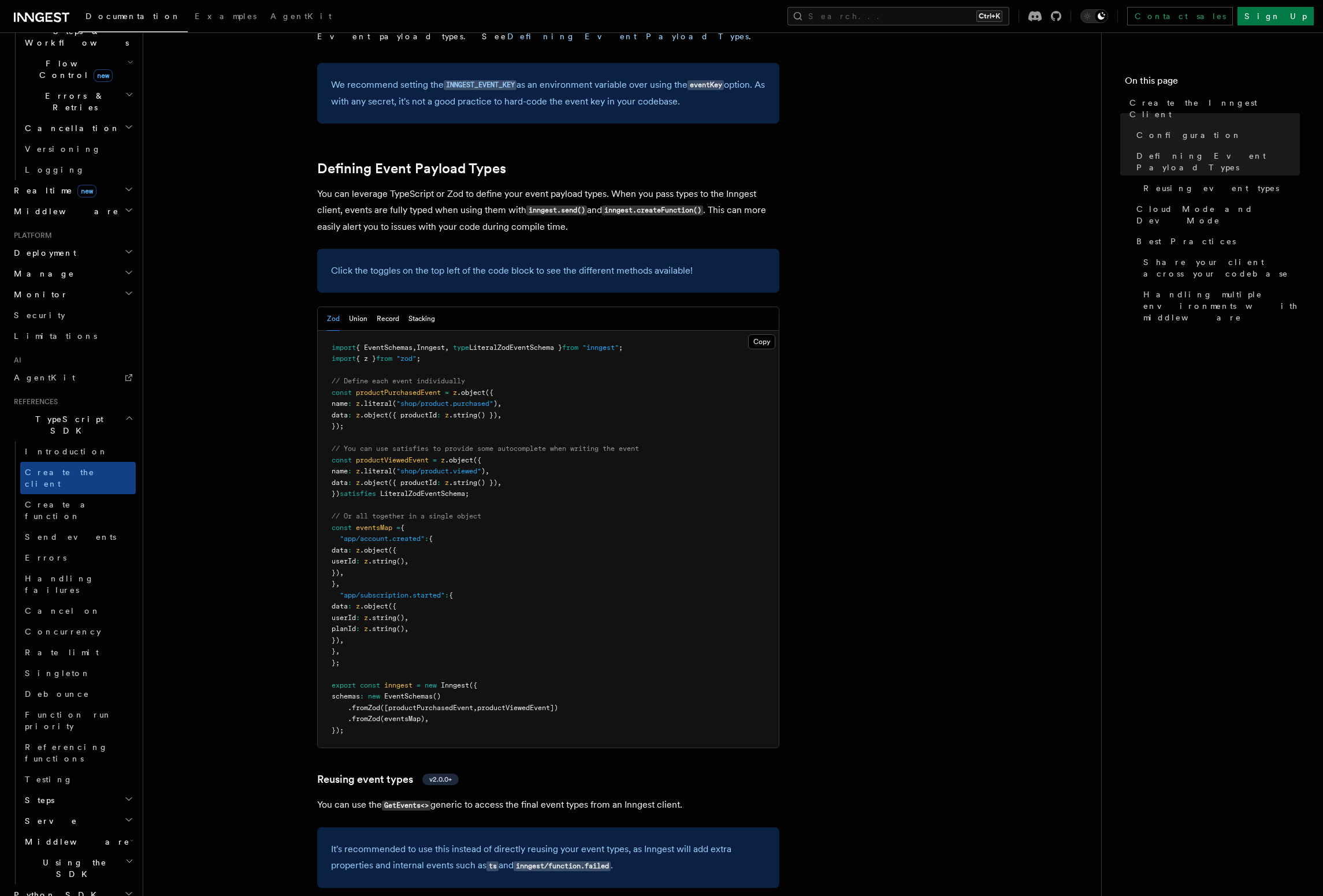
click at [475, 262] on p "Click the toggles on the top left of the code block to see the different method…" at bounding box center [548, 270] width 434 height 17
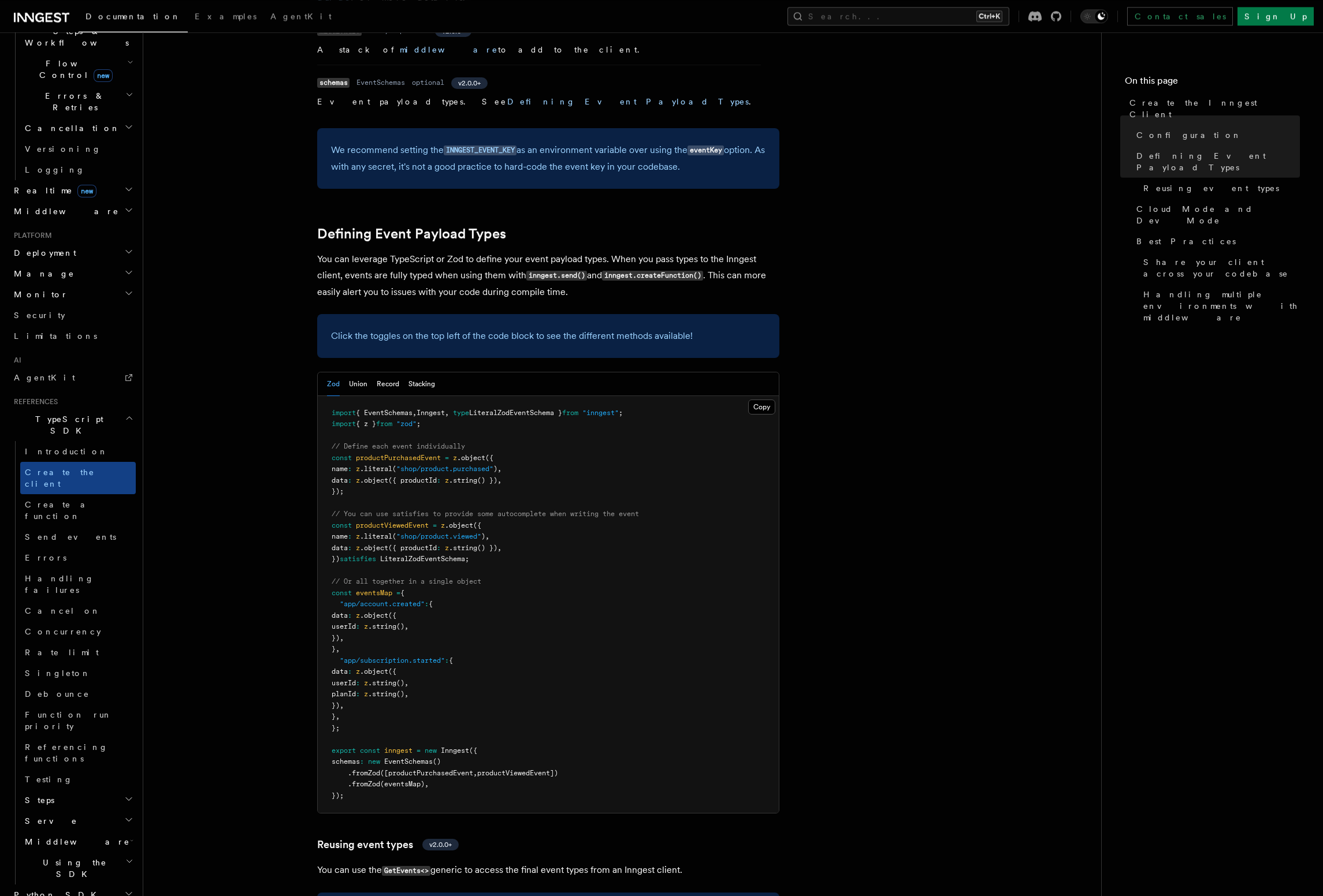
scroll to position [856, 0]
click at [361, 373] on button "Union" at bounding box center [358, 385] width 18 height 24
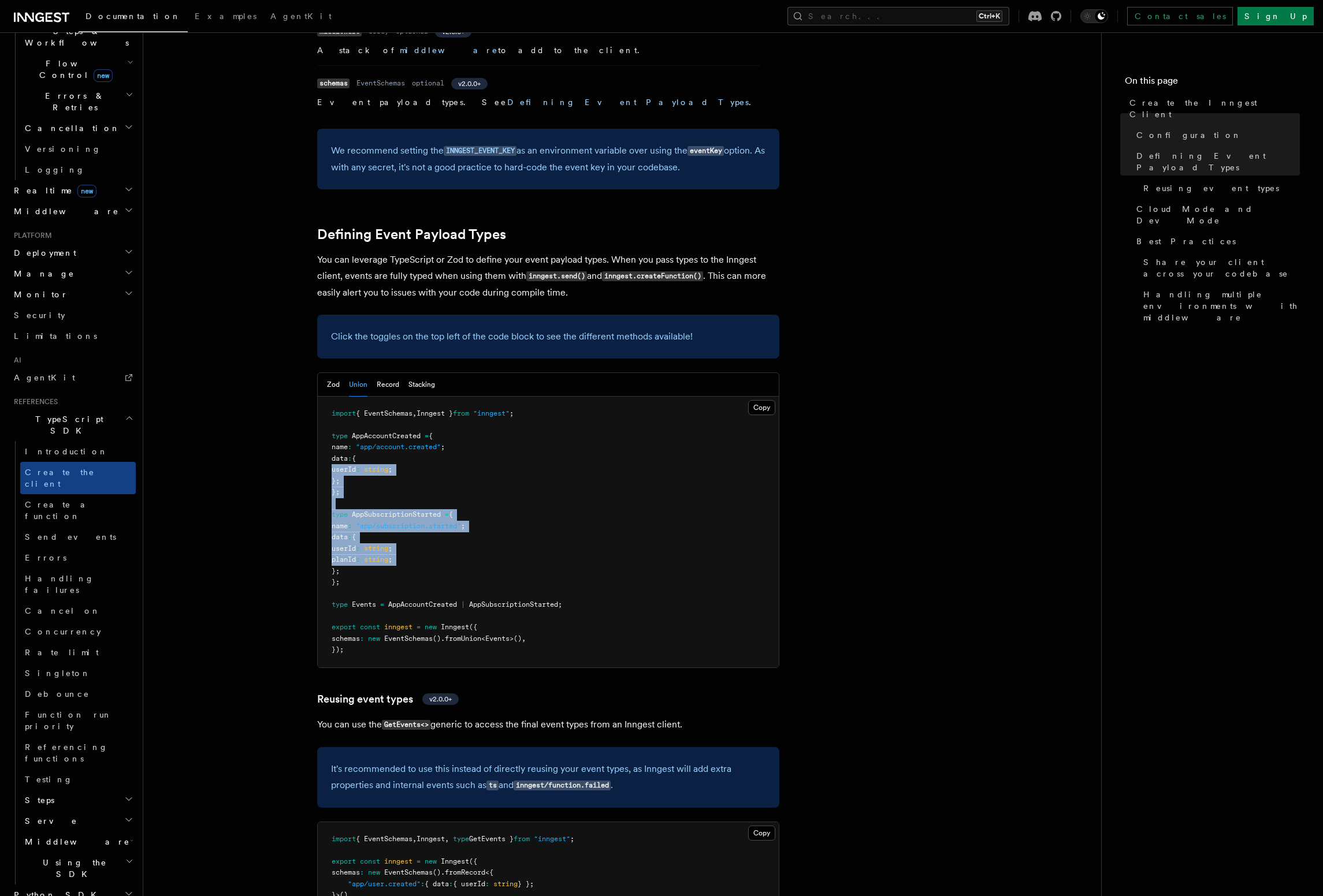
drag, startPoint x: 326, startPoint y: 416, endPoint x: 337, endPoint y: 500, distance: 84.7
click at [319, 503] on pre "import { EventSchemas , Inngest } from "inngest" ; type AppAccountCreated = { n…" at bounding box center [548, 532] width 461 height 271
click at [408, 409] on span "{ EventSchemas" at bounding box center [384, 413] width 57 height 8
click at [412, 373] on button "Stacking" at bounding box center [422, 385] width 27 height 24
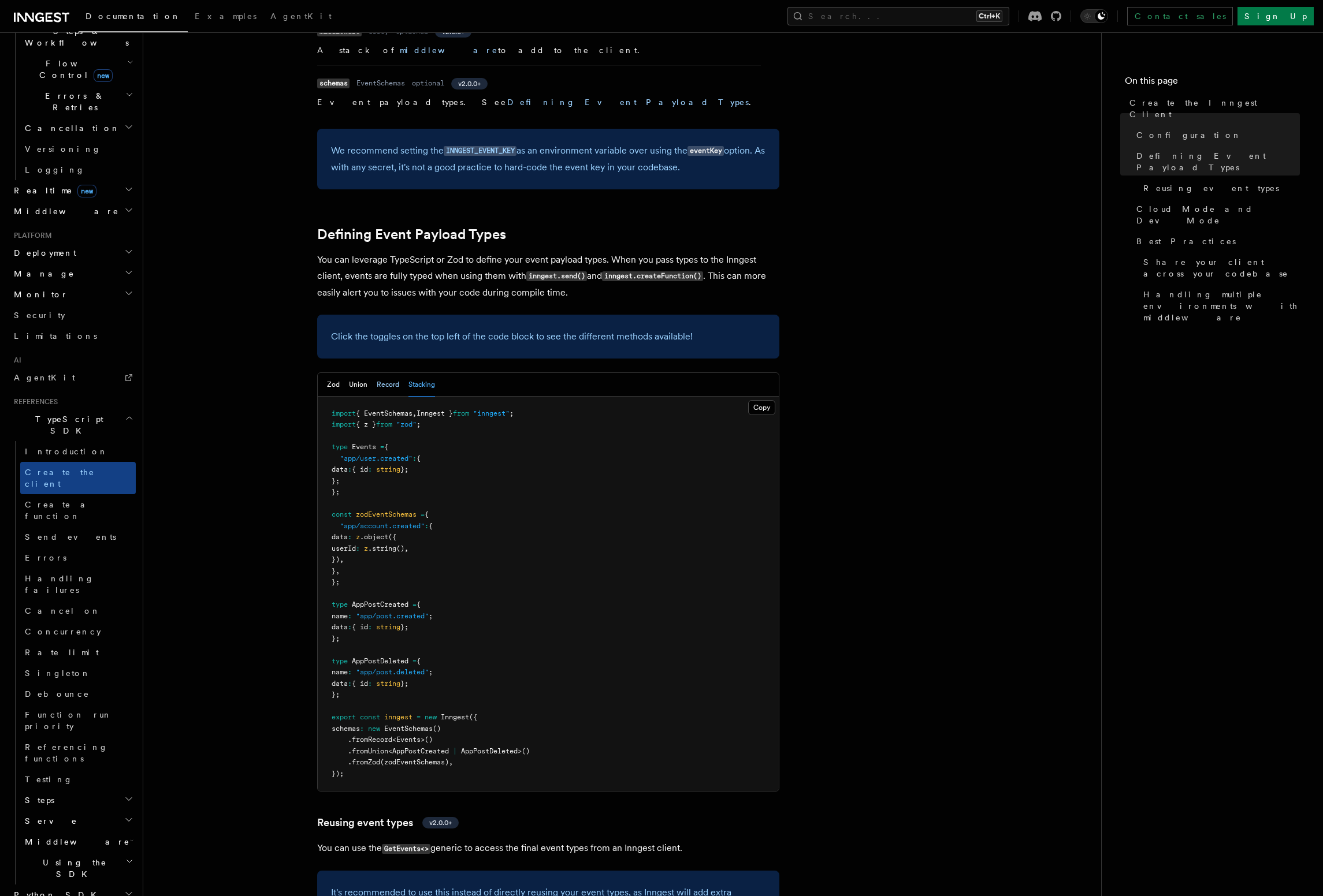
click at [377, 373] on button "Record" at bounding box center [388, 385] width 23 height 24
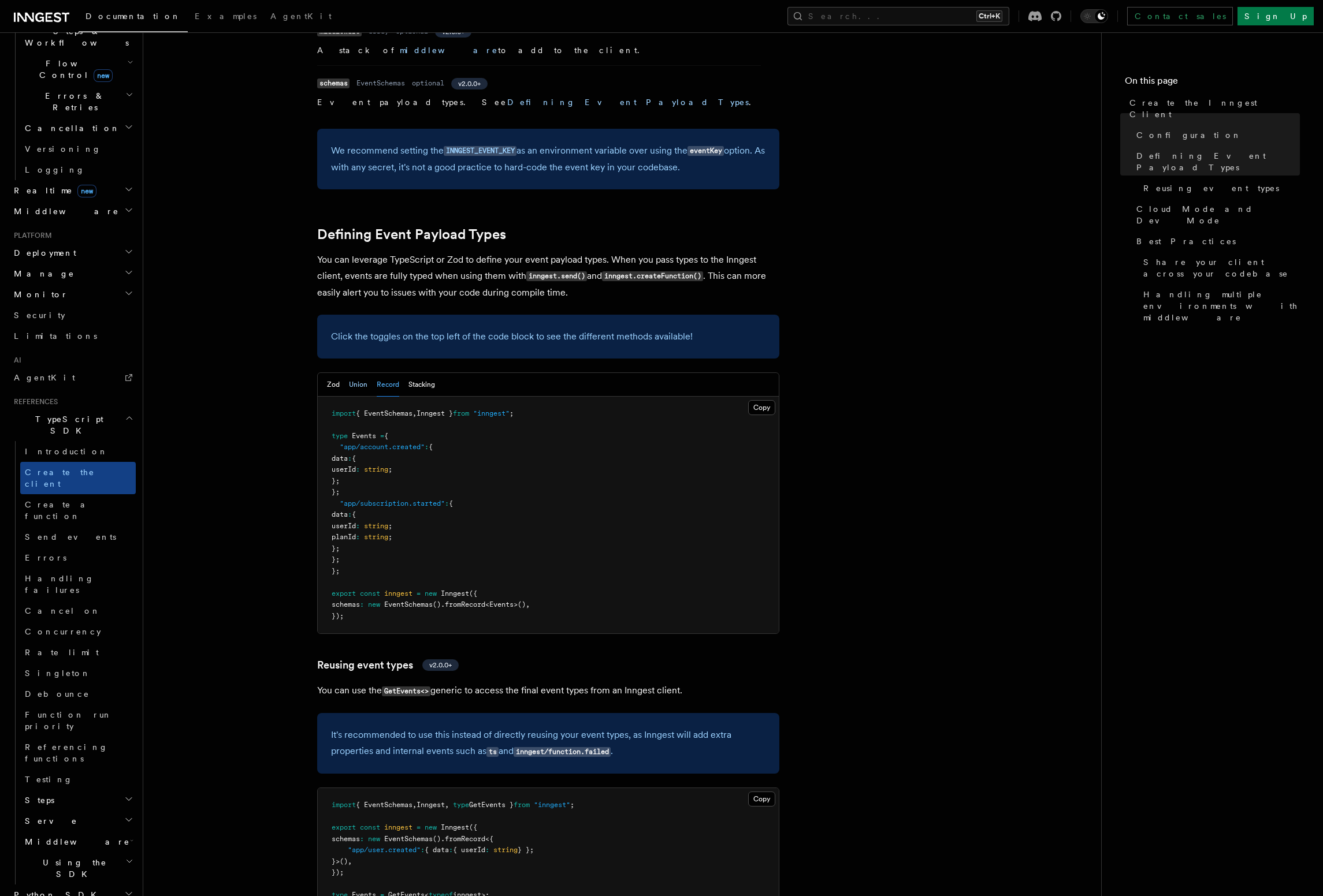
click at [357, 373] on button "Union" at bounding box center [358, 385] width 18 height 24
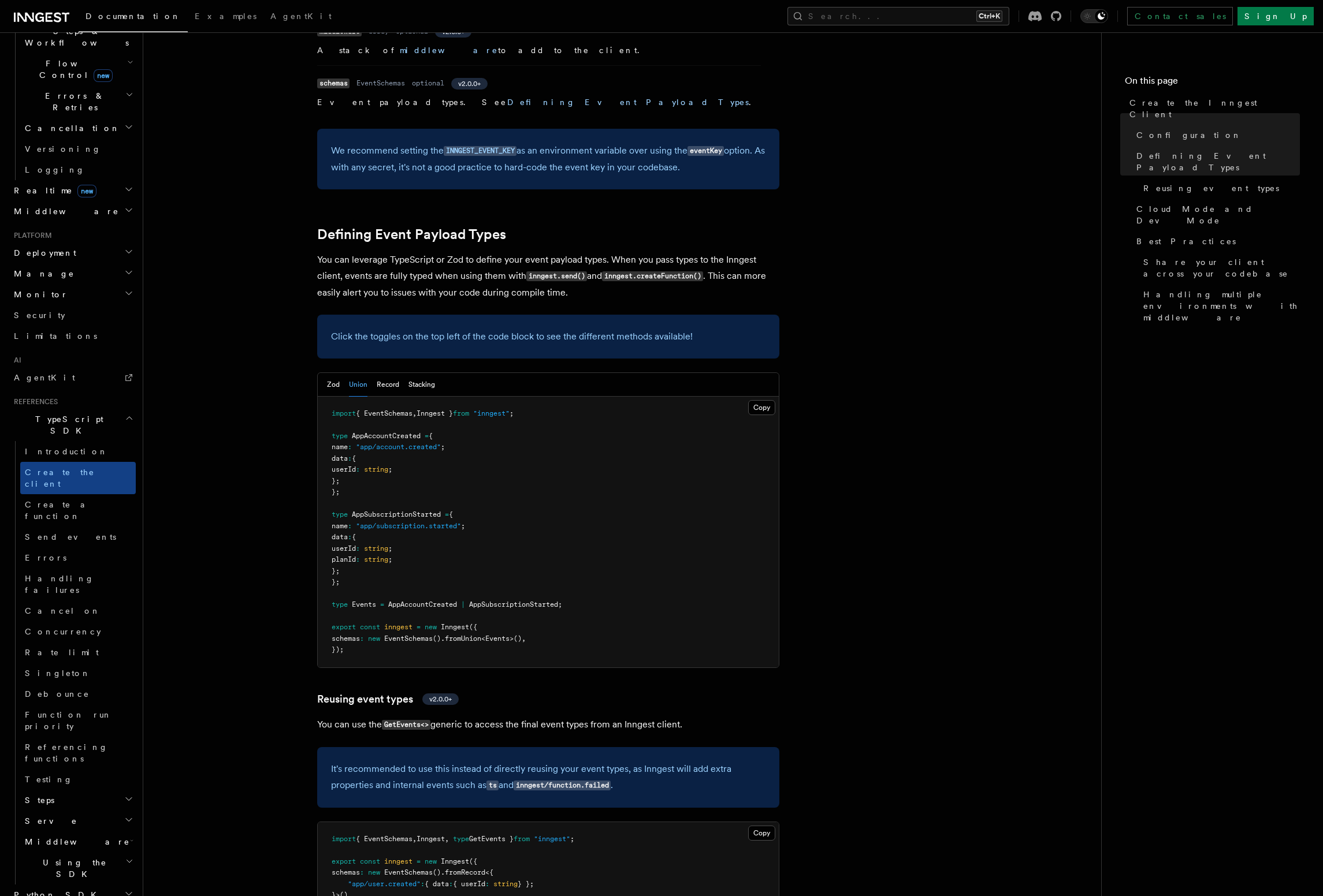
drag, startPoint x: 319, startPoint y: 312, endPoint x: 326, endPoint y: 310, distance: 7.3
click at [319, 373] on div "Zod Union Record Stacking" at bounding box center [548, 385] width 461 height 24
click at [331, 373] on button "Zod" at bounding box center [334, 385] width 13 height 24
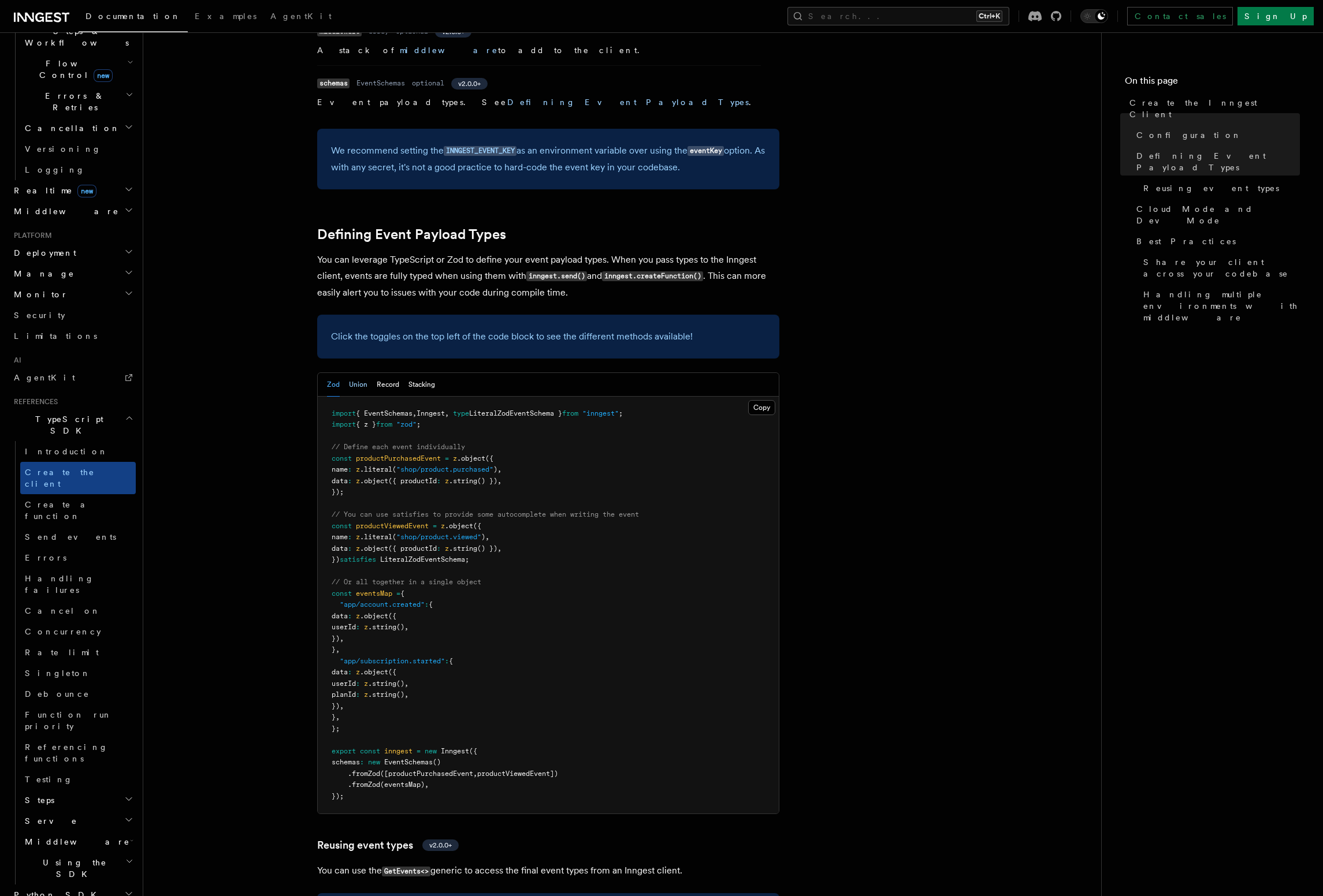
click at [362, 373] on button "Union" at bounding box center [358, 385] width 18 height 24
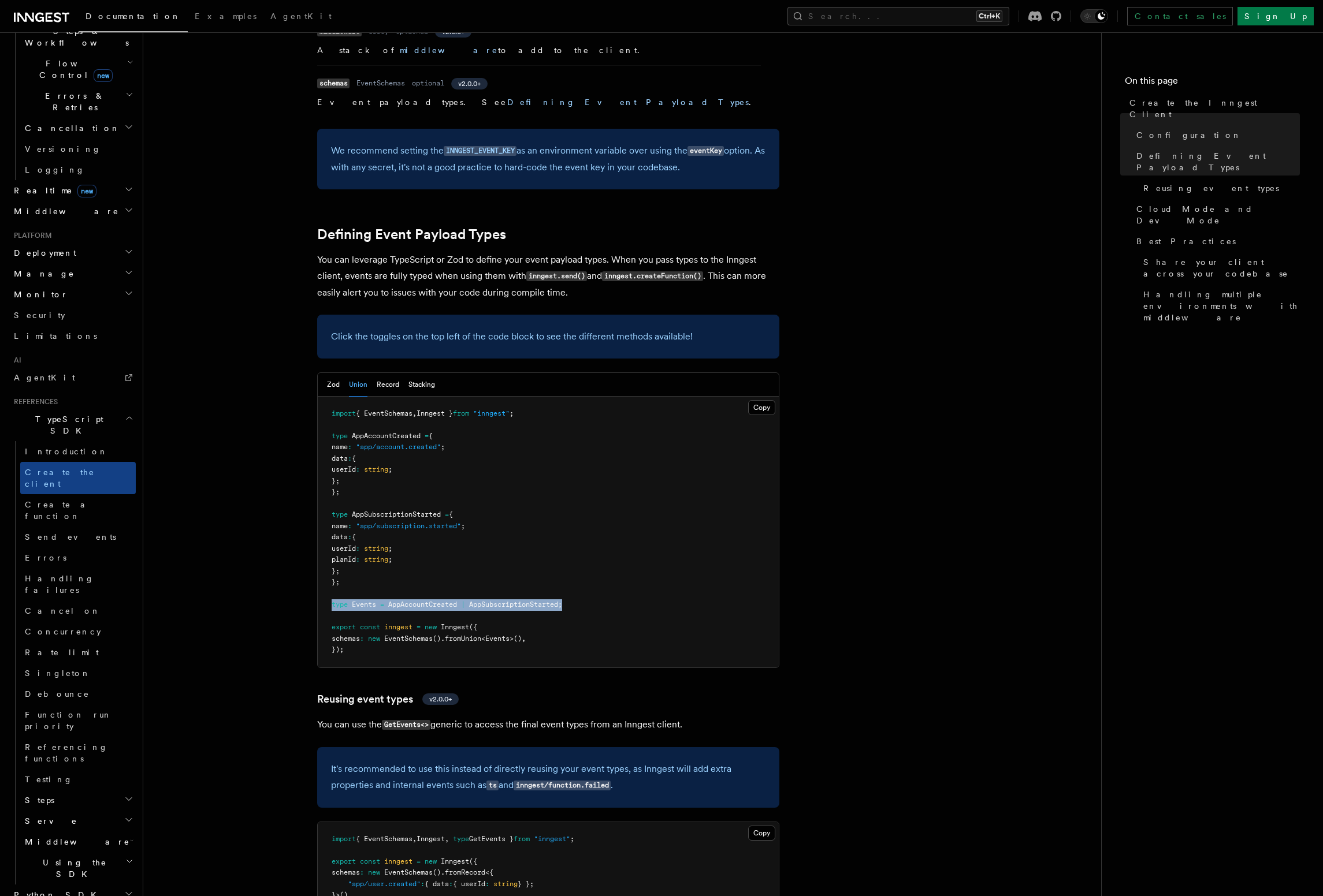
drag, startPoint x: 587, startPoint y: 531, endPoint x: 324, endPoint y: 526, distance: 263.0
click at [324, 526] on pre "import { EventSchemas , Inngest } from "inngest" ; type AppAccountCreated = { n…" at bounding box center [548, 532] width 461 height 271
copy span "type Events = AppAccountCreated | AppSubscriptionStarted ;"
click at [469, 524] on pre "import { EventSchemas , Inngest } from "inngest" ; type AppAccountCreated = { n…" at bounding box center [548, 532] width 461 height 271
click at [419, 373] on button "Stacking" at bounding box center [422, 385] width 27 height 24
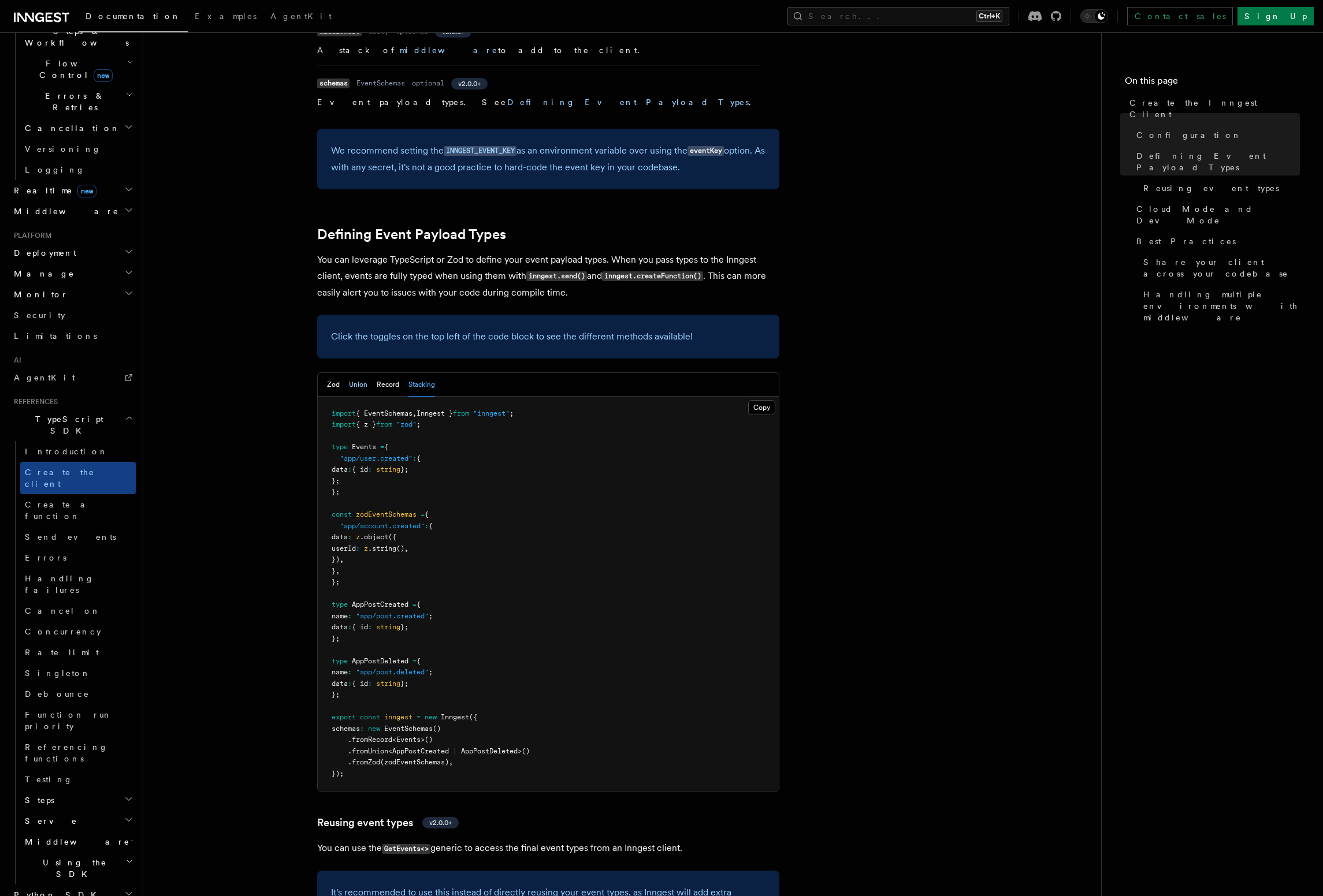
click at [364, 373] on button "Union" at bounding box center [358, 385] width 18 height 24
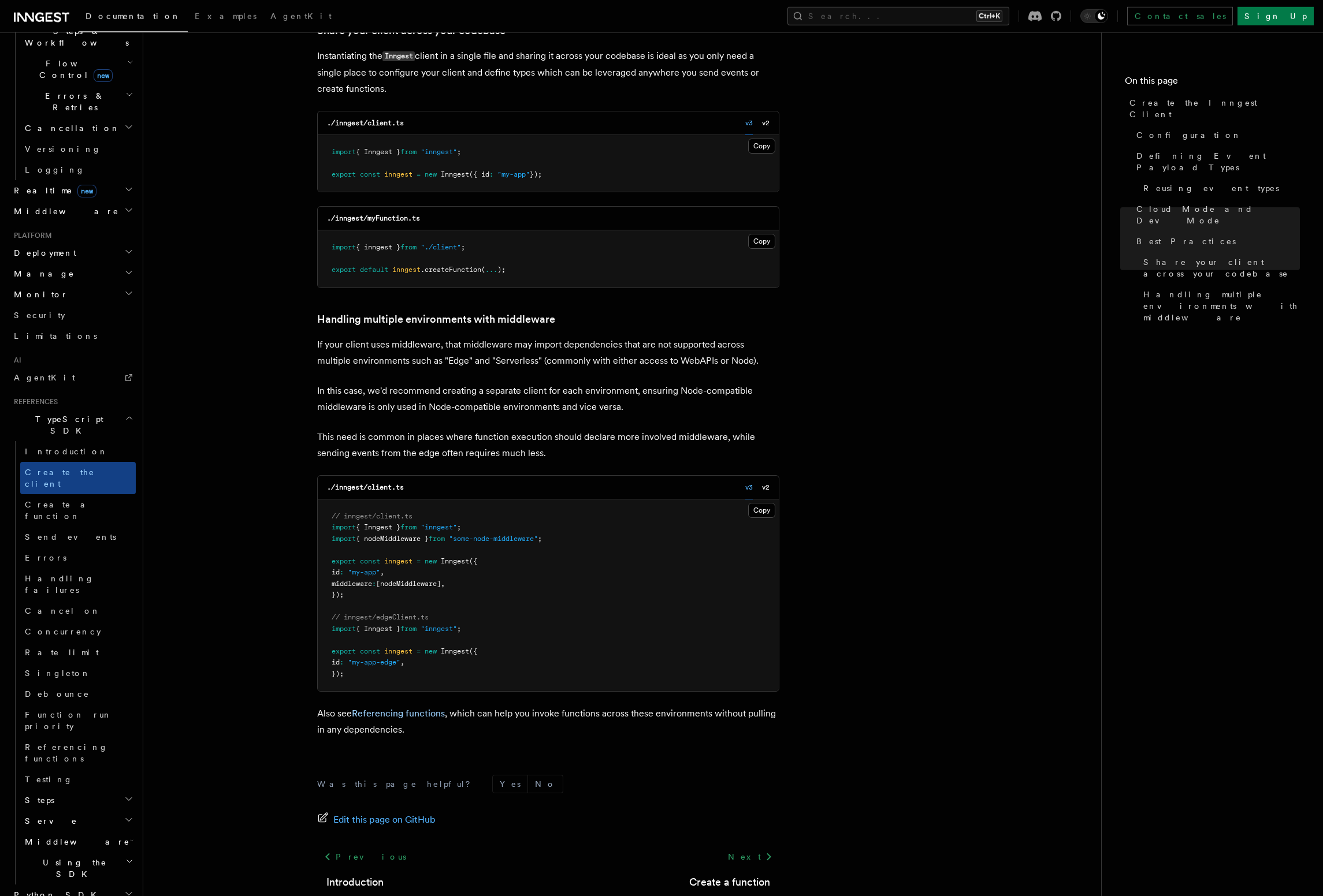
scroll to position [2184, 0]
click at [433, 578] on span "[nodeMiddleware]" at bounding box center [408, 582] width 65 height 8
click at [117, 494] on link "Create a function" at bounding box center [78, 510] width 116 height 32
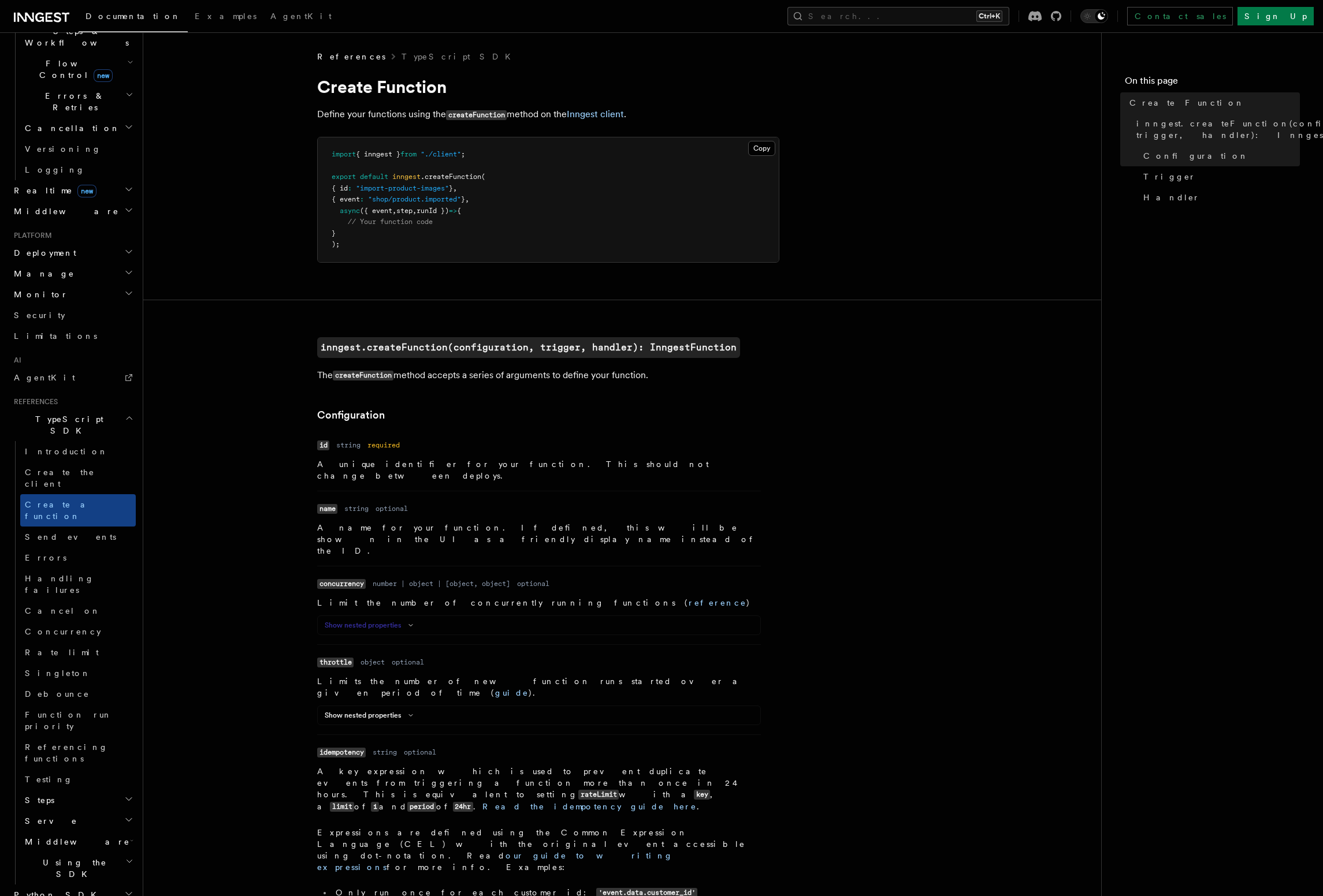
click at [408, 622] on icon at bounding box center [411, 625] width 14 height 7
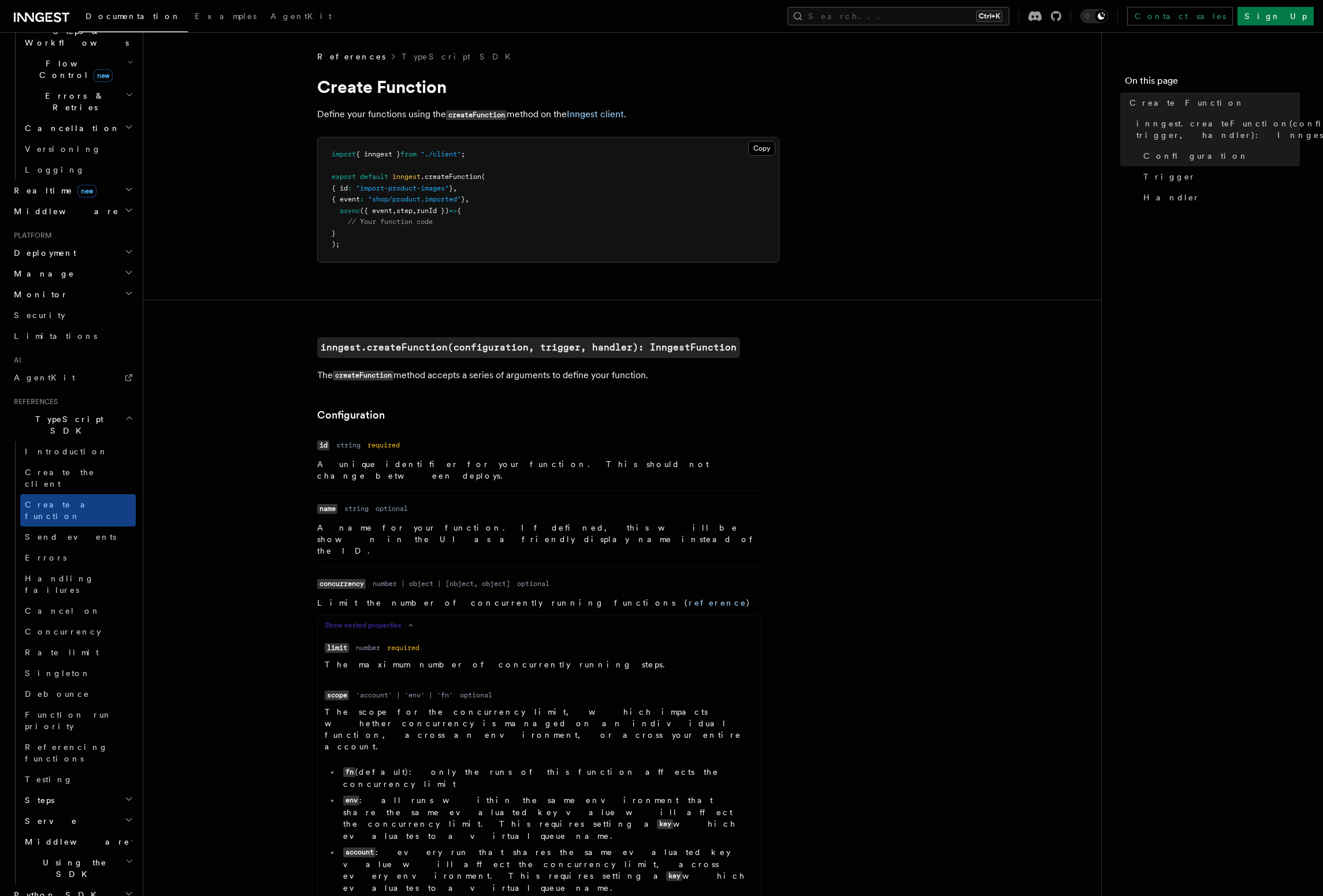
click at [408, 622] on icon at bounding box center [411, 625] width 14 height 7
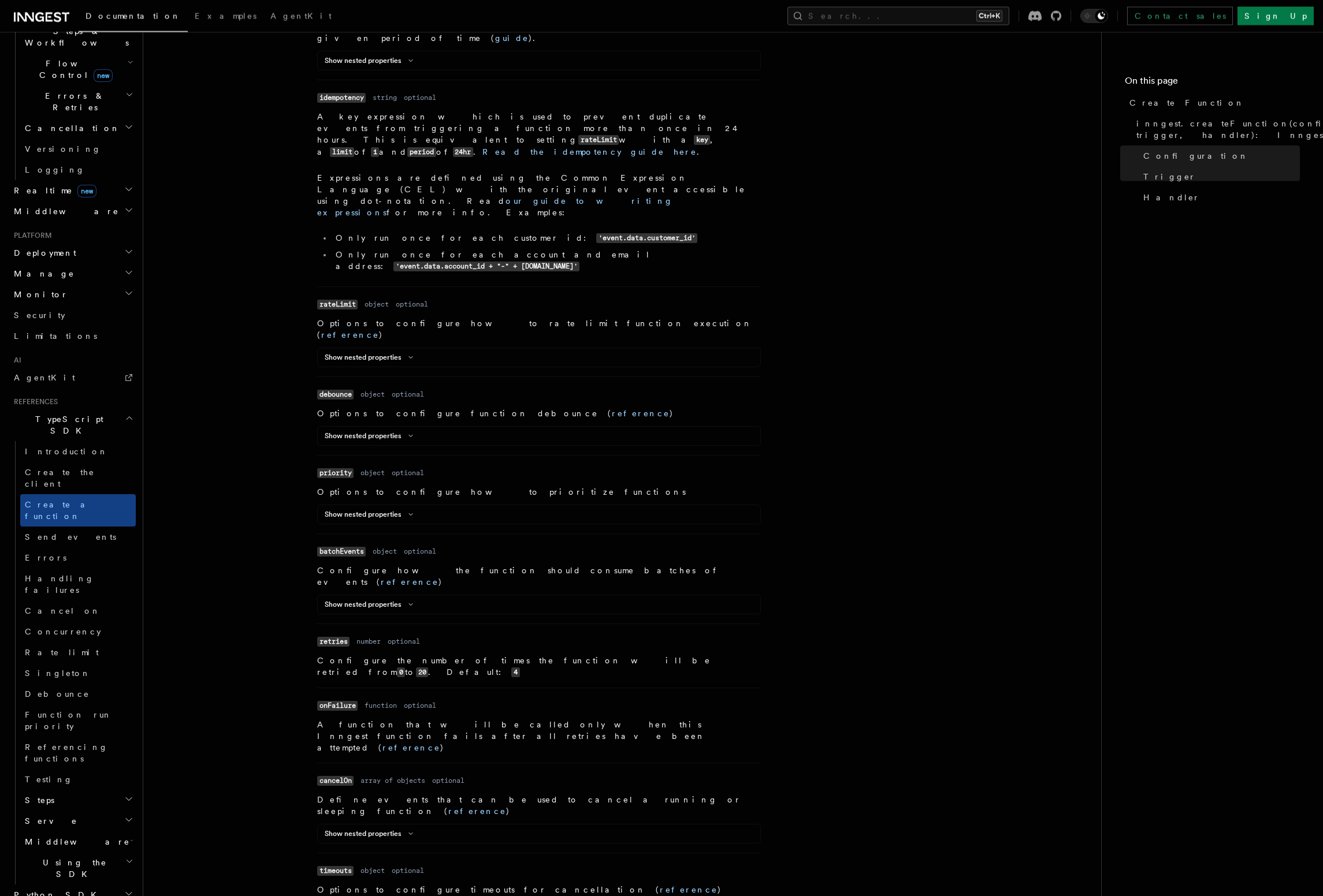
scroll to position [658, 0]
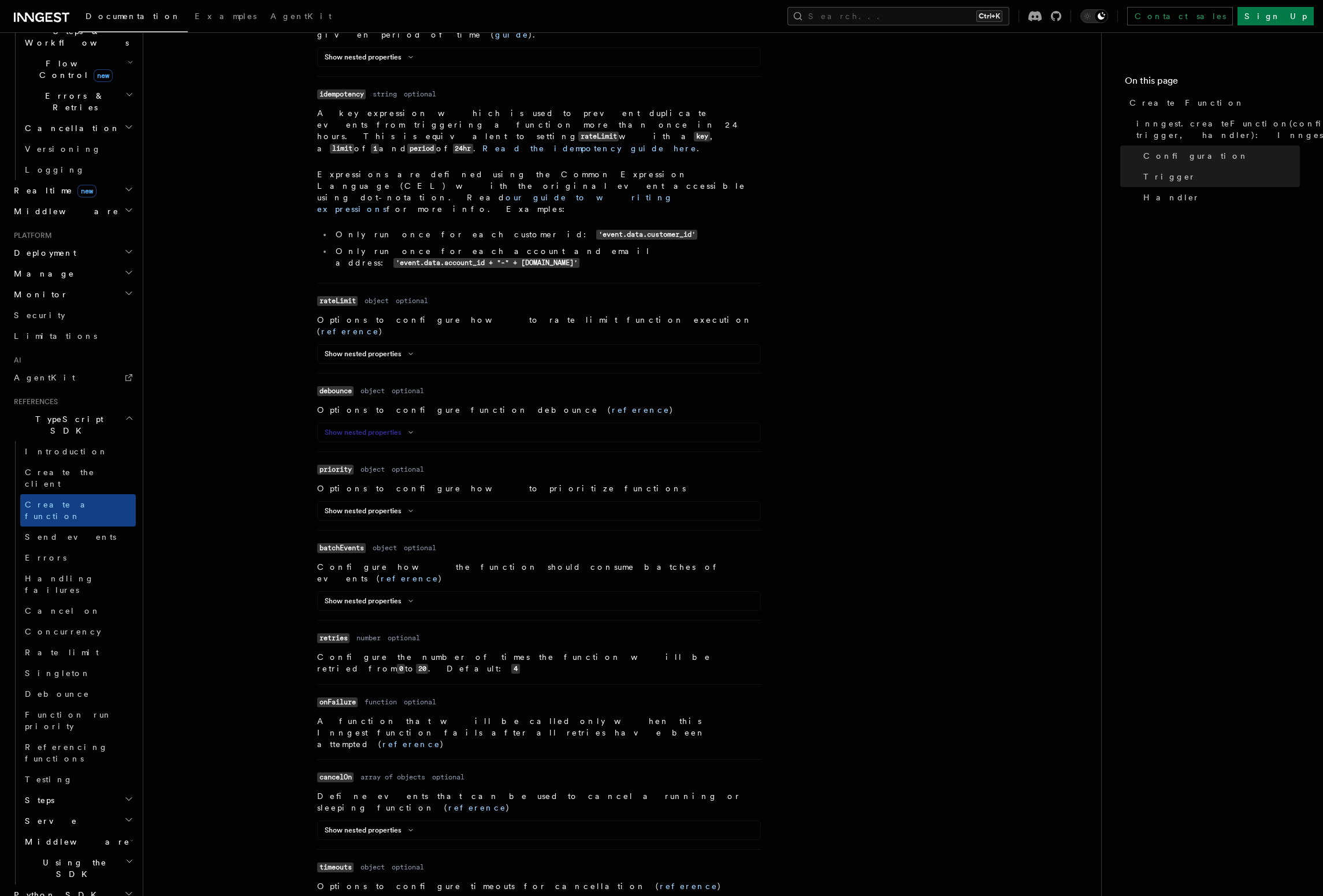
click at [394, 428] on button "Show nested properties" at bounding box center [371, 433] width 93 height 9
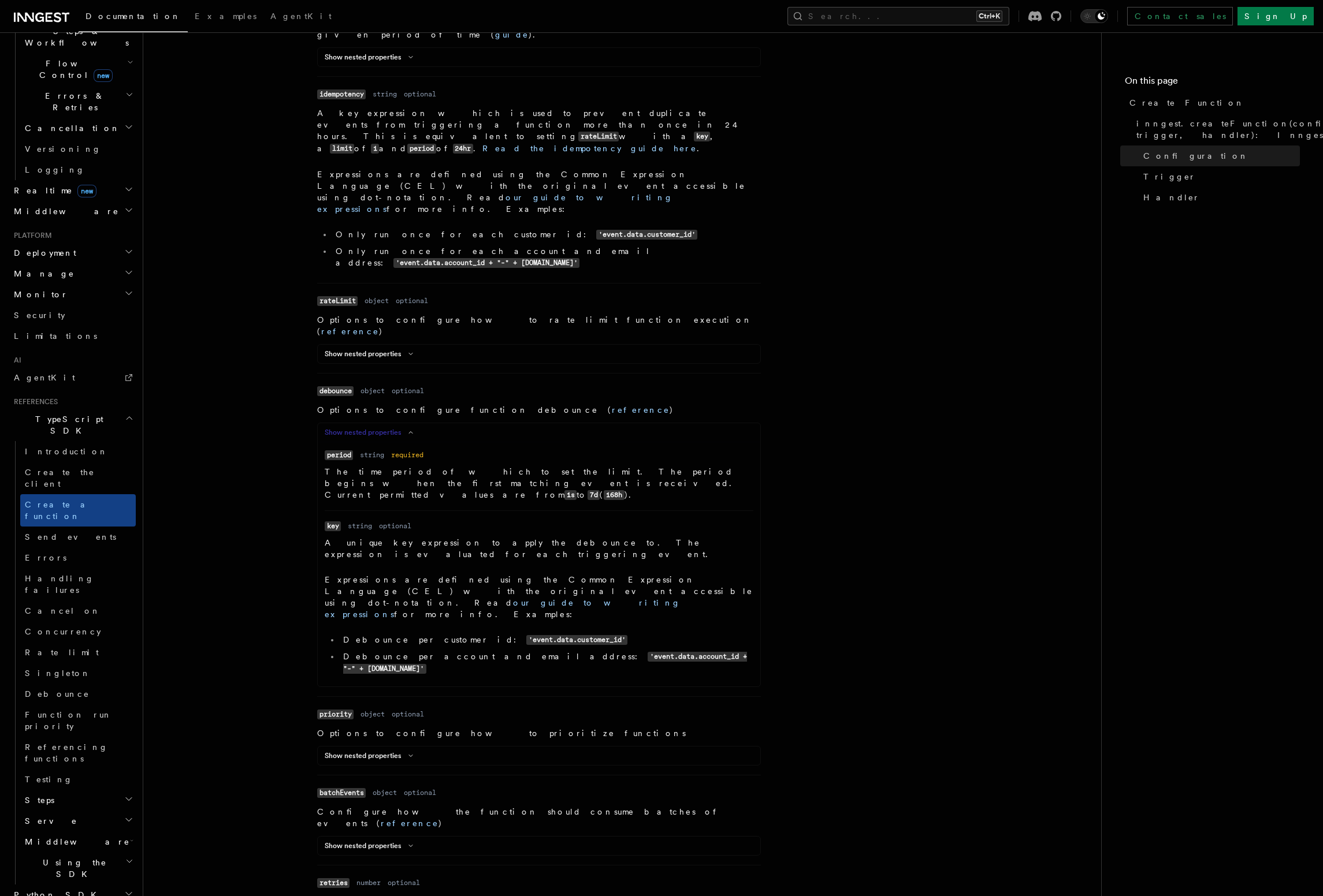
click at [394, 428] on button "Show nested properties" at bounding box center [371, 433] width 93 height 9
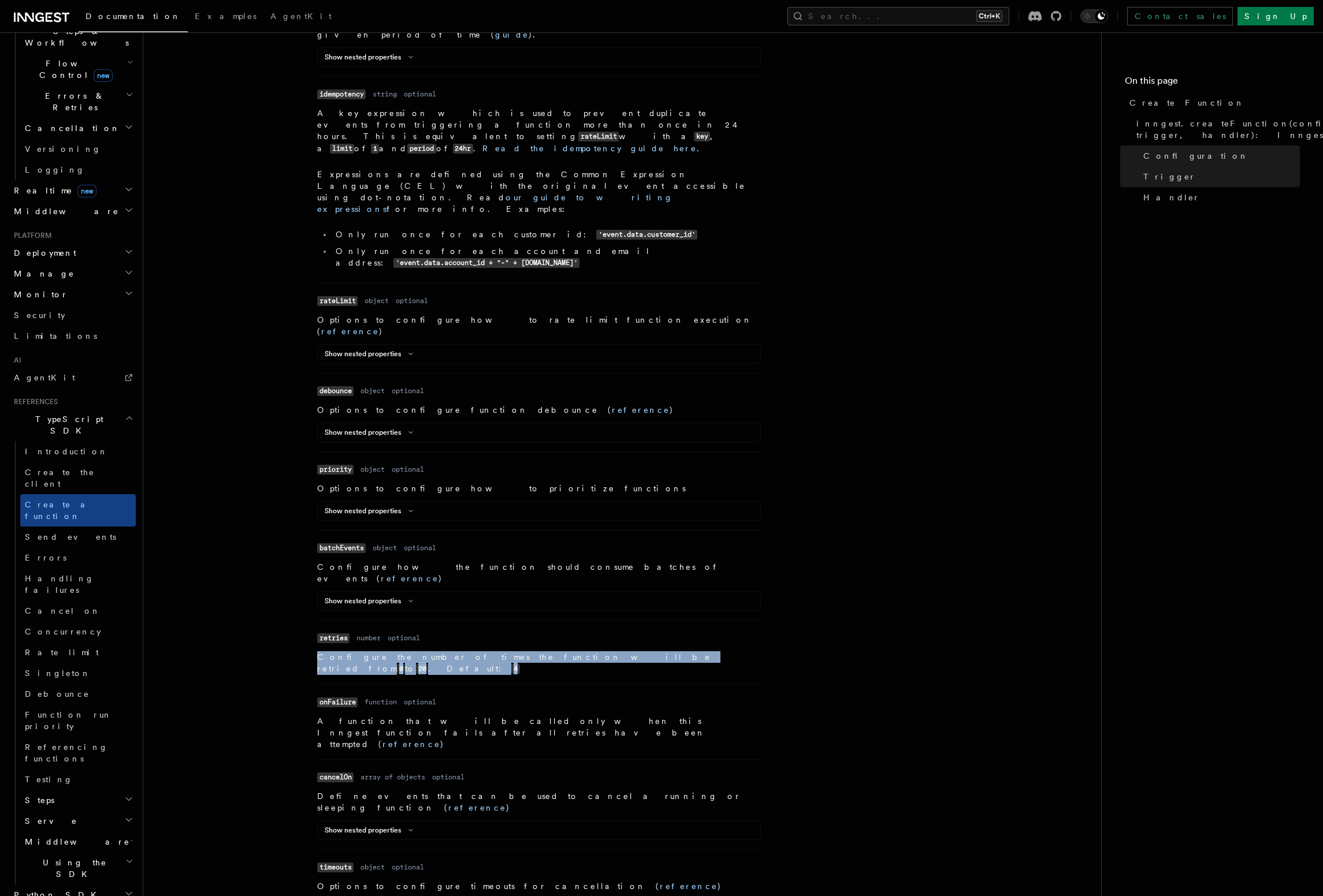
drag, startPoint x: 303, startPoint y: 533, endPoint x: 654, endPoint y: 541, distance: 351.1
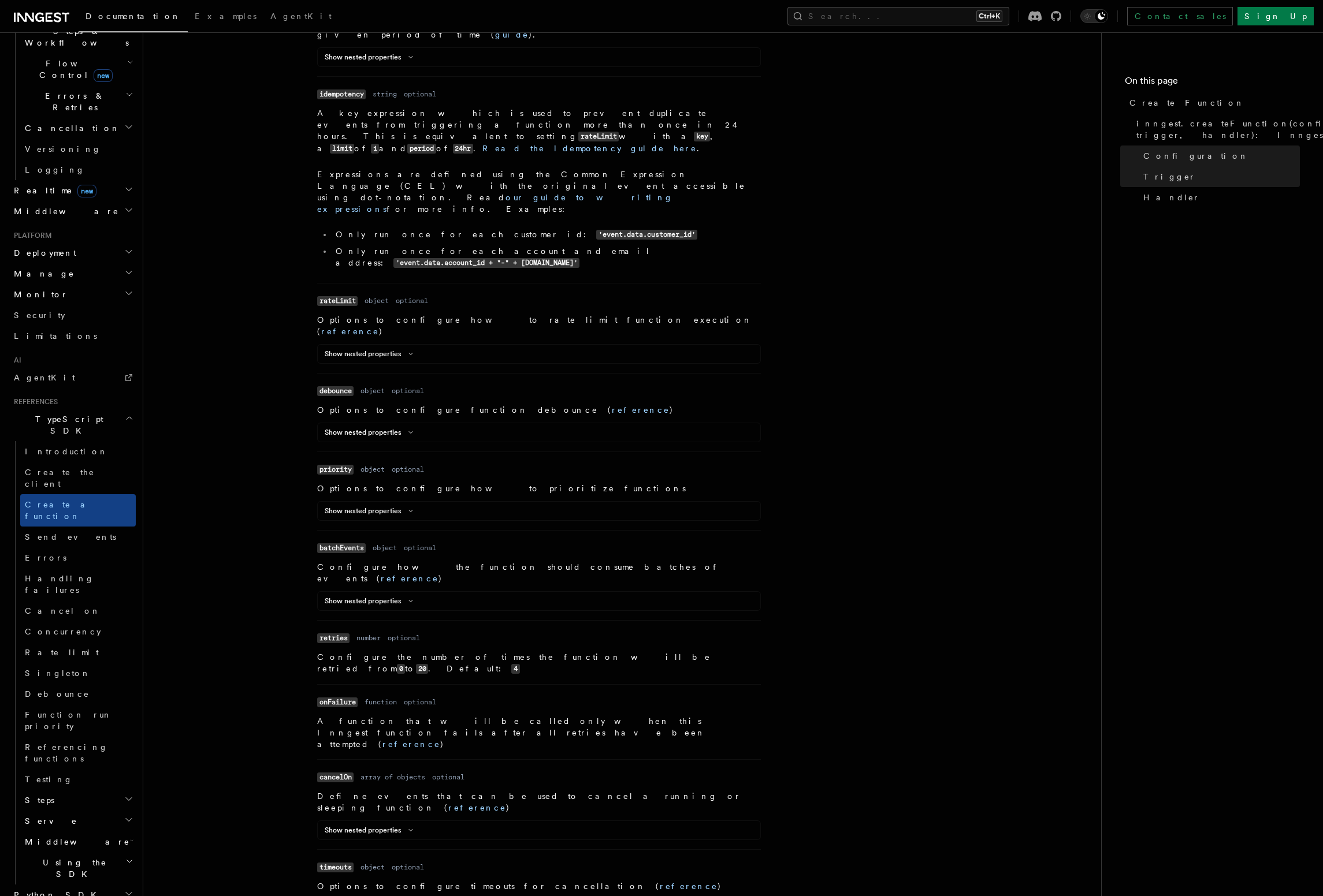
click at [654, 620] on li "Name retries Type number Required optional Description Configure the number of …" at bounding box center [539, 652] width 444 height 64
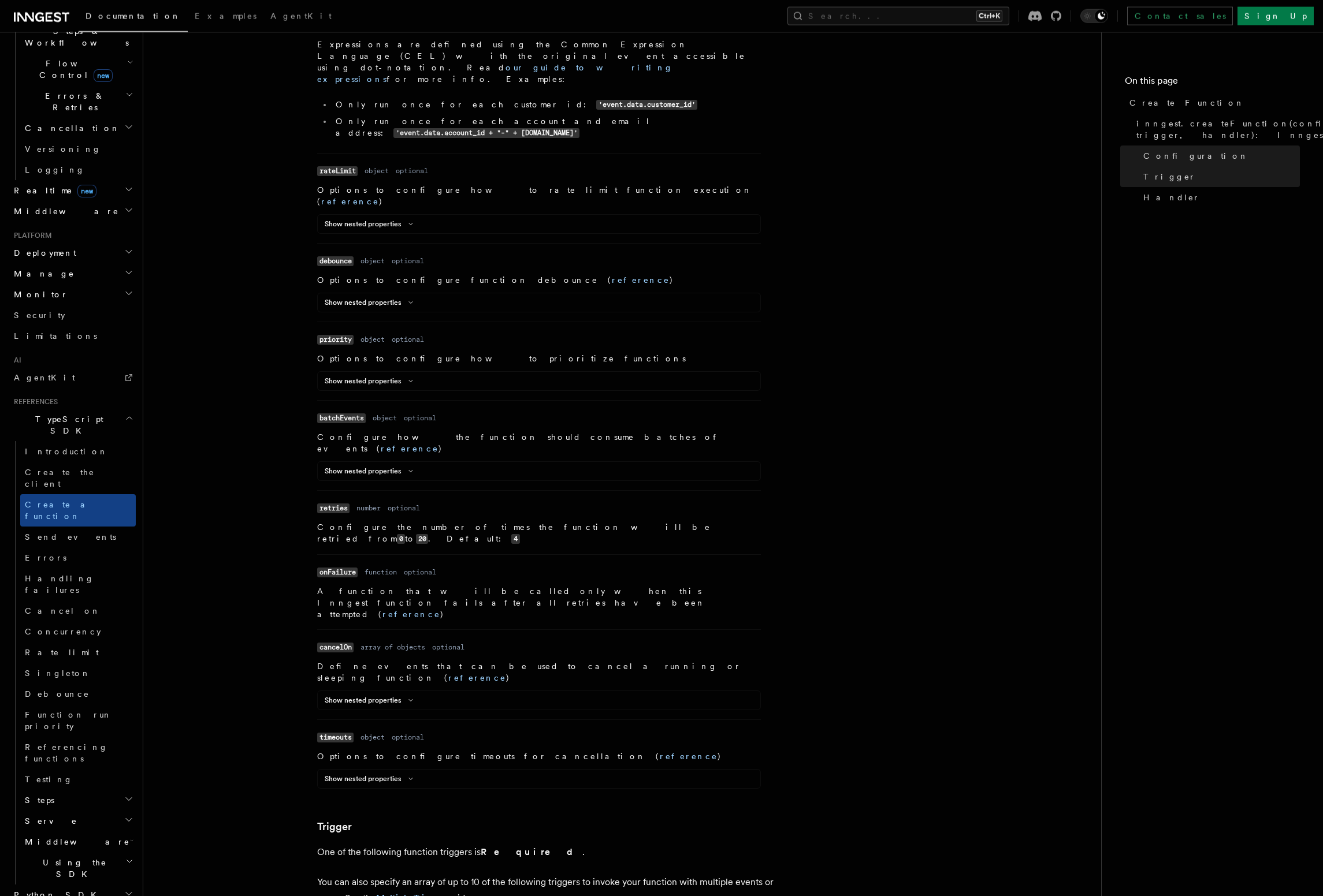
scroll to position [790, 0]
click at [409, 695] on icon at bounding box center [411, 698] width 14 height 7
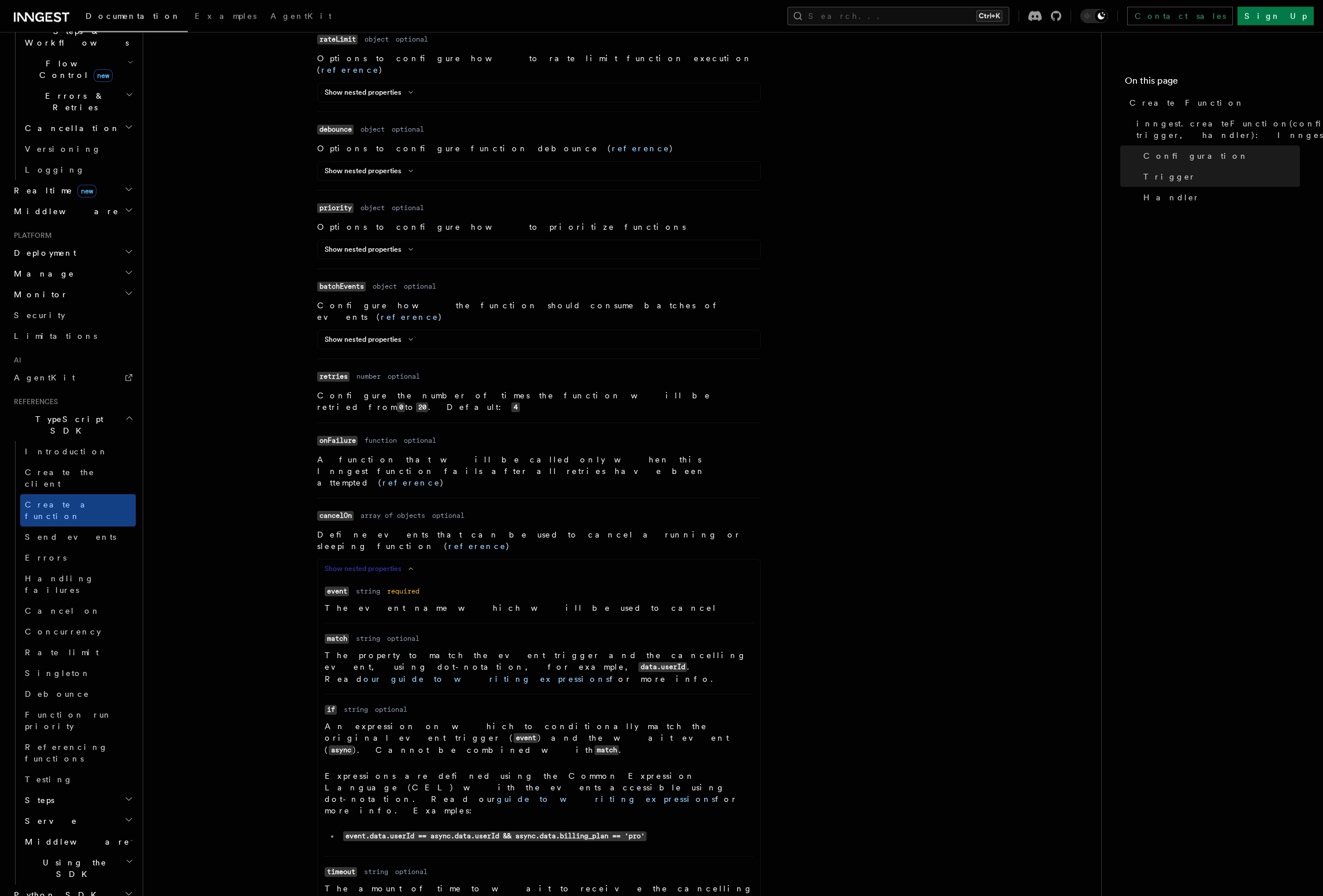
scroll to position [921, 0]
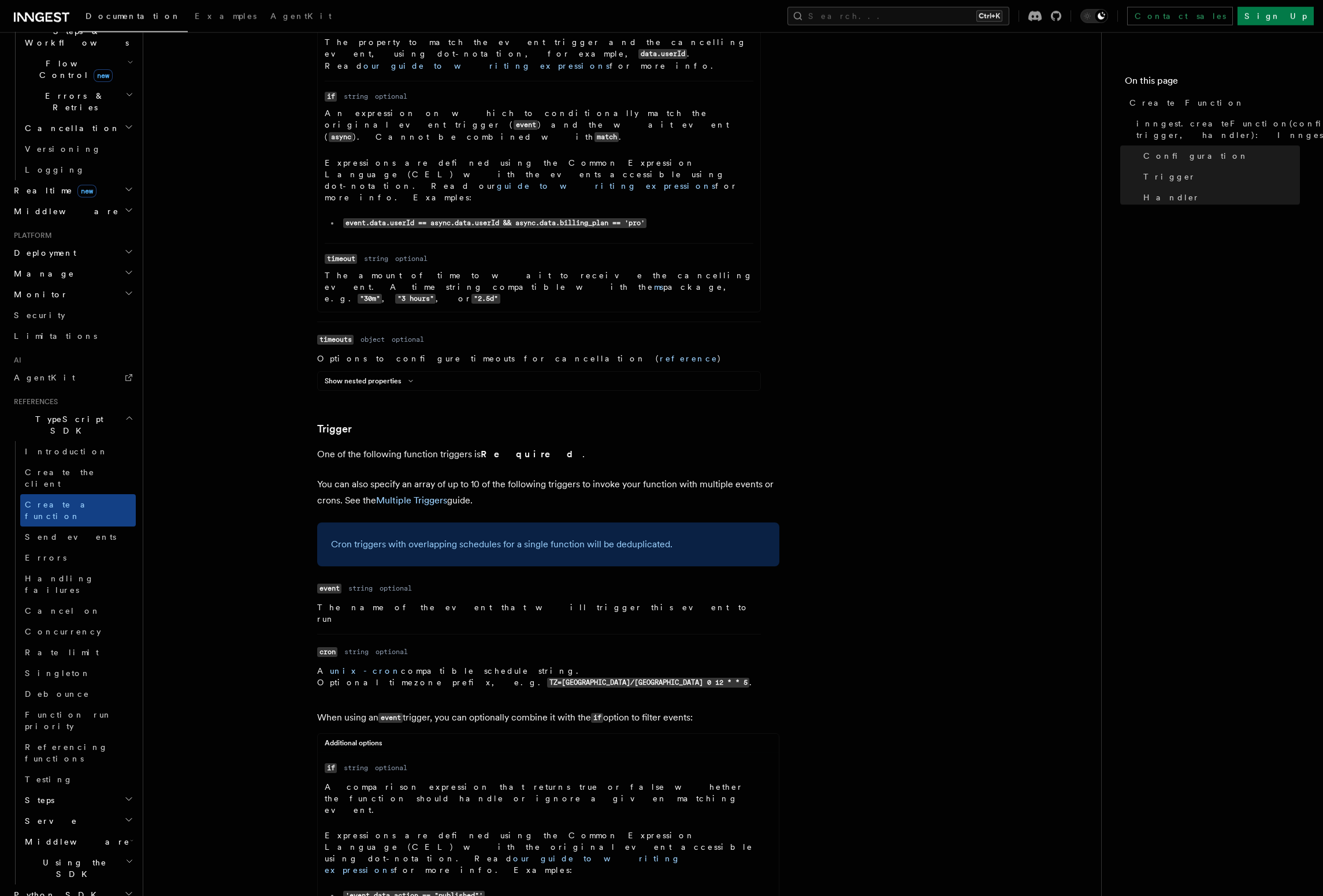
scroll to position [1534, 0]
click at [87, 600] on link "Cancel on" at bounding box center [78, 611] width 116 height 20
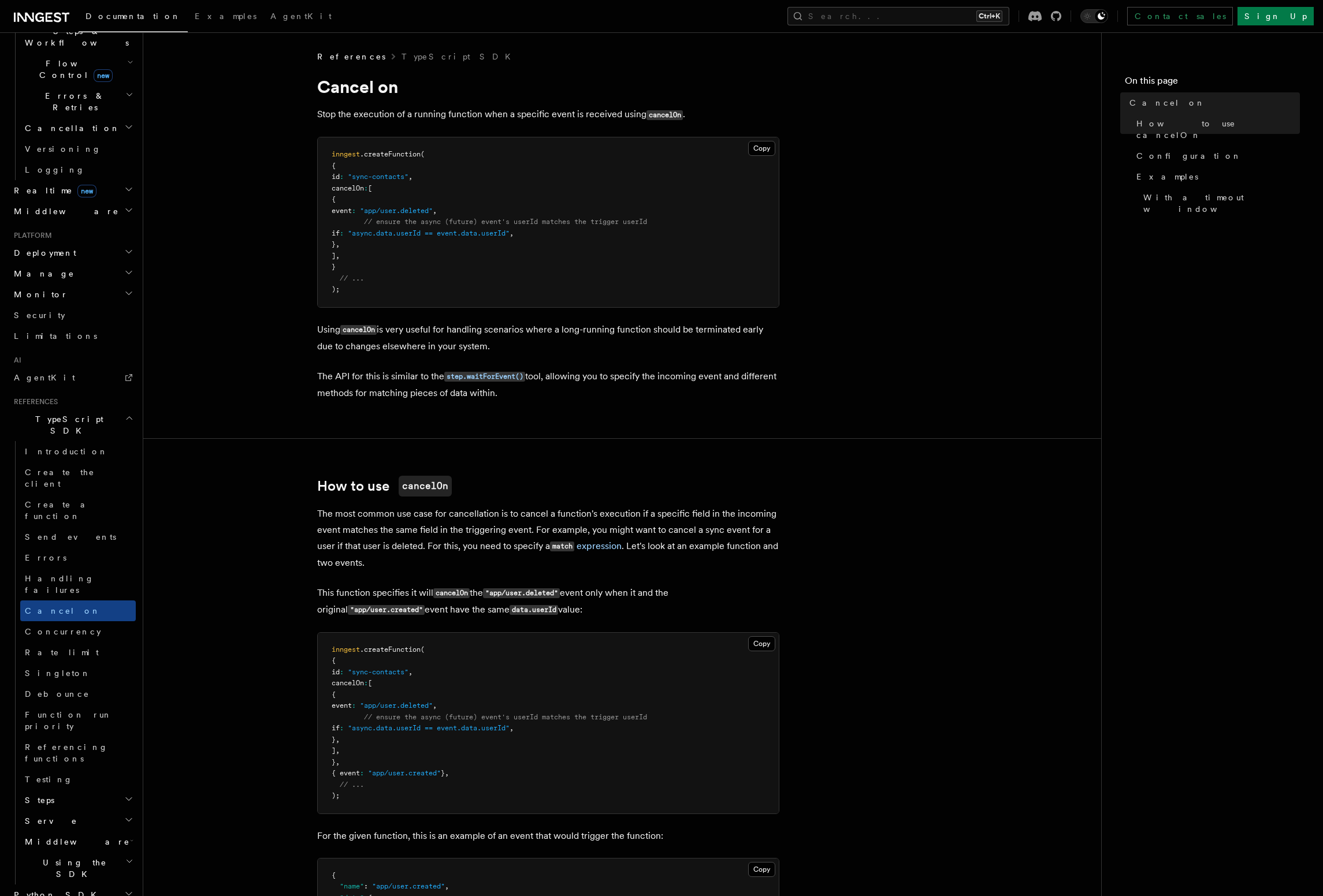
drag, startPoint x: 96, startPoint y: 626, endPoint x: 98, endPoint y: 634, distance: 8.2
click at [96, 790] on h2 "Steps" at bounding box center [78, 800] width 116 height 20
click at [106, 811] on link "step.run()" at bounding box center [84, 821] width 105 height 20
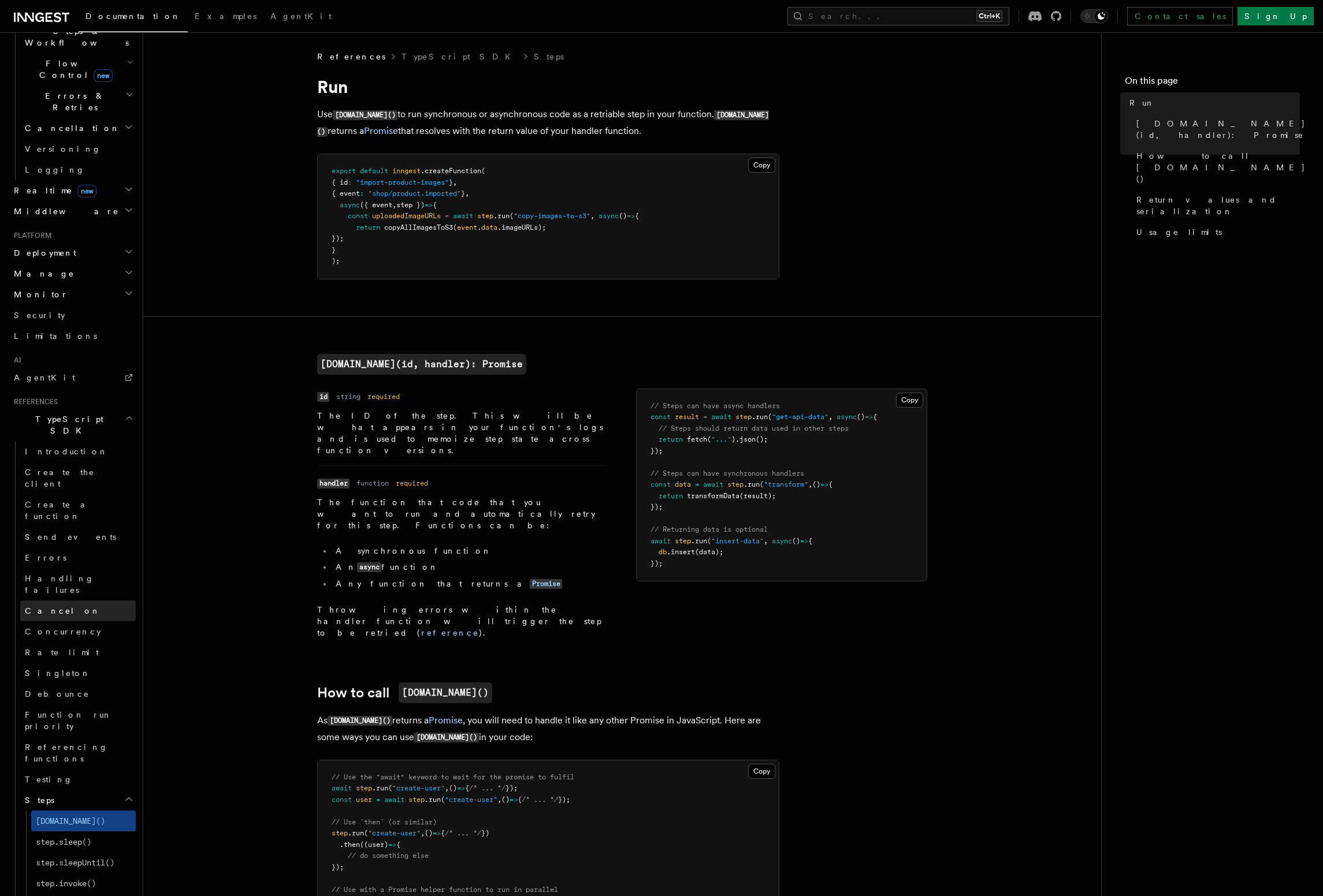
click at [77, 600] on link "Cancel on" at bounding box center [78, 611] width 116 height 20
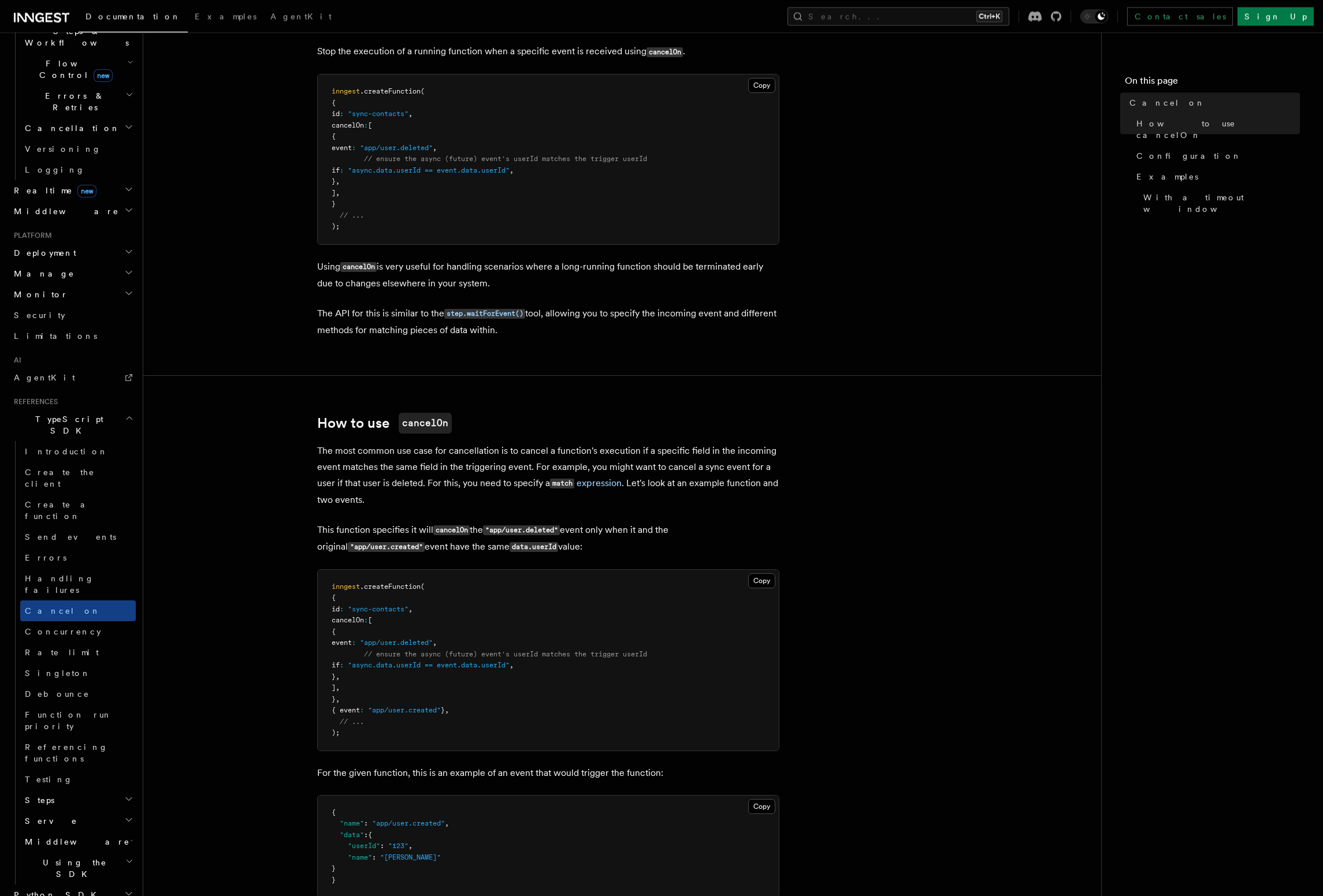
scroll to position [66, 0]
click at [84, 852] on h2 "Using the SDK" at bounding box center [78, 868] width 116 height 32
click at [113, 890] on span "Environment variables" at bounding box center [84, 901] width 96 height 20
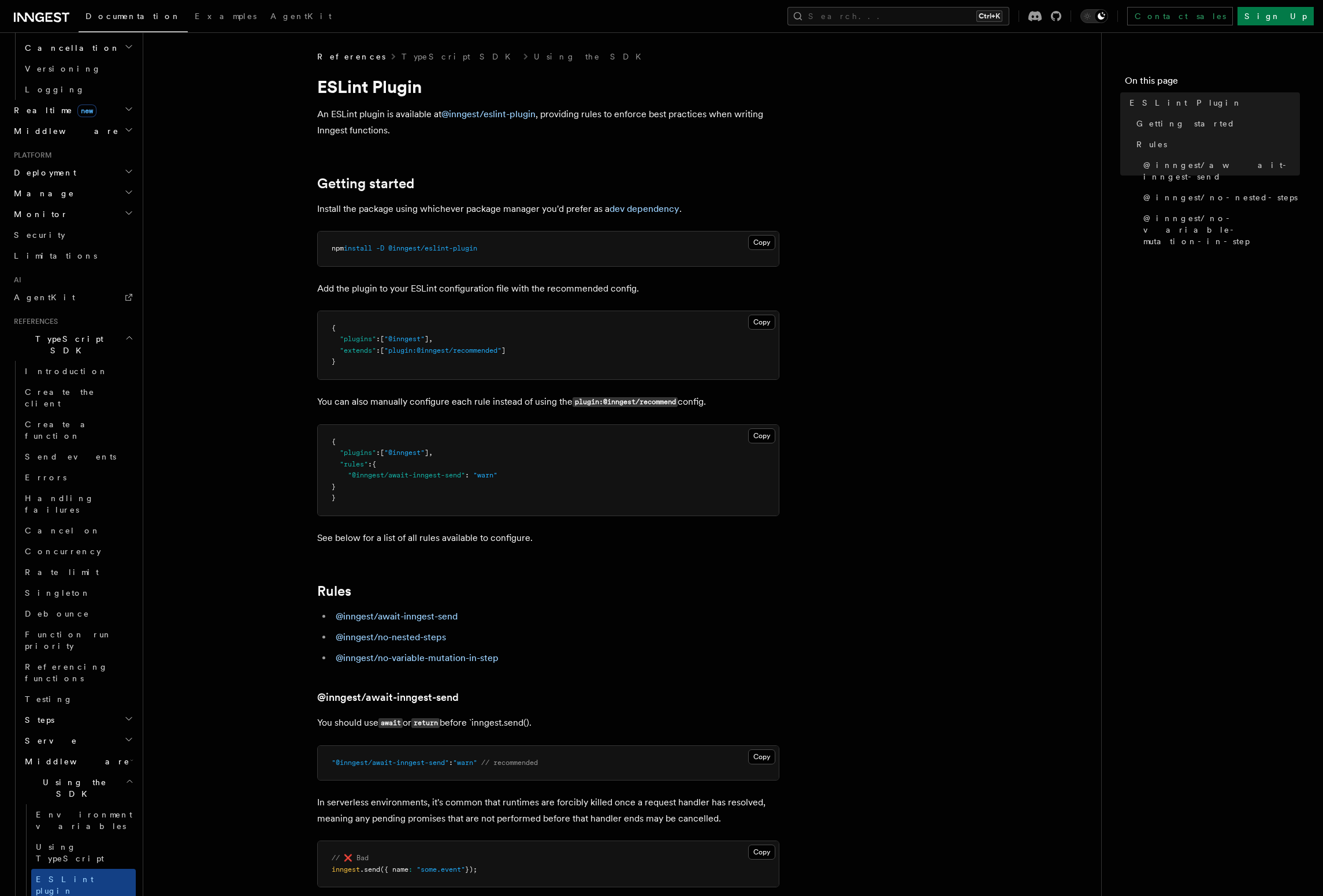
scroll to position [485, 0]
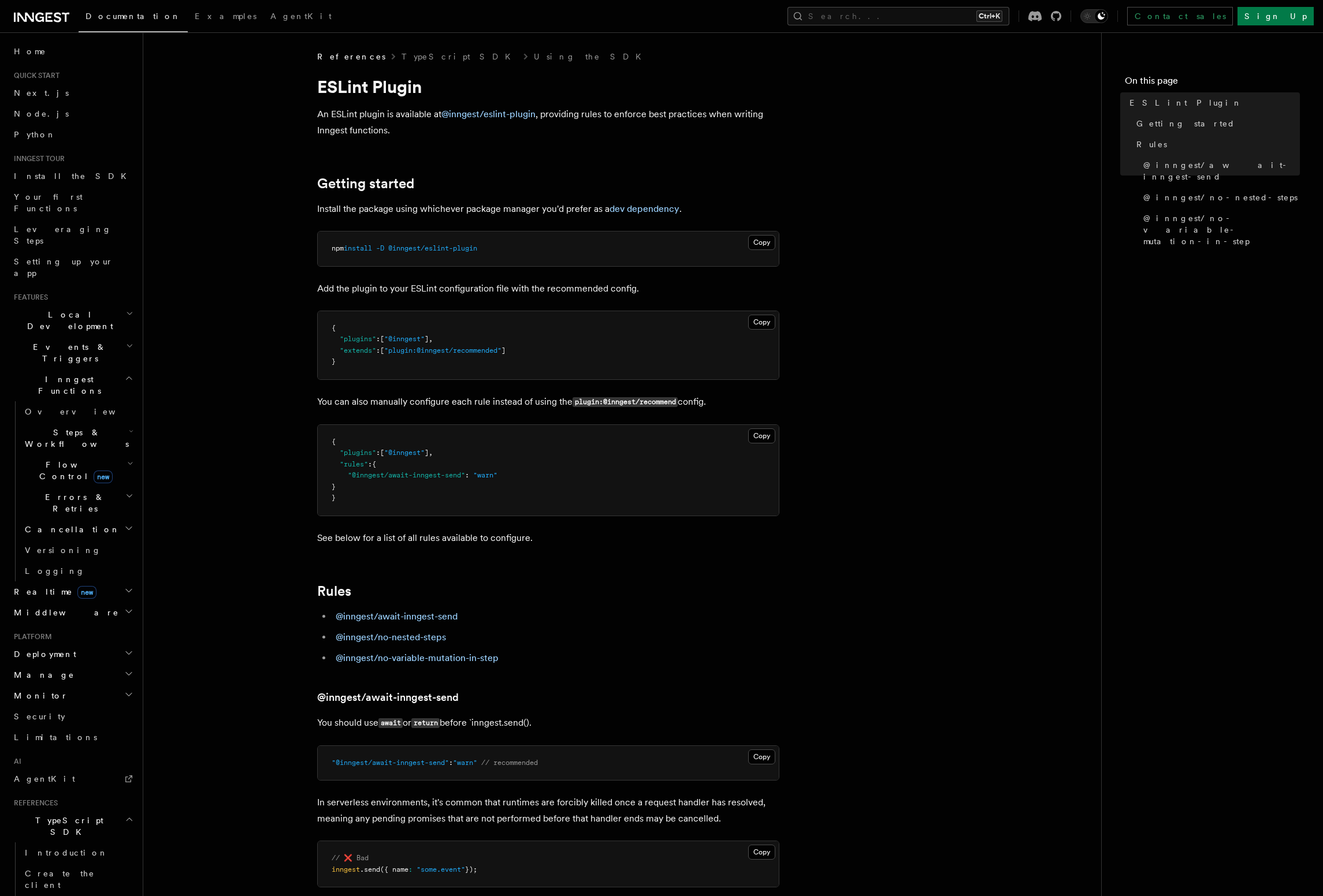
scroll to position [0, 0]
click at [75, 665] on h2 "Manage" at bounding box center [73, 675] width 126 height 20
click at [73, 692] on span "Environments" at bounding box center [75, 697] width 100 height 9
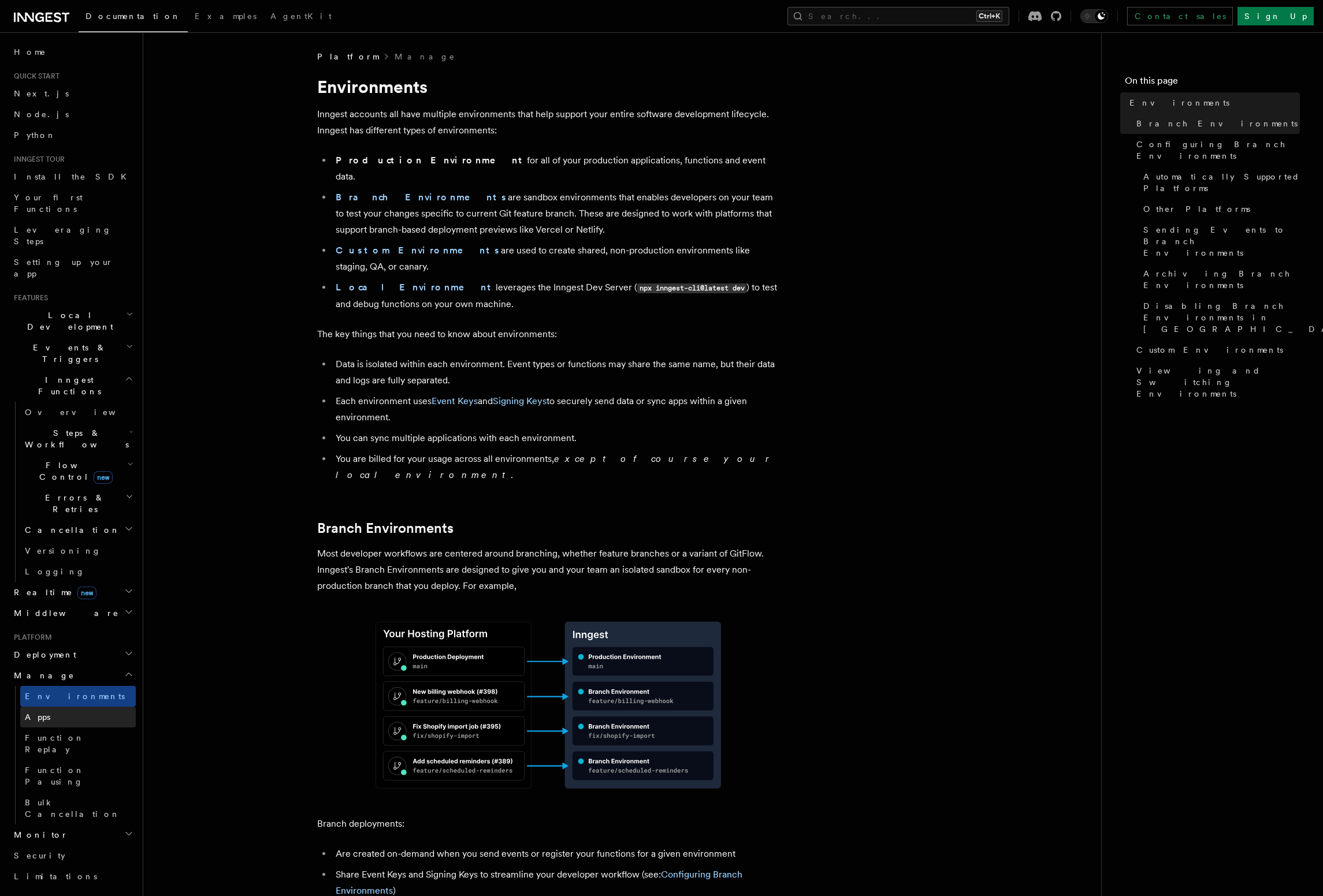
click at [58, 707] on link "Apps" at bounding box center [78, 717] width 116 height 20
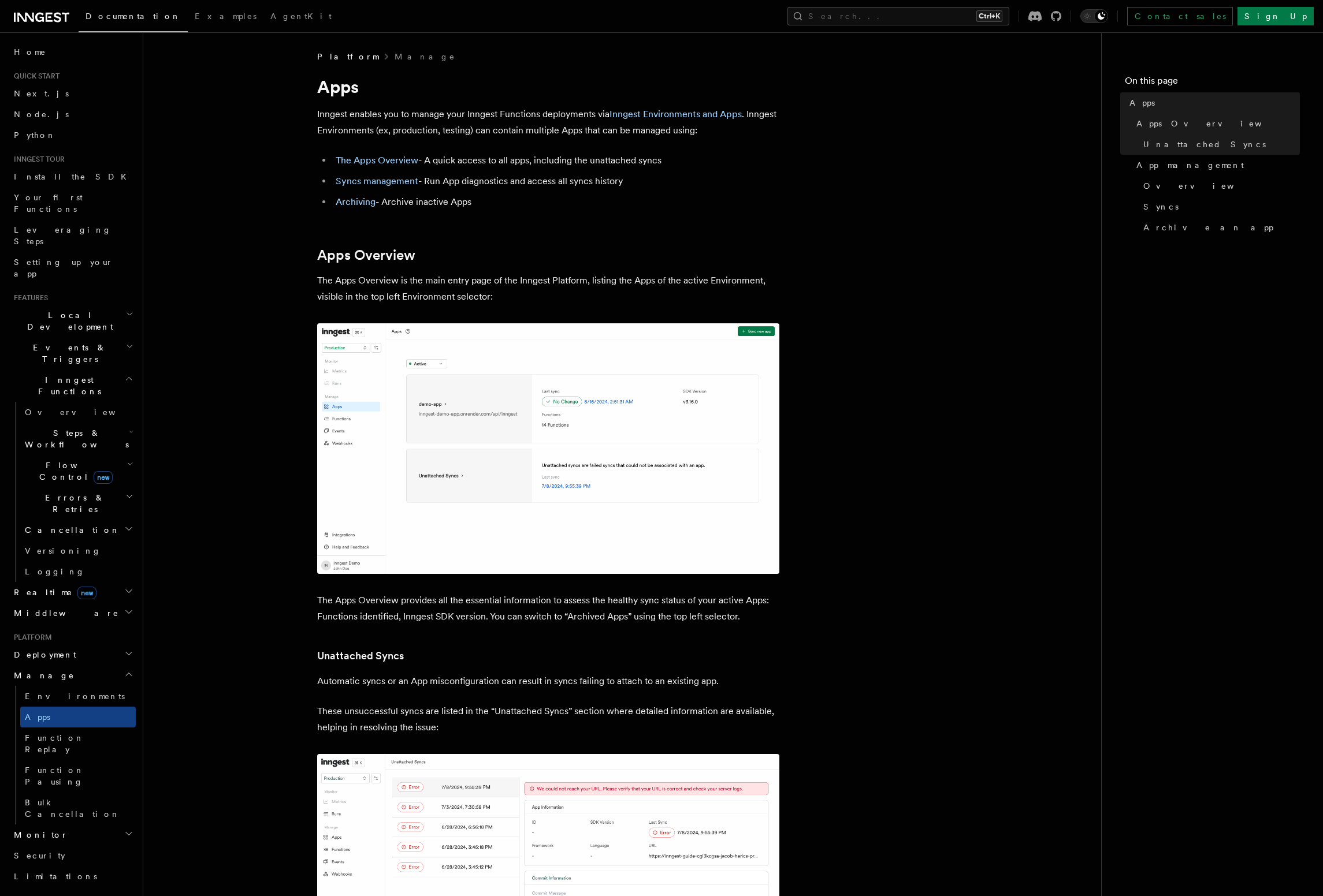
click at [50, 459] on span "Flow Control new" at bounding box center [74, 470] width 107 height 23
click at [61, 310] on span "Local Development" at bounding box center [68, 321] width 117 height 23
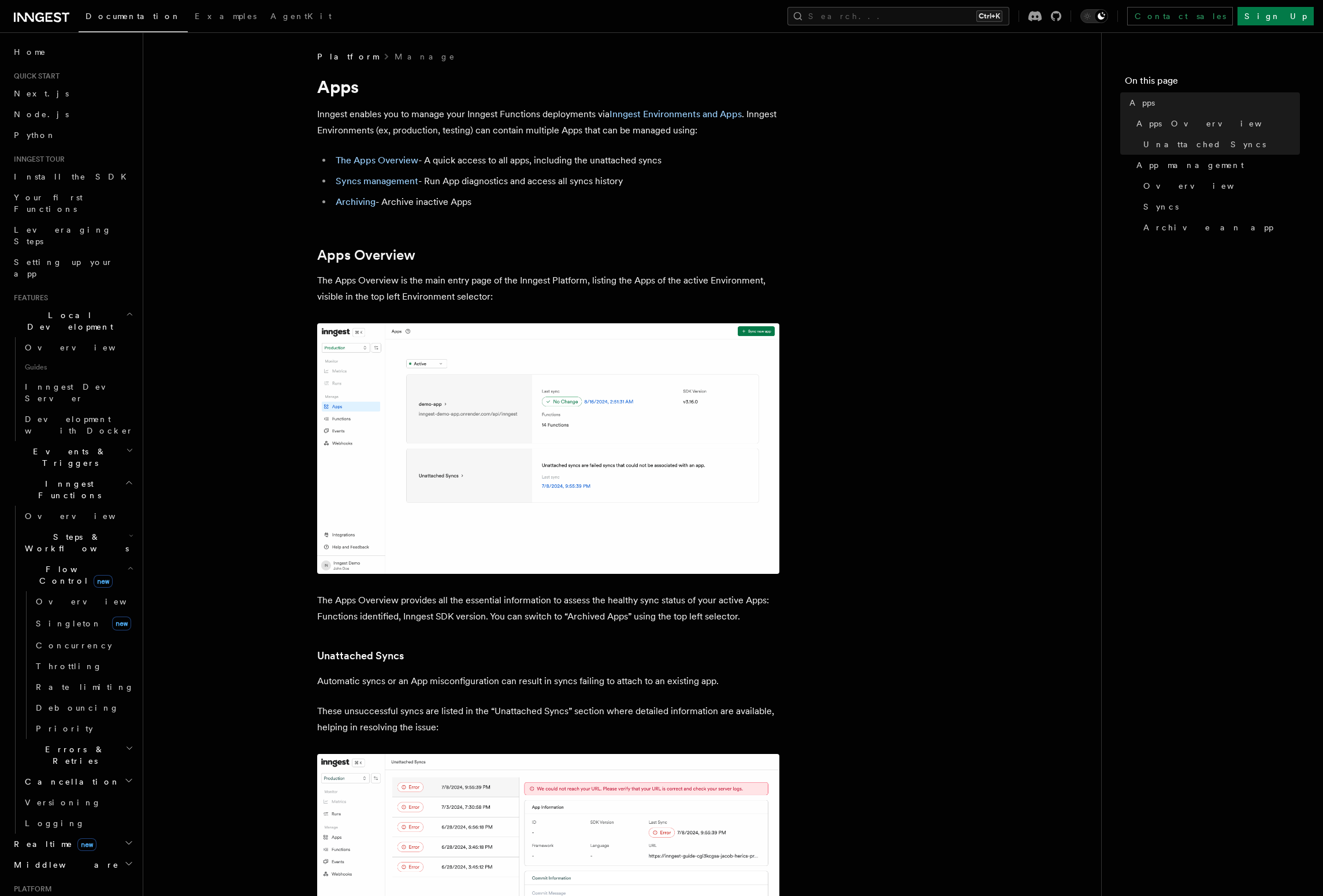
drag, startPoint x: 61, startPoint y: 380, endPoint x: 67, endPoint y: 385, distance: 7.8
click at [61, 446] on span "Events & Triggers" at bounding box center [68, 457] width 117 height 23
click at [84, 474] on link "Overview" at bounding box center [78, 484] width 116 height 20
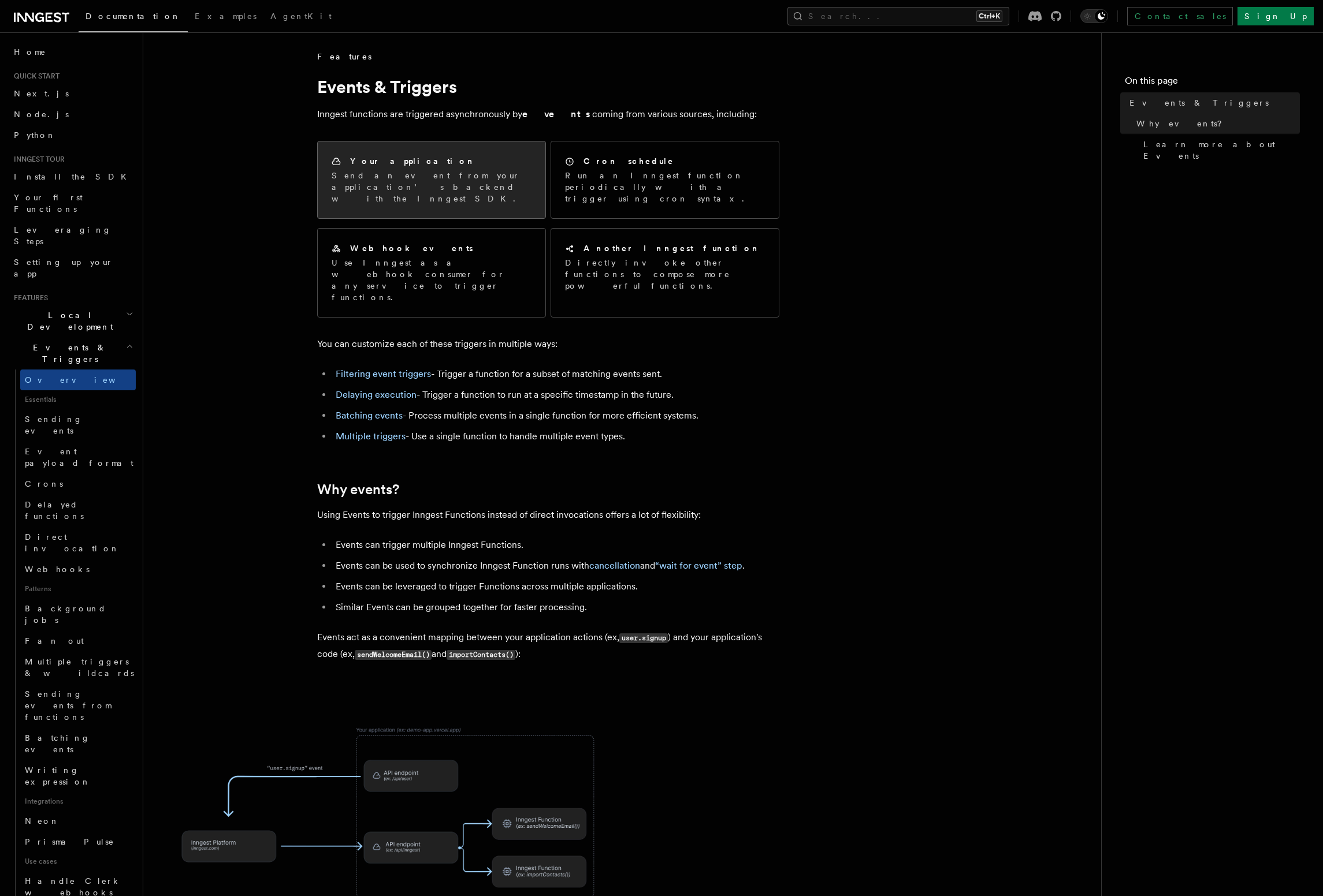
click at [471, 161] on div "Your application" at bounding box center [432, 161] width 200 height 12
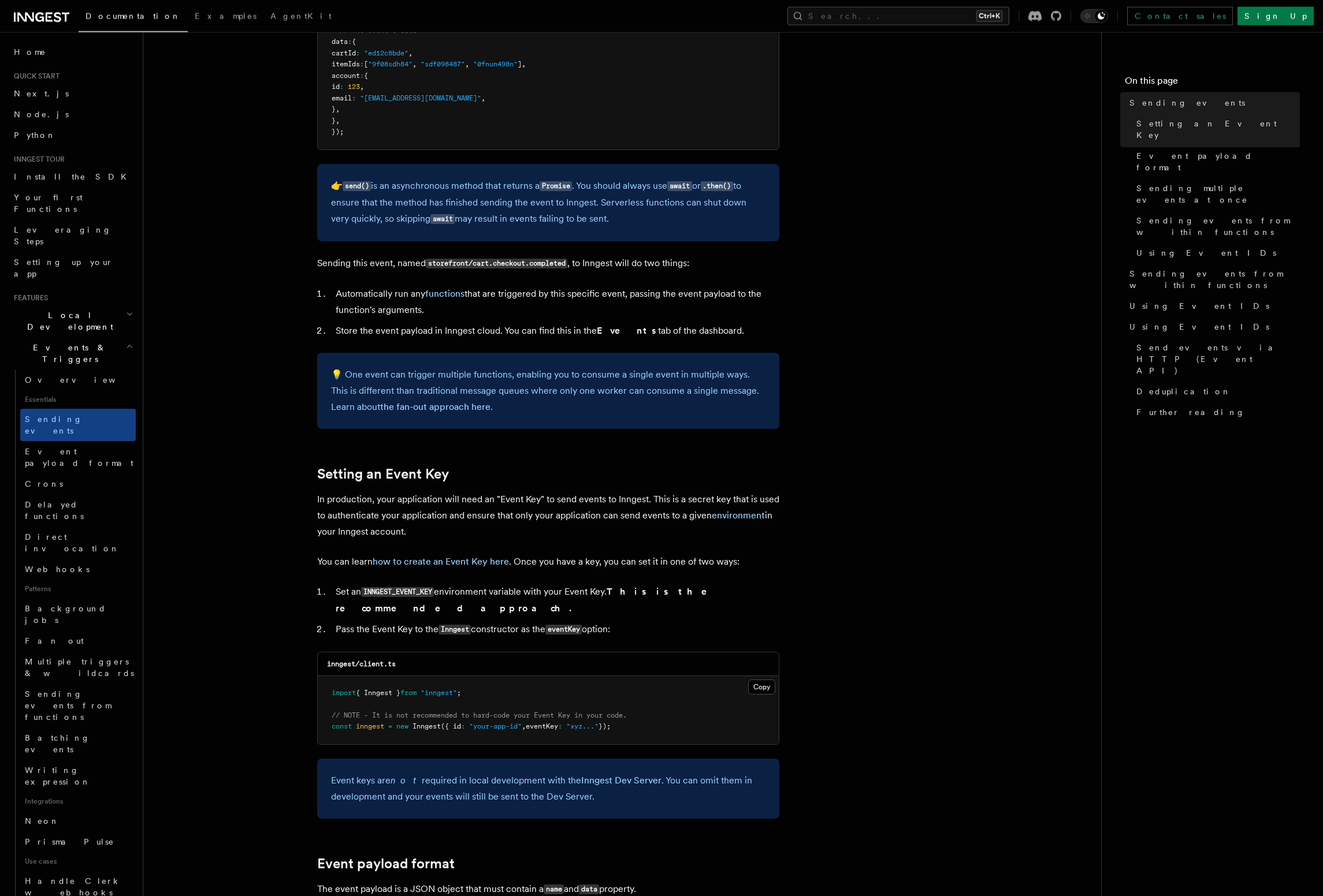
scroll to position [461, 0]
drag, startPoint x: 376, startPoint y: 699, endPoint x: 522, endPoint y: 698, distance: 146.0
click at [522, 709] on span "// NOTE - It is not recommended to hard-code your Event Key in your code." at bounding box center [479, 713] width 295 height 8
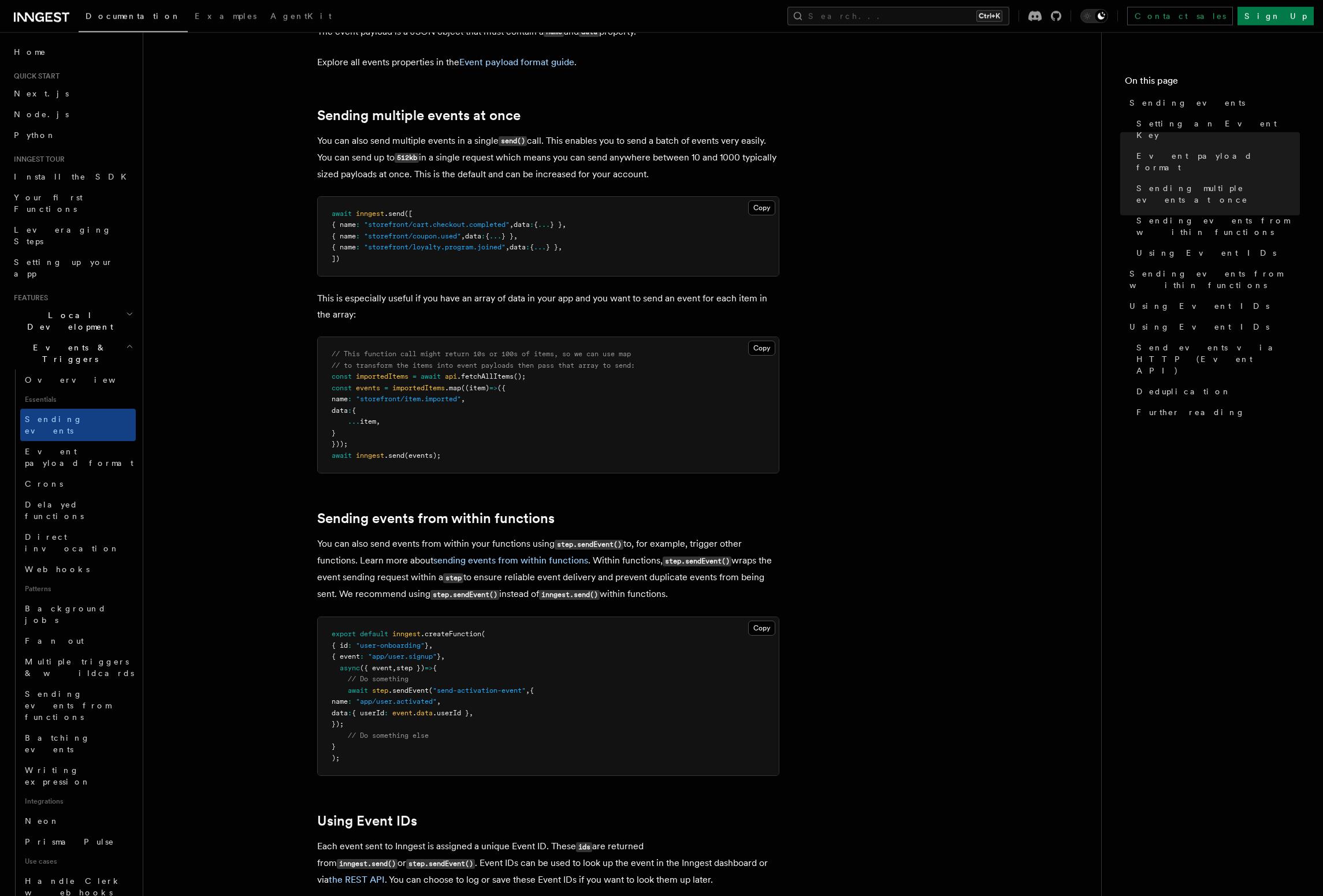
scroll to position [1317, 0]
click at [252, 574] on article "Features Events & Triggers Sending events To start, make sure you have installe…" at bounding box center [622, 619] width 921 height 3771
click at [930, 10] on button "Search... Ctrl+K" at bounding box center [898, 16] width 222 height 18
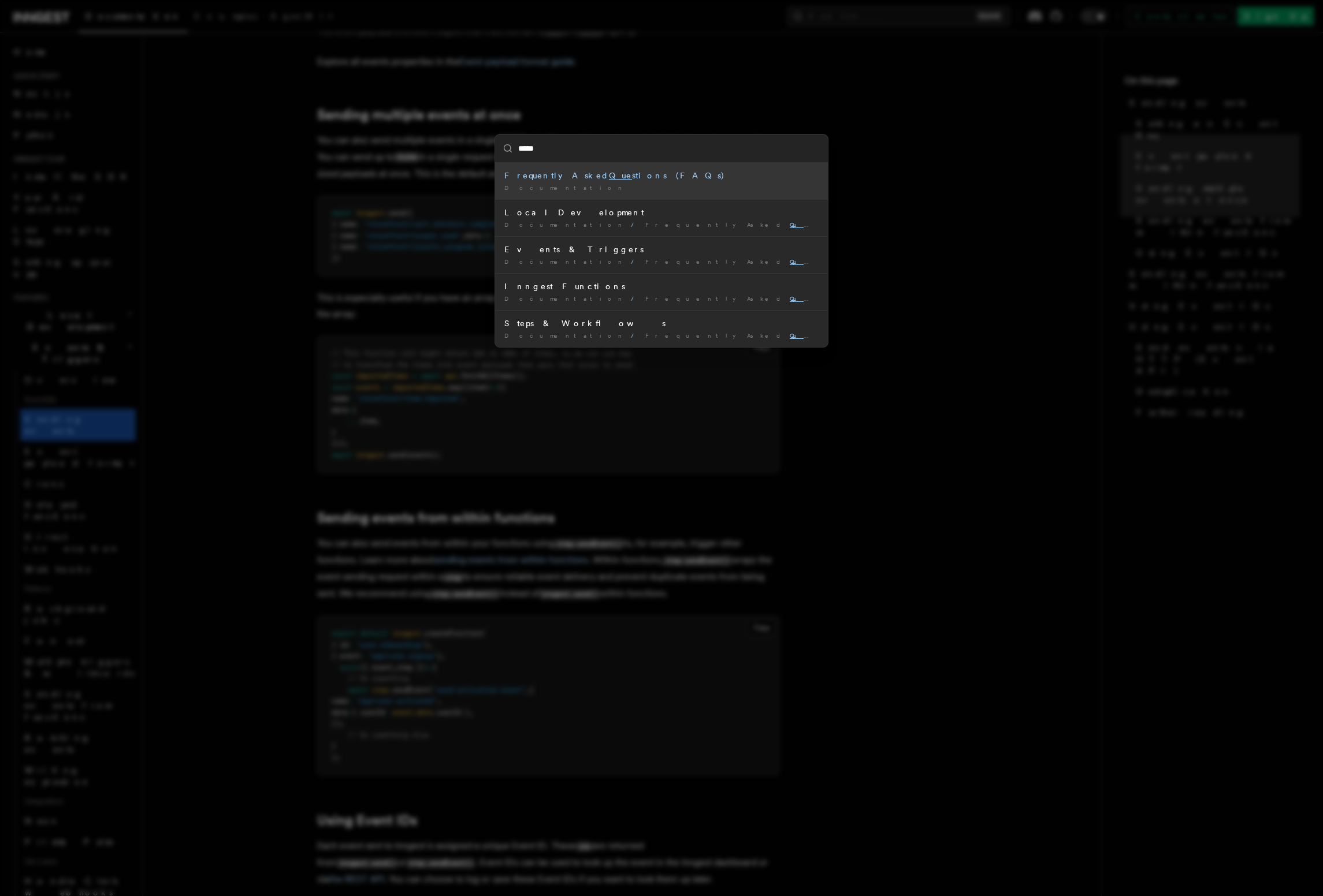
type input "*****"
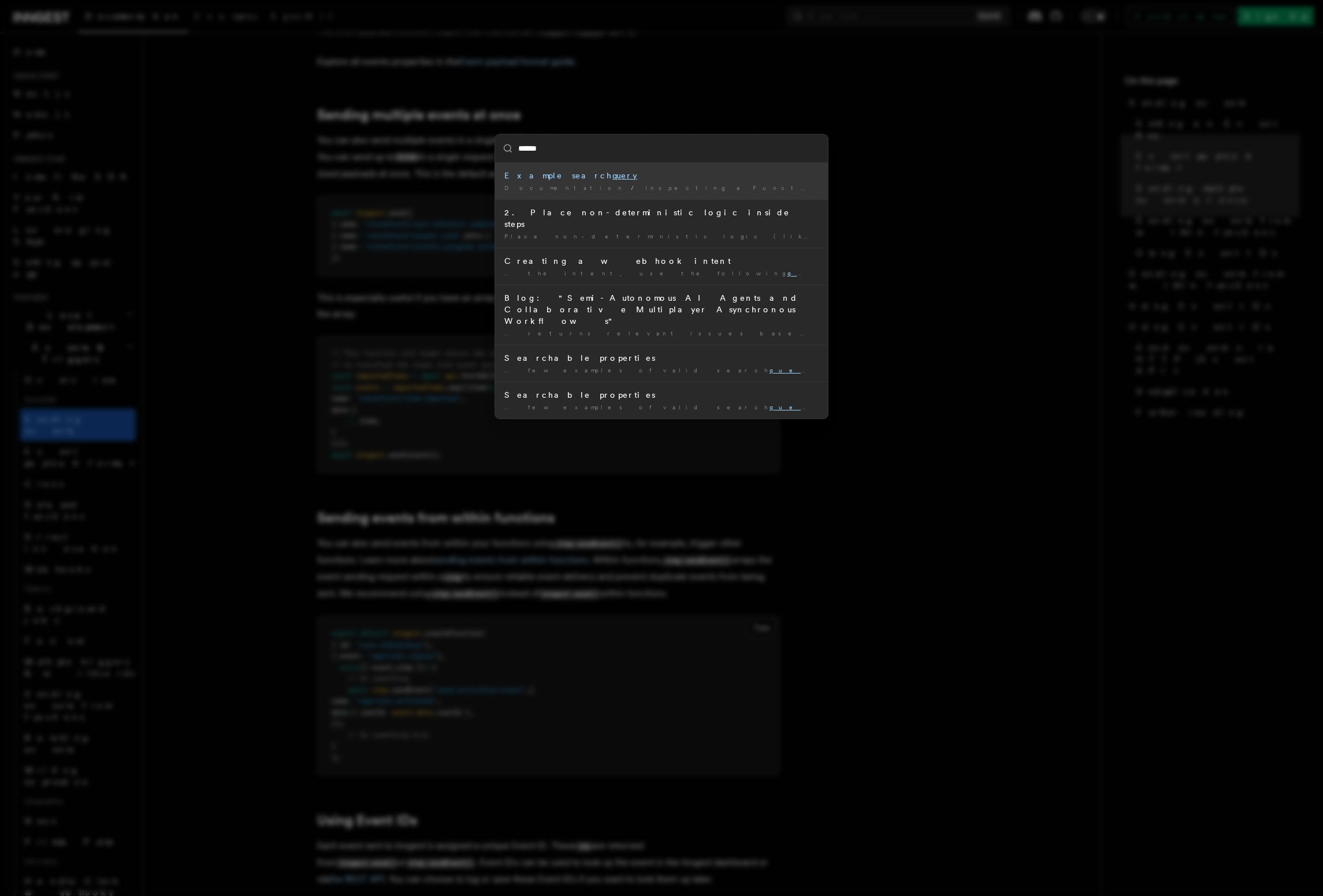
click at [650, 180] on div "Example search query" at bounding box center [662, 175] width 315 height 12
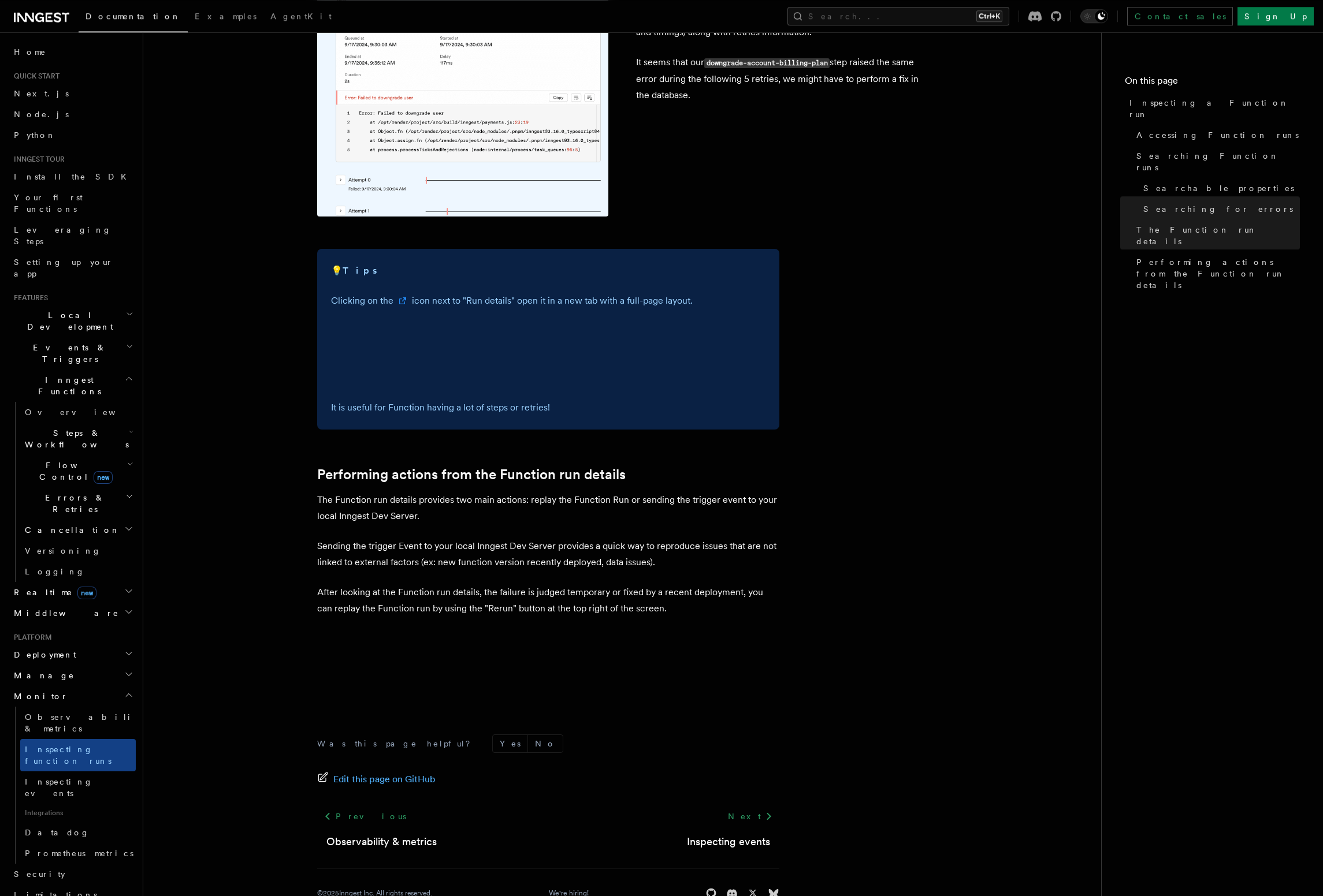
scroll to position [2632, 0]
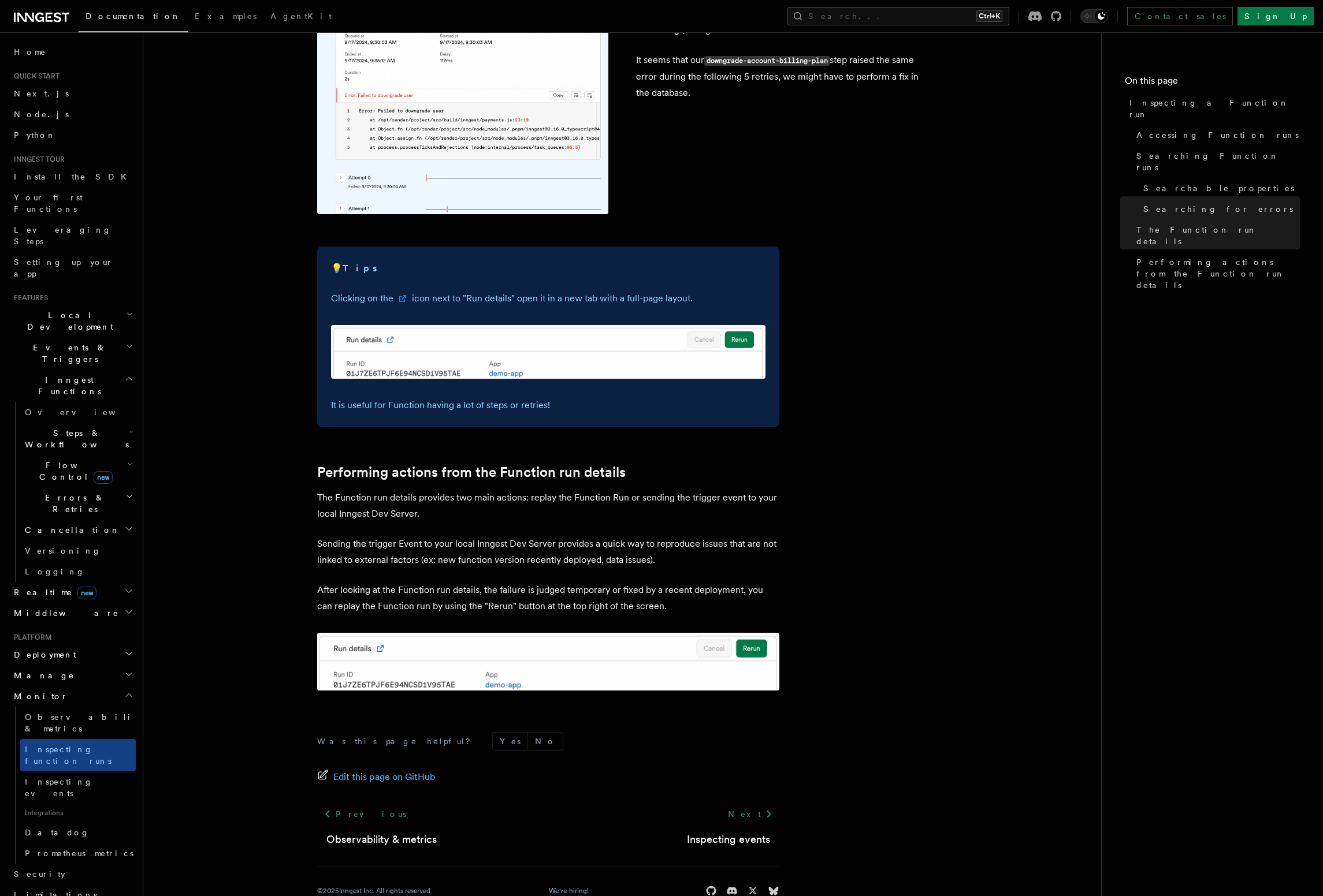
click at [110, 686] on h2 "Monitor" at bounding box center [73, 696] width 126 height 20
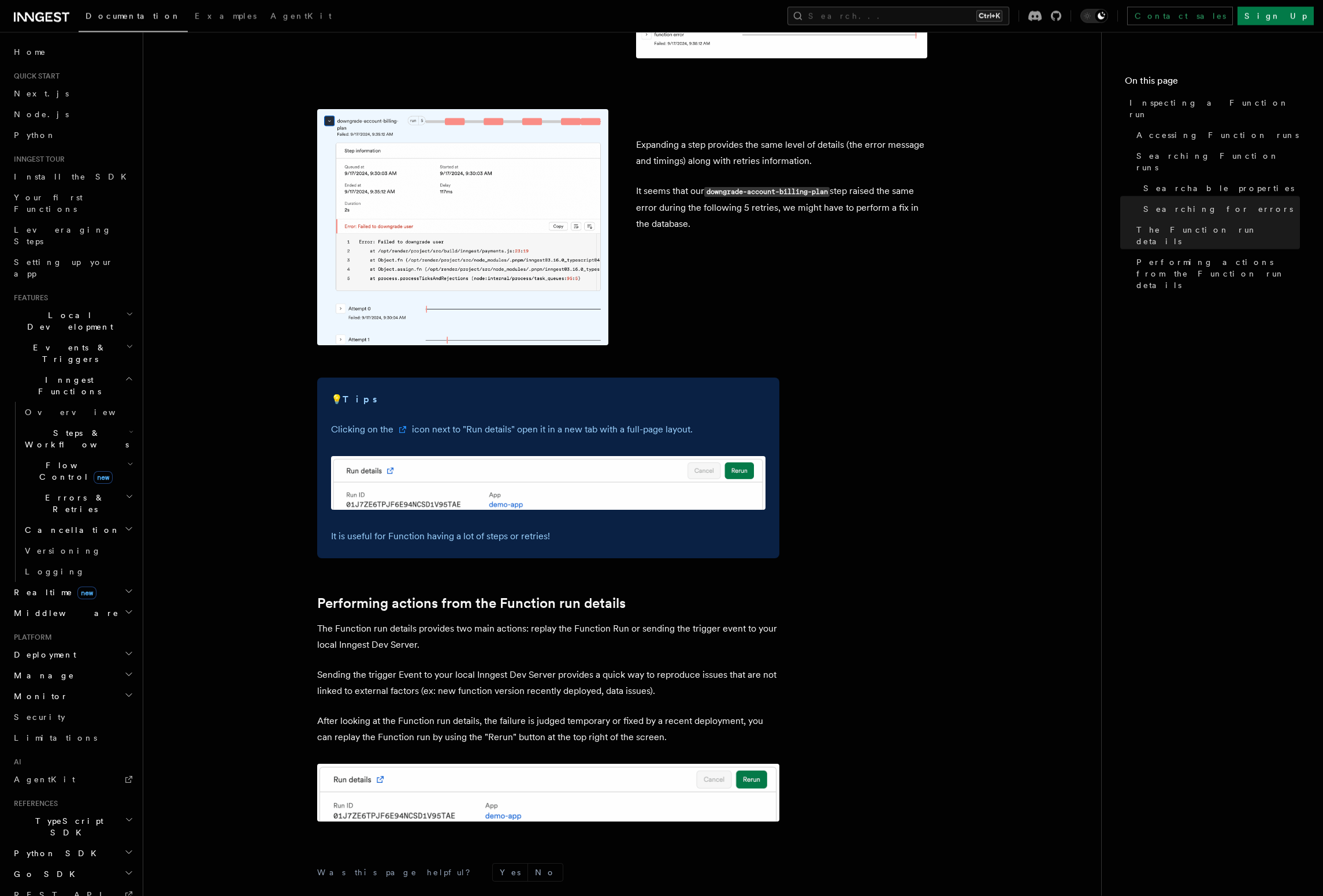
scroll to position [2500, 0]
click at [99, 582] on h2 "Realtime new" at bounding box center [73, 593] width 126 height 20
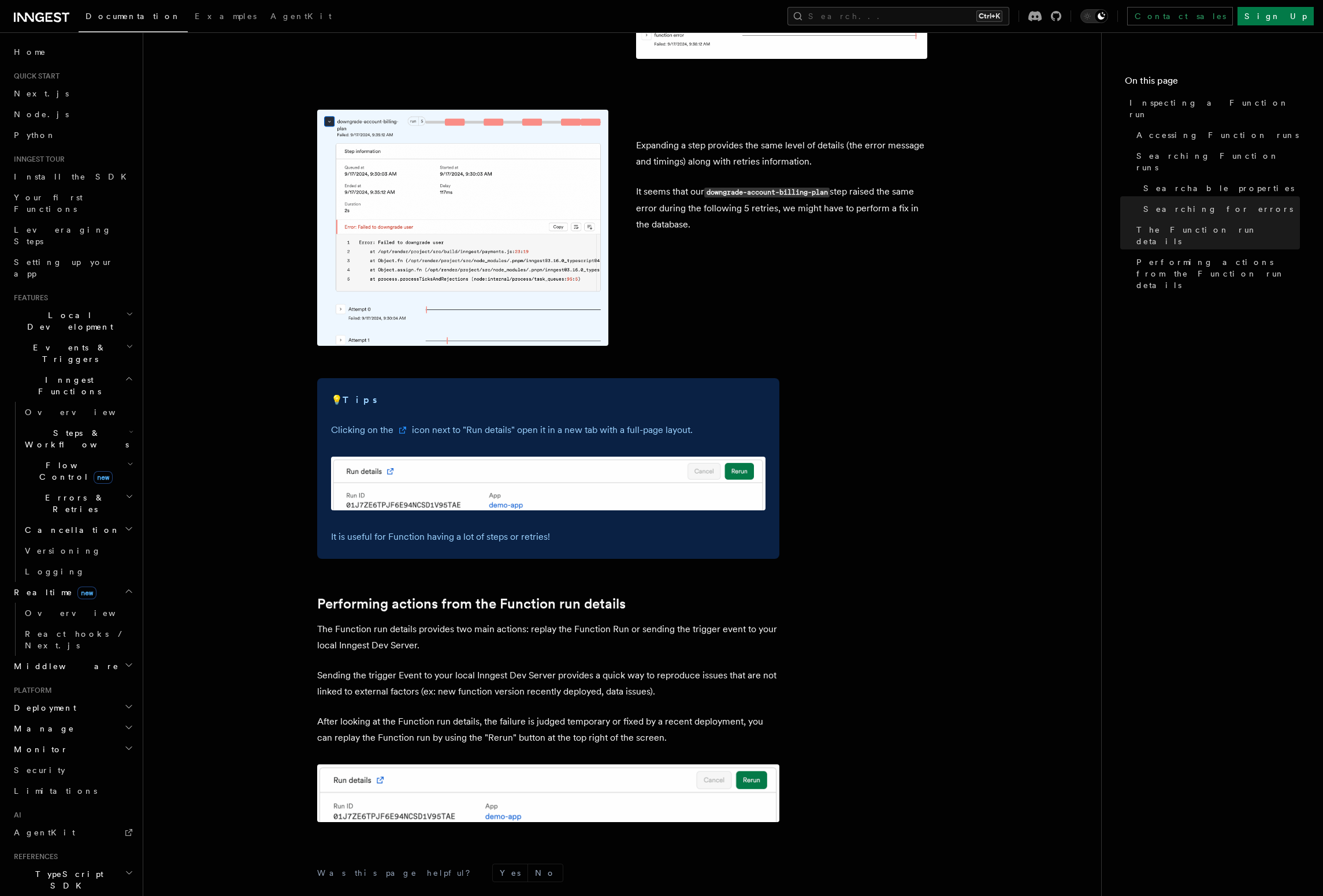
click at [99, 582] on h2 "Realtime new" at bounding box center [73, 593] width 126 height 20
click at [92, 603] on h2 "Middleware" at bounding box center [73, 613] width 126 height 20
click at [99, 370] on h2 "Inngest Functions" at bounding box center [73, 385] width 126 height 32
click at [997, 16] on button "Search... Ctrl+K" at bounding box center [898, 16] width 222 height 18
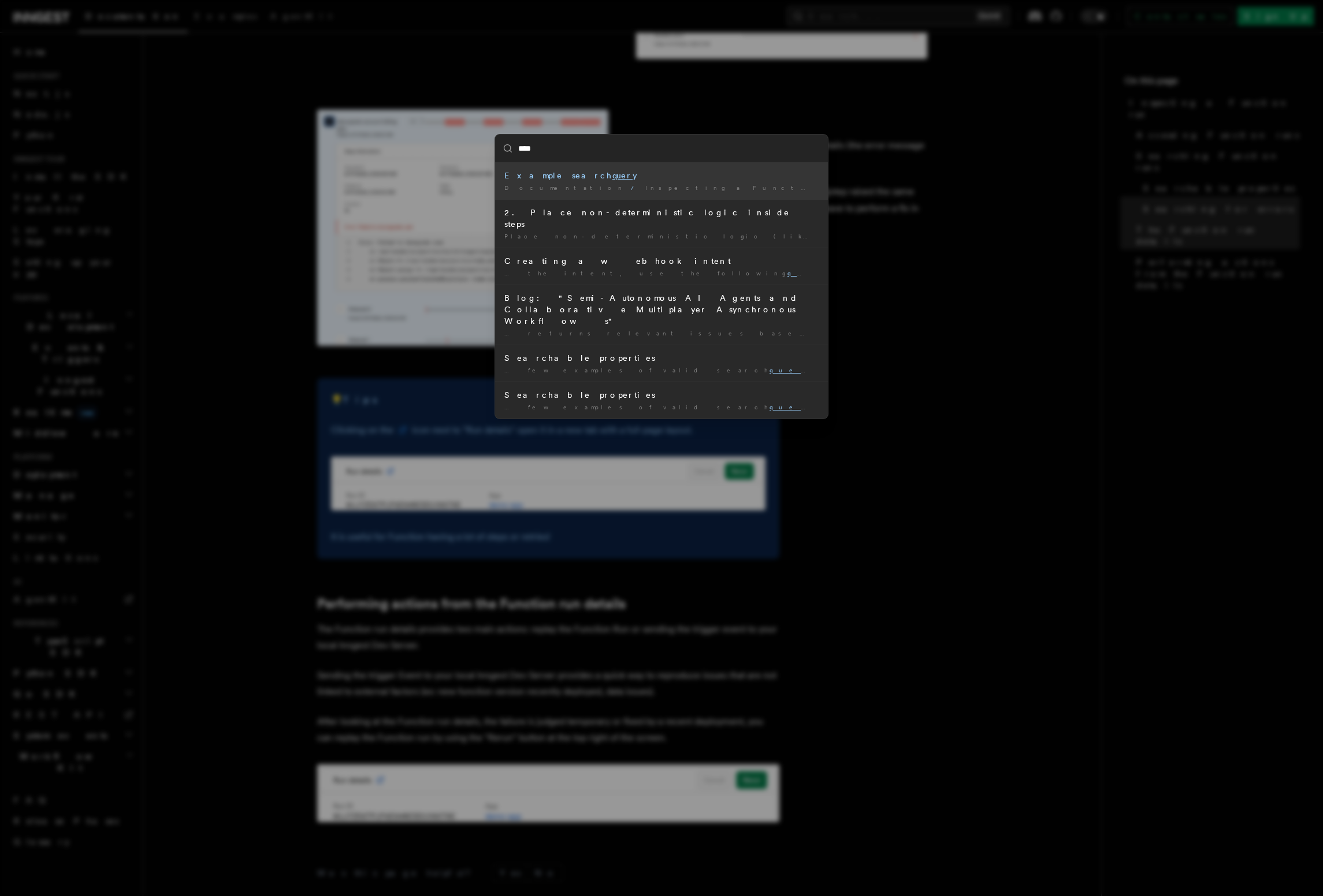
type input "*****"
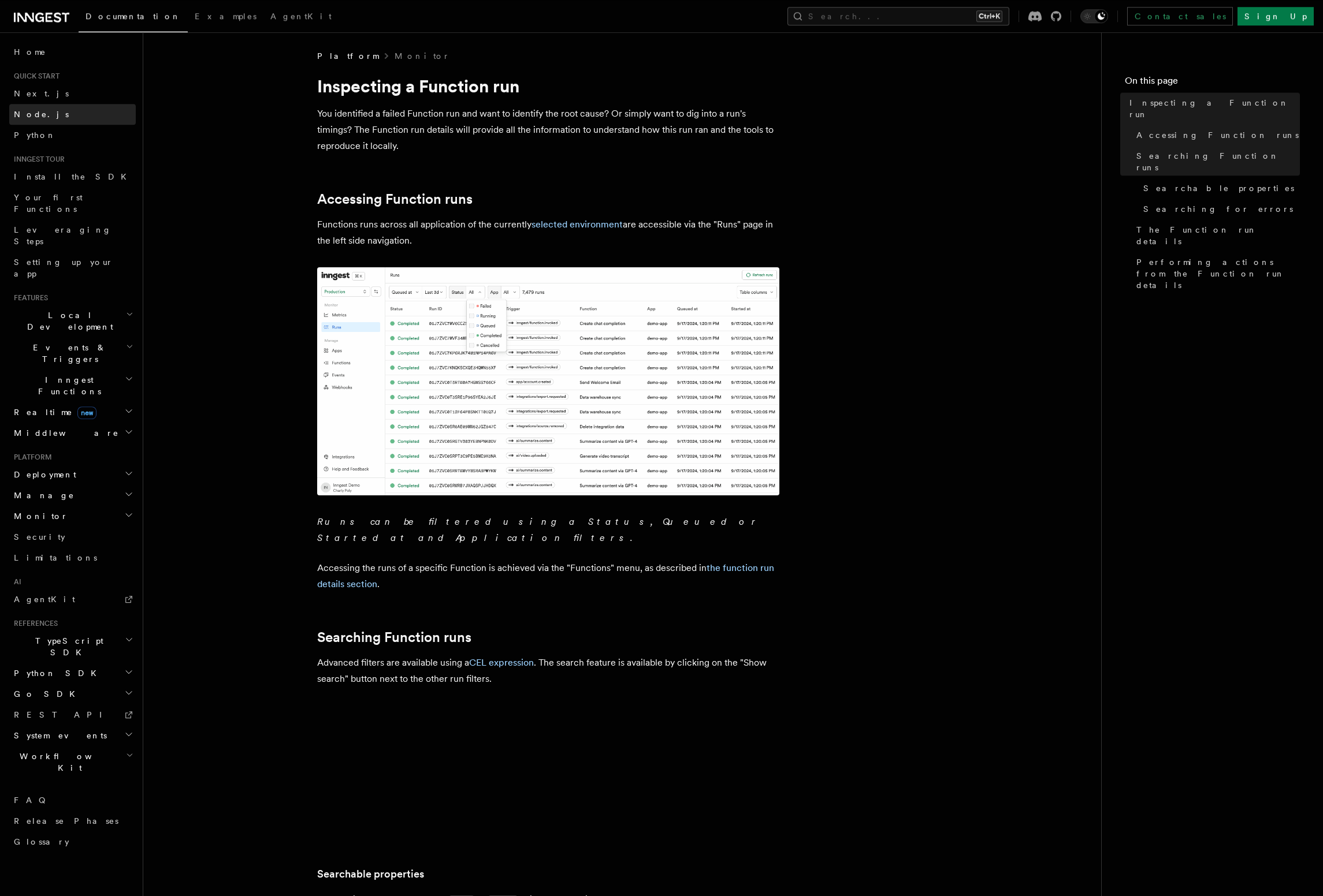
scroll to position [0, 0]
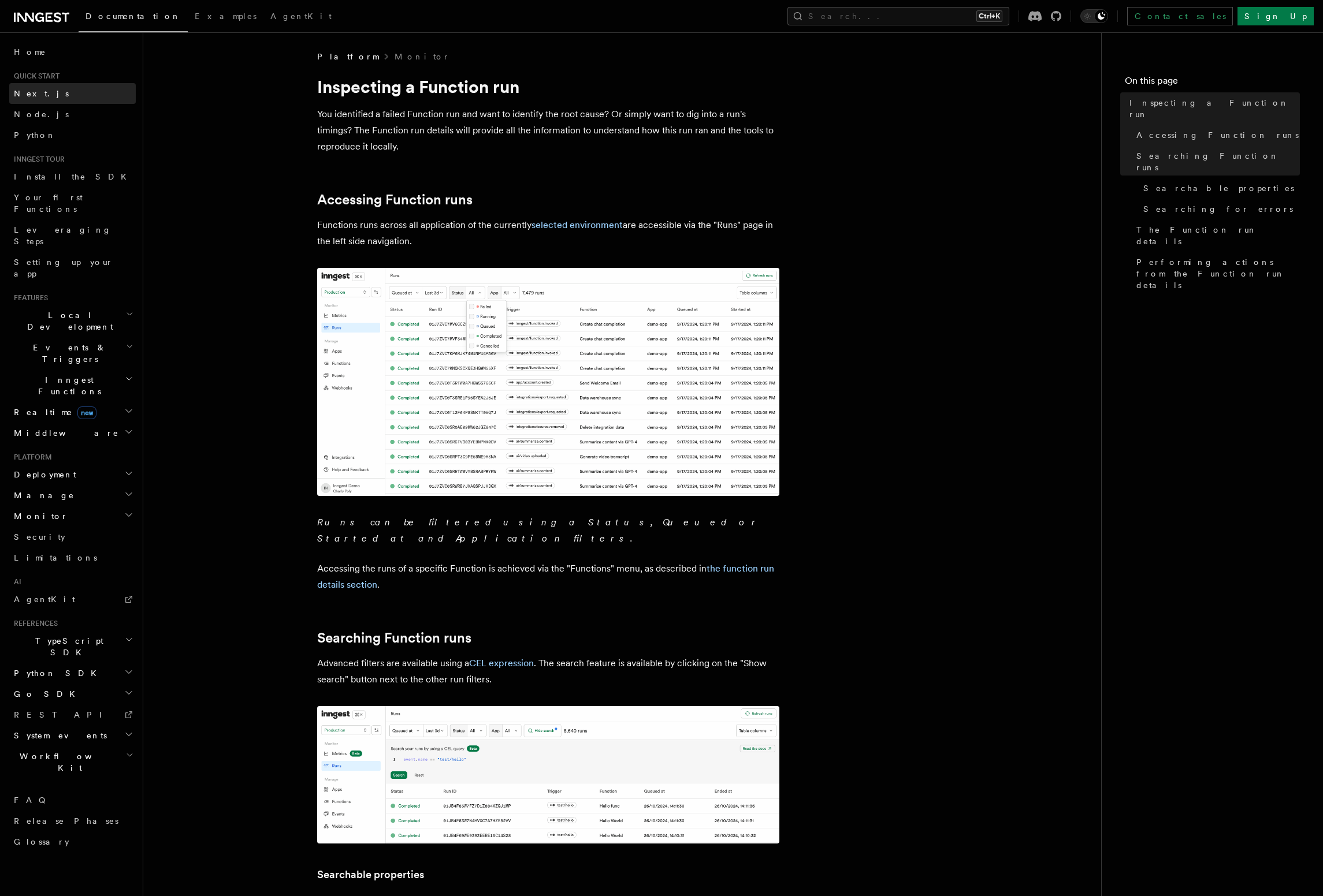
click at [64, 99] on link "Next.js" at bounding box center [73, 94] width 126 height 20
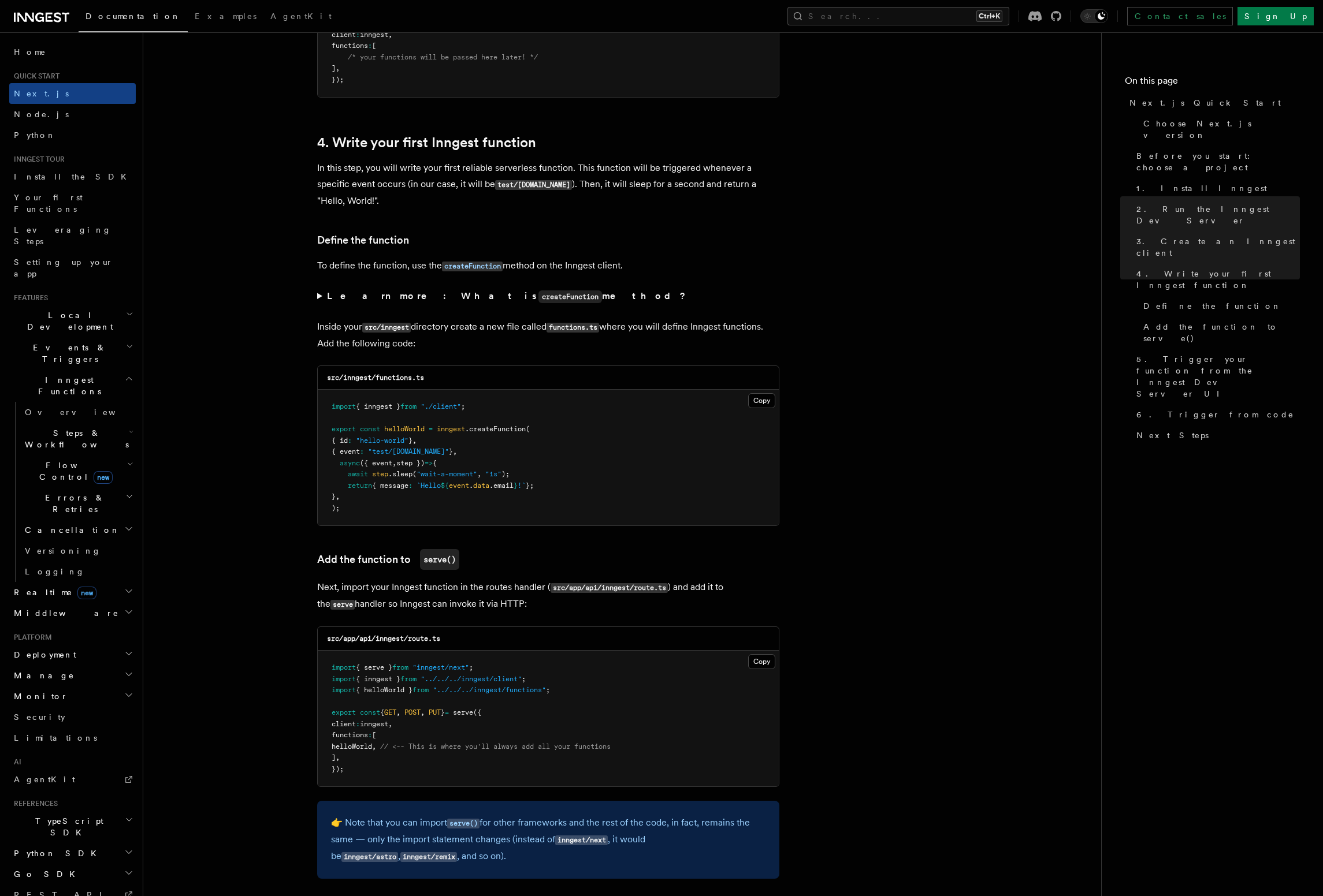
scroll to position [1777, 0]
click at [117, 582] on h2 "Realtime new" at bounding box center [73, 593] width 126 height 20
click at [99, 603] on link "Overview" at bounding box center [78, 613] width 116 height 20
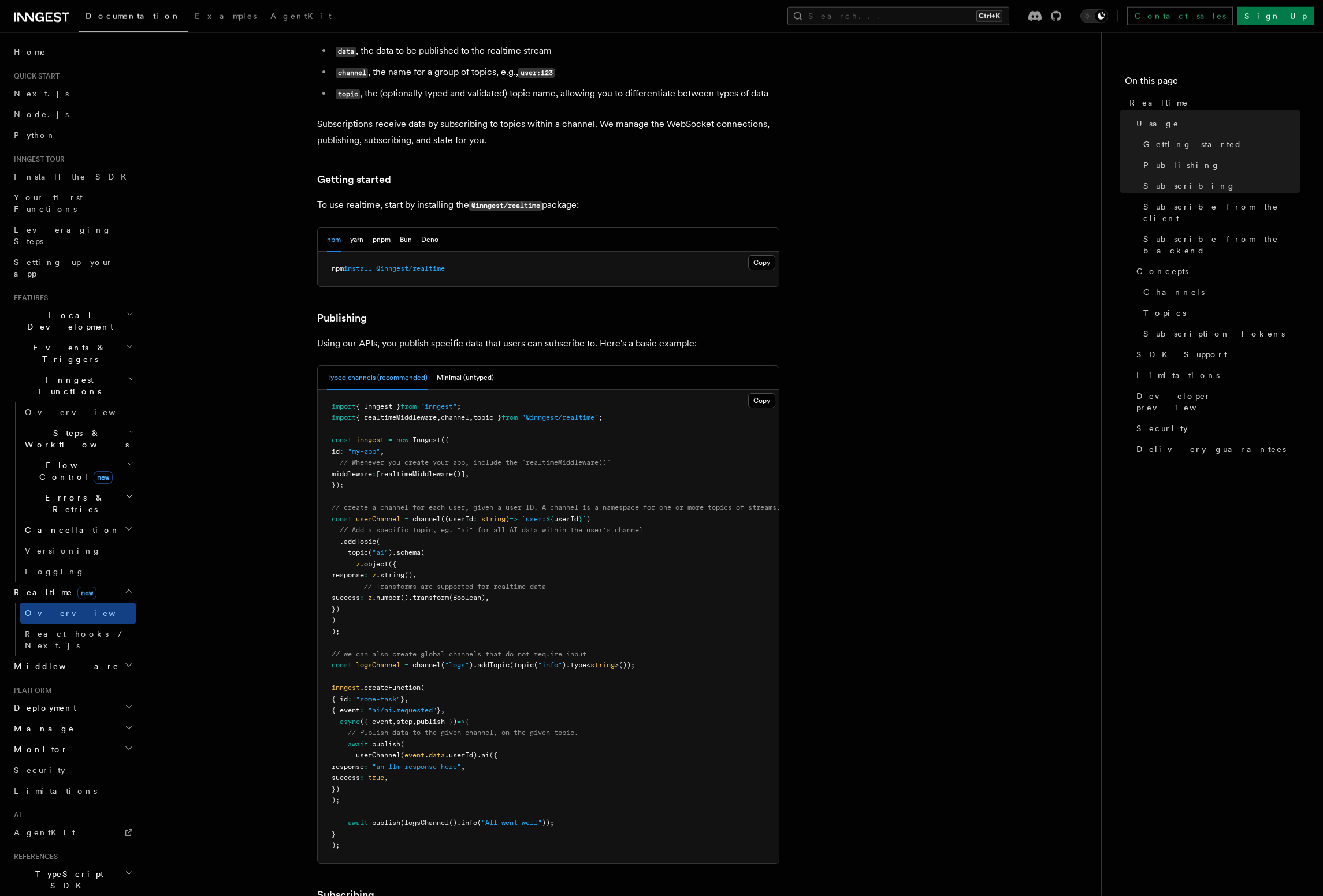
scroll to position [461, 0]
click at [438, 470] on span "realtimeMiddleware" at bounding box center [416, 474] width 73 height 8
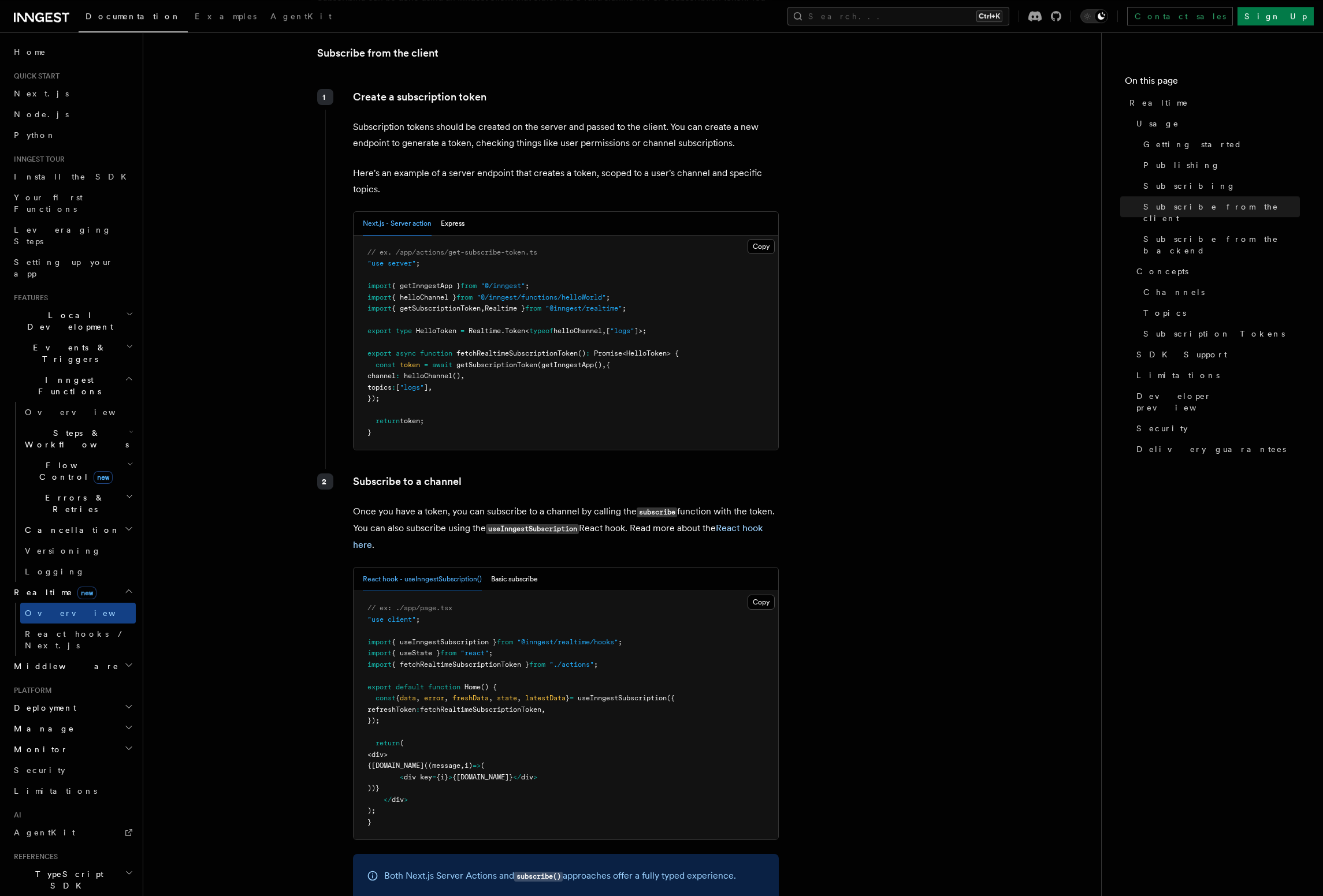
scroll to position [1382, 0]
click at [535, 568] on button "Basic subscribe" at bounding box center [514, 580] width 47 height 24
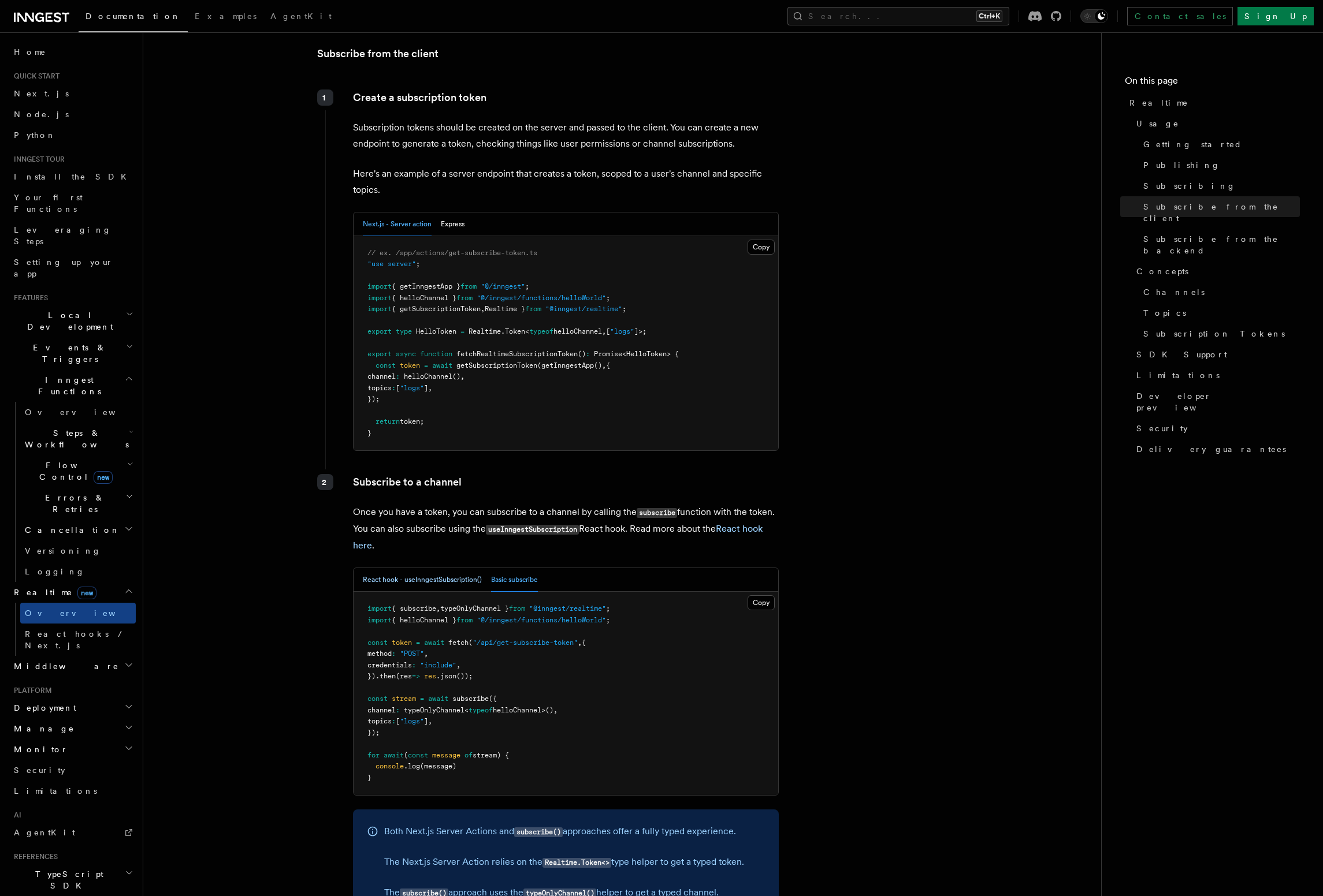
click at [433, 568] on button "React hook - useInngestSubscription()" at bounding box center [422, 580] width 119 height 24
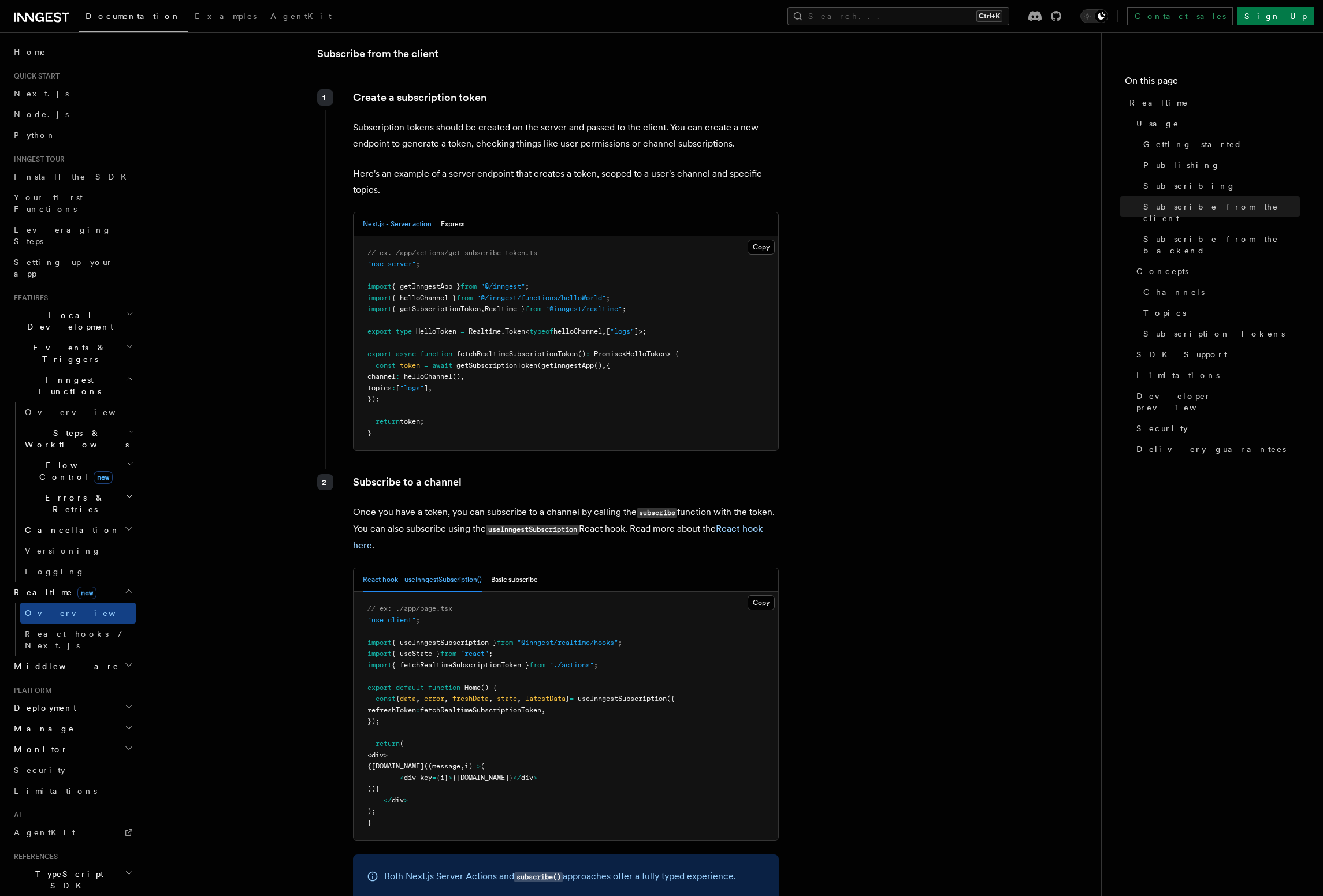
click at [300, 292] on article "Features Realtime TypeScript SDK v3.32.0+ Go SDK v0.9.0+ Realtime is currently …" at bounding box center [622, 858] width 921 height 4380
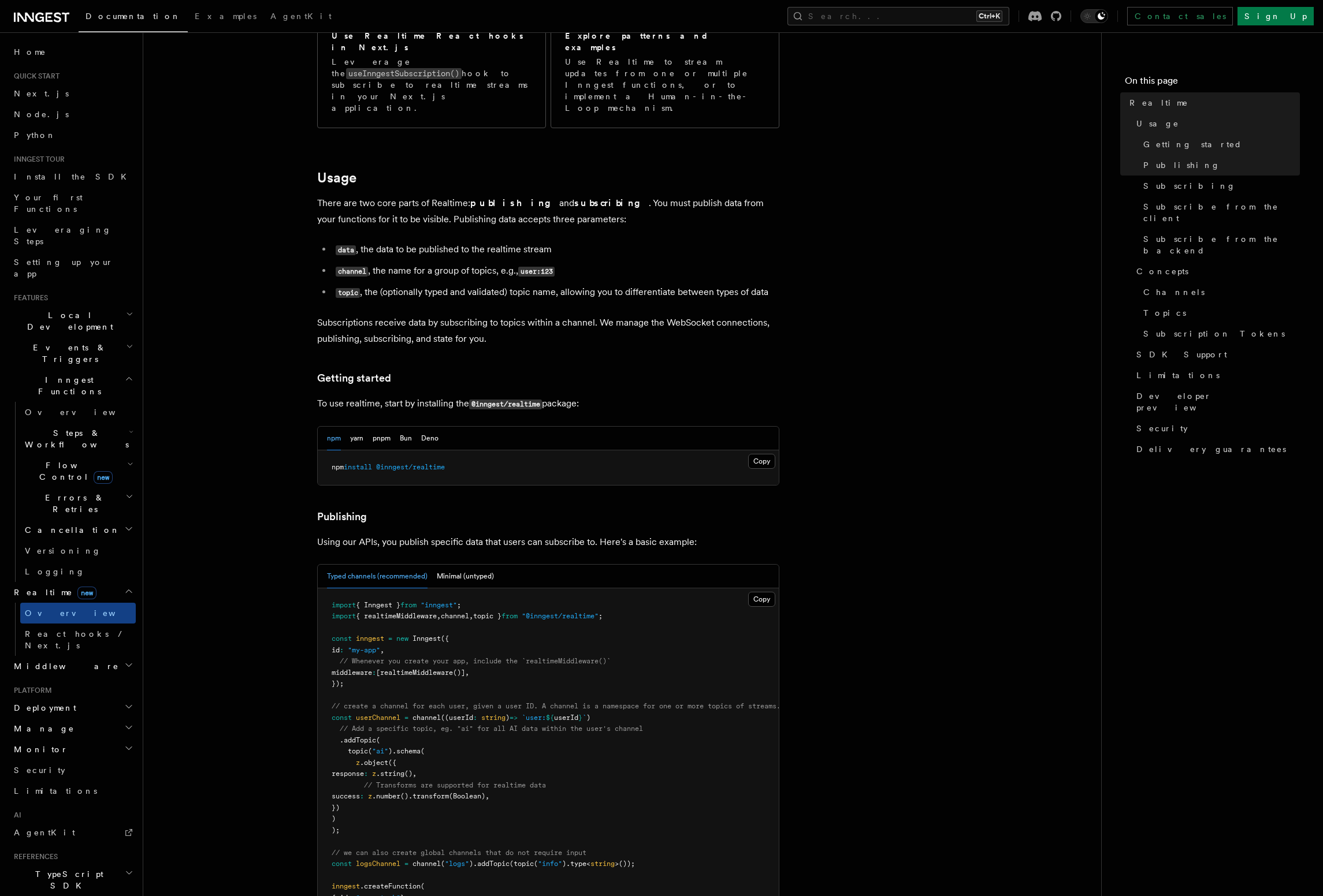
scroll to position [263, 0]
drag, startPoint x: 317, startPoint y: 368, endPoint x: 594, endPoint y: 377, distance: 277.1
click at [594, 394] on p "To use realtime, start by installing the @inngest/realtime package:" at bounding box center [548, 402] width 462 height 17
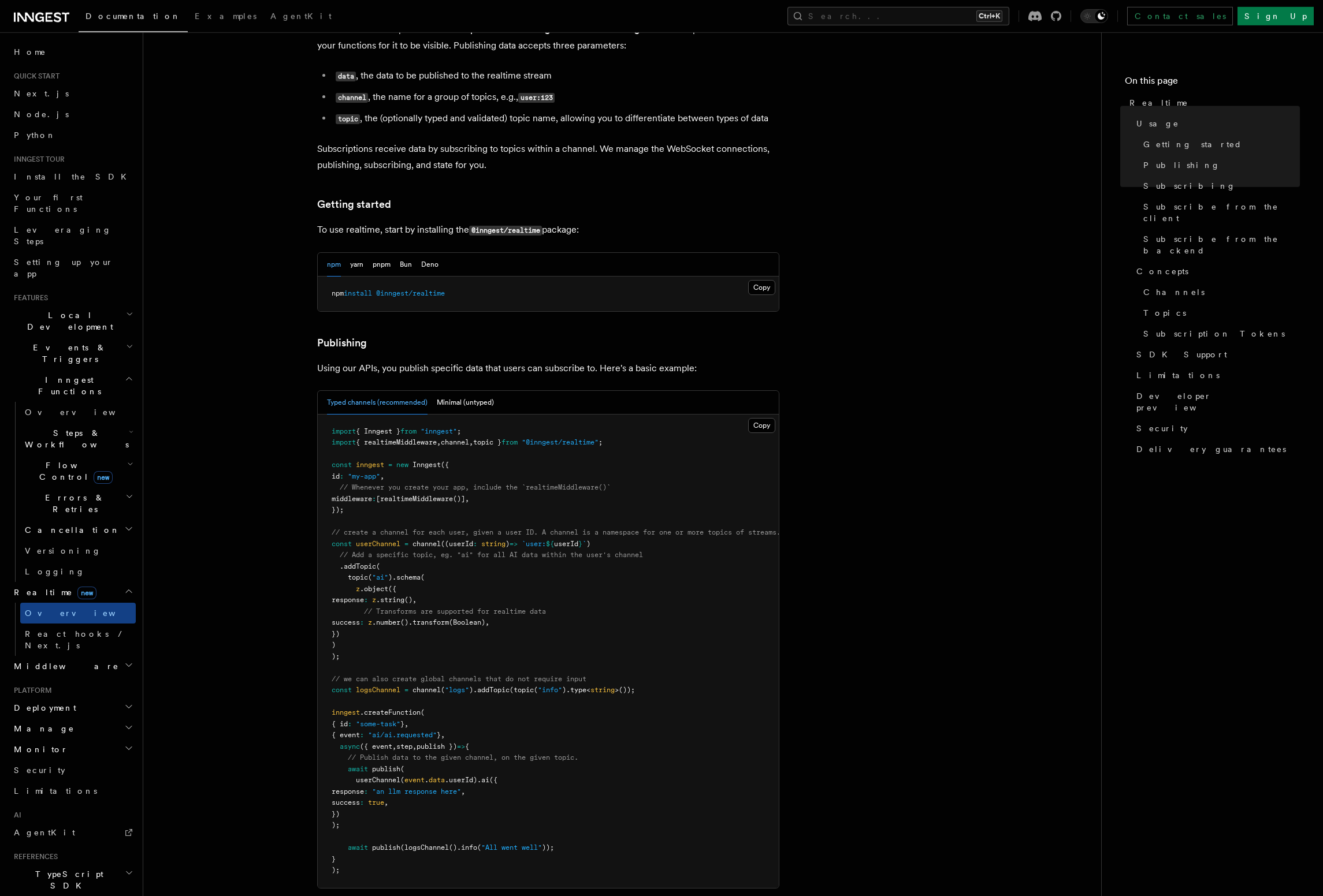
scroll to position [461, 0]
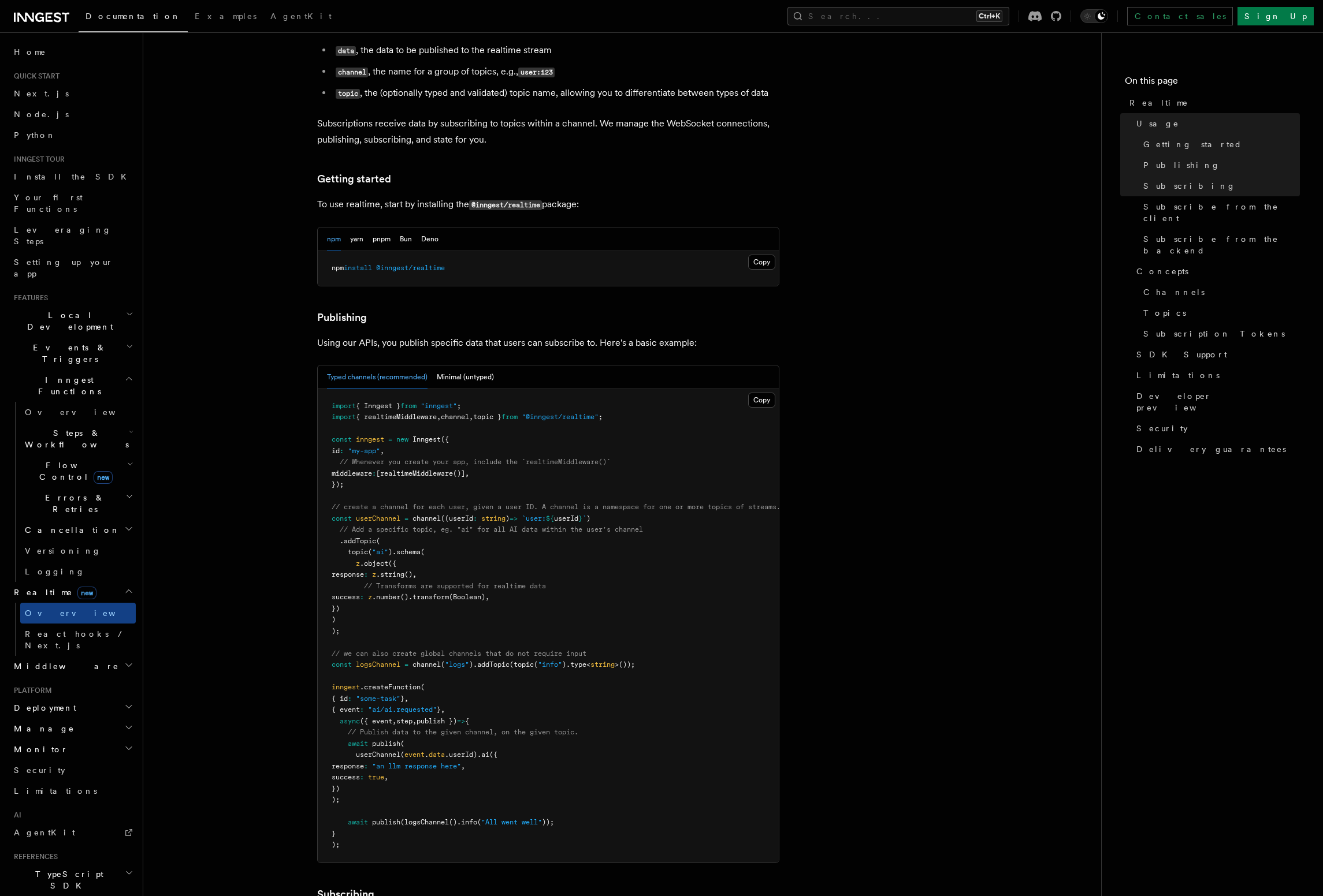
click at [471, 515] on span "((userId" at bounding box center [457, 519] width 32 height 8
click at [561, 481] on pre "import { Inngest } from "inngest" ; import { realtimeMiddleware , channel , top…" at bounding box center [548, 626] width 461 height 474
drag, startPoint x: 727, startPoint y: 476, endPoint x: 795, endPoint y: 472, distance: 68.1
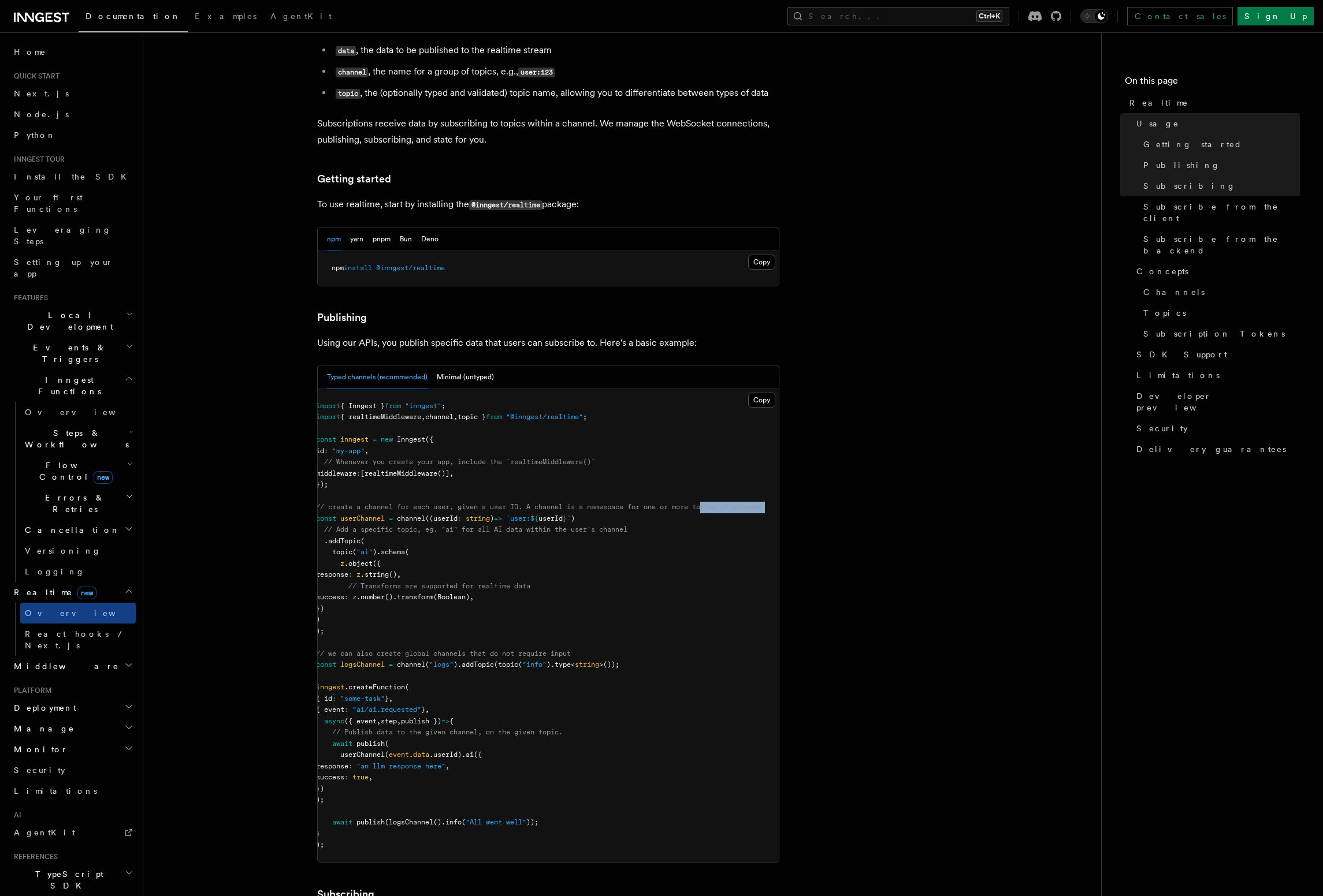
click at [779, 472] on pre "import { Inngest } from "inngest" ; import { realtimeMiddleware , channel , top…" at bounding box center [548, 626] width 461 height 474
click at [662, 463] on pre "import { Inngest } from "inngest" ; import { realtimeMiddleware , channel , top…" at bounding box center [548, 626] width 461 height 474
drag, startPoint x: 345, startPoint y: 474, endPoint x: 310, endPoint y: 472, distance: 35.1
click at [318, 472] on pre "import { Inngest } from "inngest" ; import { realtimeMiddleware , channel , top…" at bounding box center [548, 626] width 461 height 474
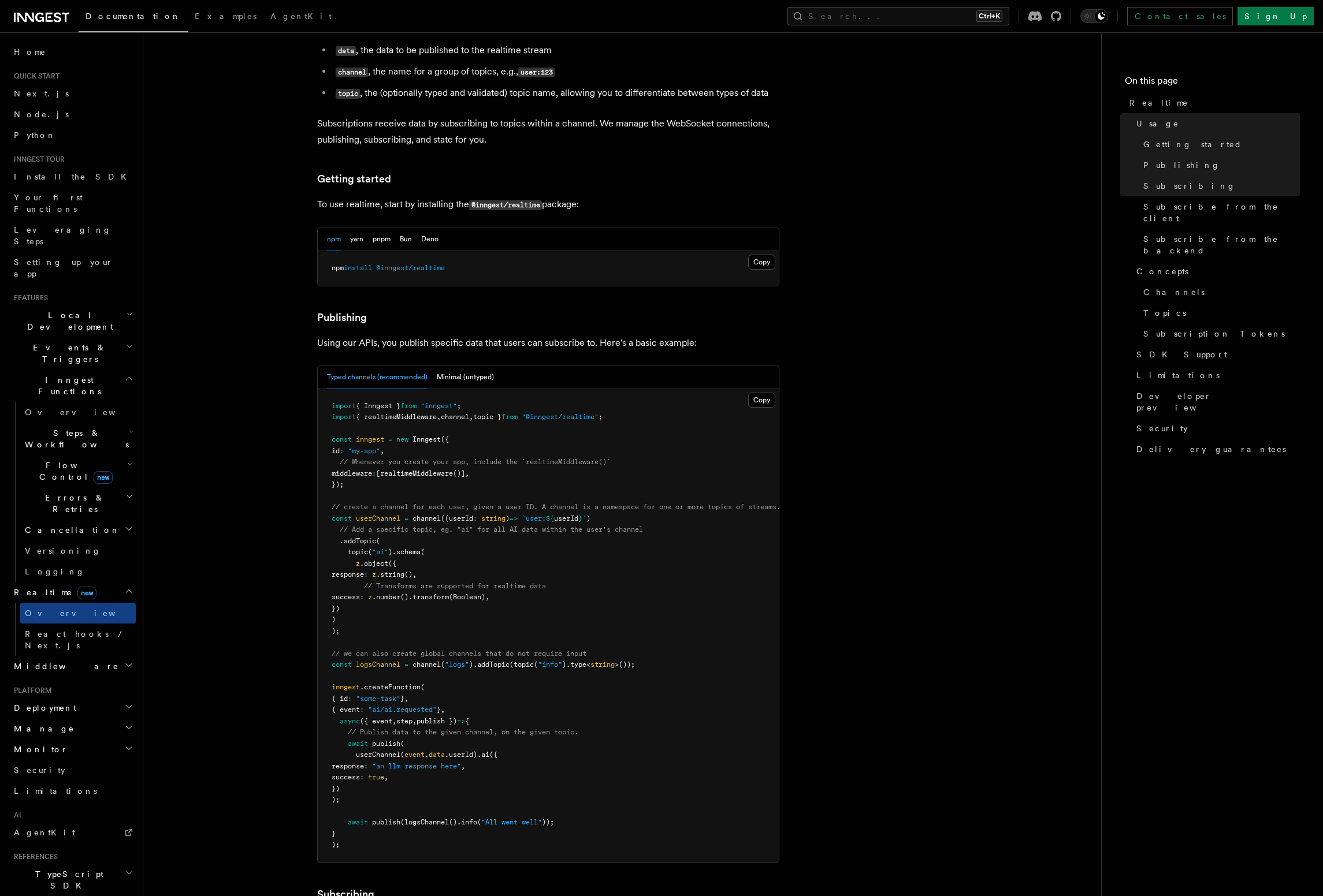
click at [387, 503] on span "// create a channel for each user, given a user ID. A channel is a namespace fo…" at bounding box center [556, 507] width 449 height 8
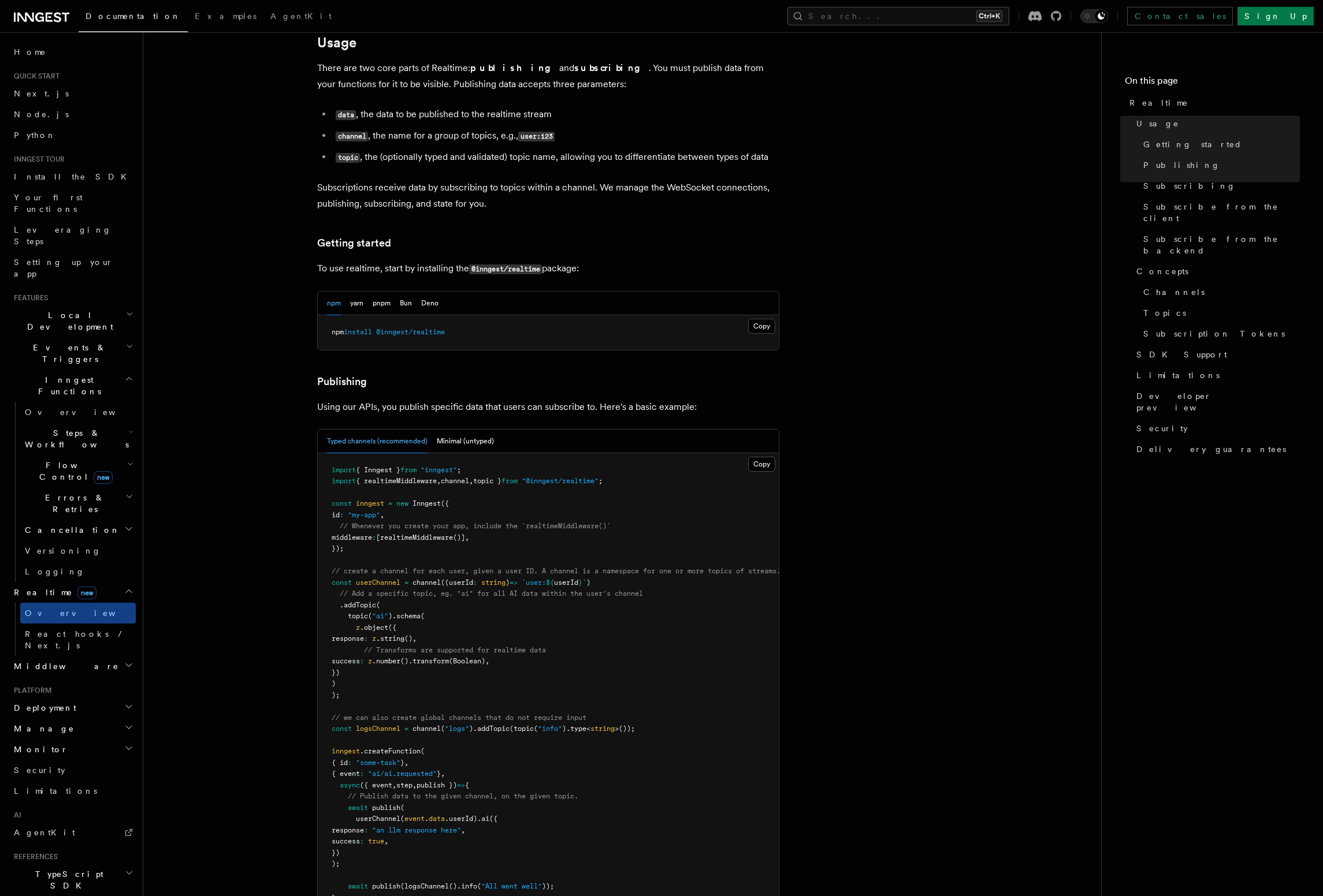
scroll to position [395, 0]
drag, startPoint x: 453, startPoint y: 301, endPoint x: 329, endPoint y: 298, distance: 124.0
click at [329, 317] on pre "npm install @inngest/realtime" at bounding box center [548, 334] width 461 height 35
click at [377, 293] on button "pnpm" at bounding box center [382, 305] width 18 height 24
click at [753, 321] on button "Copy Copied" at bounding box center [762, 328] width 27 height 15
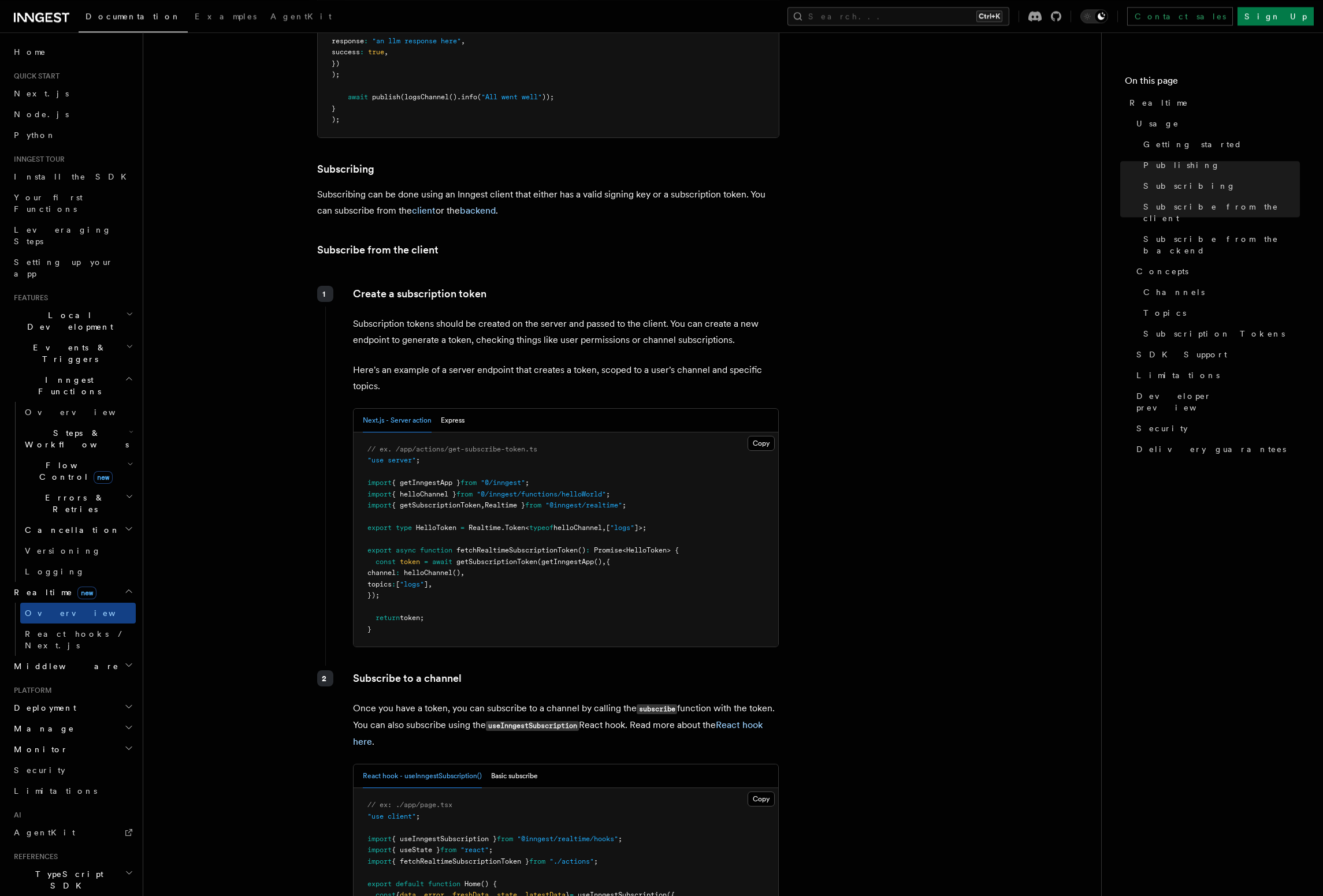
scroll to position [1185, 0]
drag, startPoint x: 378, startPoint y: 532, endPoint x: 437, endPoint y: 585, distance: 79.3
click at [437, 585] on pre "// ex. /app/actions/get-subscribe-token.ts "use server" ; import { getInngestAp…" at bounding box center [565, 541] width 425 height 215
copy code "const token = await getSubscriptionToken ( getInngestApp () , { channel : hello…"
click at [466, 577] on pre "// ex. /app/actions/get-subscribe-token.ts "use server" ; import { getInngestAp…" at bounding box center [565, 541] width 425 height 215
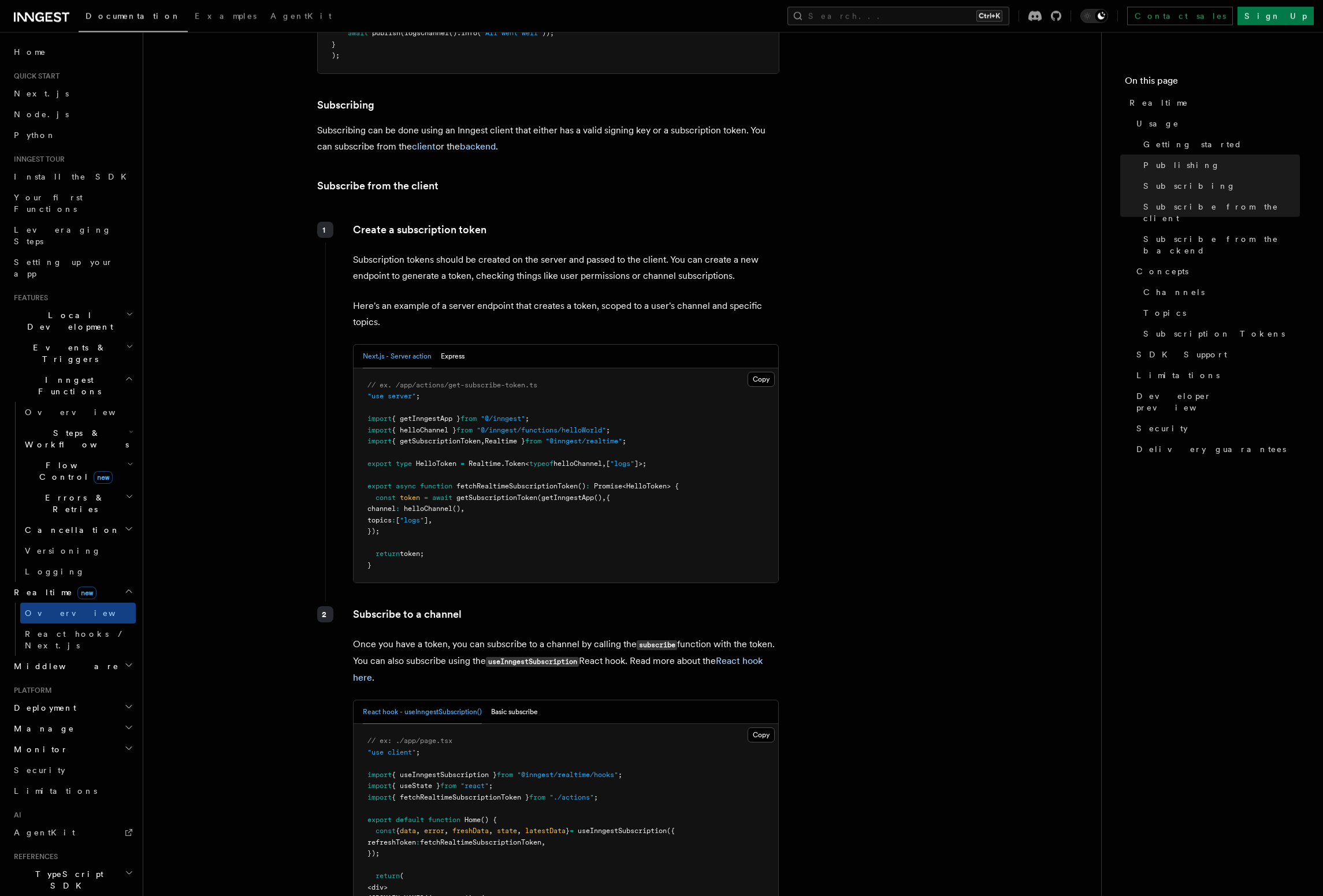
scroll to position [1251, 0]
click at [457, 344] on button "Express" at bounding box center [453, 356] width 24 height 24
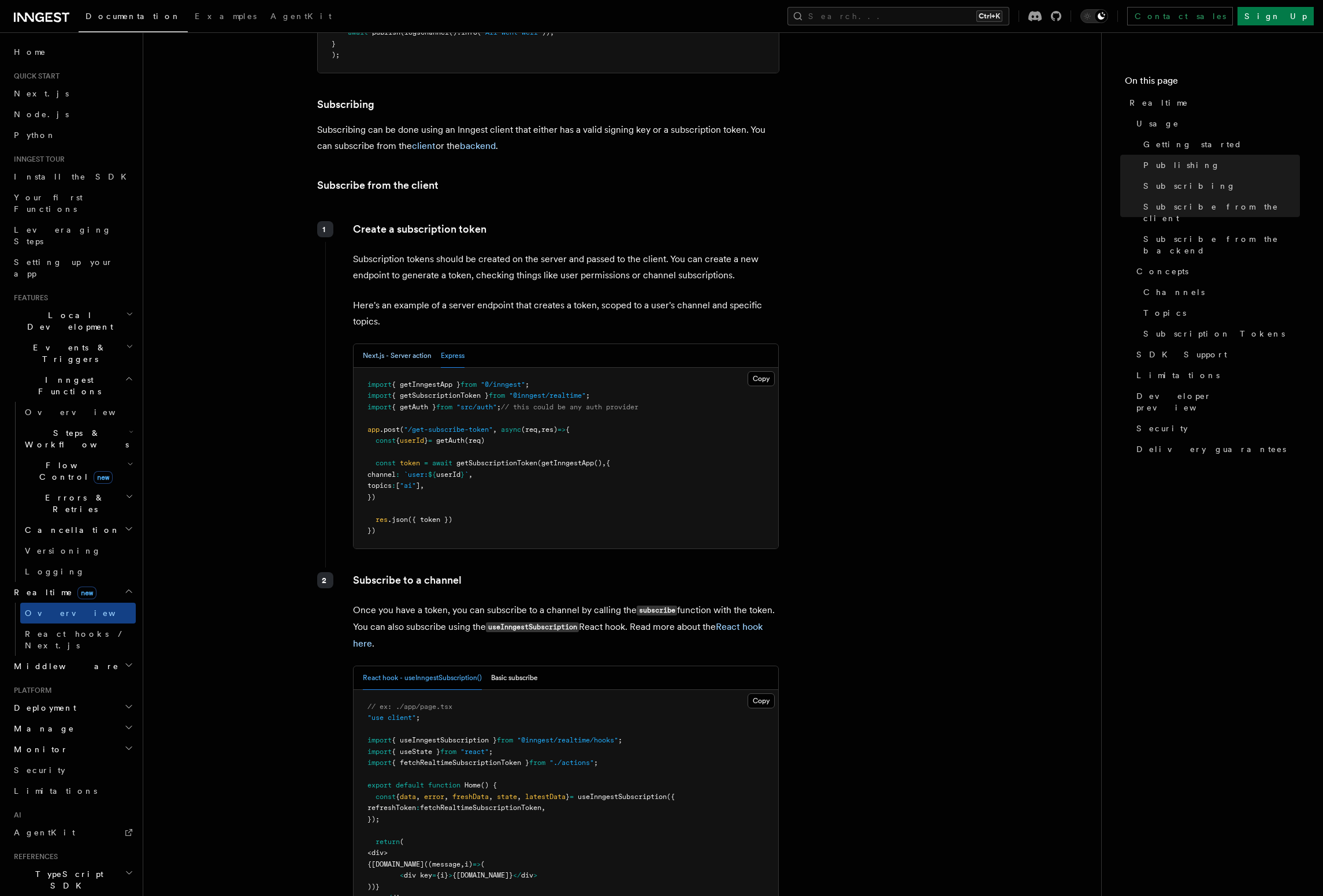
click at [407, 344] on button "Next.js - Server action" at bounding box center [397, 356] width 69 height 24
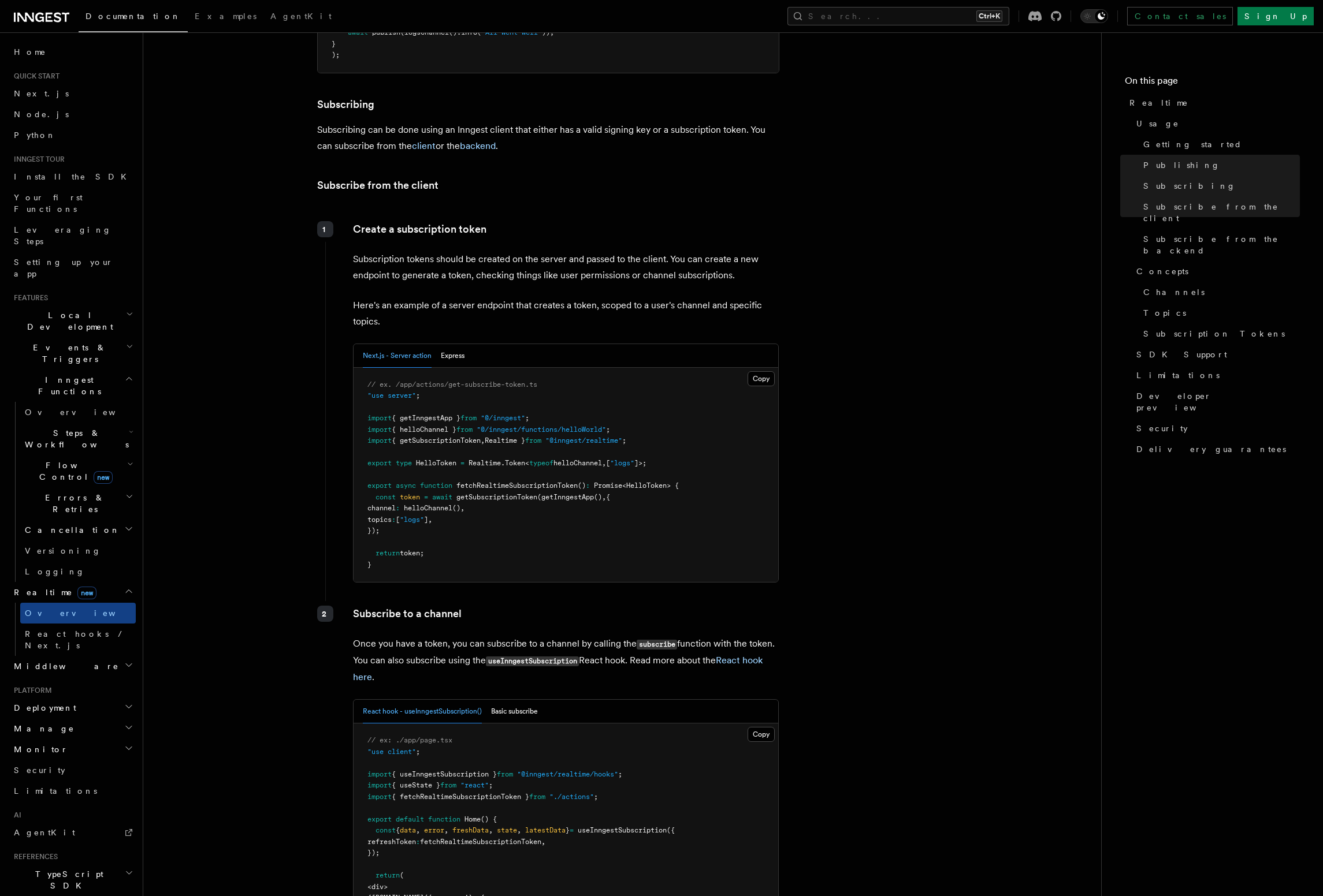
click at [449, 414] on span "{ getInngestApp }" at bounding box center [426, 418] width 69 height 8
click at [568, 386] on pre "// ex. /app/actions/get-subscribe-token.ts "use server" ; import { getInngestAp…" at bounding box center [565, 475] width 425 height 215
click at [515, 493] on span "getSubscriptionToken" at bounding box center [497, 497] width 81 height 8
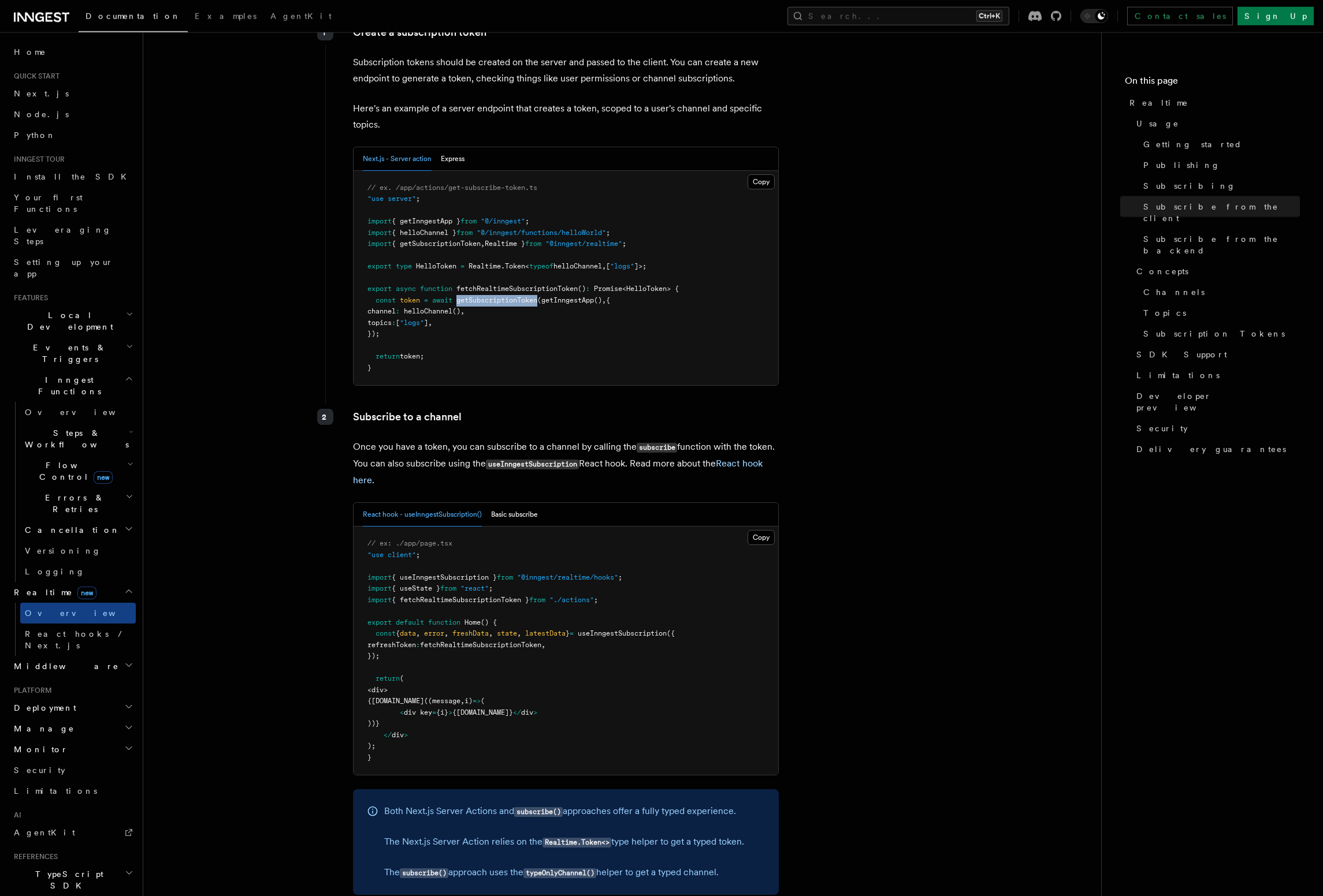
scroll to position [1448, 0]
click at [533, 595] on pre "// ex: ./app/page.tsx "use client" ; import { useInngestSubscription } from "@i…" at bounding box center [565, 650] width 425 height 248
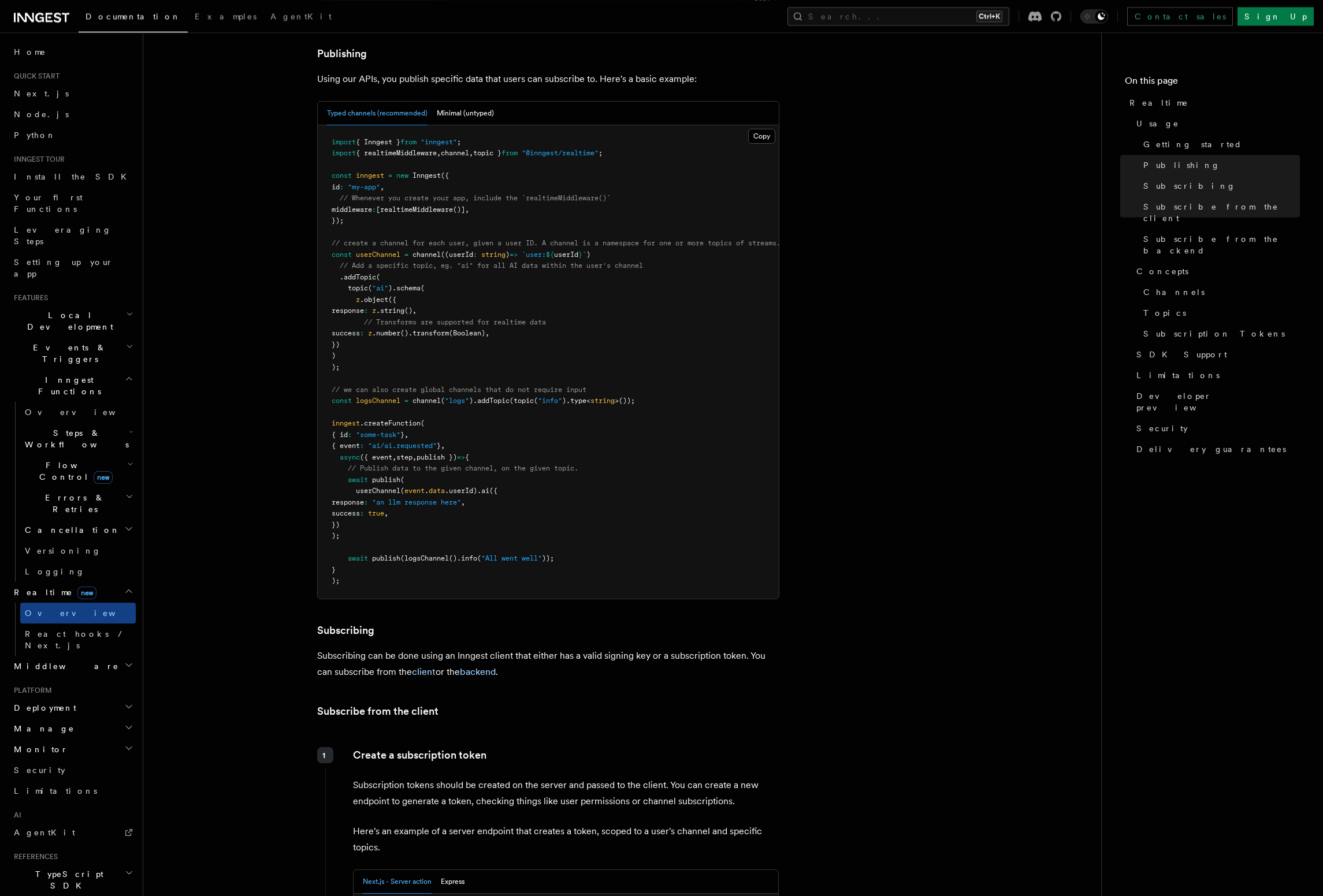
scroll to position [724, 0]
click at [442, 267] on pre "import { Inngest } from "inngest" ; import { realtimeMiddleware , channel , top…" at bounding box center [548, 362] width 461 height 474
click at [424, 206] on span "realtimeMiddleware" at bounding box center [416, 210] width 73 height 8
click at [425, 206] on span "realtimeMiddleware" at bounding box center [416, 210] width 73 height 8
click at [439, 261] on pre "import { Inngest } from "inngest" ; import { realtimeMiddleware , channel , top…" at bounding box center [548, 362] width 461 height 474
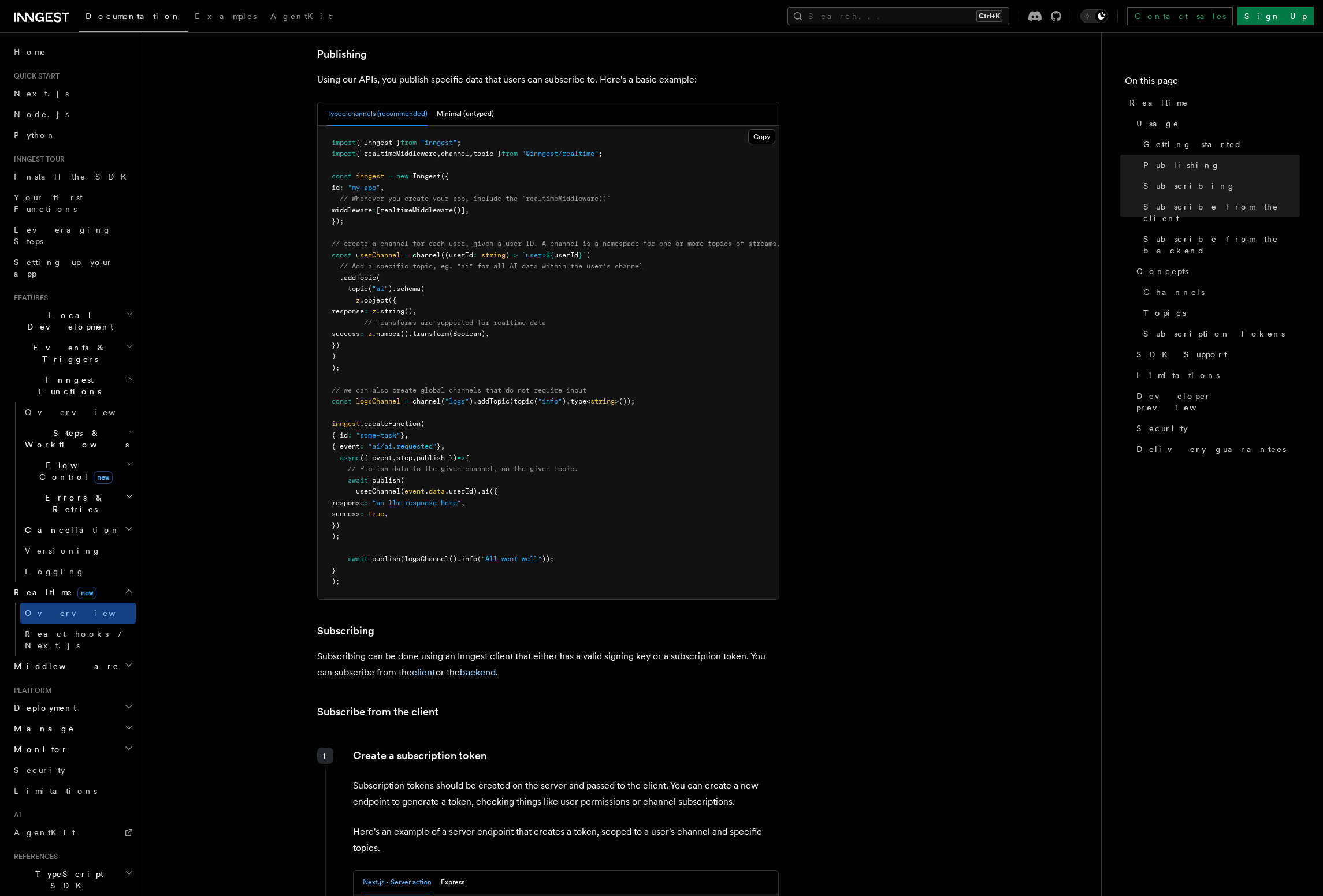
drag, startPoint x: 388, startPoint y: 330, endPoint x: 329, endPoint y: 213, distance: 131.0
click at [329, 213] on pre "import { Inngest } from "inngest" ; import { realtimeMiddleware , channel , top…" at bounding box center [548, 362] width 461 height 474
copy code "// create a channel for each user, given a user ID. A channel is a namespace fo…"
click at [635, 333] on pre "import { Inngest } from "inngest" ; import { realtimeMiddleware , channel , top…" at bounding box center [548, 362] width 461 height 474
click at [656, 366] on pre "import { Inngest } from "inngest" ; import { realtimeMiddleware , channel , top…" at bounding box center [548, 362] width 461 height 474
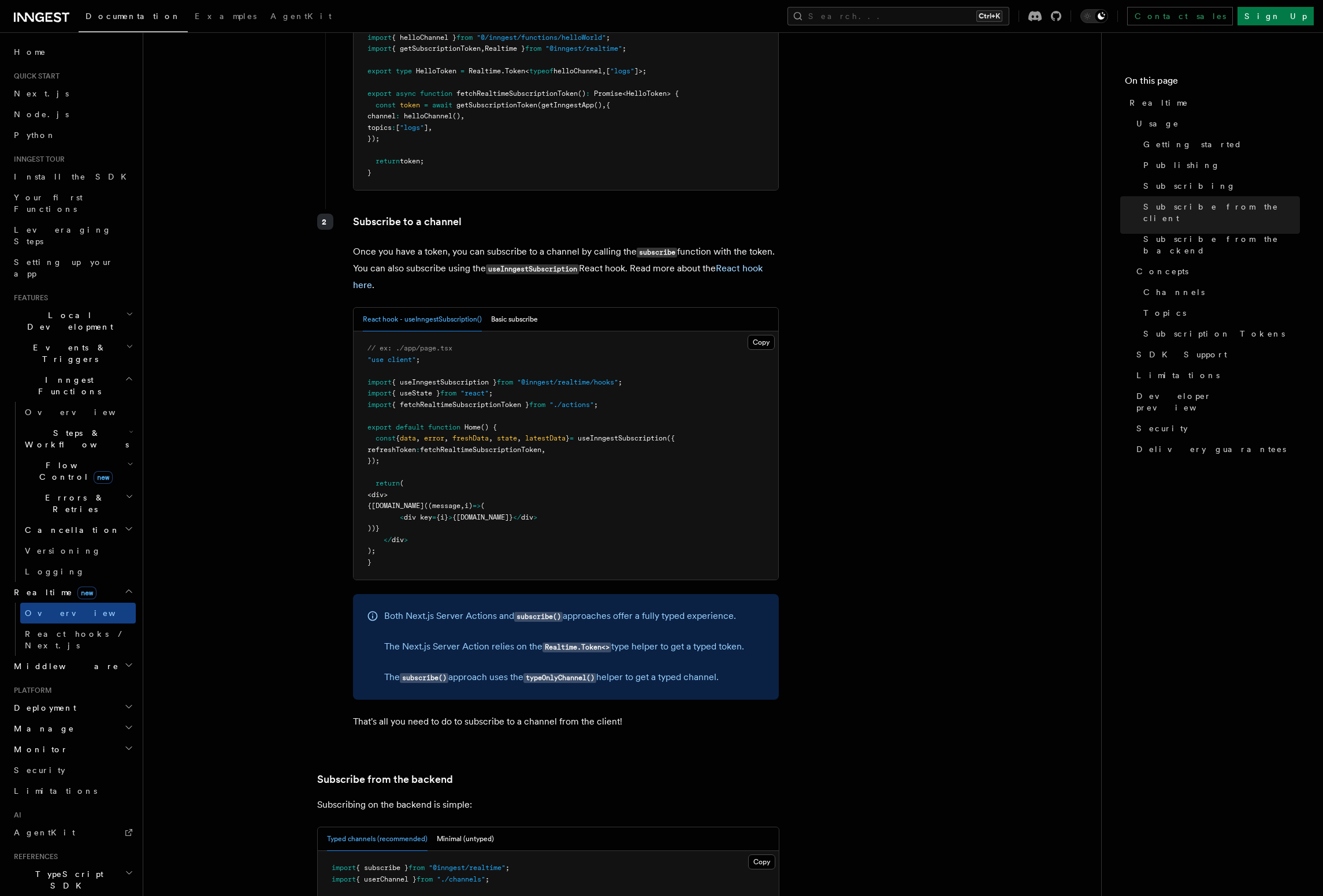
scroll to position [1645, 0]
drag, startPoint x: 377, startPoint y: 404, endPoint x: 393, endPoint y: 425, distance: 26.4
click at [393, 425] on pre "// ex: ./app/page.tsx "use client" ; import { useInngestSubscription } from "@i…" at bounding box center [565, 452] width 425 height 248
drag, startPoint x: 471, startPoint y: 422, endPoint x: 550, endPoint y: 422, distance: 79.0
click at [471, 422] on pre "// ex: ./app/page.tsx "use client" ; import { useInngestSubscription } from "@i…" at bounding box center [565, 452] width 425 height 248
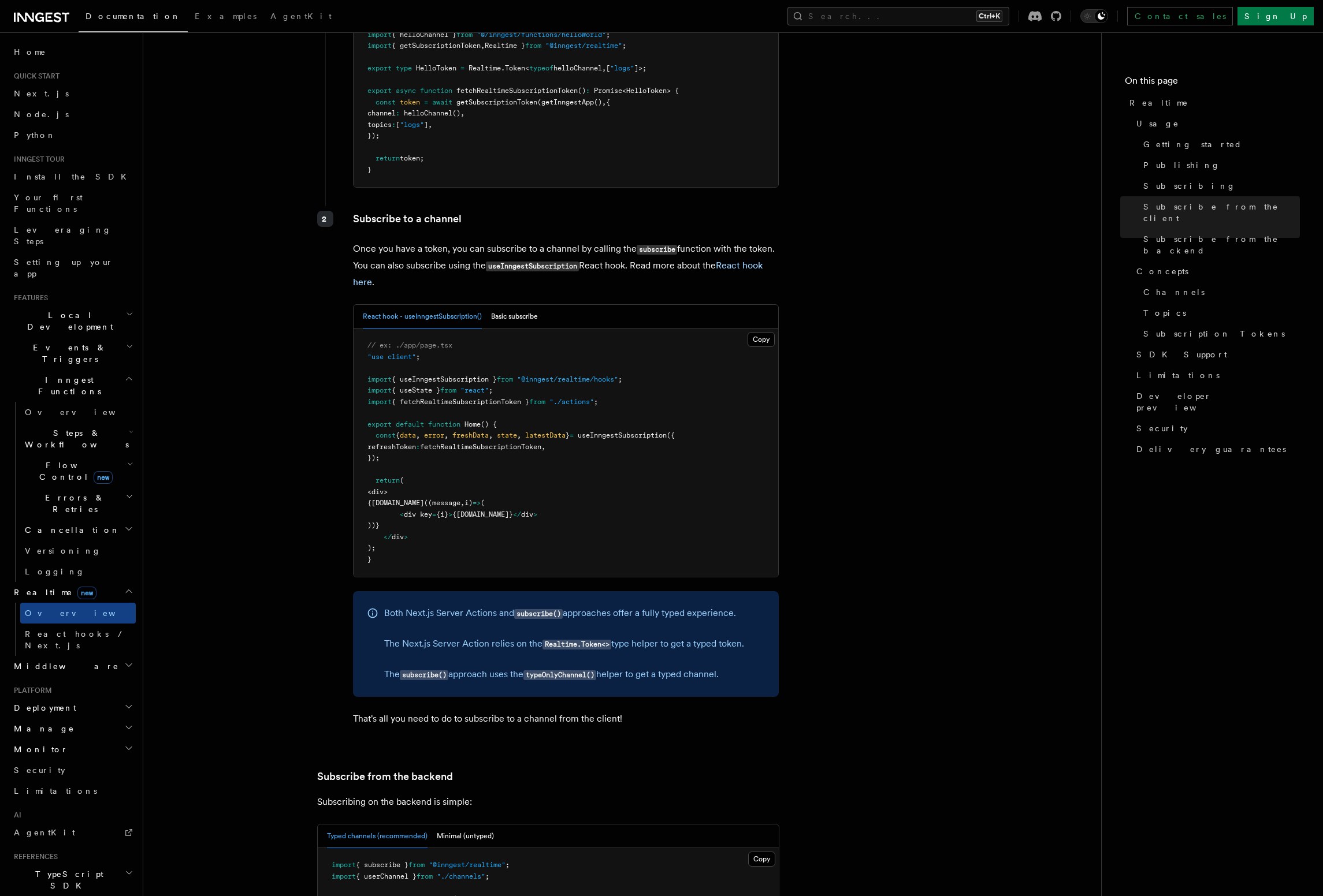
drag, startPoint x: 375, startPoint y: 403, endPoint x: 397, endPoint y: 422, distance: 29.1
click at [397, 422] on pre "// ex: ./app/page.tsx "use client" ; import { useInngestSubscription } from "@i…" at bounding box center [565, 452] width 425 height 248
copy code "const { data , error , freshData , state , latestData } = useInngestSubscriptio…"
click at [404, 422] on pre "// ex: ./app/page.tsx "use client" ; import { useInngestSubscription } from "@i…" at bounding box center [565, 452] width 425 height 248
drag, startPoint x: 641, startPoint y: 351, endPoint x: 365, endPoint y: 341, distance: 276.2
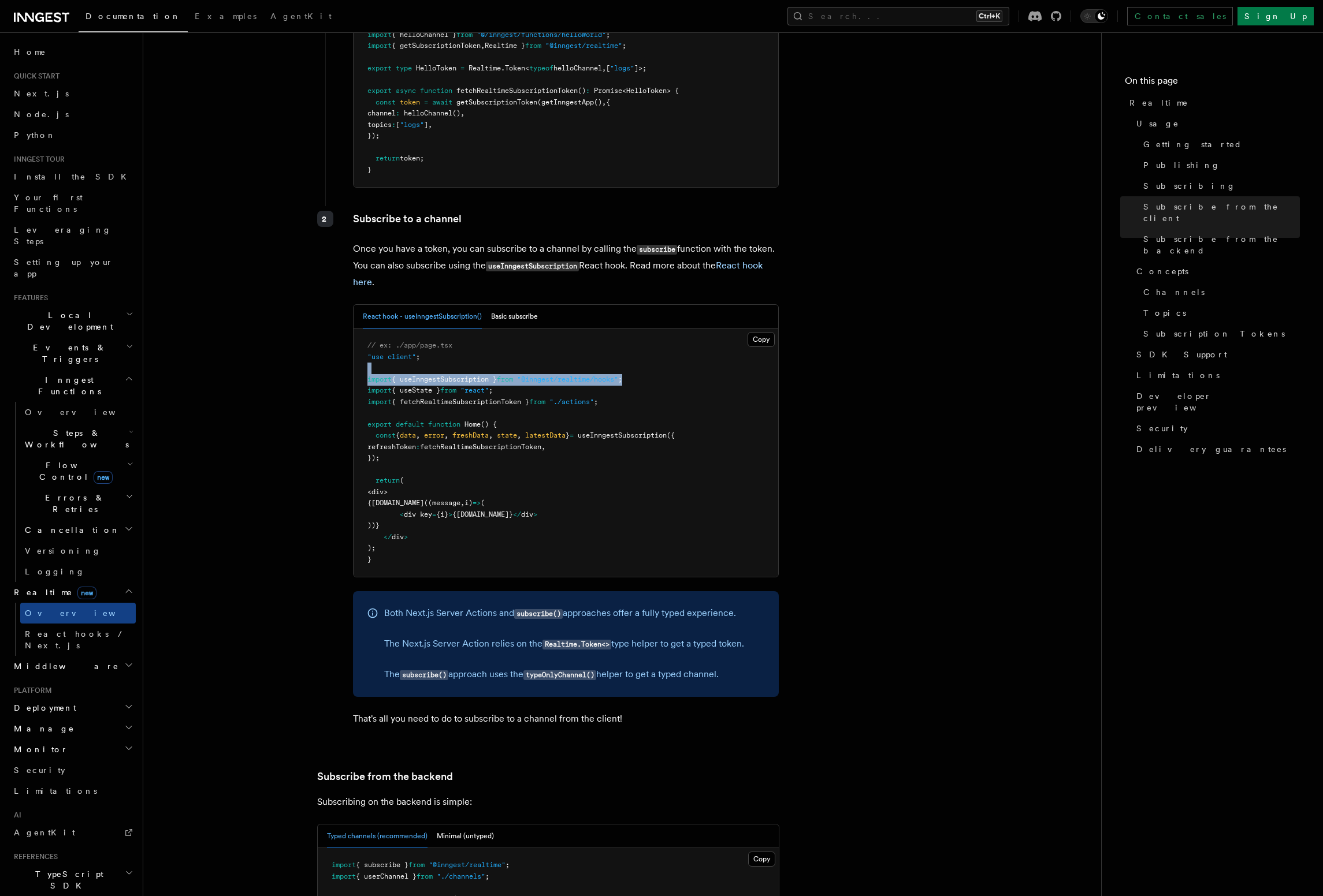
click at [365, 341] on pre "// ex: ./app/page.tsx "use client" ; import { useInngestSubscription } from "@i…" at bounding box center [565, 452] width 425 height 248
copy code "import { useInngestSubscription } from "@inngest/realtime/hooks" ;"
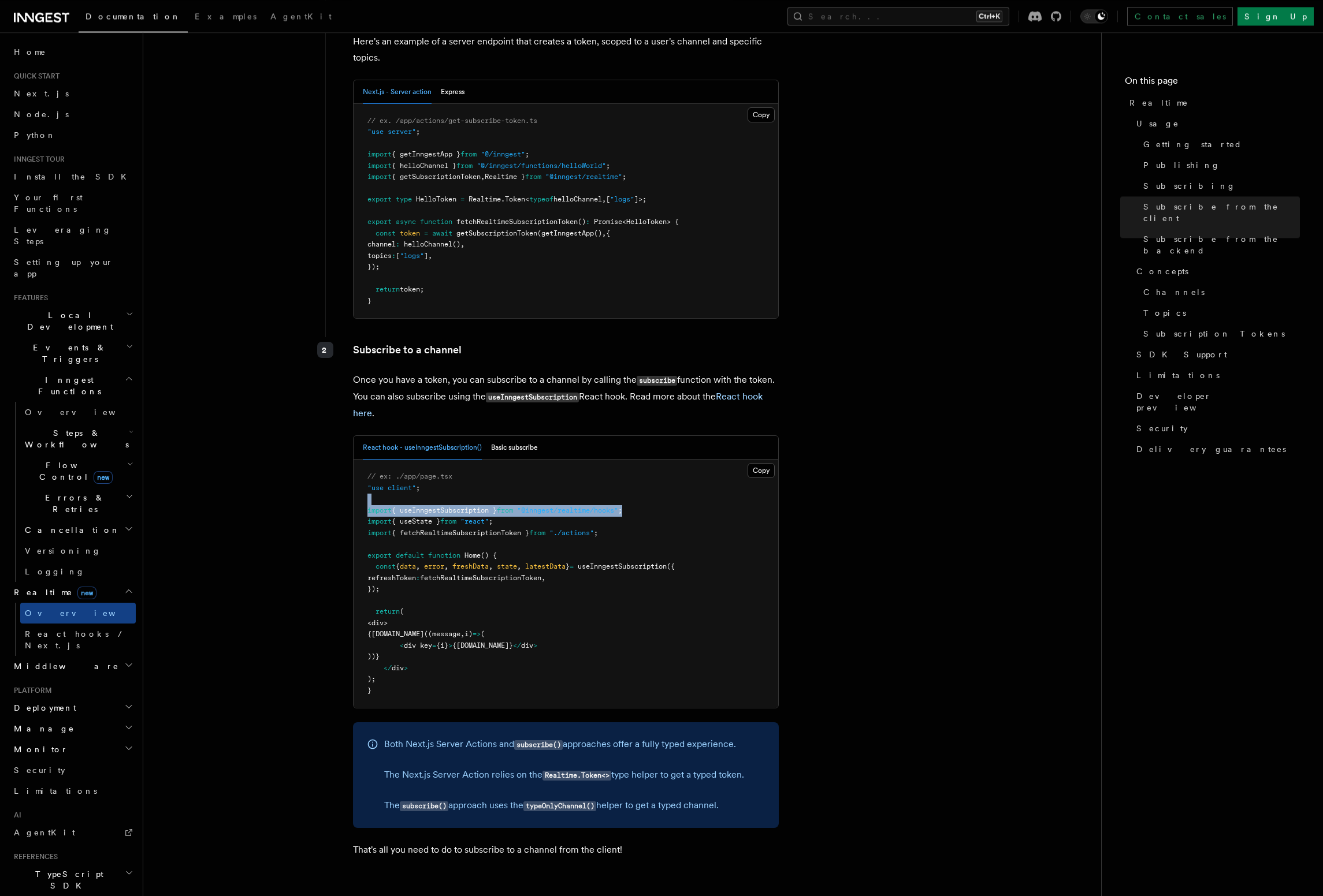
scroll to position [1514, 0]
click at [418, 247] on pre "// ex. /app/actions/get-subscribe-token.ts "use server" ; import { getInngestAp…" at bounding box center [565, 212] width 425 height 215
click at [416, 286] on span "token;" at bounding box center [412, 290] width 24 height 8
click at [487, 542] on pre "// ex: ./app/page.tsx "use client" ; import { useInngestSubscription } from "@i…" at bounding box center [565, 584] width 425 height 248
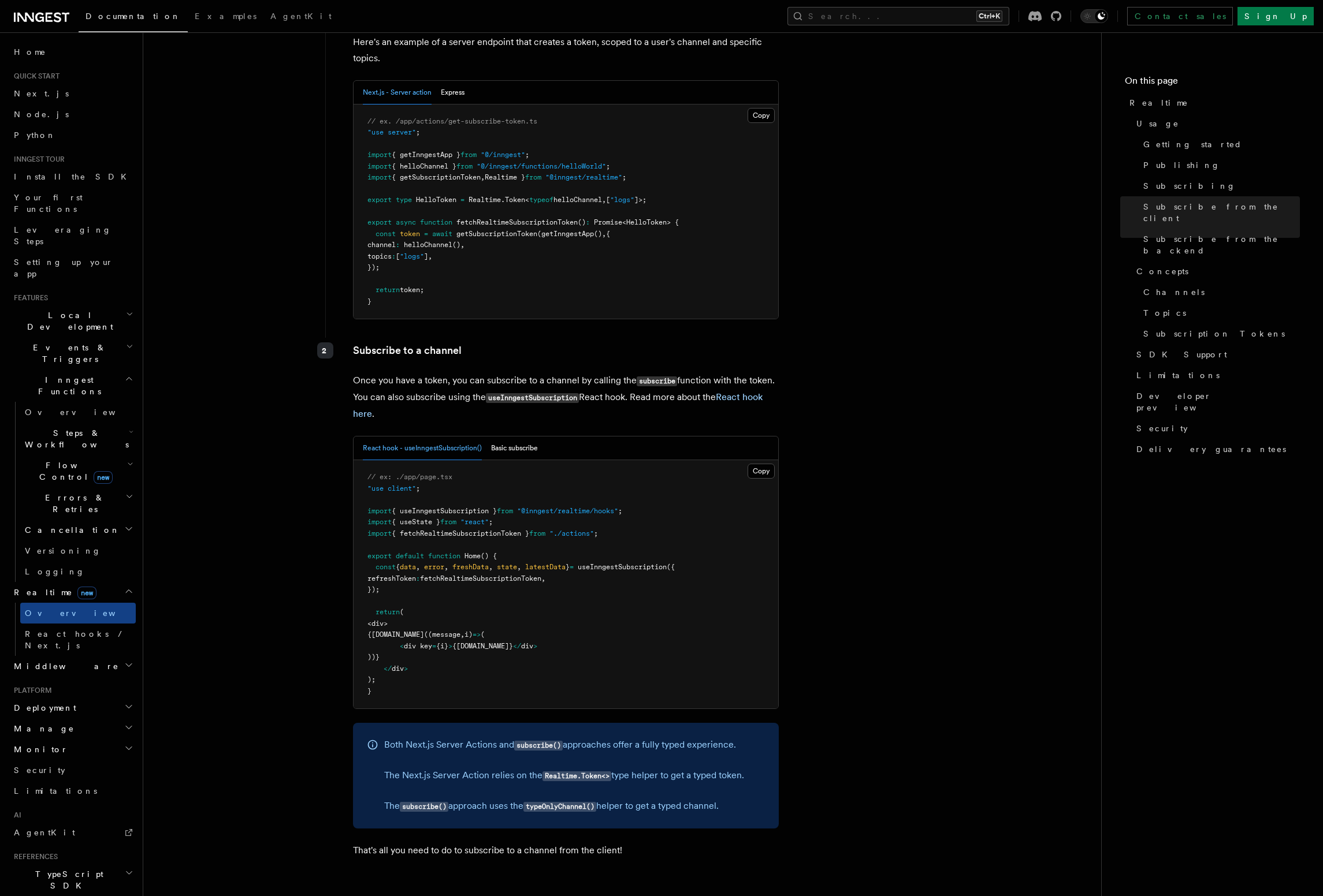
click at [487, 574] on span "fetchRealtimeSubscriptionToken" at bounding box center [481, 578] width 121 height 8
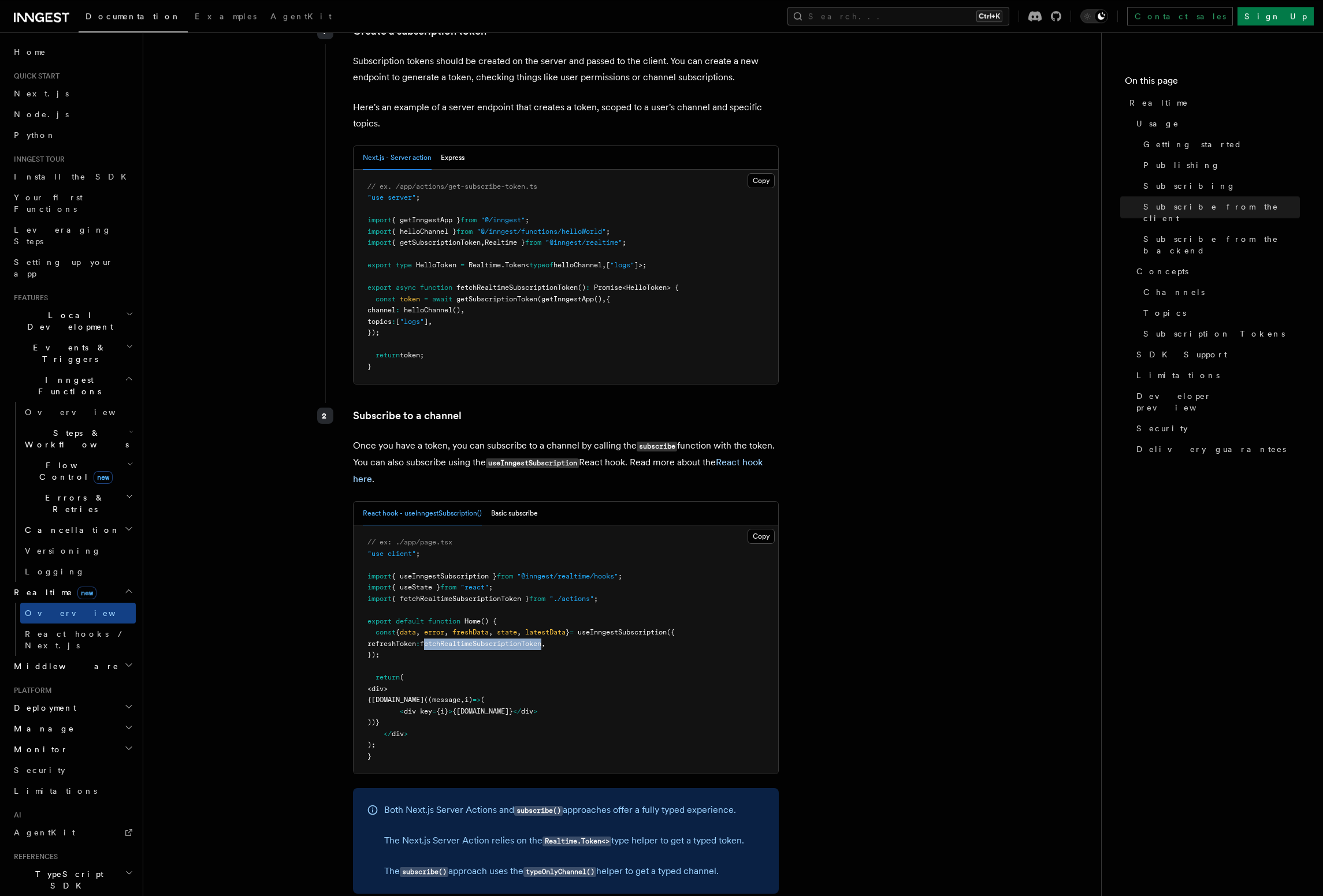
scroll to position [1448, 0]
click at [460, 215] on pre "// ex. /app/actions/get-subscribe-token.ts "use server" ; import { getInngestAp…" at bounding box center [565, 277] width 425 height 215
click at [114, 656] on h2 "Middleware" at bounding box center [73, 666] width 126 height 20
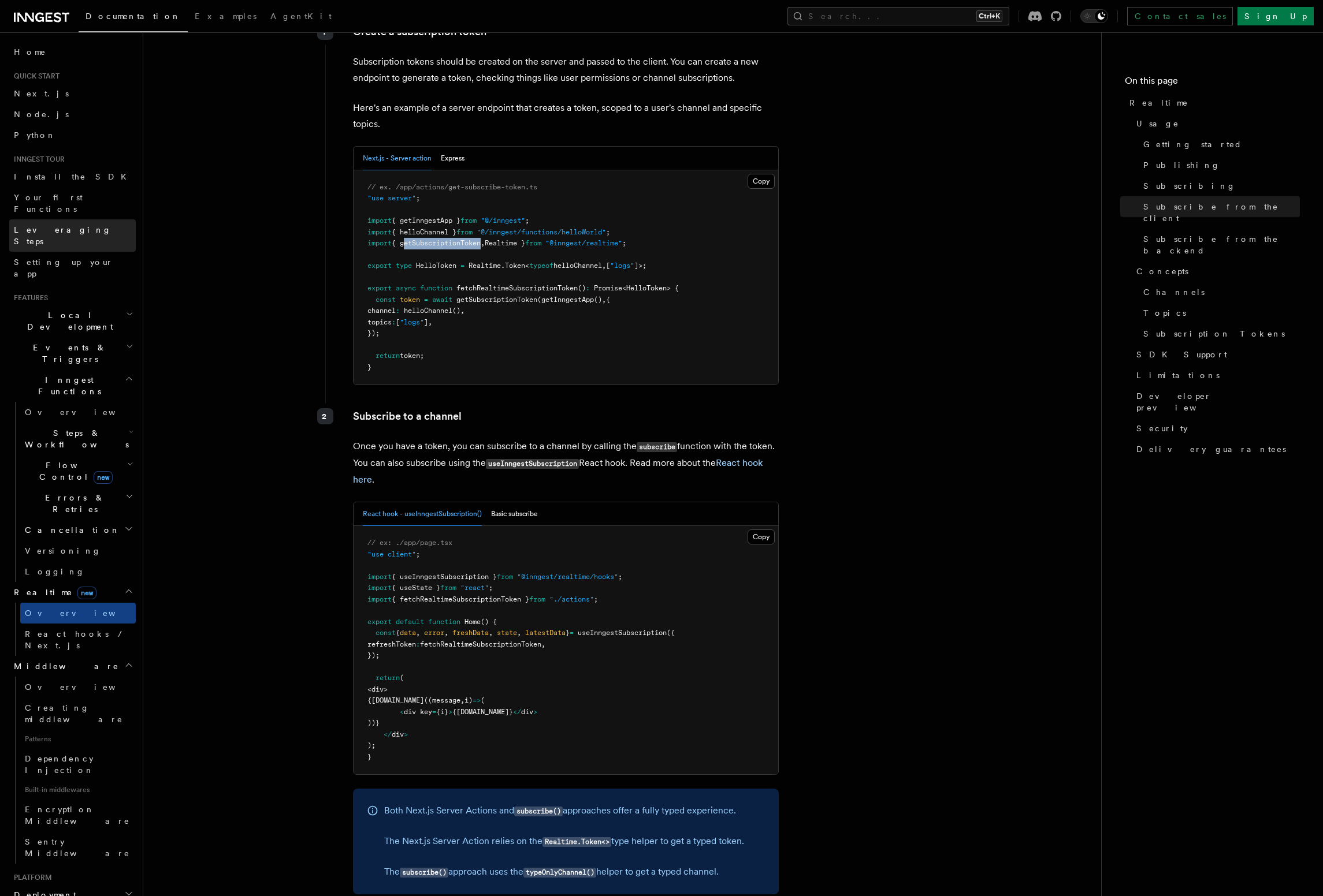
click at [88, 219] on link "Leveraging Steps" at bounding box center [73, 235] width 126 height 32
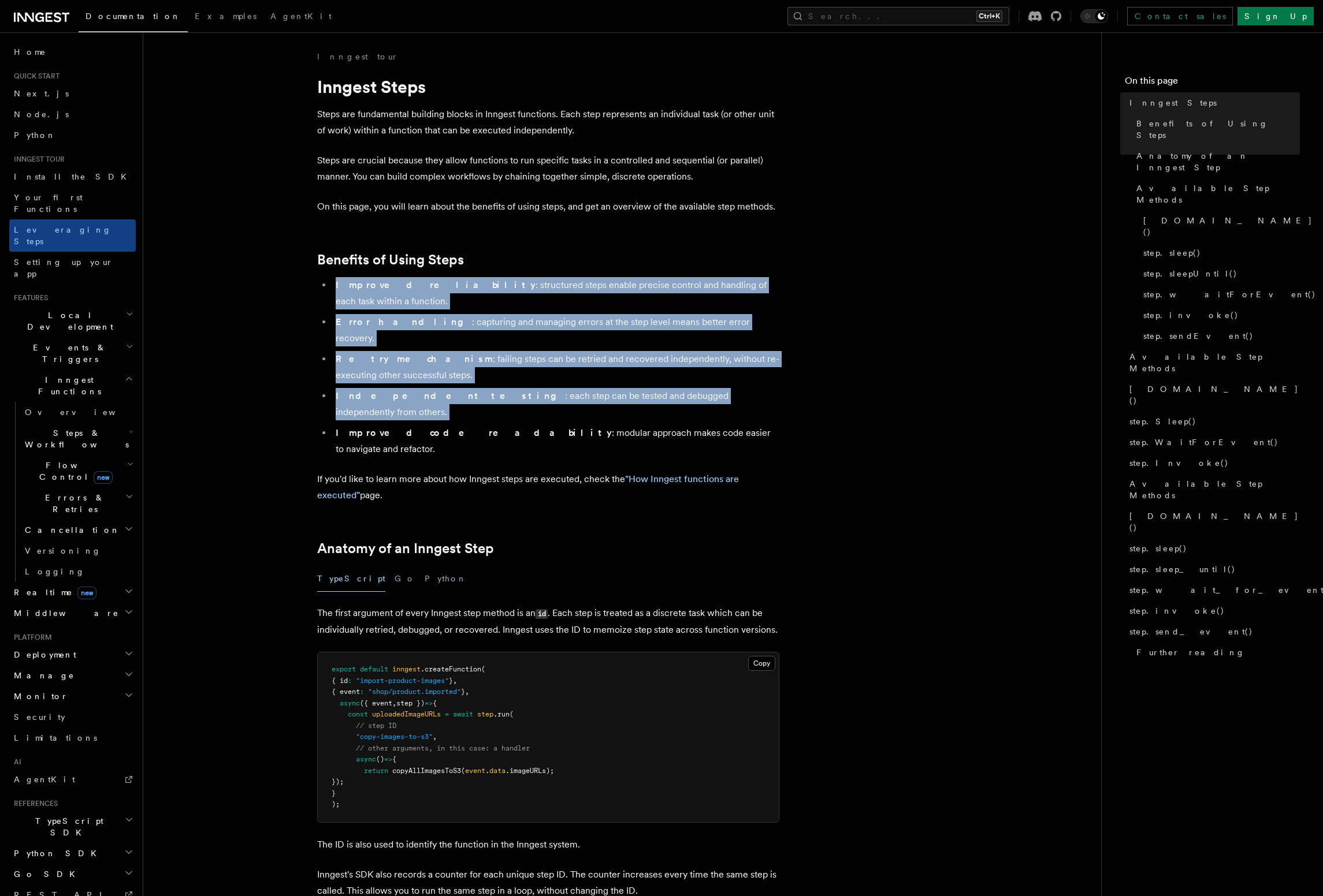
drag, startPoint x: 333, startPoint y: 282, endPoint x: 804, endPoint y: 377, distance: 480.5
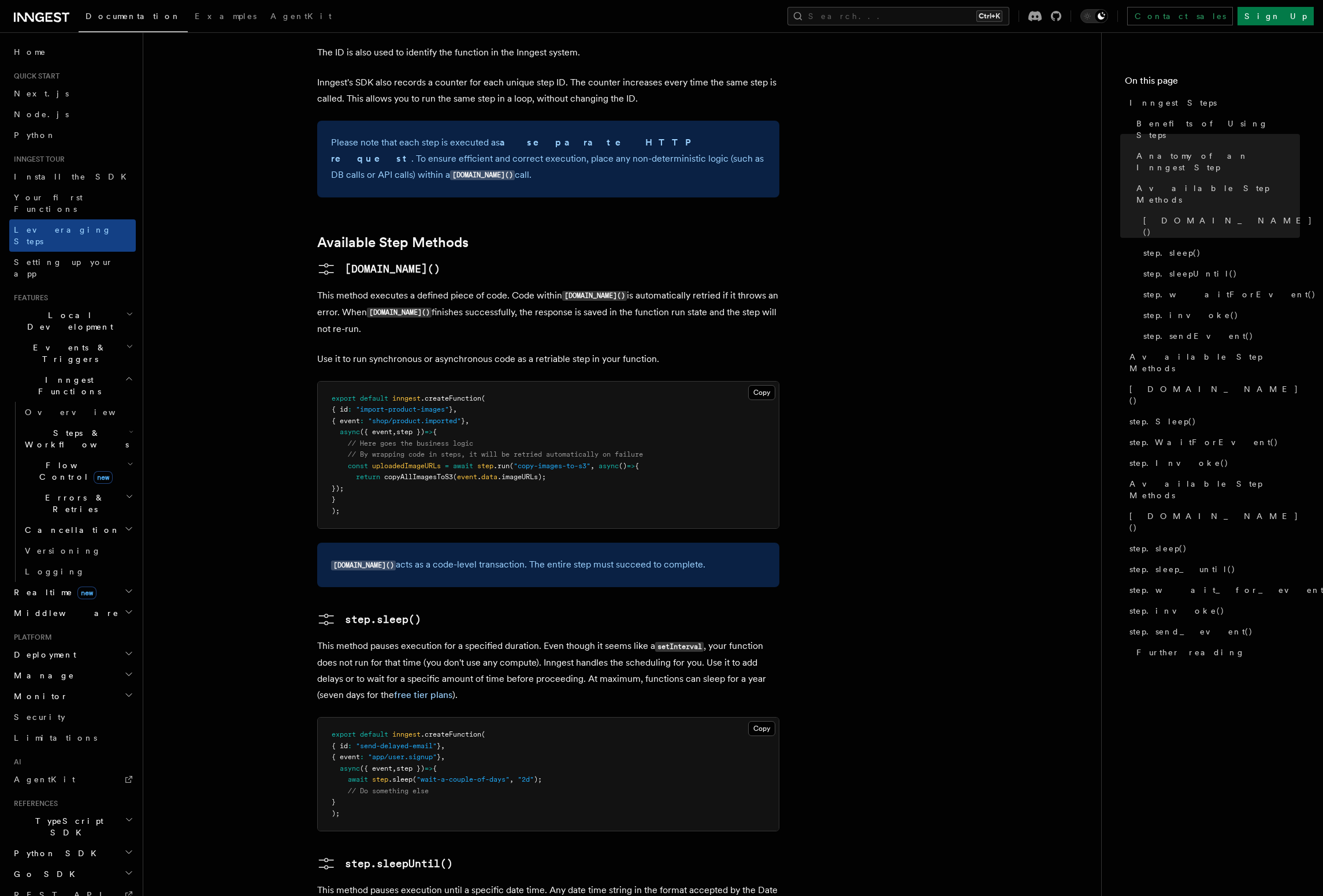
scroll to position [790, 0]
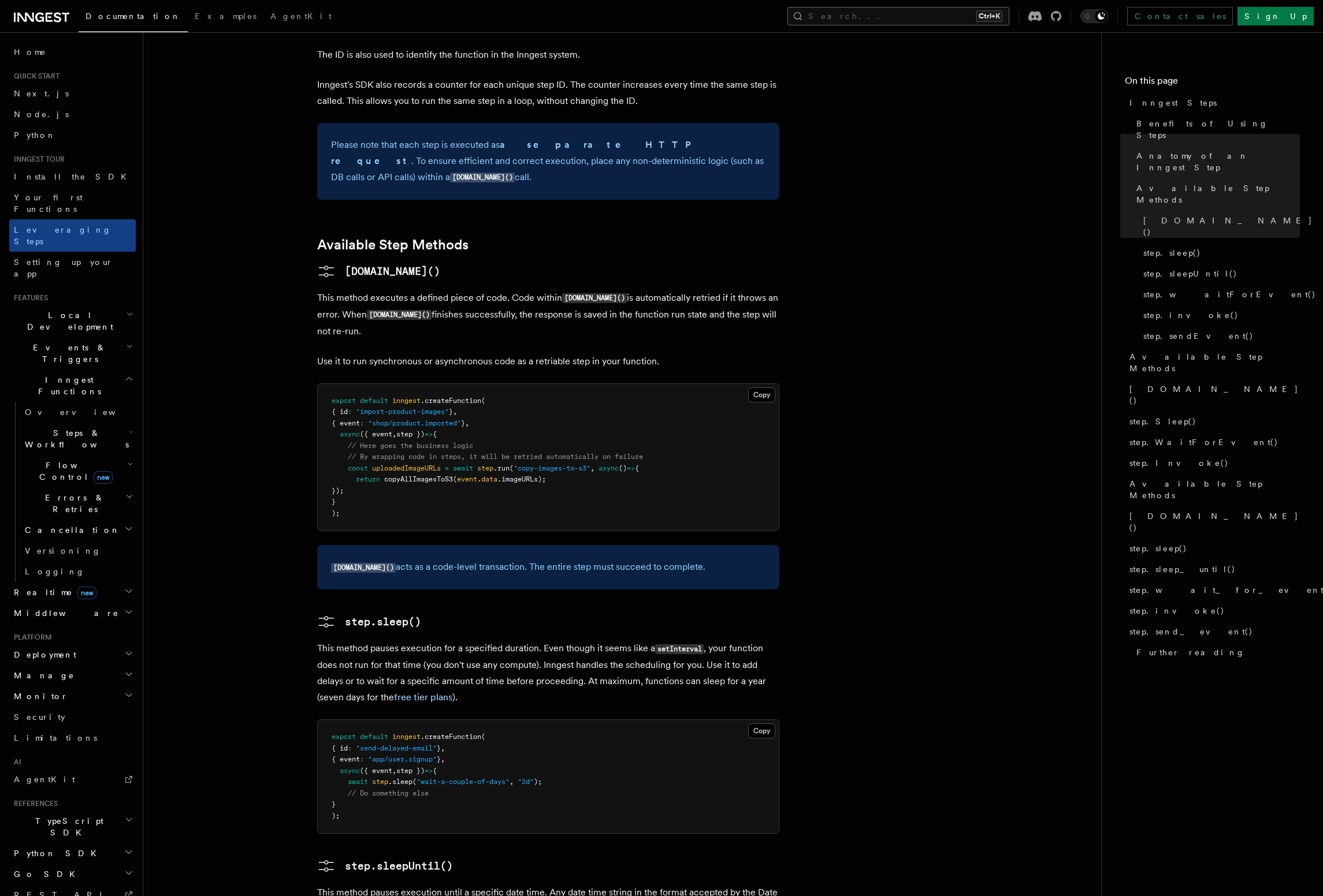
click at [921, 20] on button "Search... Ctrl+K" at bounding box center [898, 16] width 222 height 18
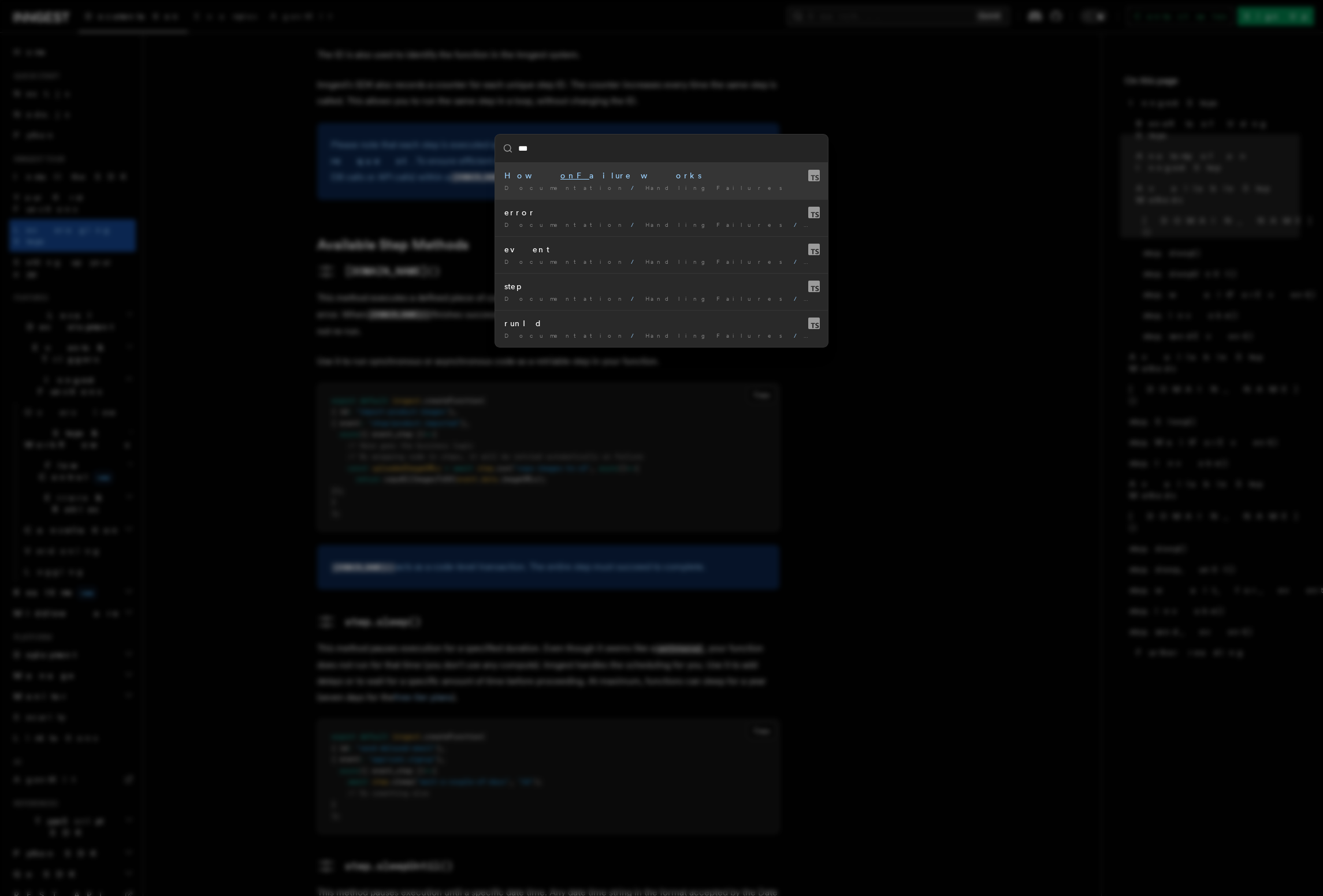
type input "****"
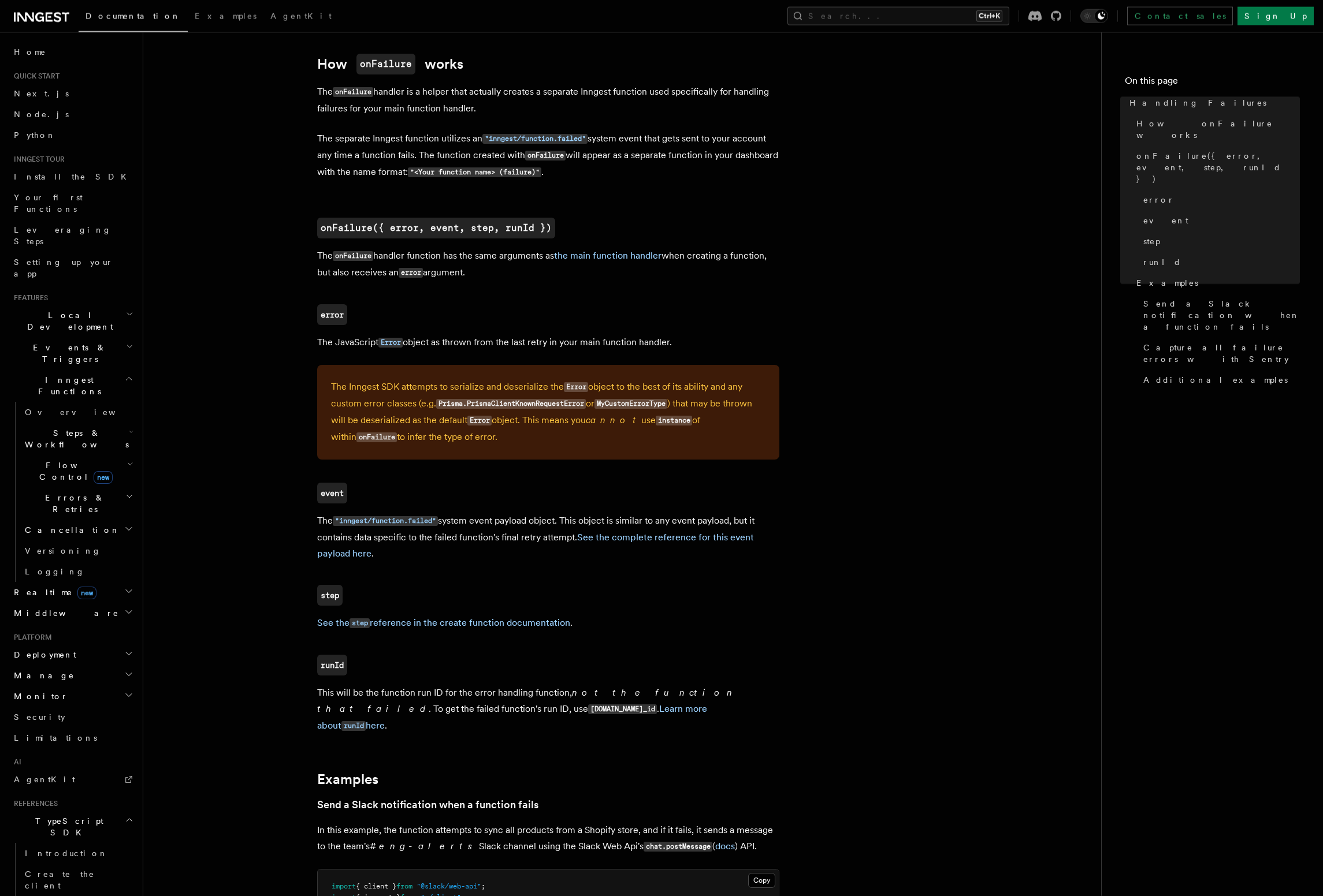
scroll to position [553, 0]
drag, startPoint x: 397, startPoint y: 260, endPoint x: 487, endPoint y: 262, distance: 90.0
click at [487, 262] on p "The onFailure handler function has the same arguments as the main function hand…" at bounding box center [548, 264] width 462 height 33
click at [483, 270] on p "The onFailure handler function has the same arguments as the main function hand…" at bounding box center [548, 264] width 462 height 33
click at [923, 17] on button "Search... Ctrl+K" at bounding box center [898, 16] width 222 height 18
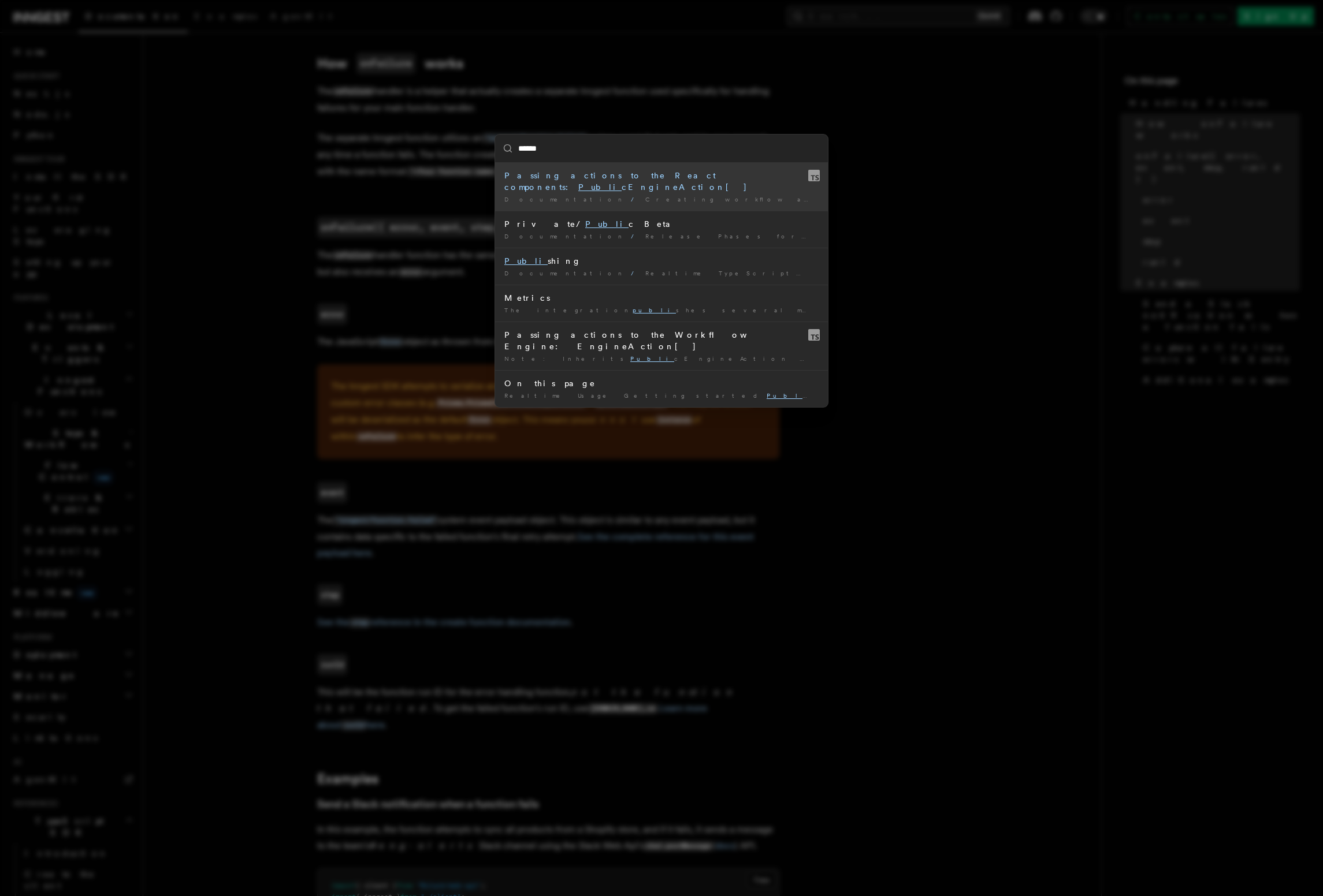
type input "*******"
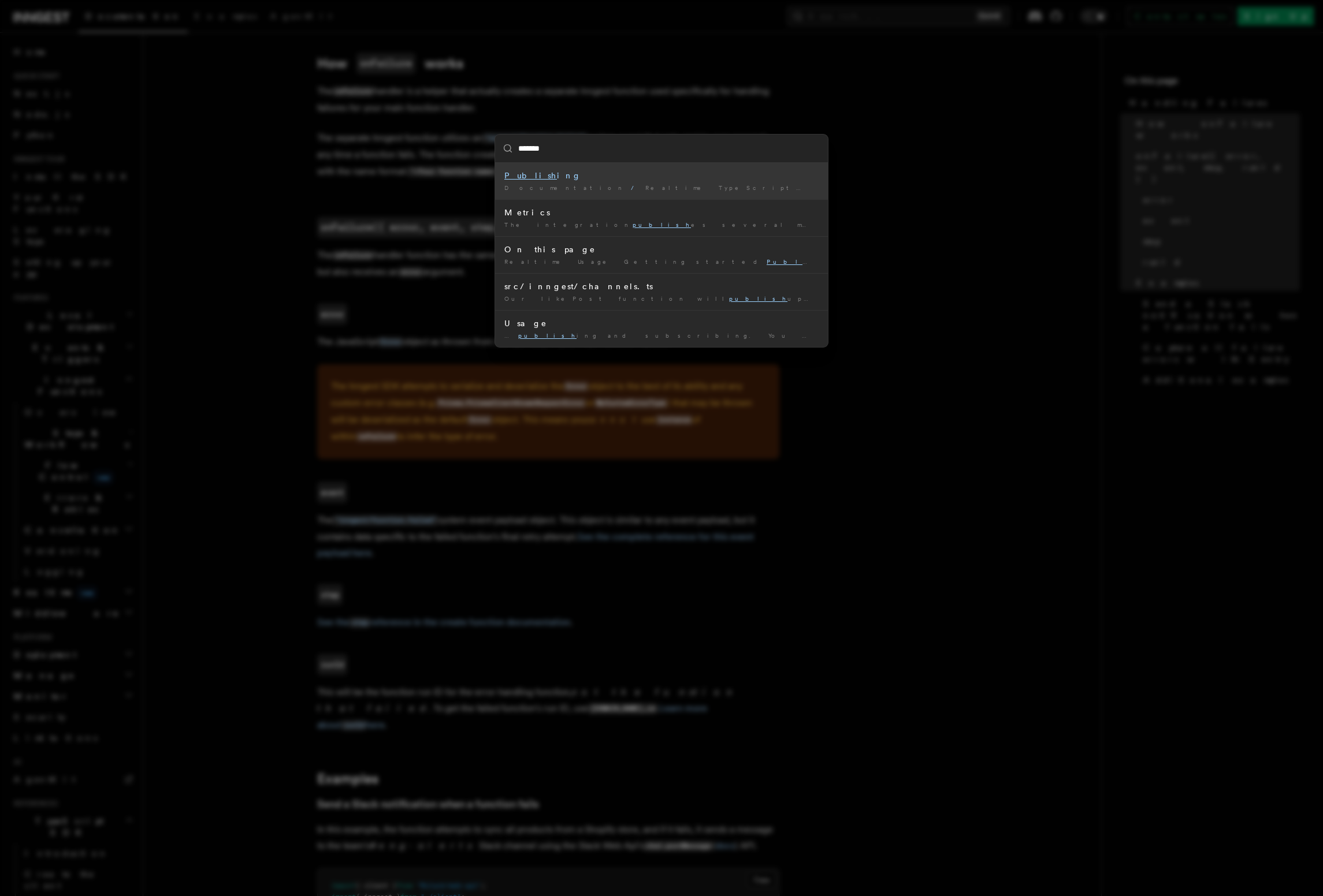
click at [645, 189] on span "Realtime TypeScript SDK v3.32.0+ Go SDK v0.9.0+" at bounding box center [856, 188] width 423 height 7
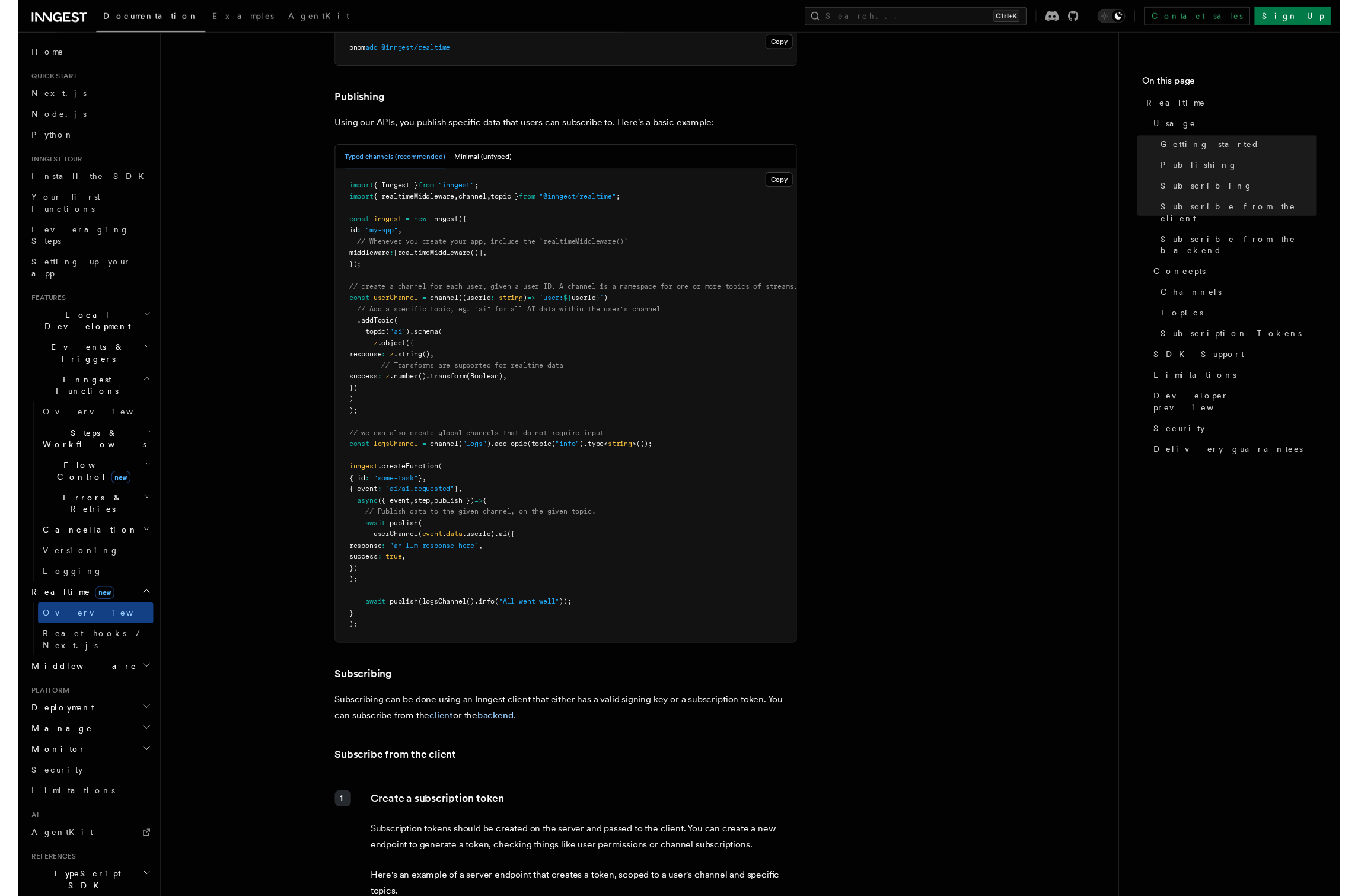
scroll to position [700, 0]
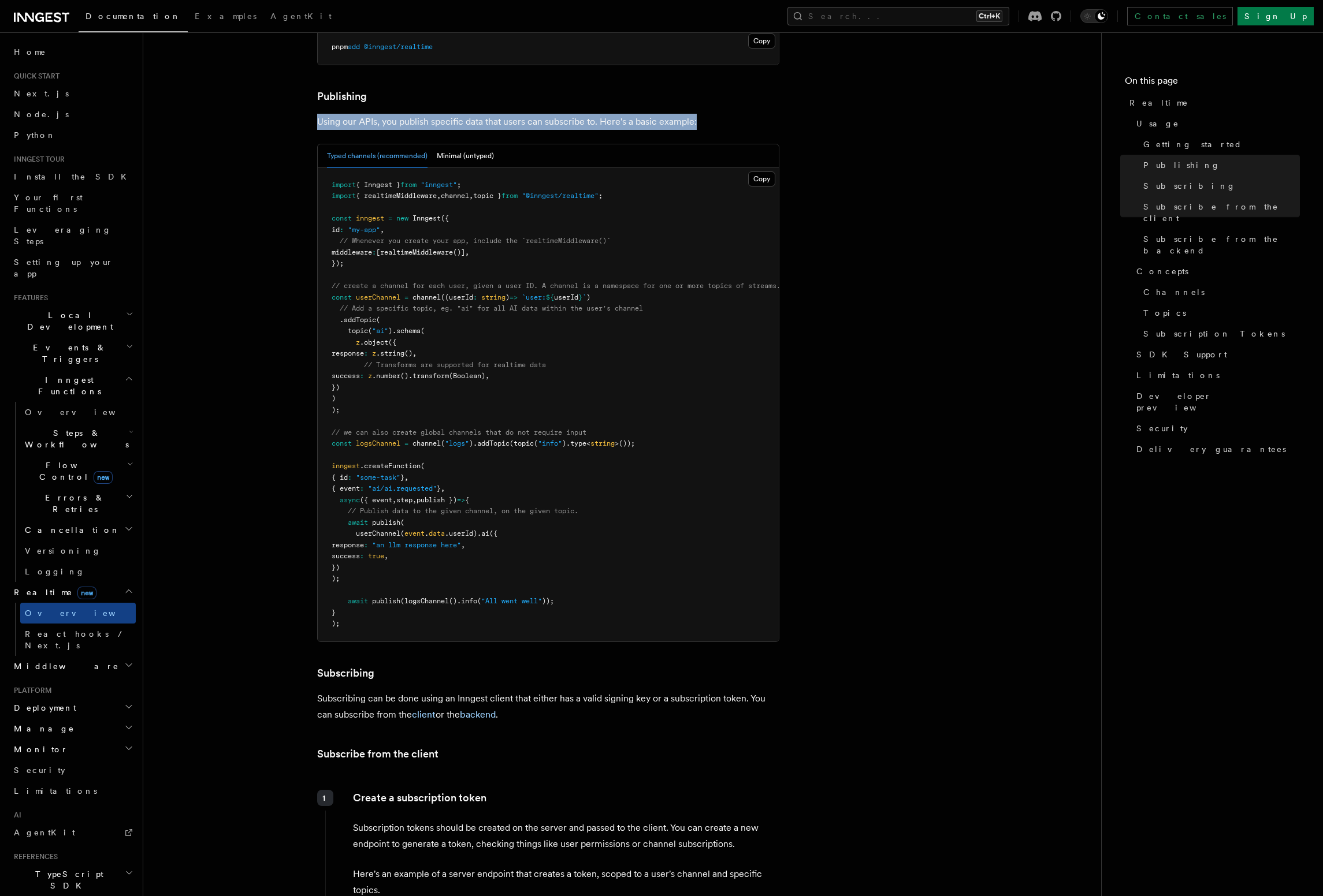
drag, startPoint x: 307, startPoint y: 93, endPoint x: 717, endPoint y: 87, distance: 410.0
drag, startPoint x: 348, startPoint y: 569, endPoint x: 582, endPoint y: 568, distance: 234.0
click at [582, 568] on pre "import { Inngest } from "inngest" ; import { realtimeMiddleware , channel , top…" at bounding box center [548, 404] width 461 height 474
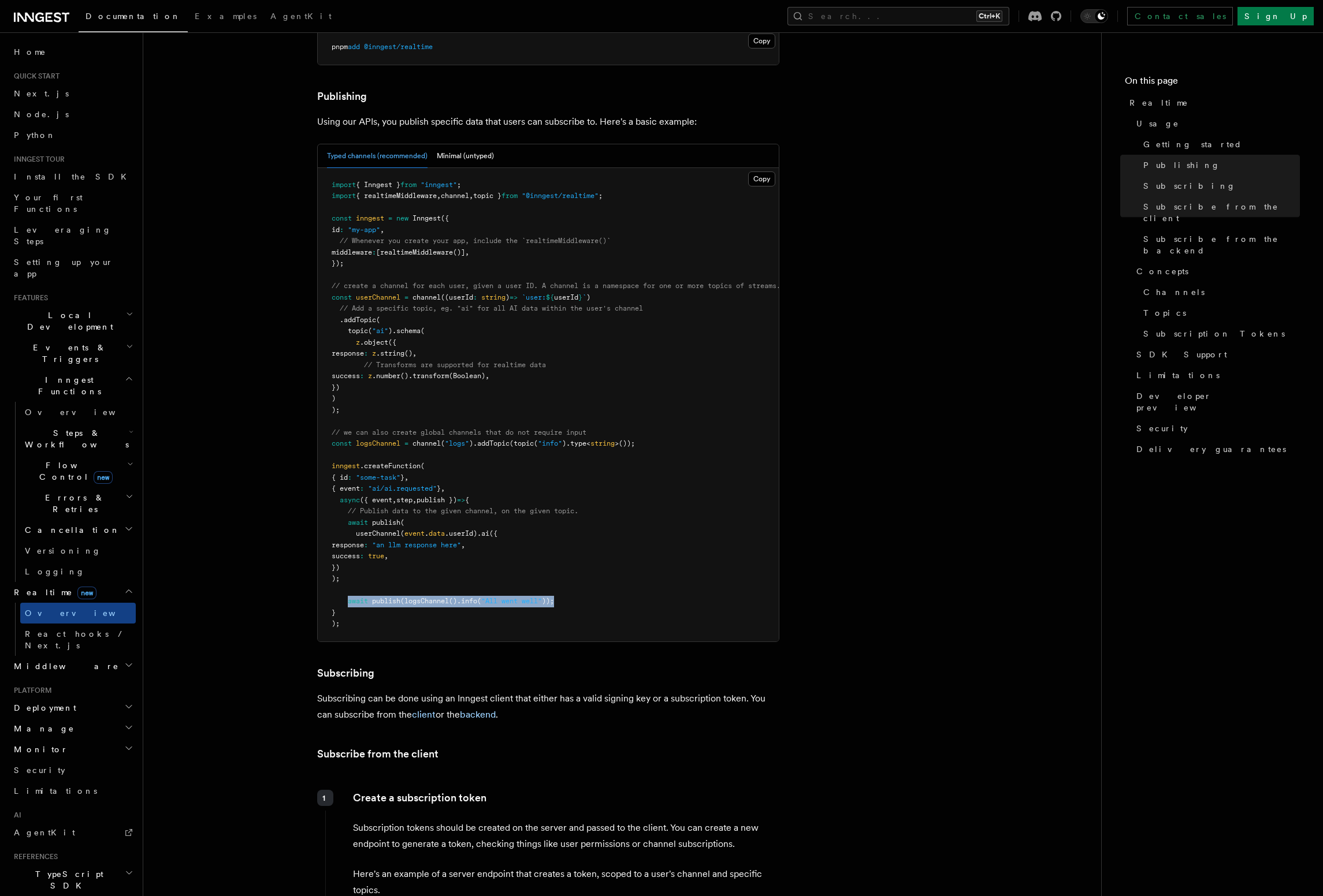
drag, startPoint x: 347, startPoint y: 567, endPoint x: 594, endPoint y: 569, distance: 247.0
click at [594, 569] on pre "import { Inngest } from "inngest" ; import { realtimeMiddleware , channel , top…" at bounding box center [548, 404] width 461 height 474
copy span "await publish ( logsChannel () .info ( "All went well" ));"
click at [594, 569] on pre "import { Inngest } from "inngest" ; import { realtimeMiddleware , channel , top…" at bounding box center [548, 404] width 461 height 474
drag, startPoint x: 349, startPoint y: 488, endPoint x: 371, endPoint y: 544, distance: 60.2
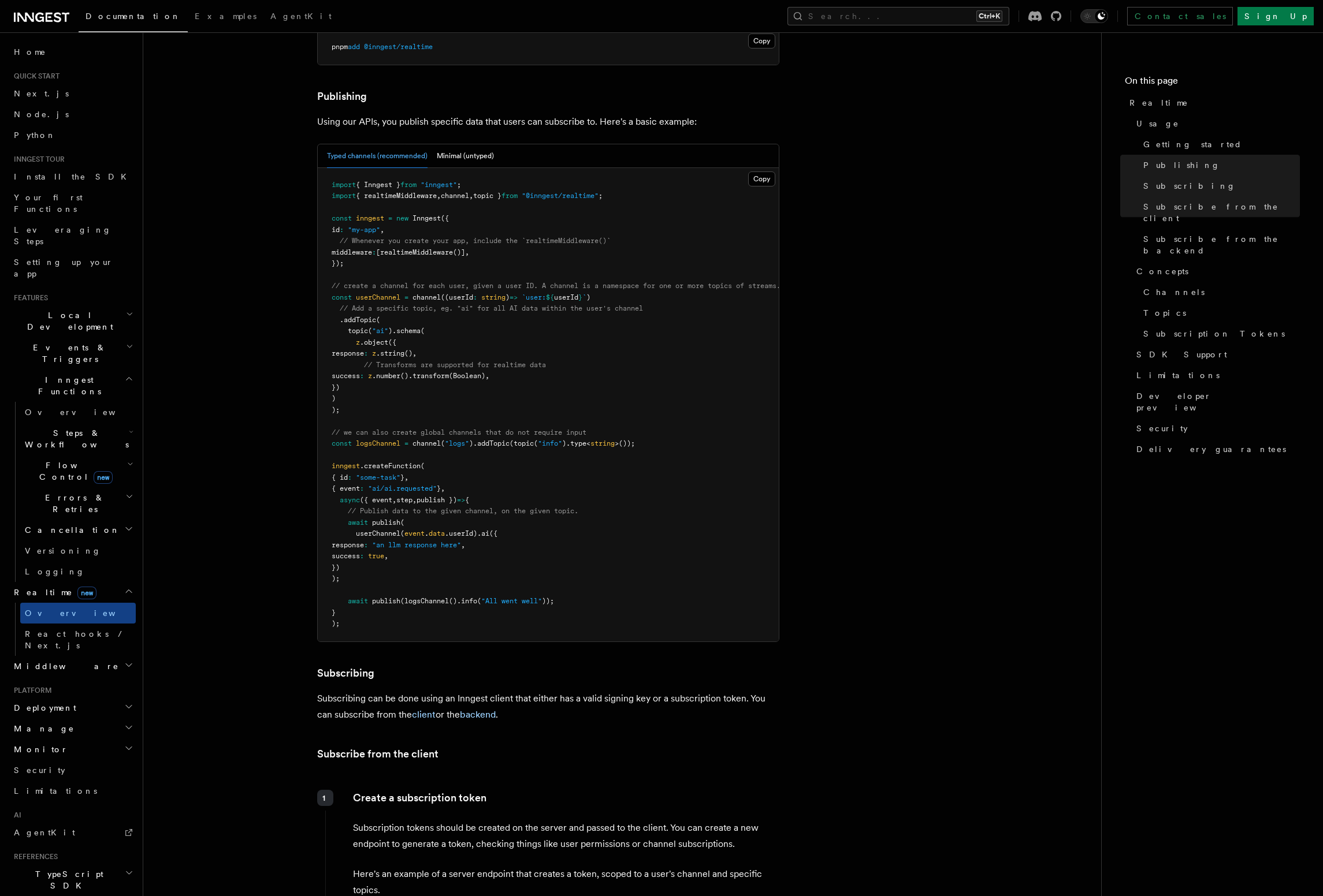
click at [368, 544] on pre "import { Inngest } from "inngest" ; import { realtimeMiddleware , channel , top…" at bounding box center [548, 404] width 461 height 474
copy code "await publish ( userChannel ( event . data .userId) .ai ({ response : "an llm r…"
click at [379, 545] on pre "import { Inngest } from "inngest" ; import { realtimeMiddleware , channel , top…" at bounding box center [548, 404] width 461 height 474
click at [404, 444] on pre "import { Inngest } from "inngest" ; import { realtimeMiddleware , channel , top…" at bounding box center [548, 404] width 461 height 474
drag, startPoint x: 408, startPoint y: 463, endPoint x: 419, endPoint y: 463, distance: 11.0
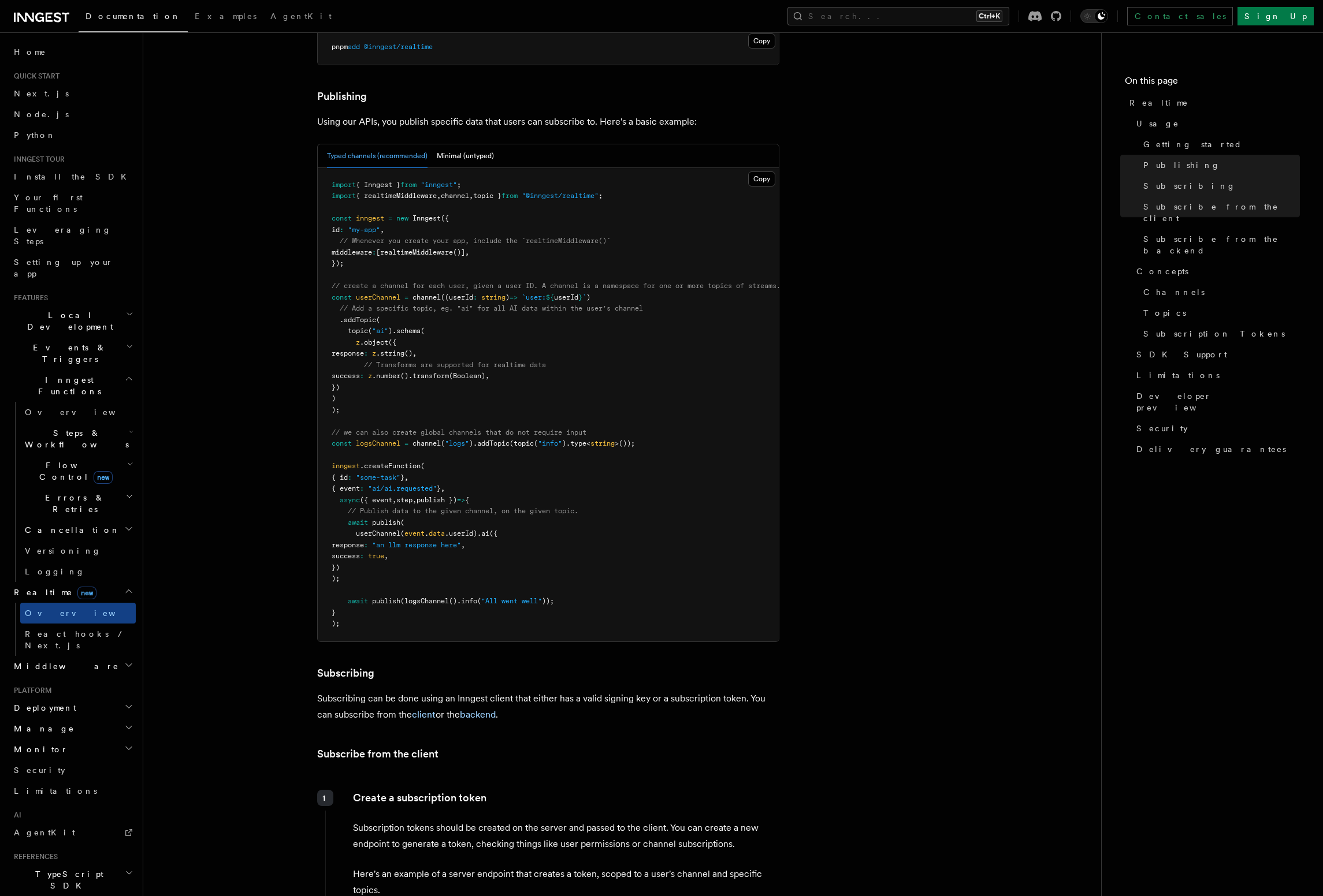
click at [408, 463] on pre "import { Inngest } from "inngest" ; import { realtimeMiddleware , channel , top…" at bounding box center [548, 404] width 461 height 474
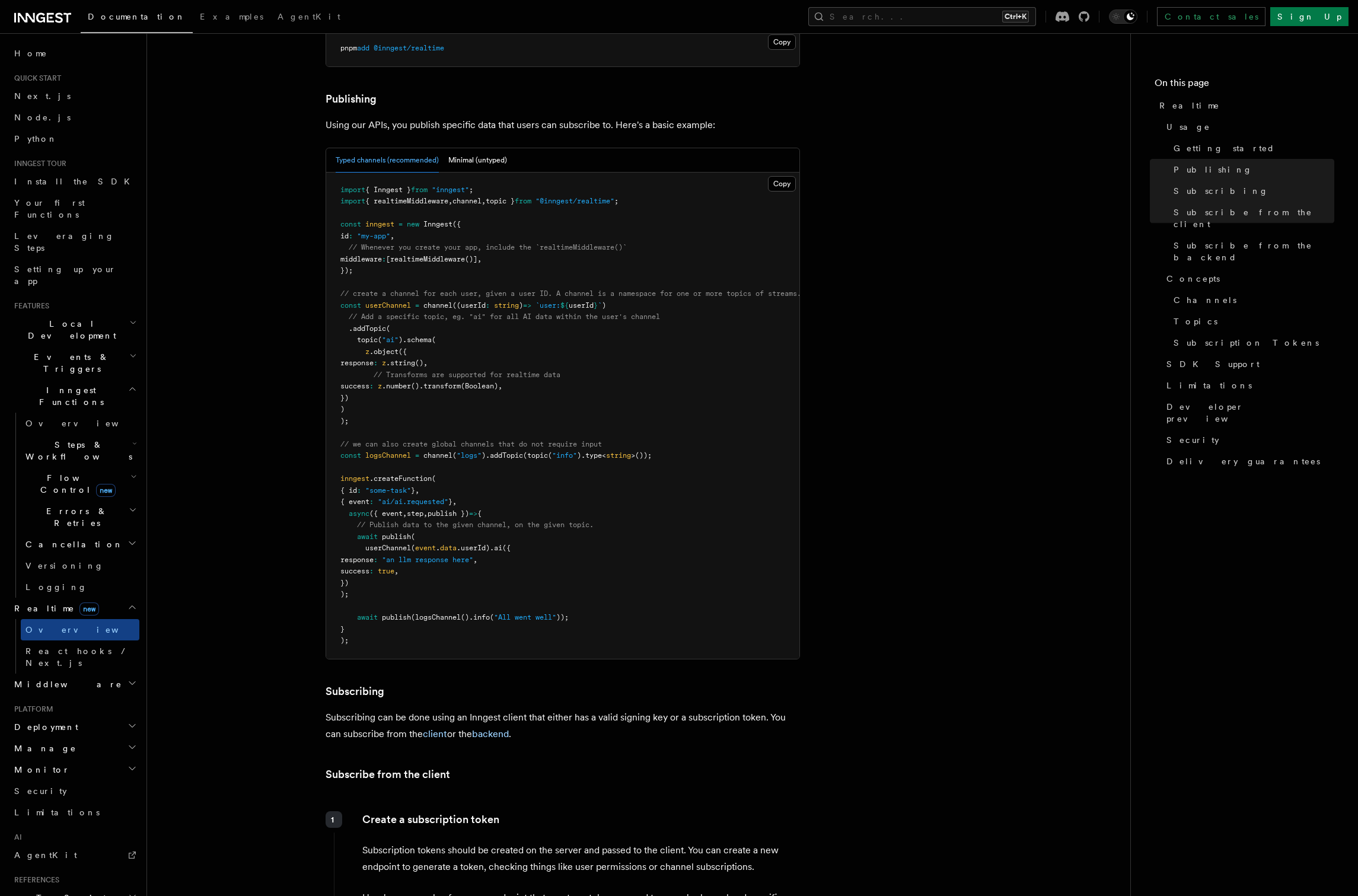
scroll to position [1657, 0]
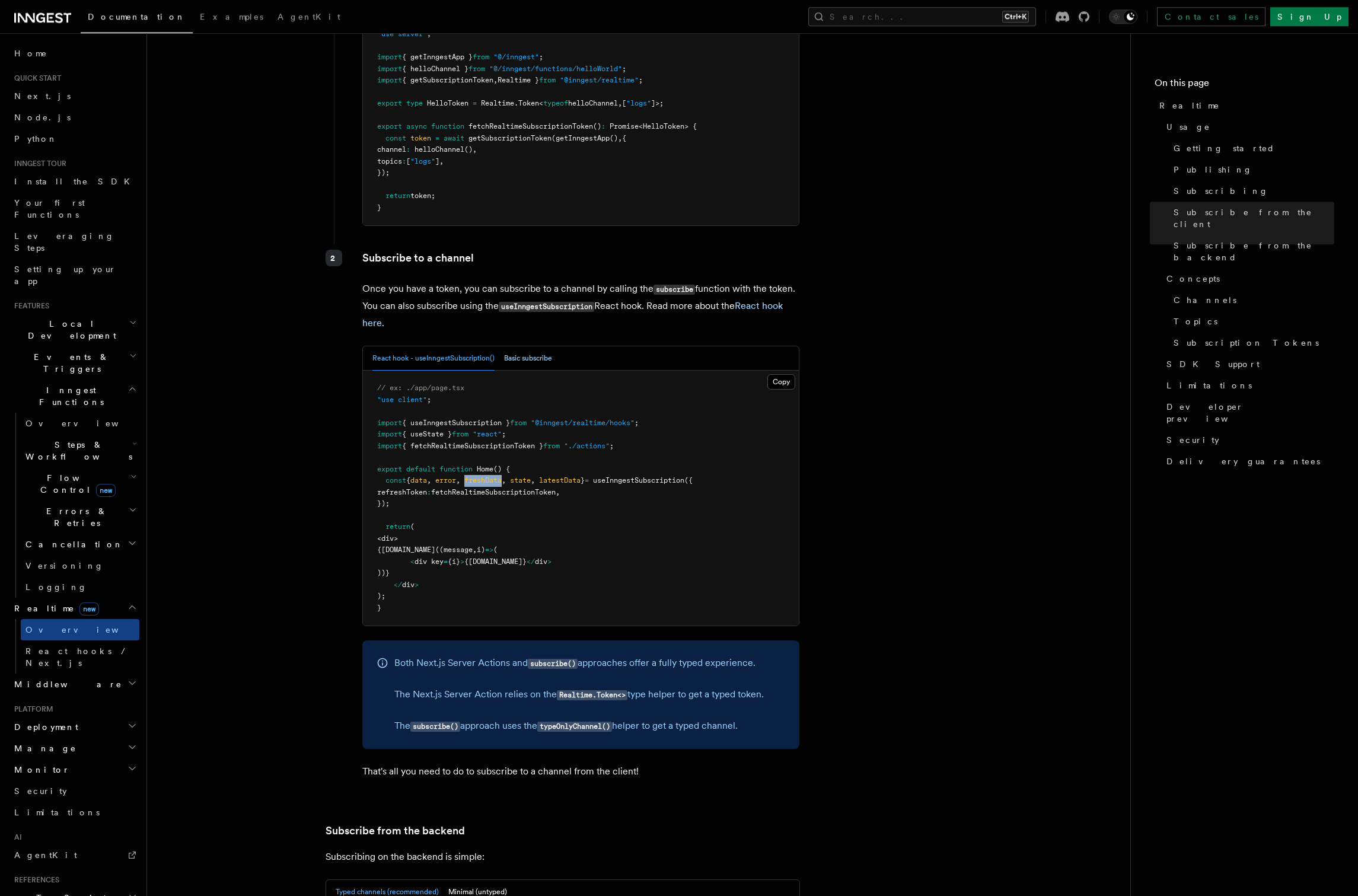
click at [540, 346] on button "Basic subscribe" at bounding box center [528, 359] width 48 height 24
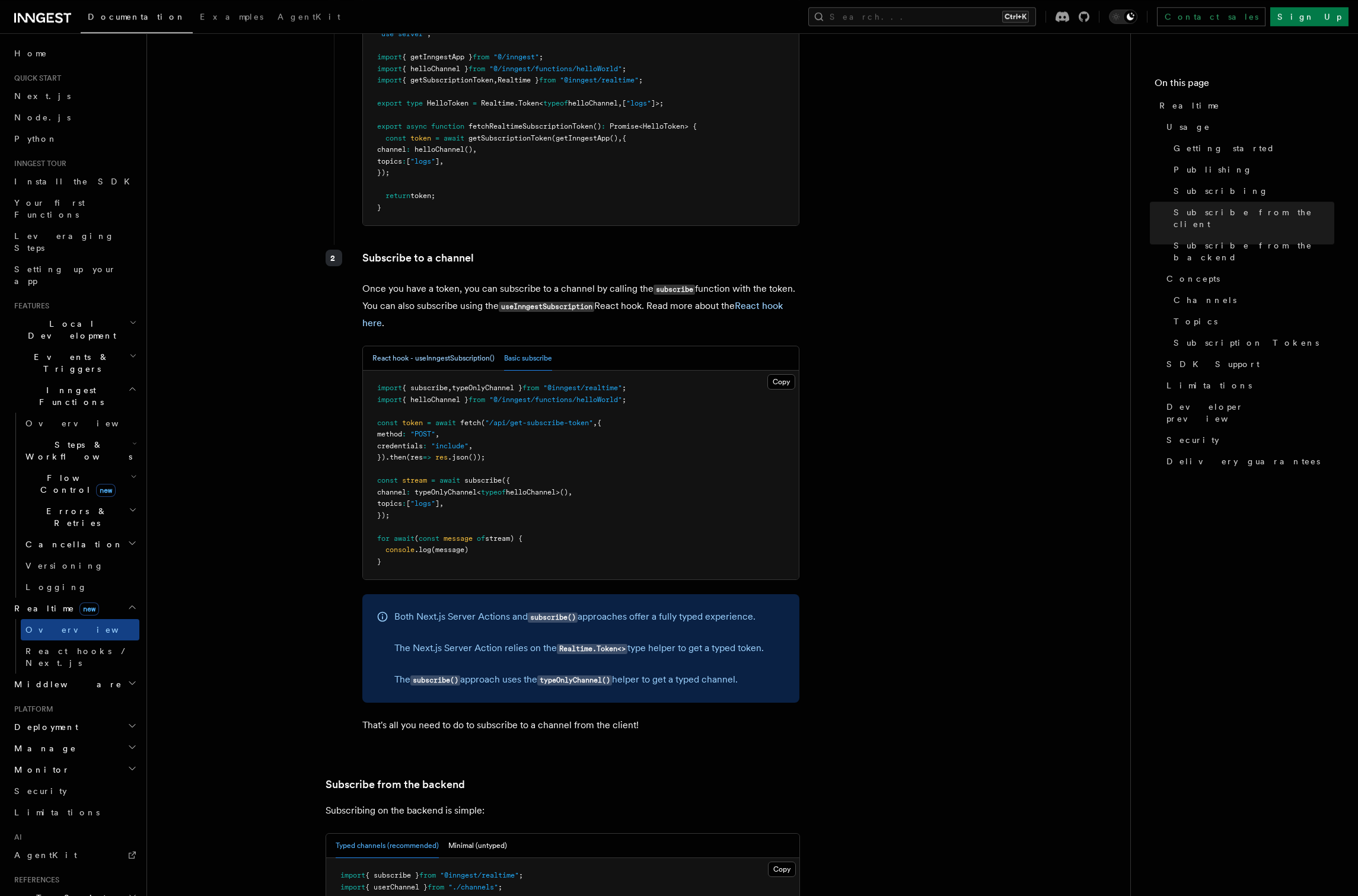
click at [444, 346] on button "React hook - useInngestSubscription()" at bounding box center [433, 359] width 122 height 24
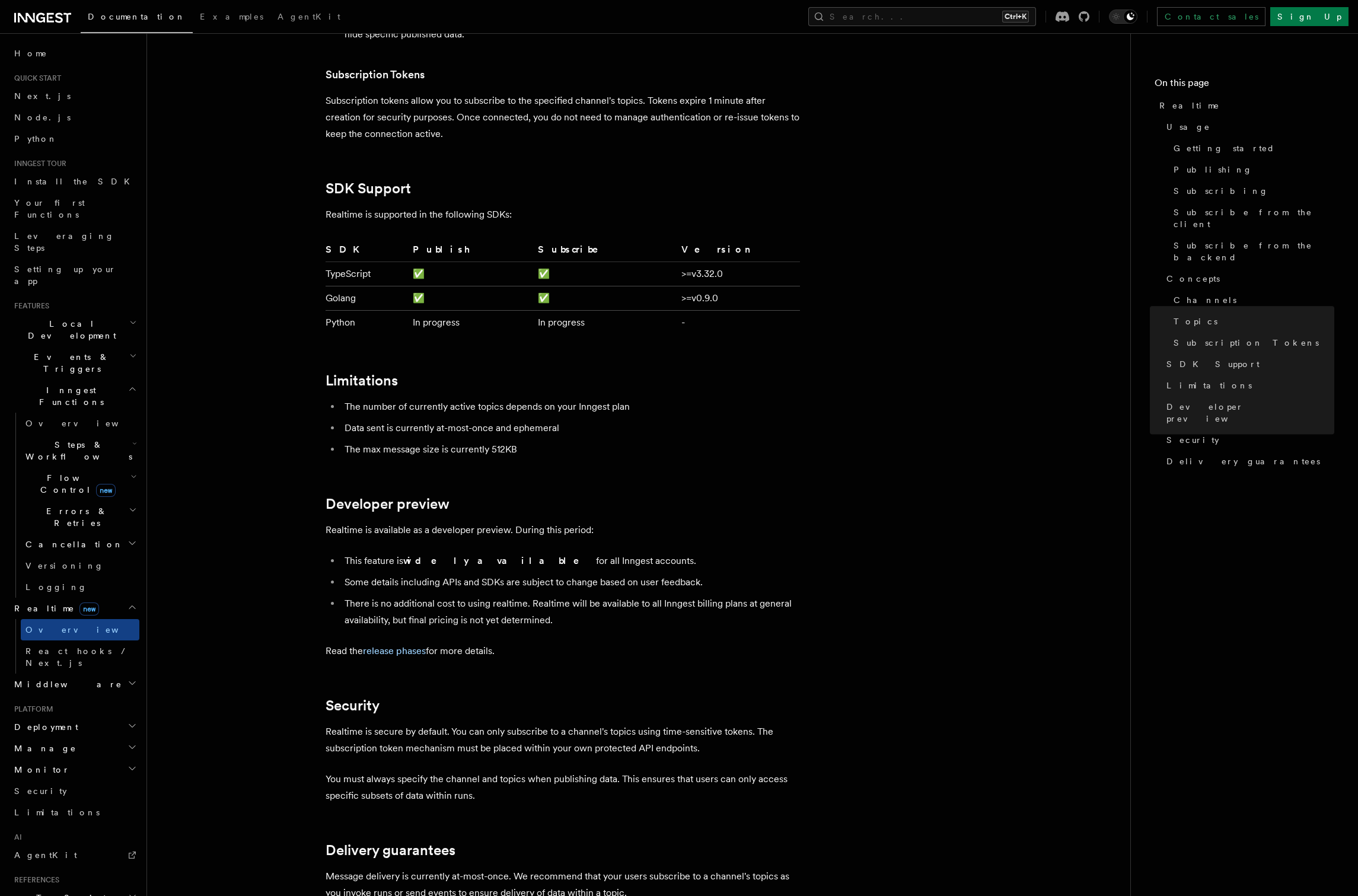
scroll to position [3415, 0]
drag, startPoint x: 437, startPoint y: 400, endPoint x: 494, endPoint y: 398, distance: 57.0
click at [494, 419] on li "Data sent is currently at-most-once and ephemeral" at bounding box center [570, 427] width 459 height 17
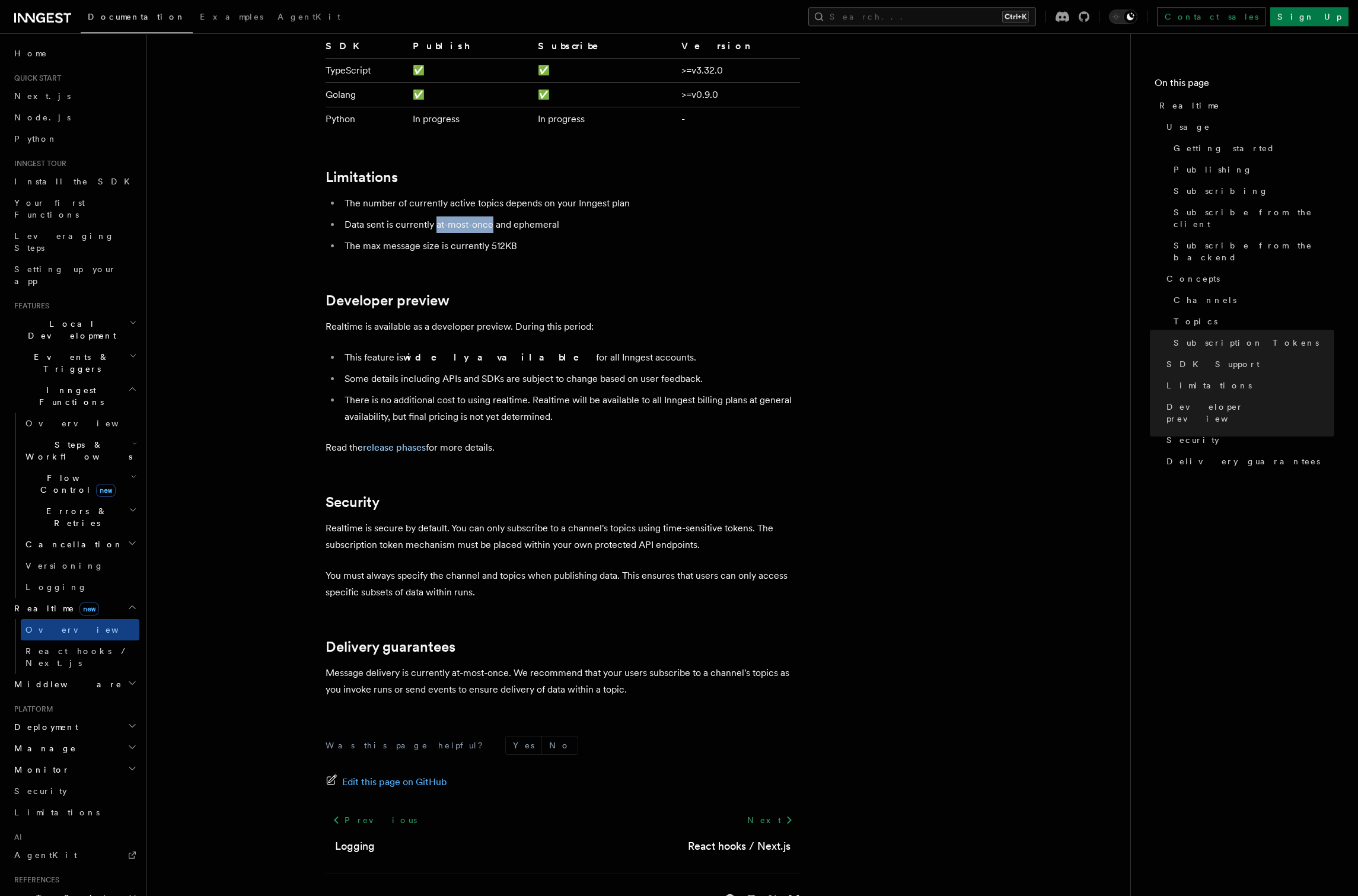
scroll to position [3627, 0]
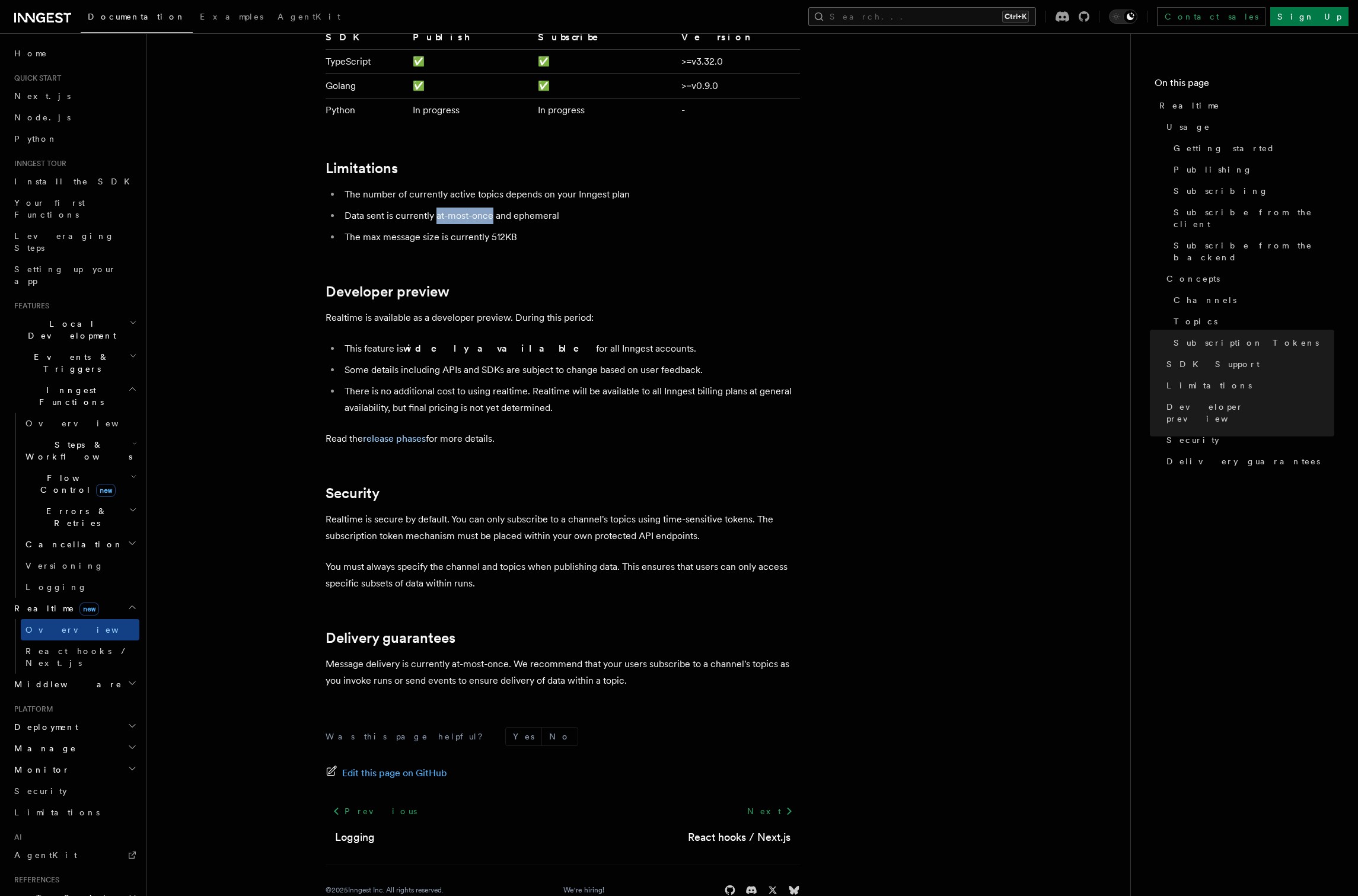
click at [932, 19] on button "Search... Ctrl+K" at bounding box center [922, 16] width 227 height 19
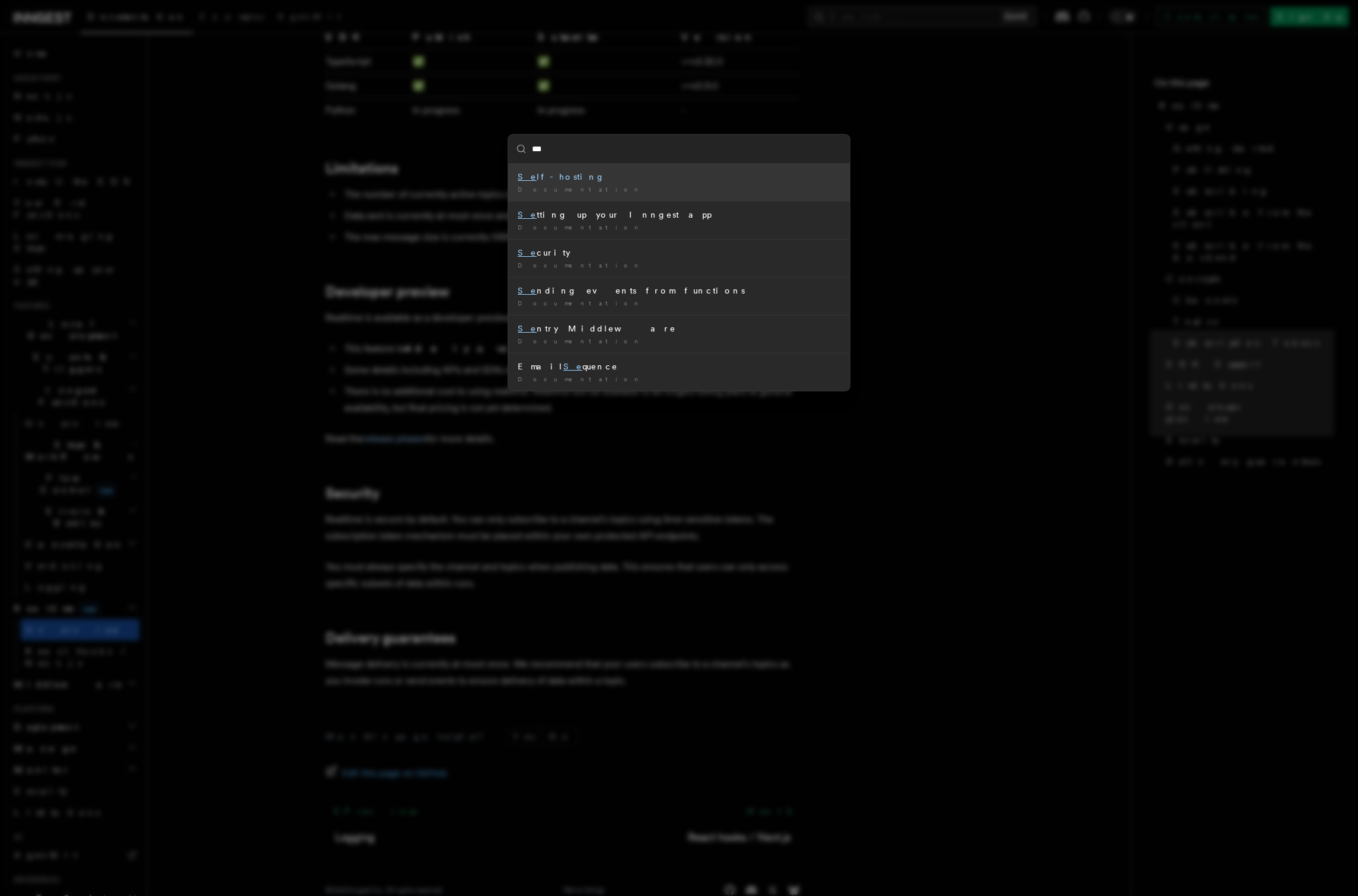
type input "****"
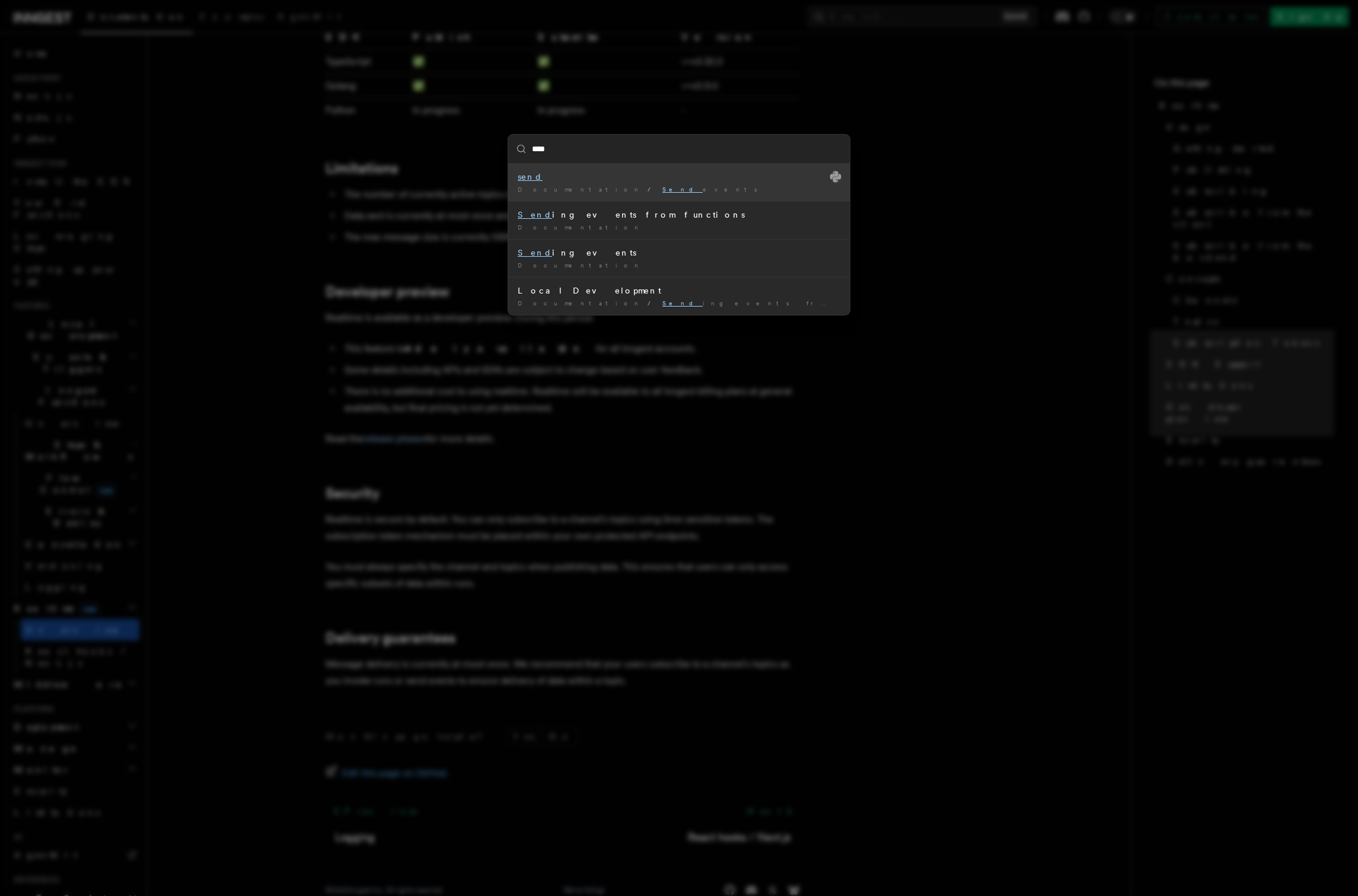
click at [658, 180] on div "send" at bounding box center [679, 176] width 323 height 12
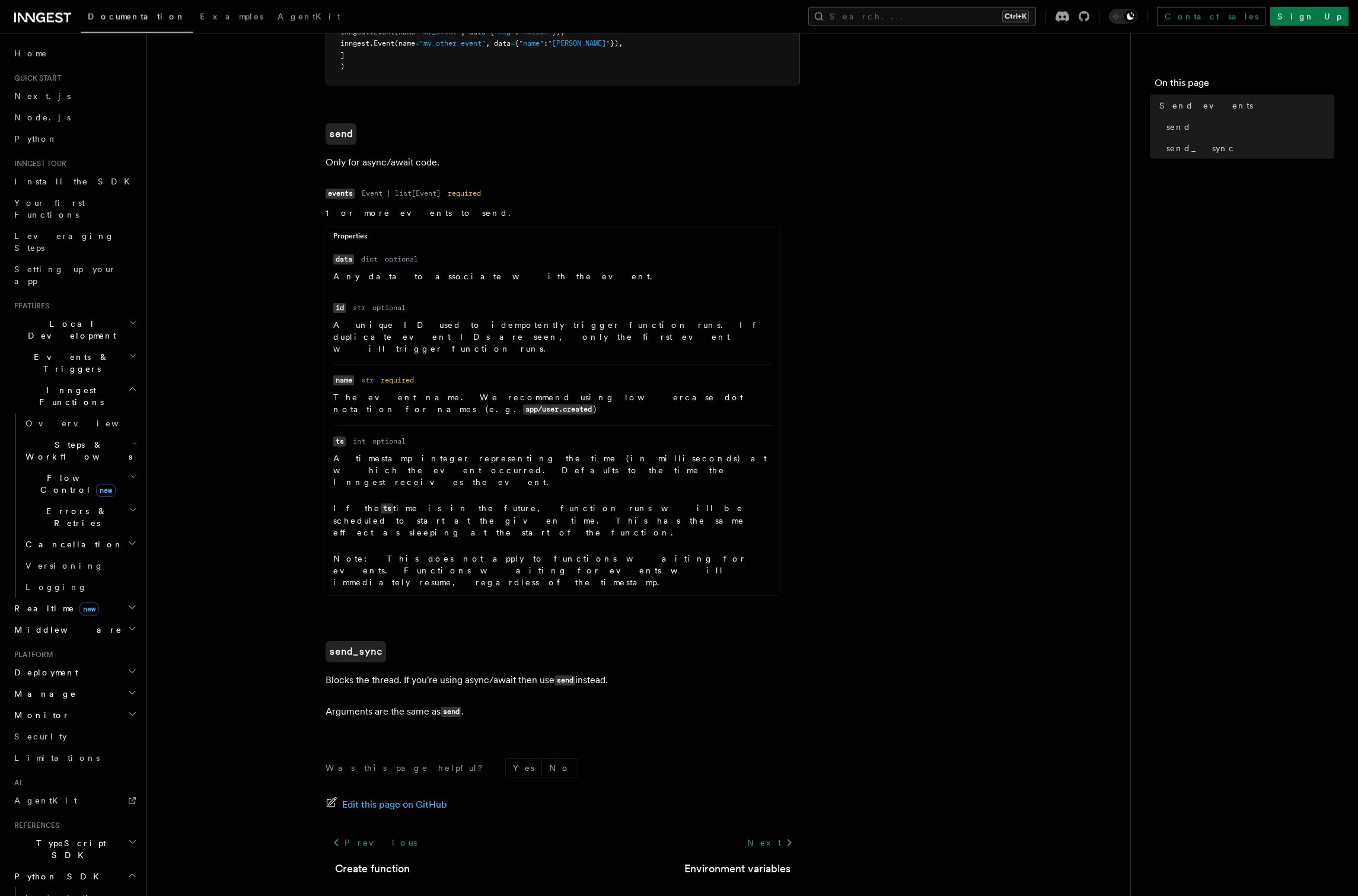
scroll to position [405, 0]
drag, startPoint x: 395, startPoint y: 321, endPoint x: 424, endPoint y: 323, distance: 29.1
click at [424, 323] on p "A unique ID used to idempotently trigger function runs. If duplicate event IDs …" at bounding box center [554, 336] width 440 height 36
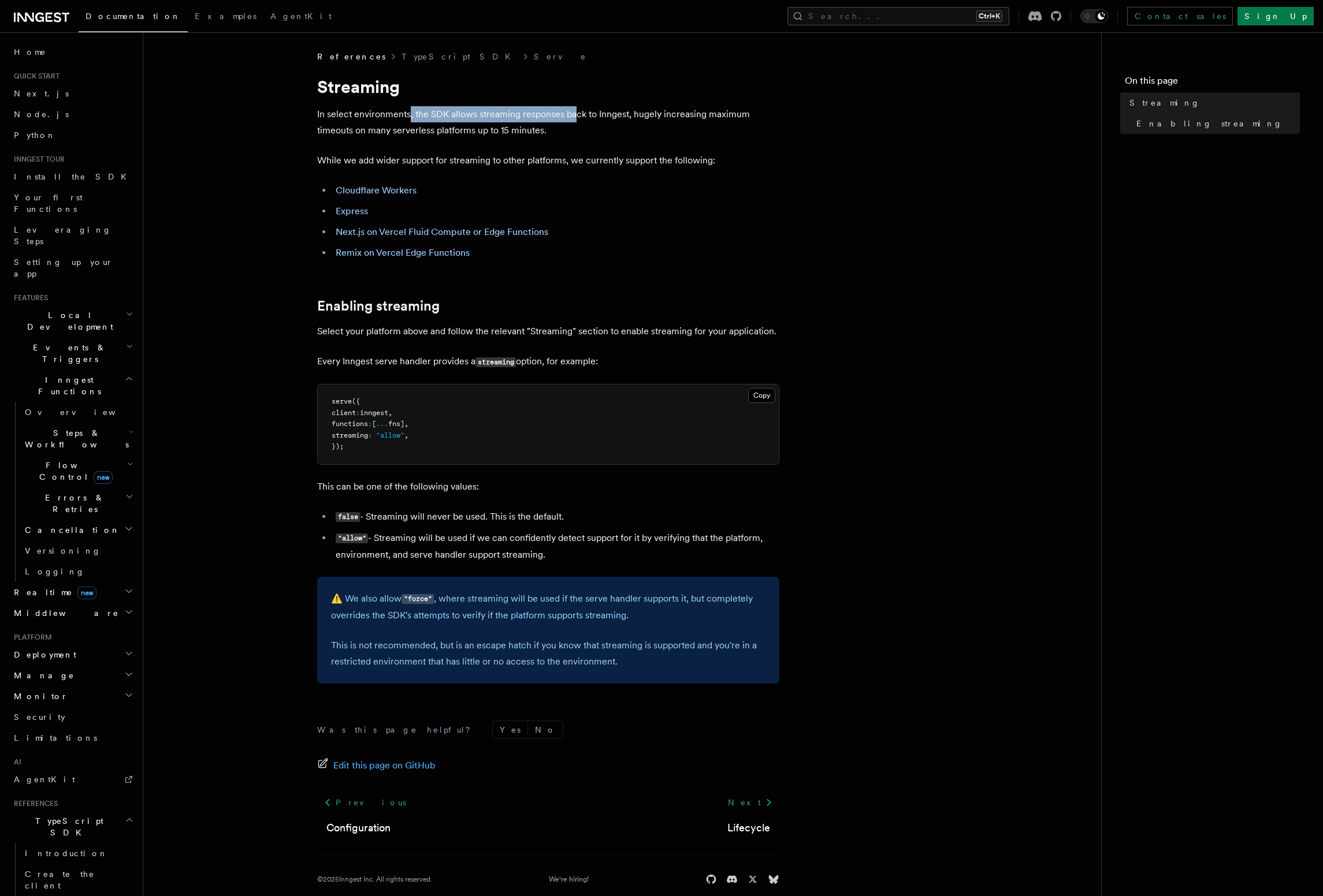
drag, startPoint x: 435, startPoint y: 122, endPoint x: 577, endPoint y: 121, distance: 142.0
click at [577, 121] on p "In select environments, the SDK allows streaming responses back to Inngest, hug…" at bounding box center [548, 122] width 462 height 32
drag, startPoint x: 318, startPoint y: 134, endPoint x: 565, endPoint y: 128, distance: 247.1
click at [565, 128] on p "In select environments, the SDK allows streaming responses back to Inngest, hug…" at bounding box center [548, 122] width 462 height 32
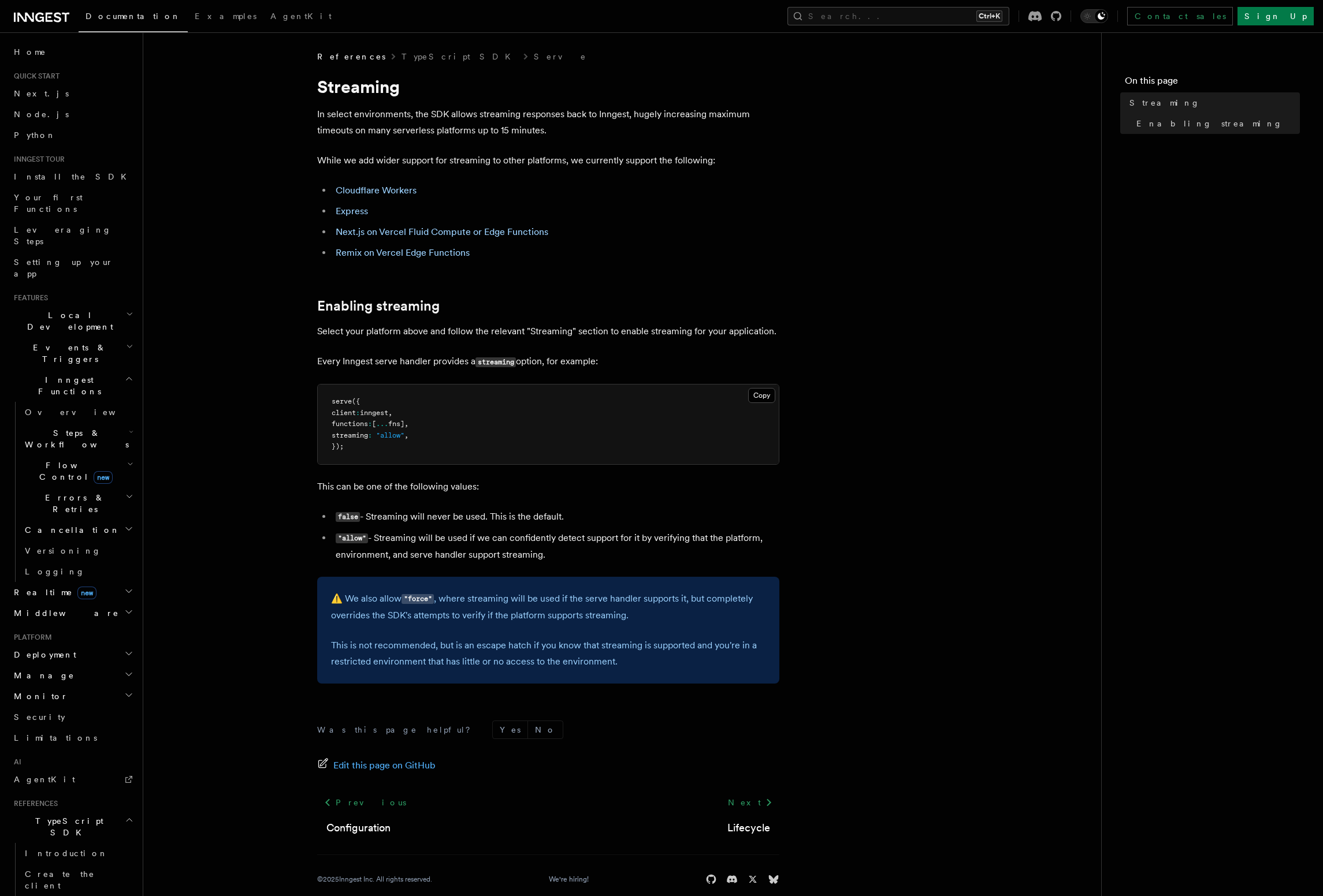
click at [565, 128] on p "In select environments, the SDK allows streaming responses back to Inngest, hug…" at bounding box center [548, 122] width 462 height 32
drag, startPoint x: 306, startPoint y: 335, endPoint x: 527, endPoint y: 332, distance: 221.0
click at [527, 332] on article "References TypeScript SDK Serve Streaming In select environments, the SDK allow…" at bounding box center [622, 481] width 921 height 862
click at [280, 282] on article "References TypeScript SDK Serve Streaming In select environments, the SDK allow…" at bounding box center [622, 481] width 921 height 862
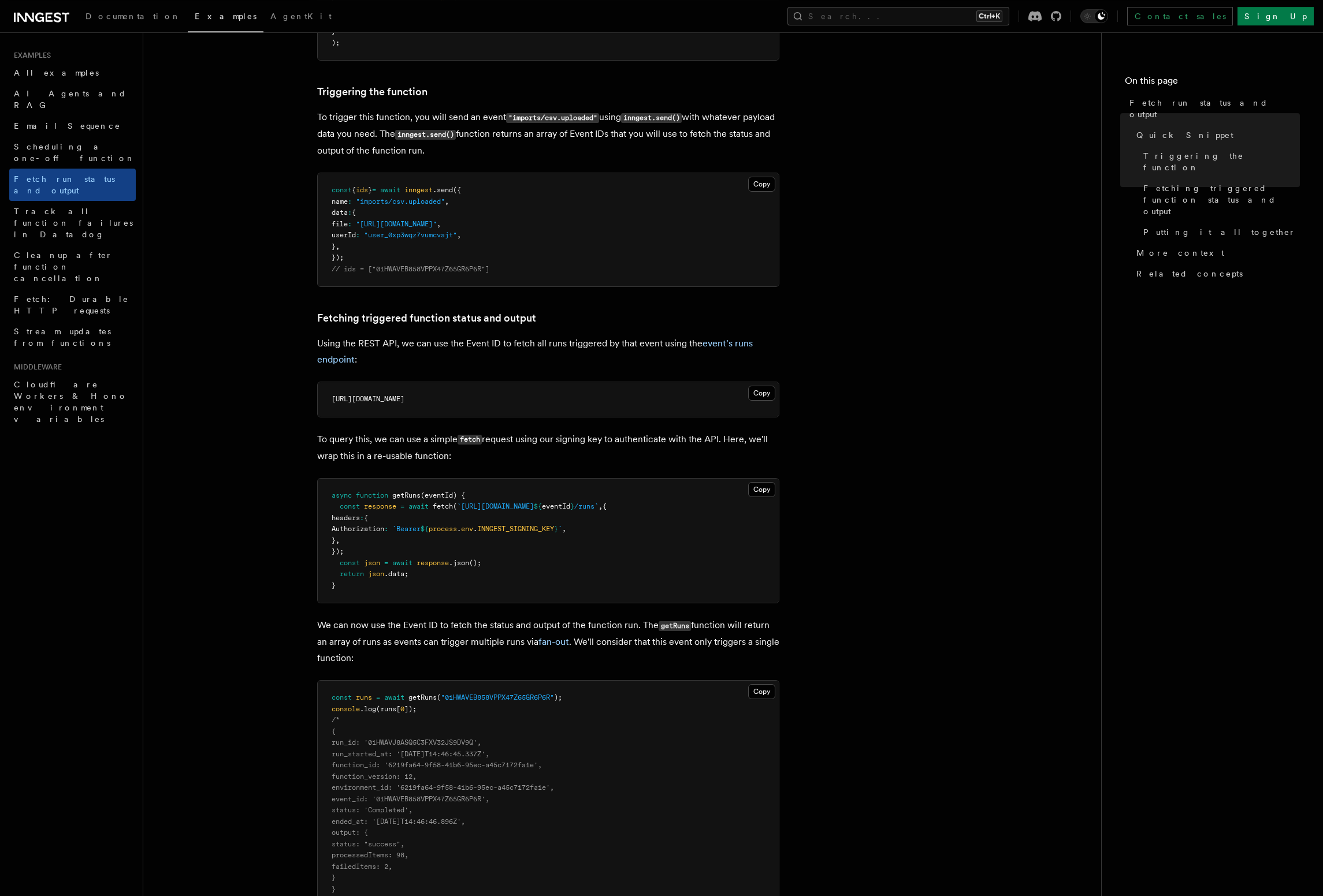
scroll to position [395, 0]
drag, startPoint x: 475, startPoint y: 344, endPoint x: 591, endPoint y: 346, distance: 116.0
click at [591, 346] on p "Using the REST API, we can use the Event ID to fetch all runs triggered by that…" at bounding box center [548, 351] width 462 height 32
click at [592, 346] on p "Using the REST API, we can use the Event ID to fetch all runs triggered by that…" at bounding box center [548, 351] width 462 height 32
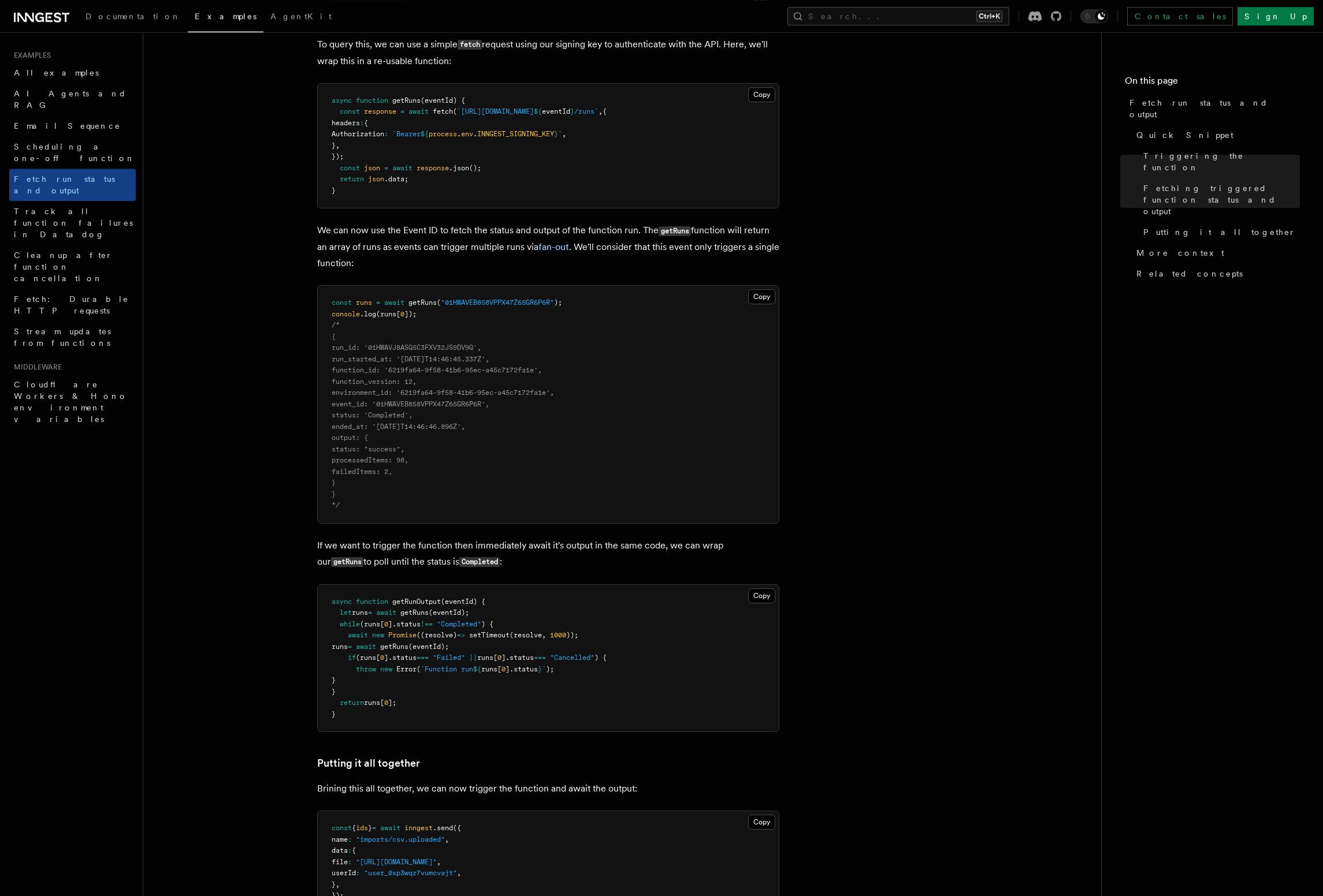
scroll to position [790, 0]
drag, startPoint x: 305, startPoint y: 548, endPoint x: 647, endPoint y: 547, distance: 342.0
click at [647, 547] on article "Examples Fetch run status and output Inngest provides a way to fetch the status…" at bounding box center [622, 418] width 921 height 2316
click at [647, 547] on p "If we want to trigger the function then immediately await it's output in the sa…" at bounding box center [548, 553] width 462 height 33
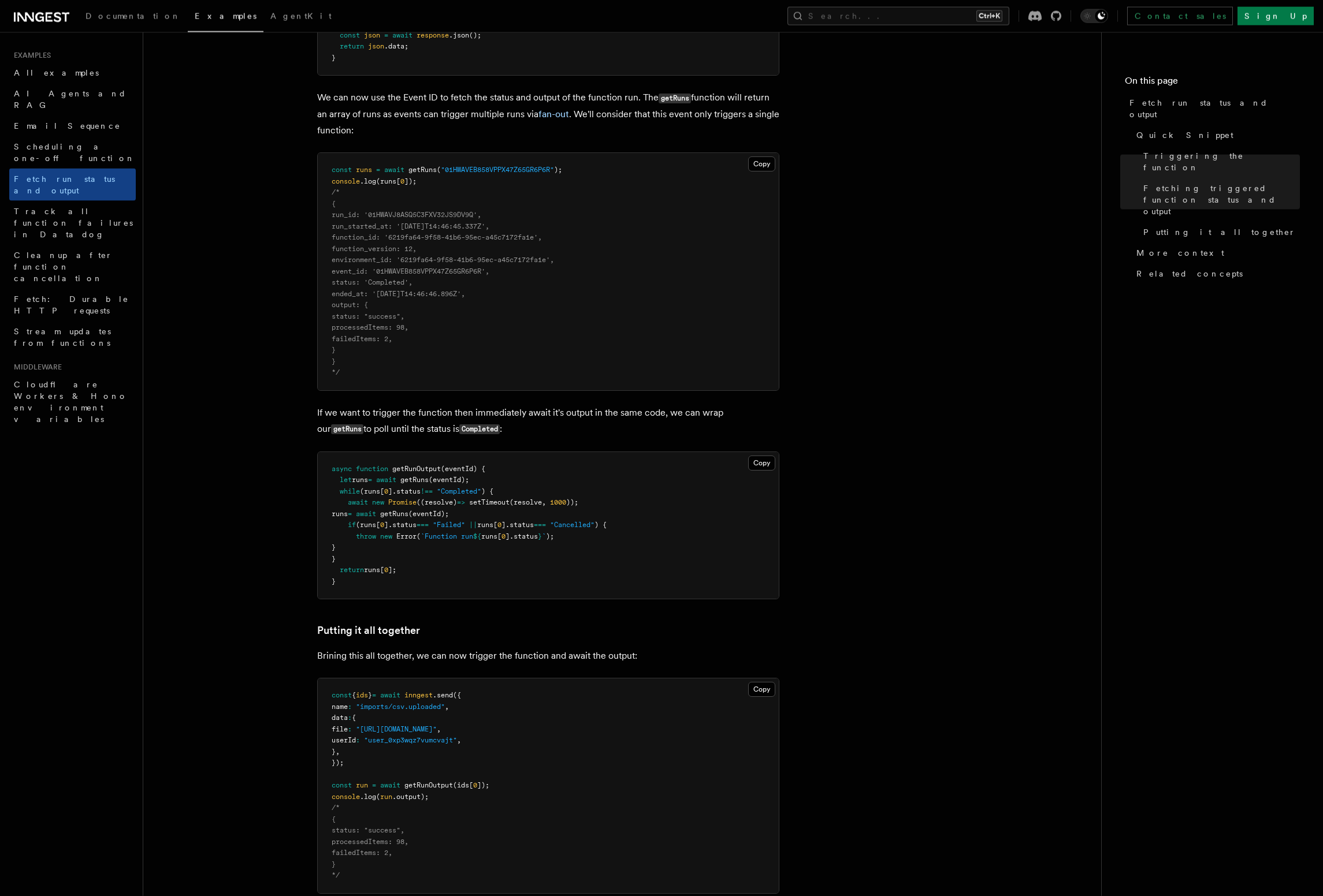
scroll to position [921, 0]
drag, startPoint x: 337, startPoint y: 221, endPoint x: 490, endPoint y: 286, distance: 166.2
click at [490, 286] on pre "const runs = await getRuns ( "01HWAVEB858VPPX47Z65GR6P6R" ); console .log (runs…" at bounding box center [548, 272] width 461 height 237
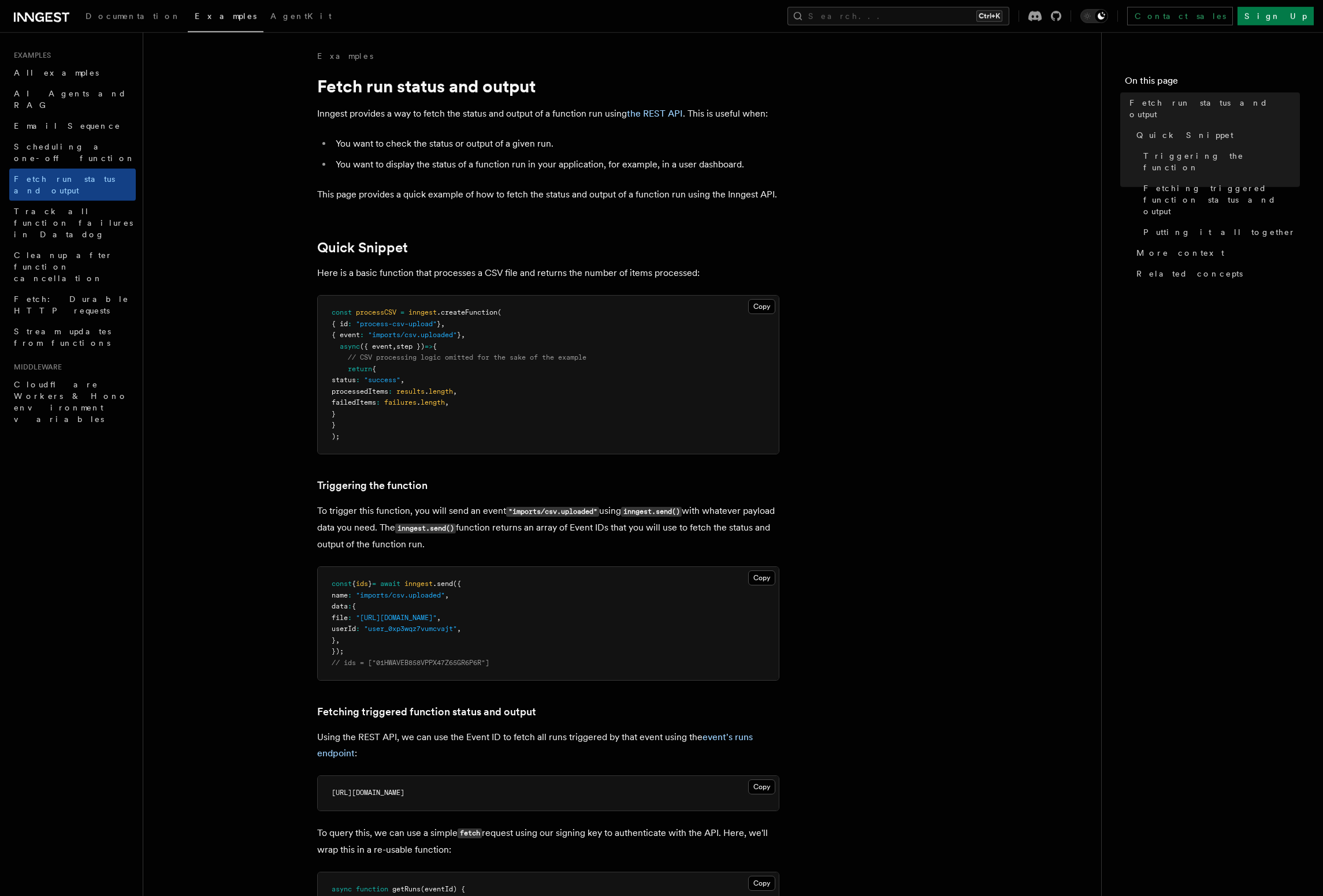
scroll to position [0, 0]
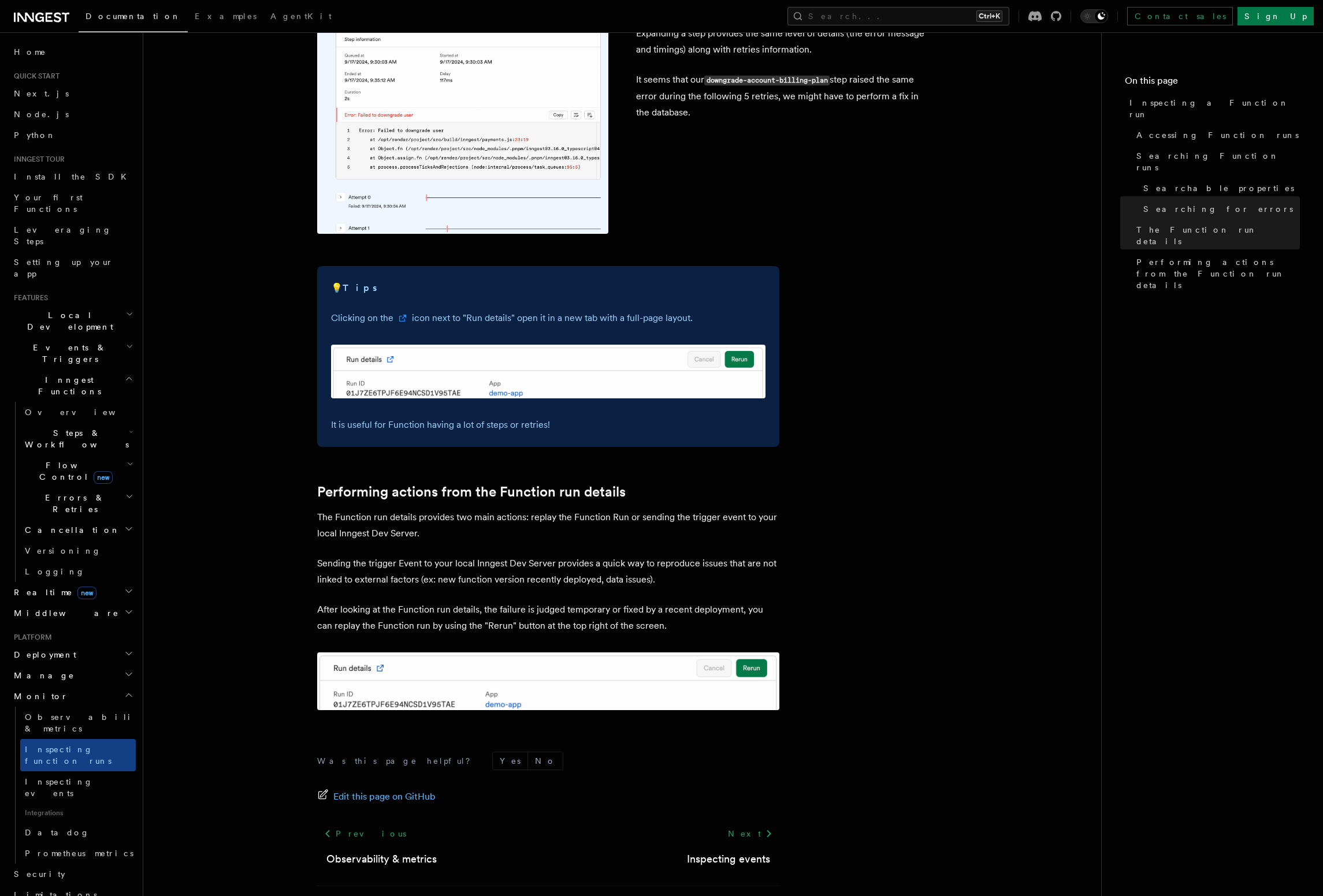
scroll to position [2632, 0]
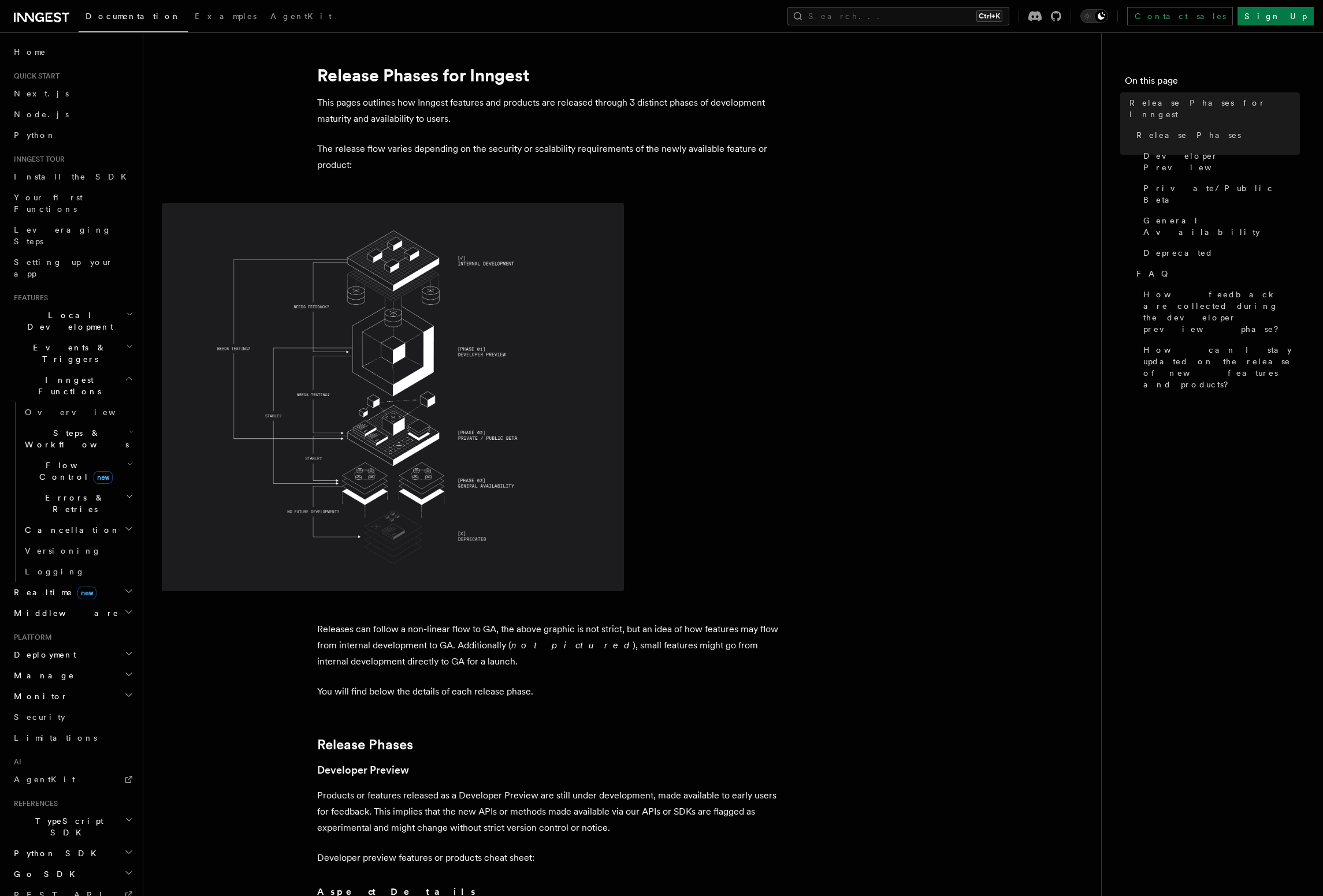
click at [717, 441] on span at bounding box center [622, 397] width 921 height 388
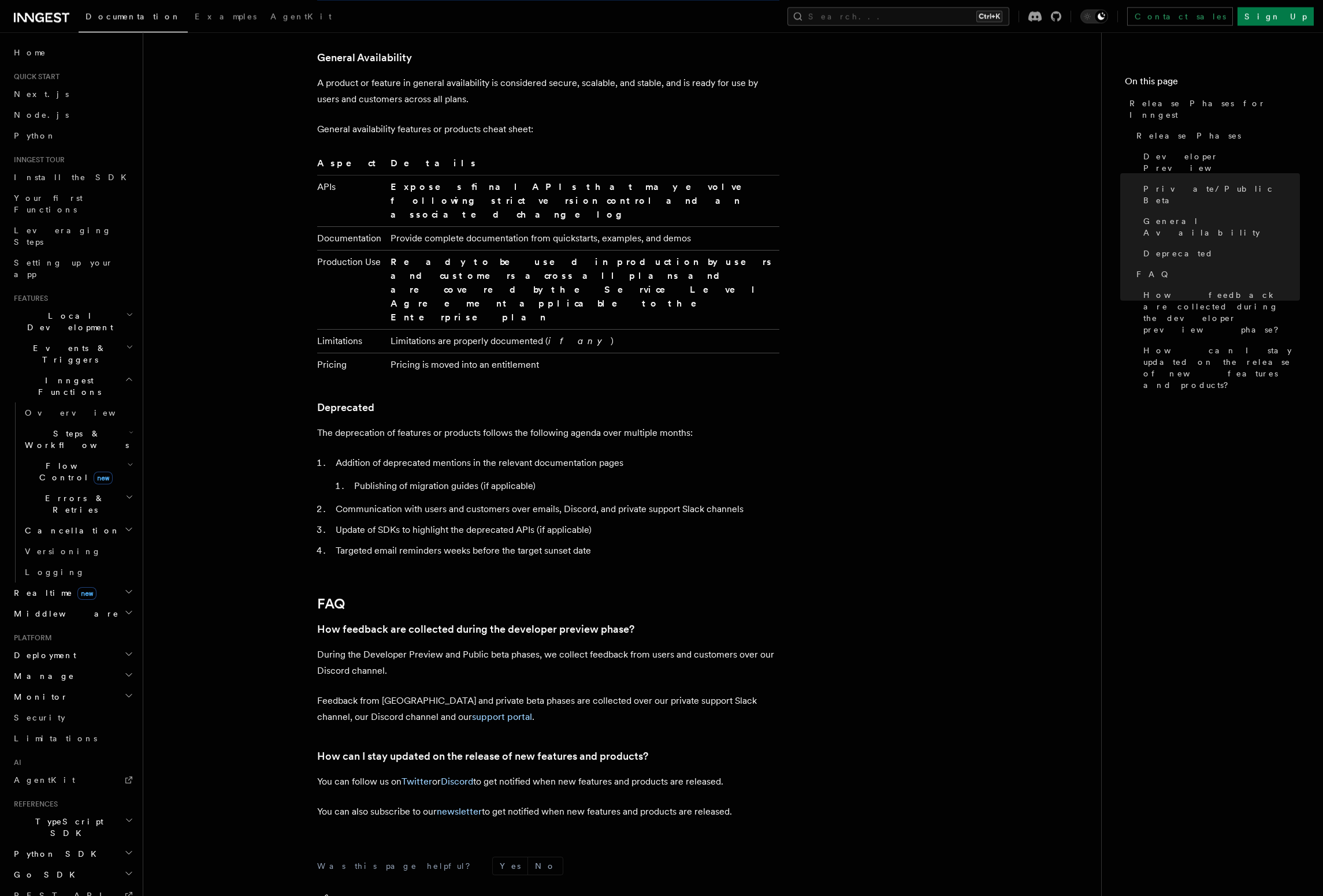
scroll to position [1705, 0]
